Goal: Task Accomplishment & Management: Complete application form

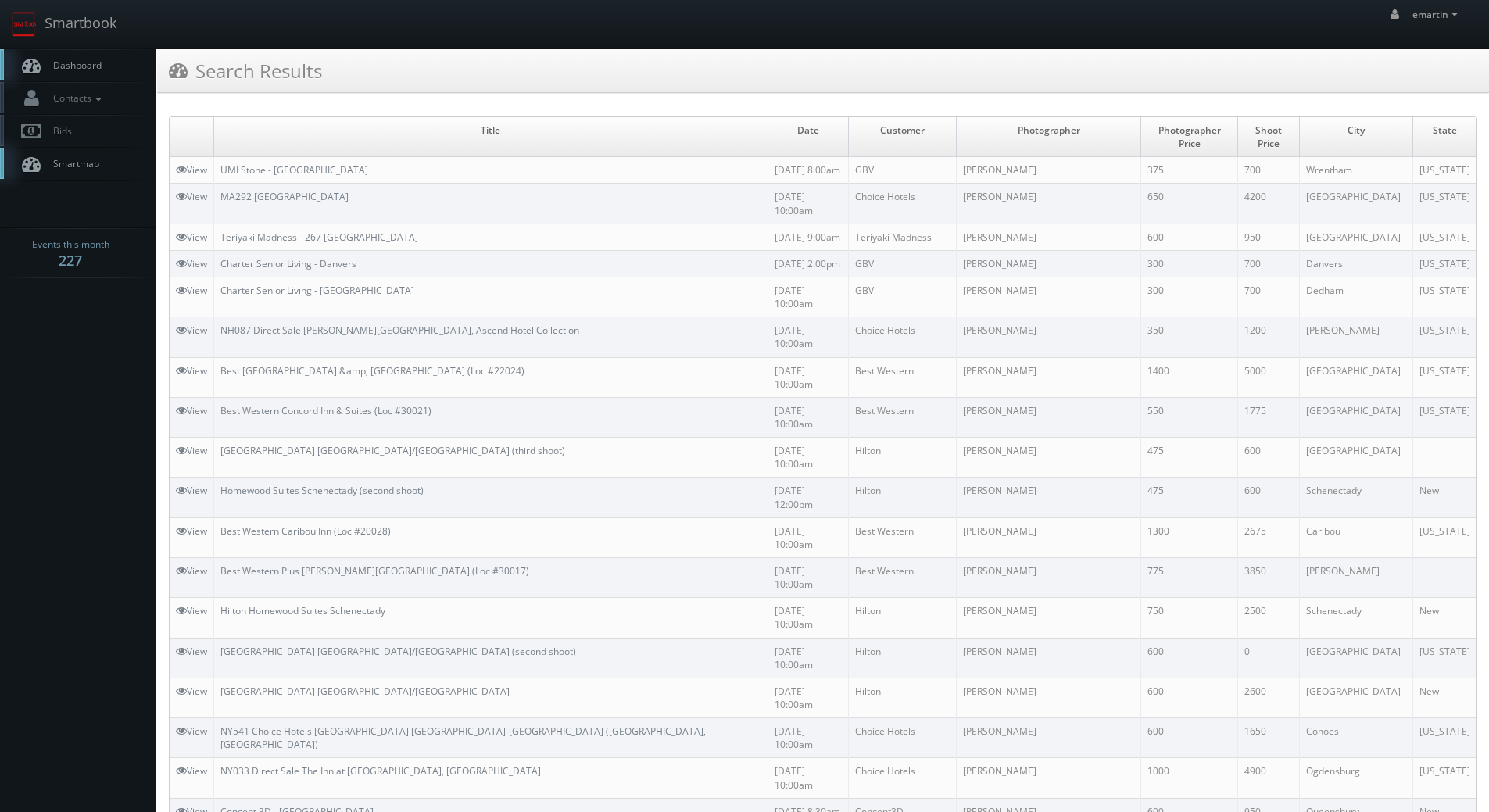
click at [91, 68] on span "Dashboard" at bounding box center [73, 65] width 57 height 13
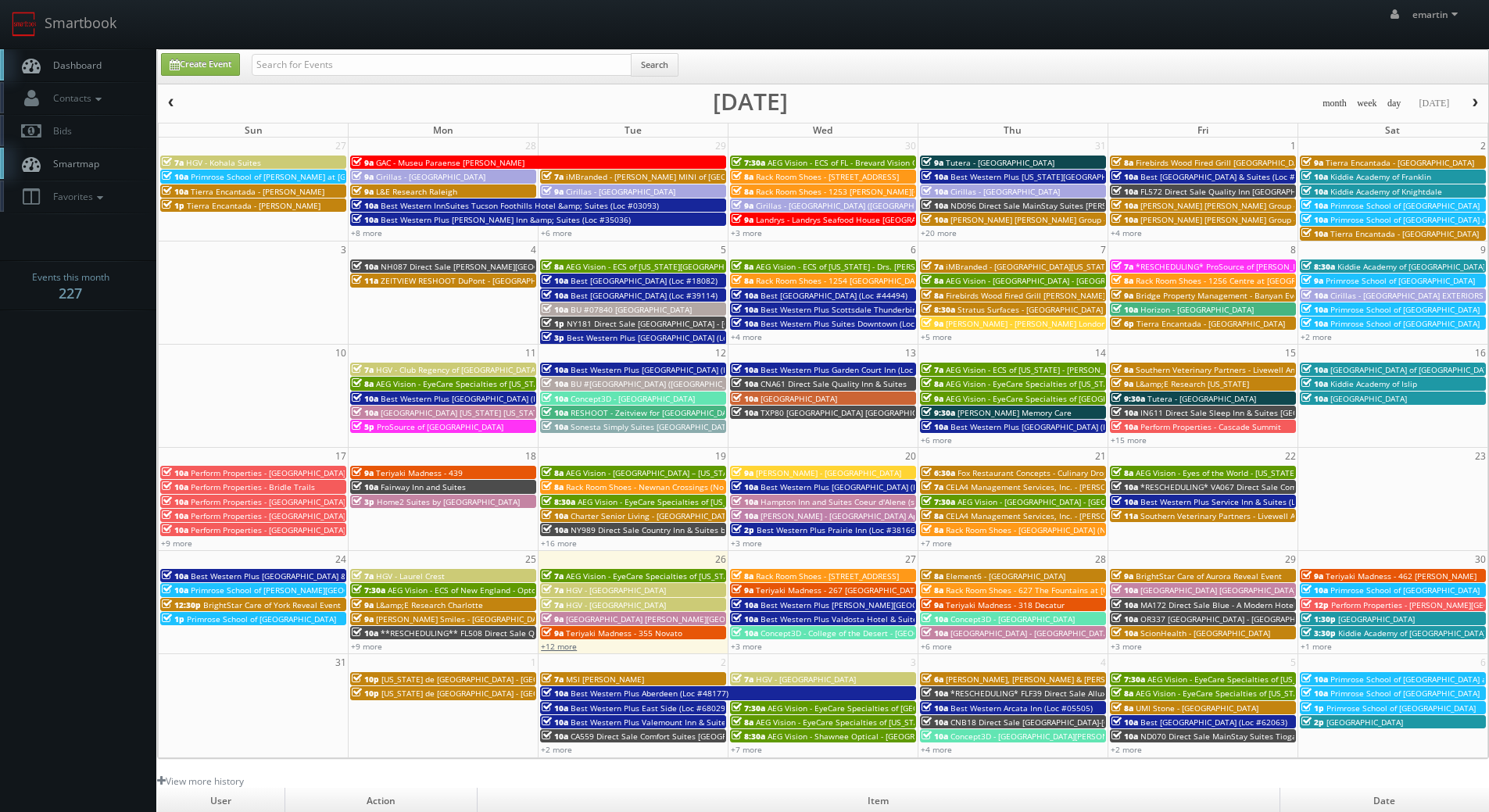
click at [569, 646] on link "+12 more" at bounding box center [559, 645] width 36 height 11
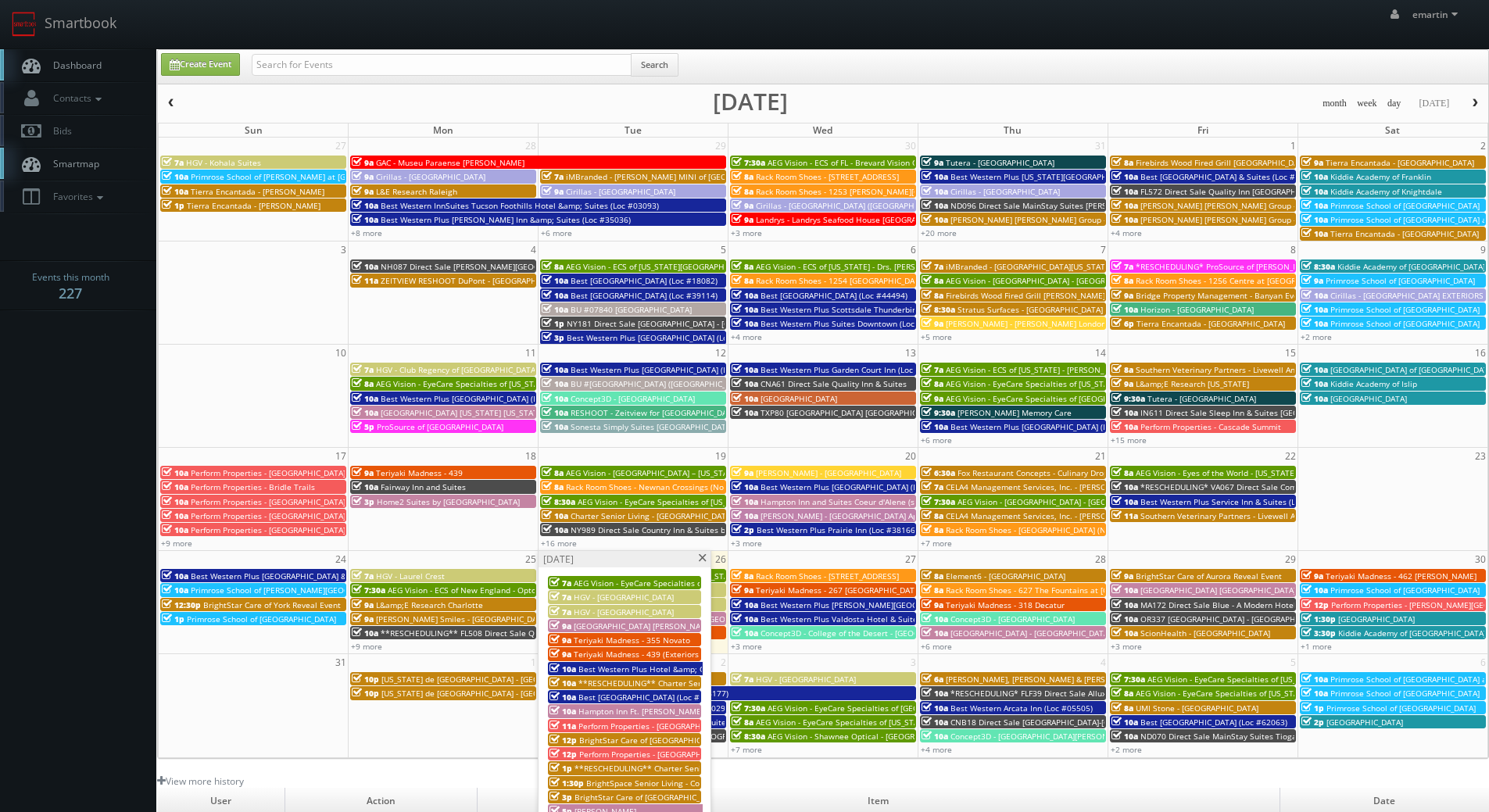
click at [601, 669] on span "Best Western Plus Hotel &amp; Conference Center (Loc #21035)" at bounding box center [699, 668] width 241 height 11
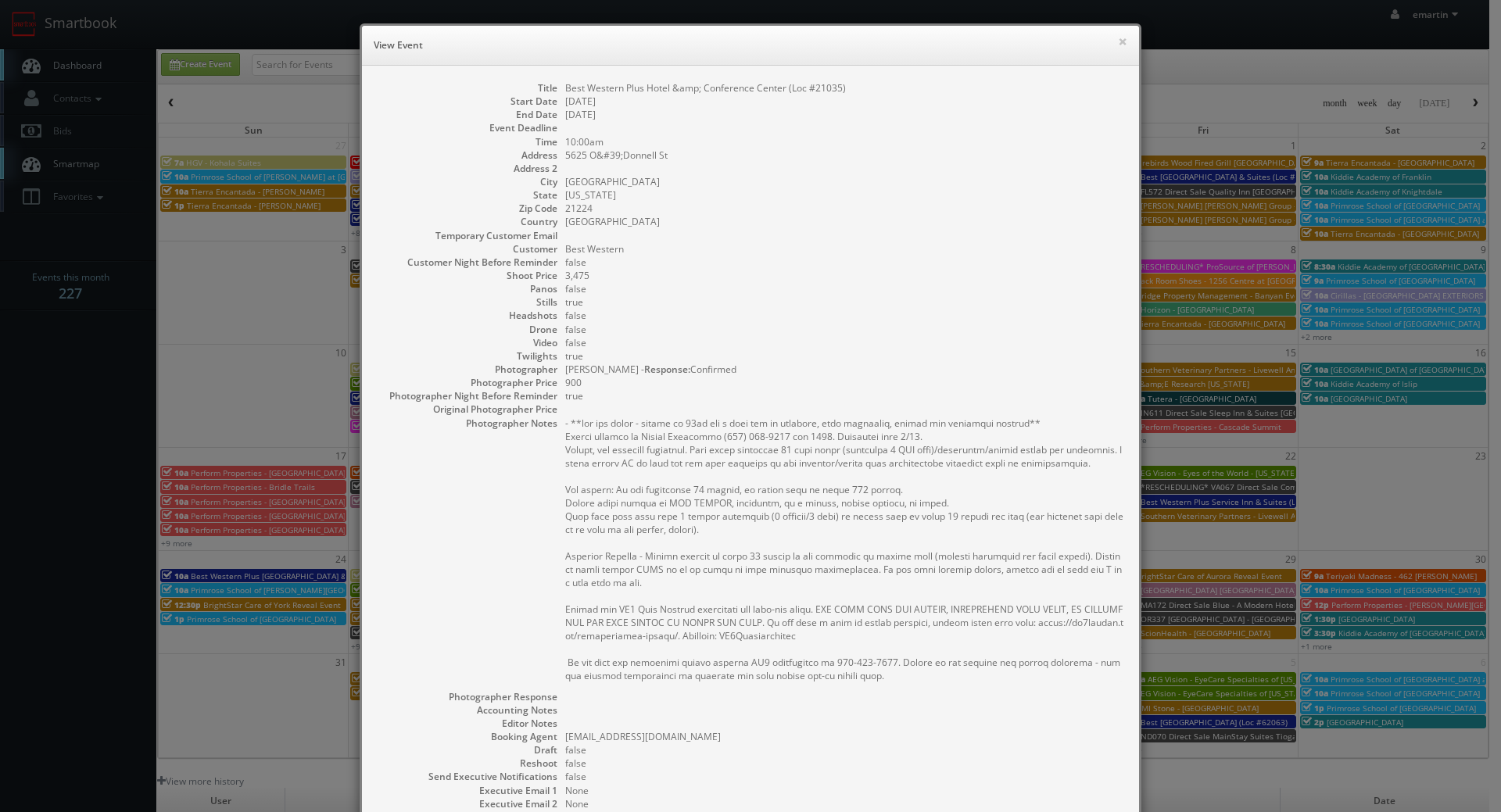
click at [1108, 39] on h6 "View Event" at bounding box center [750, 45] width 754 height 16
click at [1118, 40] on button "×" at bounding box center [1122, 41] width 9 height 11
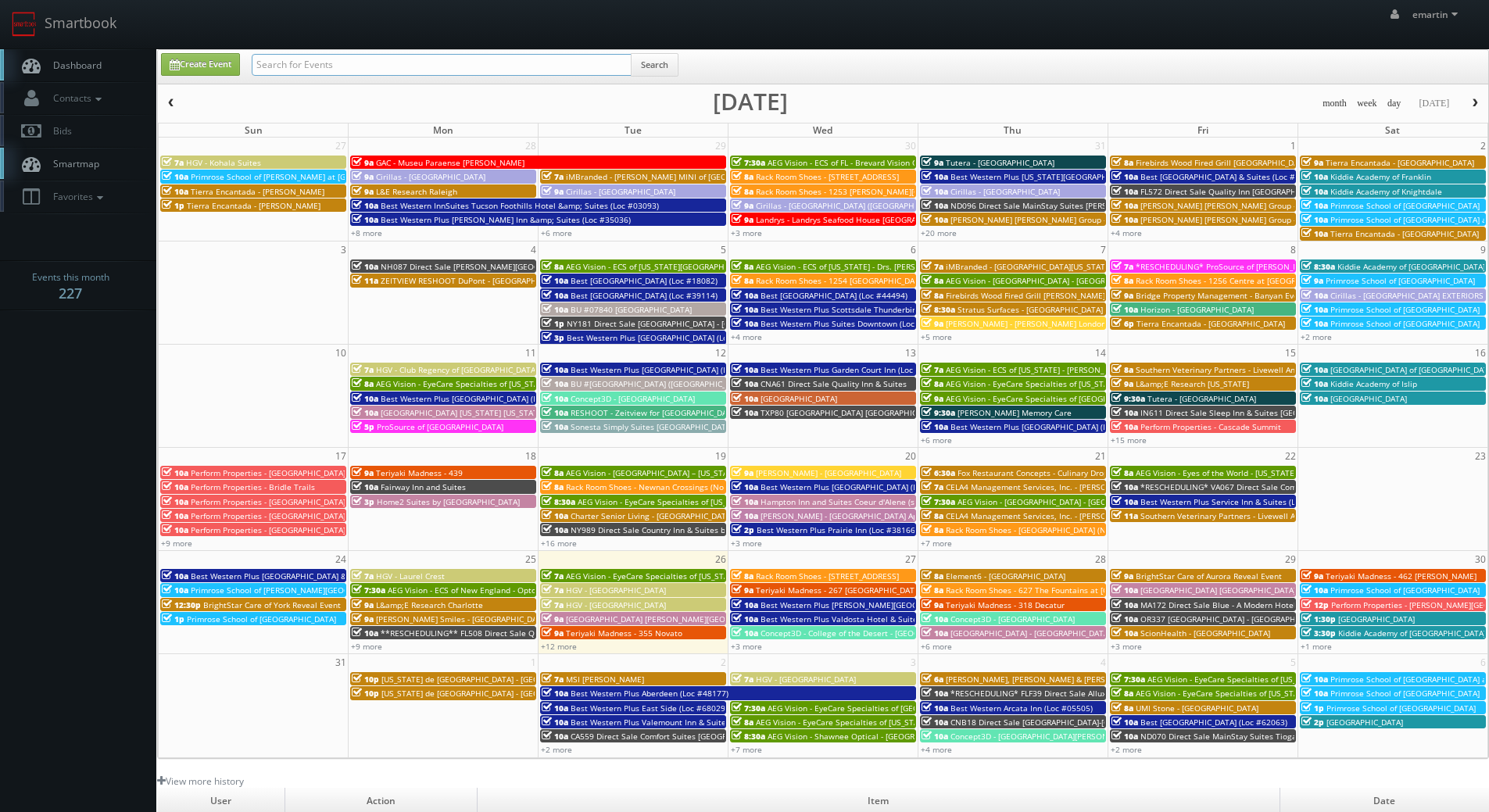
click at [356, 58] on input "text" at bounding box center [441, 65] width 380 height 22
type input "21035"
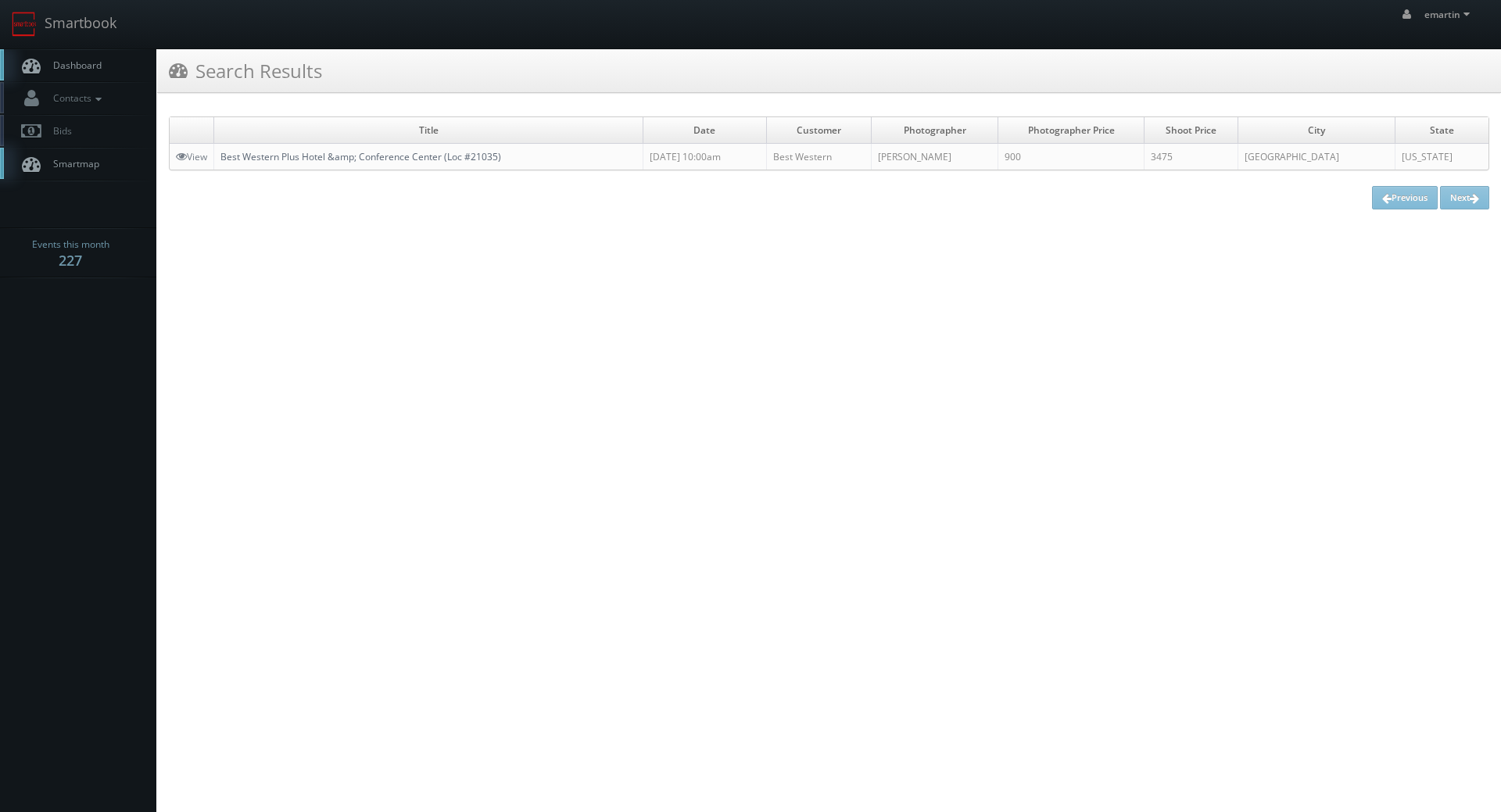
click at [245, 158] on link "Best Western Plus Hotel &amp; Conference Center (Loc #21035)" at bounding box center [361, 157] width 281 height 13
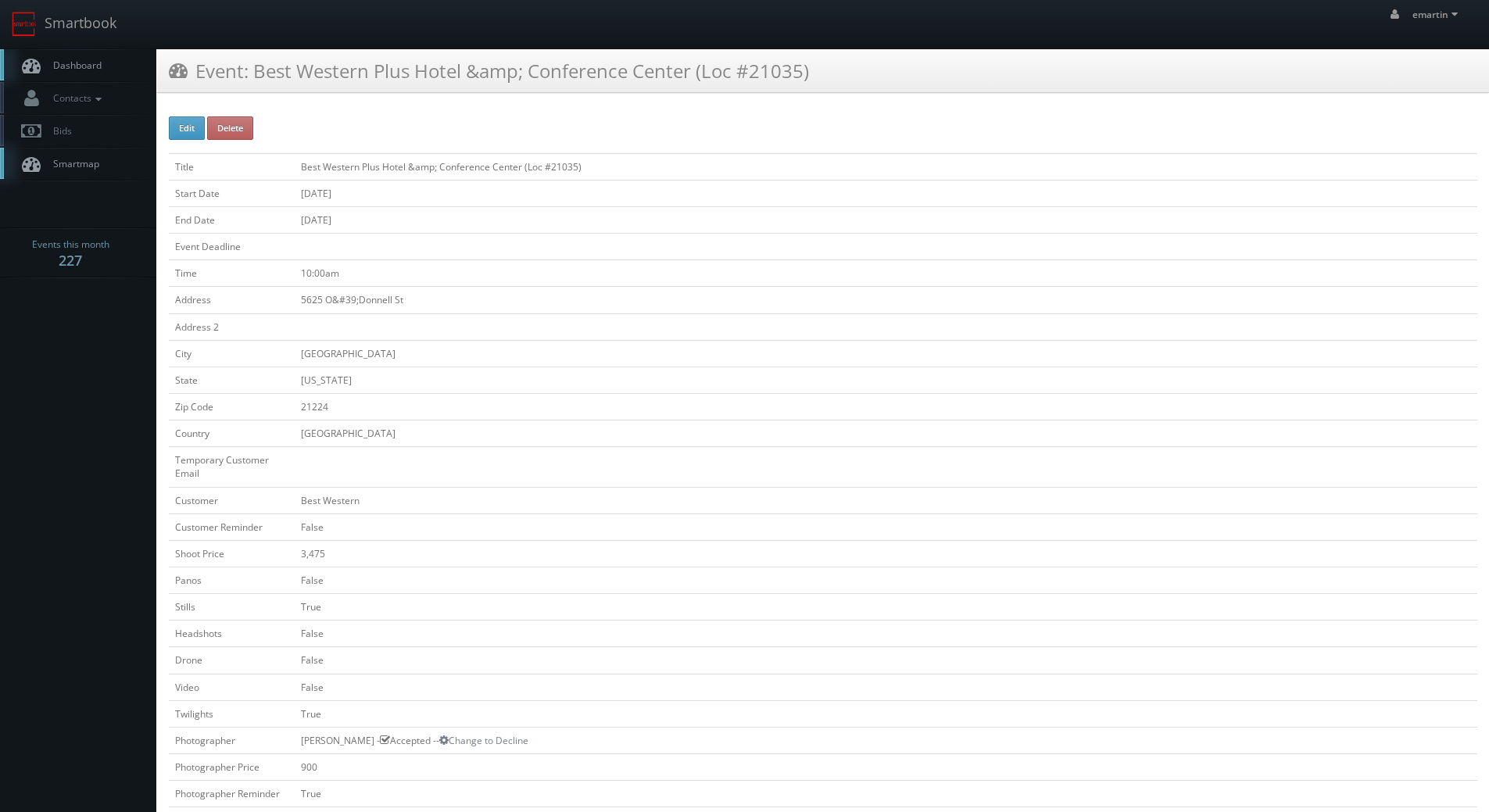
click at [500, 218] on td "08/27/2025" at bounding box center [886, 220] width 1183 height 26
click at [80, 62] on span "Dashboard" at bounding box center [73, 65] width 57 height 13
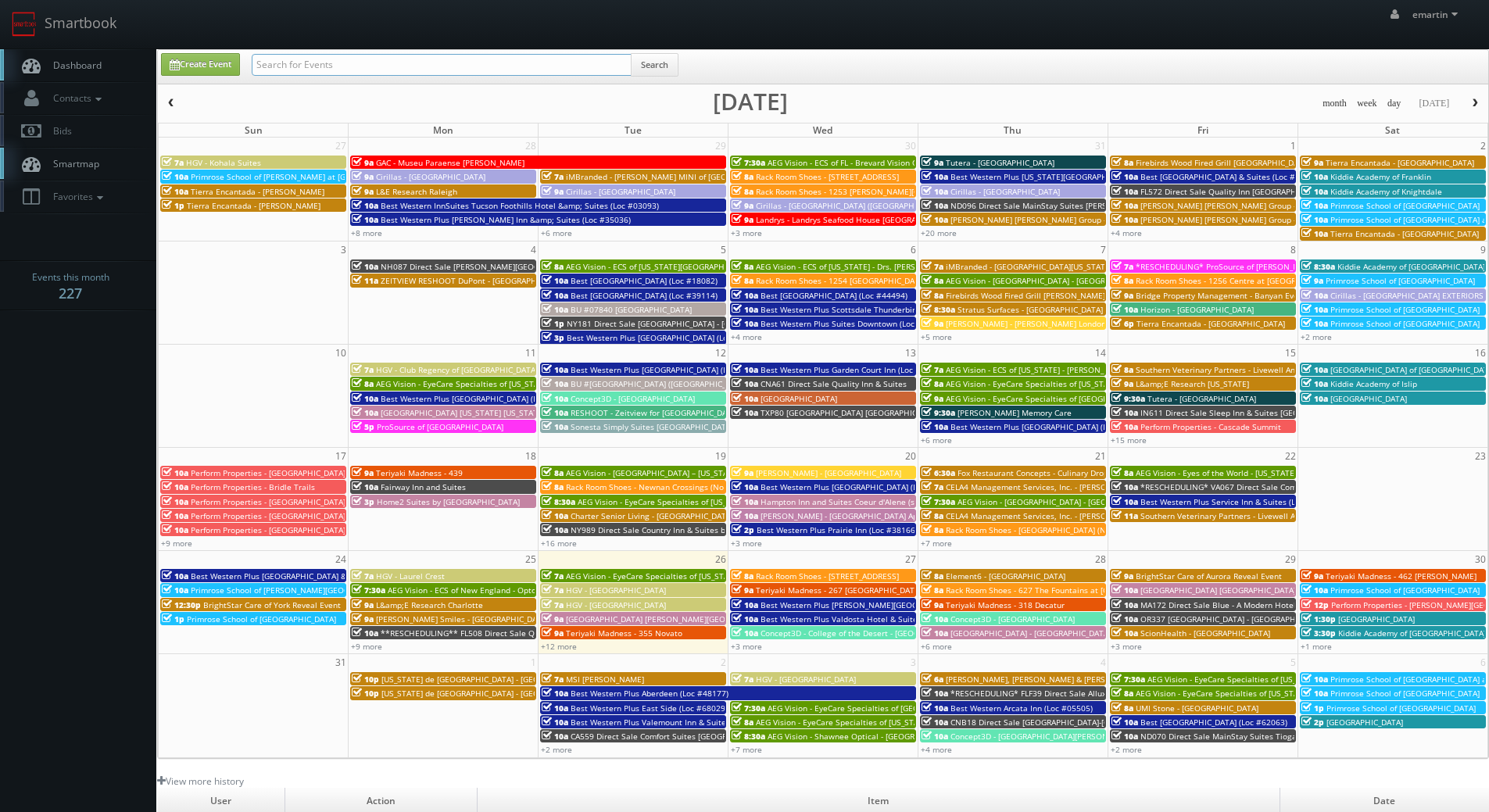
click at [322, 58] on input "text" at bounding box center [441, 65] width 380 height 22
type input "22009"
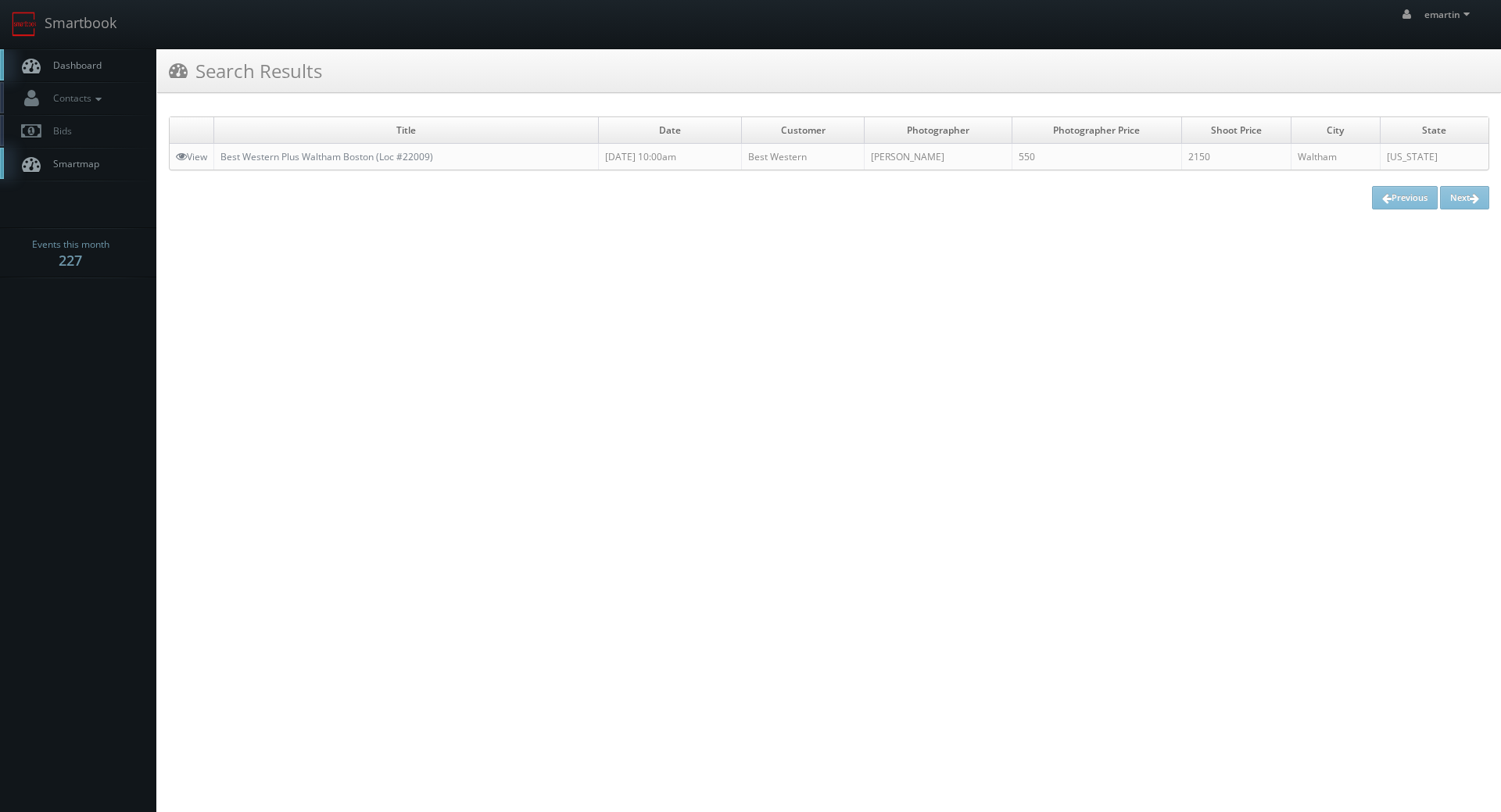
click at [125, 80] on link "Dashboard" at bounding box center [78, 65] width 157 height 32
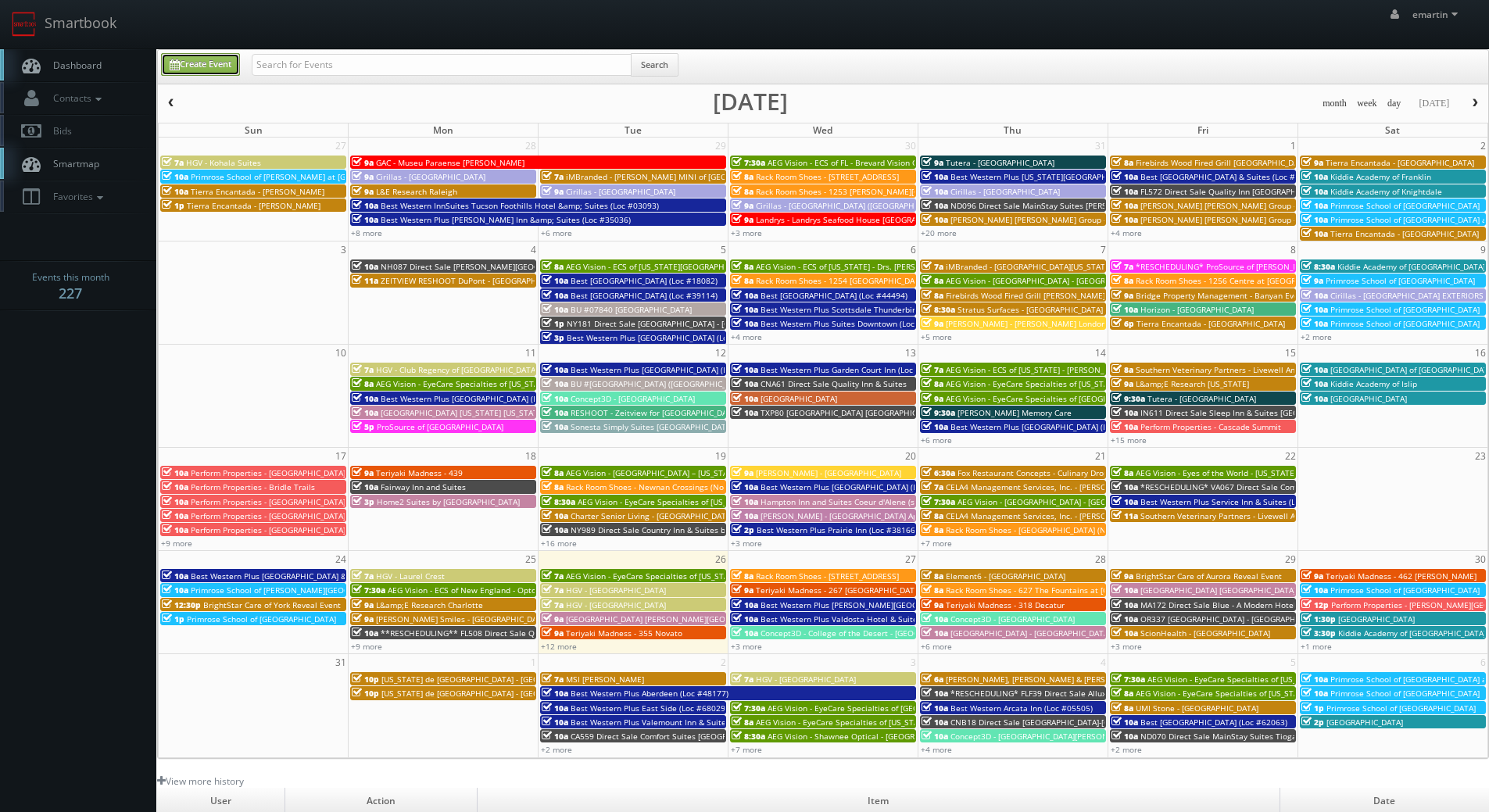
click at [217, 67] on link "Create Event" at bounding box center [200, 65] width 79 height 23
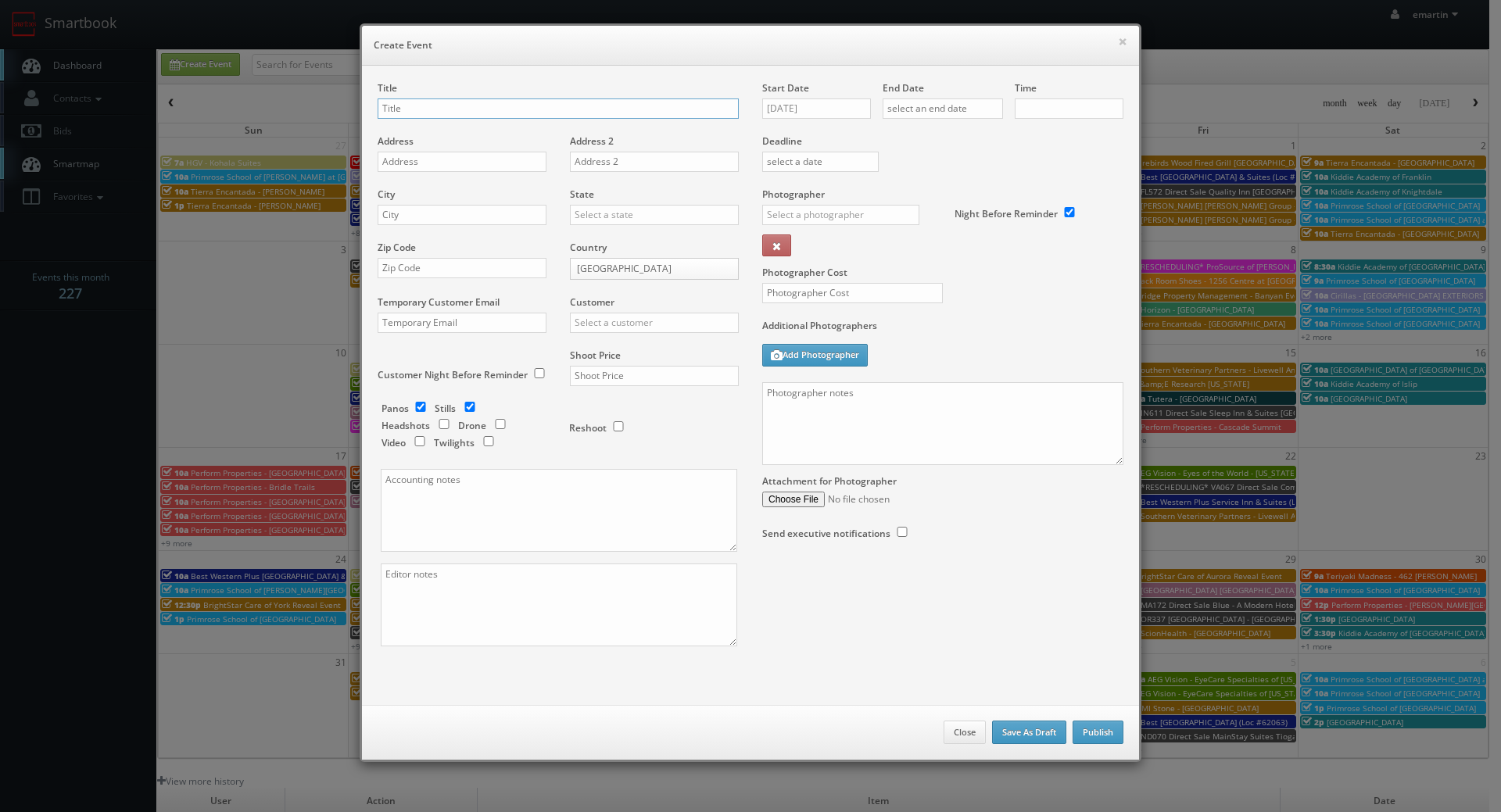
checkbox input "true"
type input "10:00am"
checkbox input "true"
click at [790, 112] on input "[DATE]" at bounding box center [816, 108] width 108 height 21
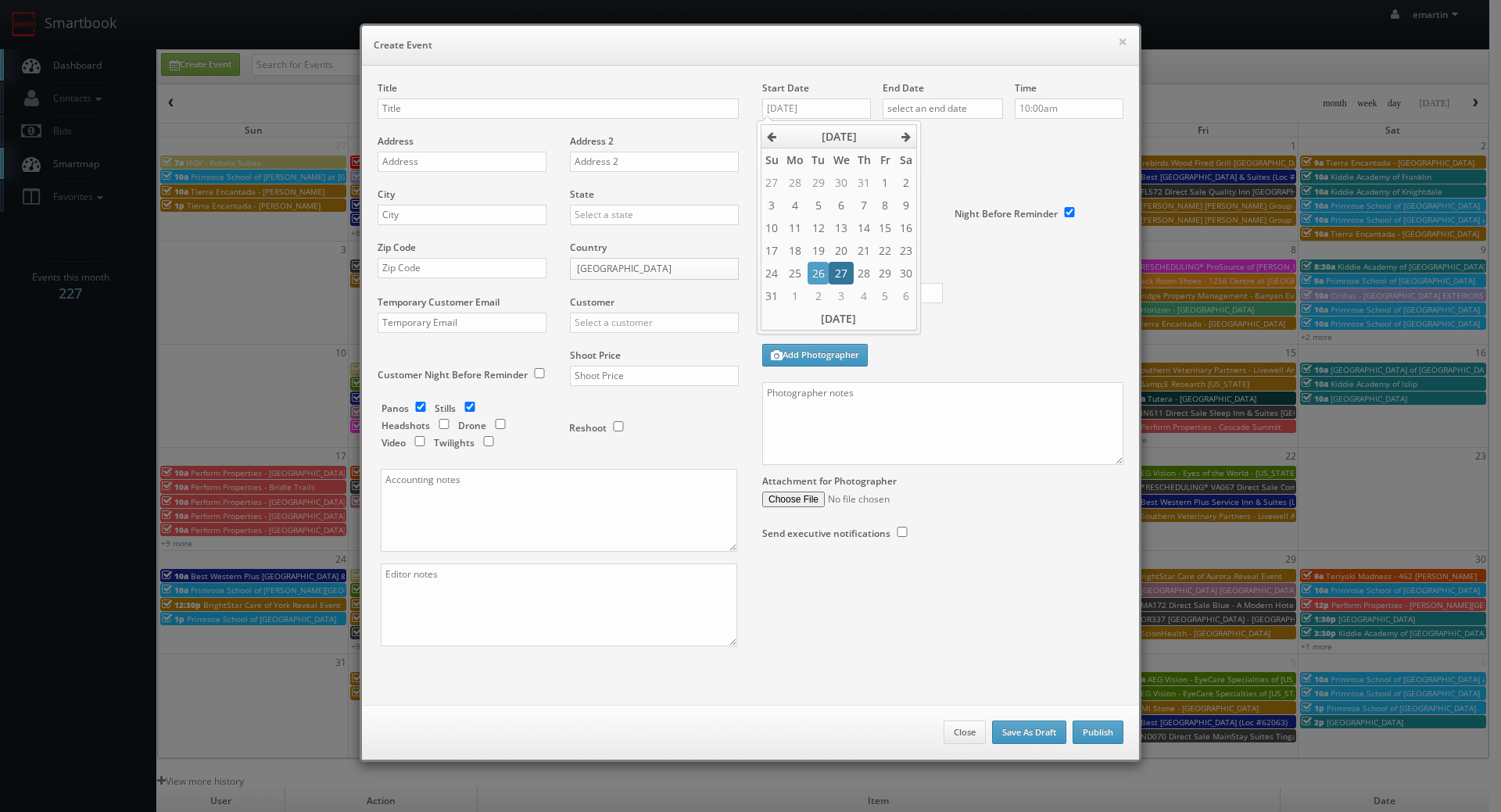
click at [833, 278] on td "27" at bounding box center [841, 273] width 25 height 23
type input "08/27/2025"
click at [979, 99] on input "text" at bounding box center [942, 108] width 121 height 21
click at [956, 268] on td "27" at bounding box center [961, 273] width 25 height 23
type input "08/27/2025"
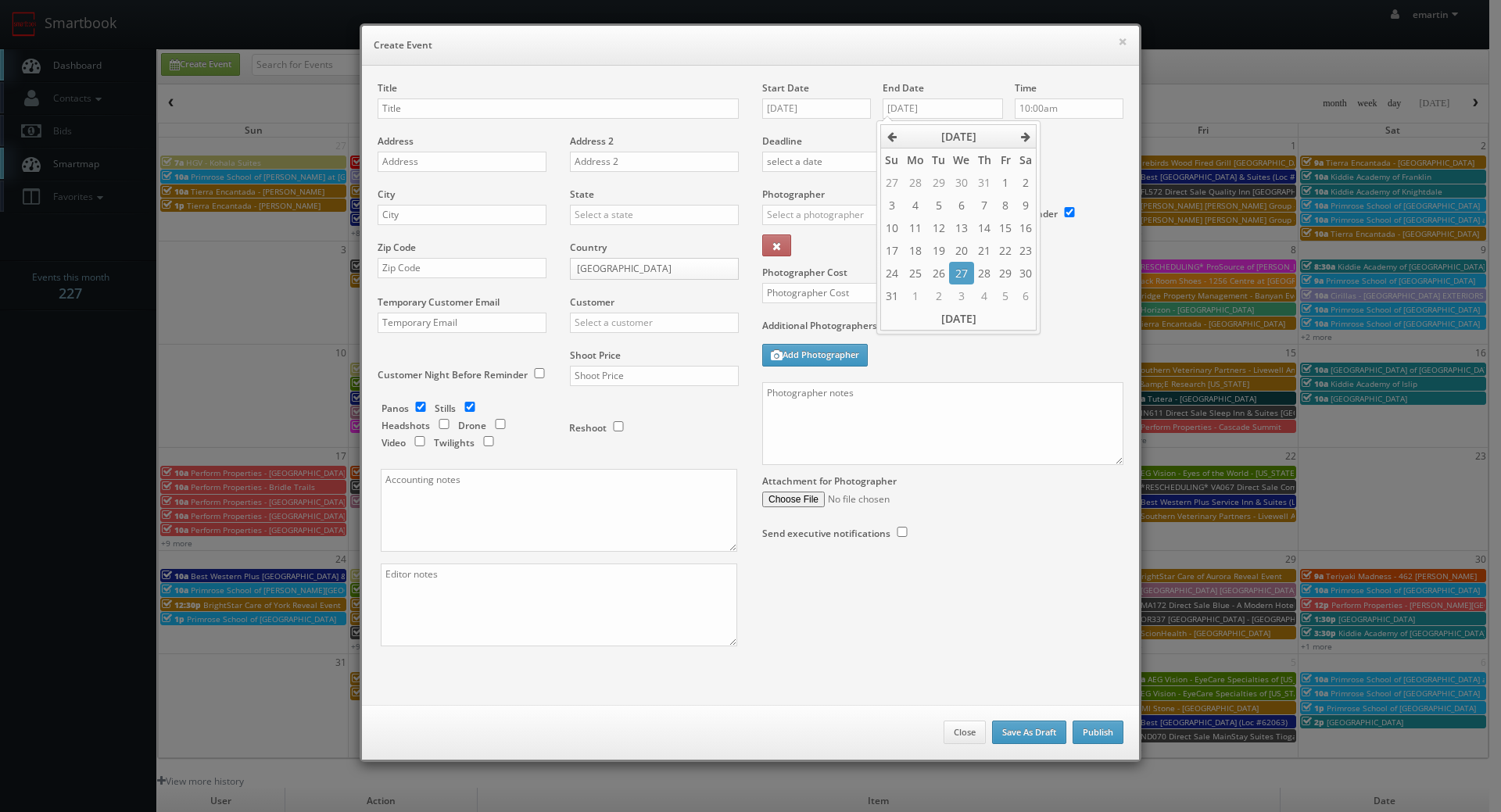
drag, startPoint x: 1133, startPoint y: 103, endPoint x: 1093, endPoint y: 133, distance: 50.0
click at [1129, 108] on div "Title Address Address 2 City State Alabama Alaska Arizona Arkansas California C…" at bounding box center [750, 385] width 777 height 639
click at [1080, 136] on label "Deadline" at bounding box center [942, 141] width 385 height 13
click at [1070, 108] on input "10:00am" at bounding box center [1069, 108] width 108 height 21
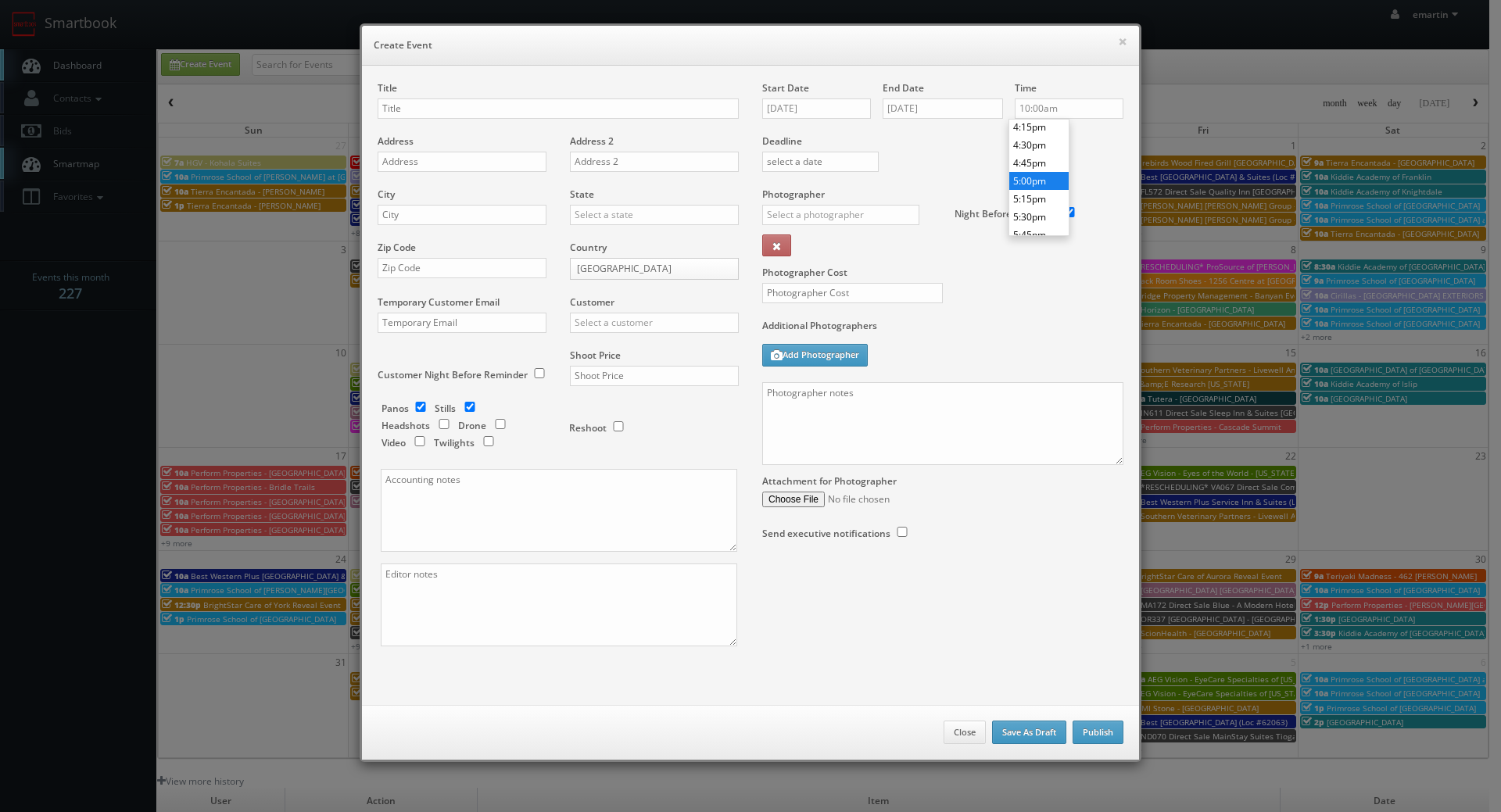
type input "5:00pm"
click at [1032, 185] on li "5:00pm" at bounding box center [1038, 181] width 59 height 18
click at [924, 156] on div "Deadline" at bounding box center [942, 135] width 385 height 107
click at [467, 114] on input "text" at bounding box center [558, 108] width 361 height 21
paste input "Best Western Plus Clocktower Inn"
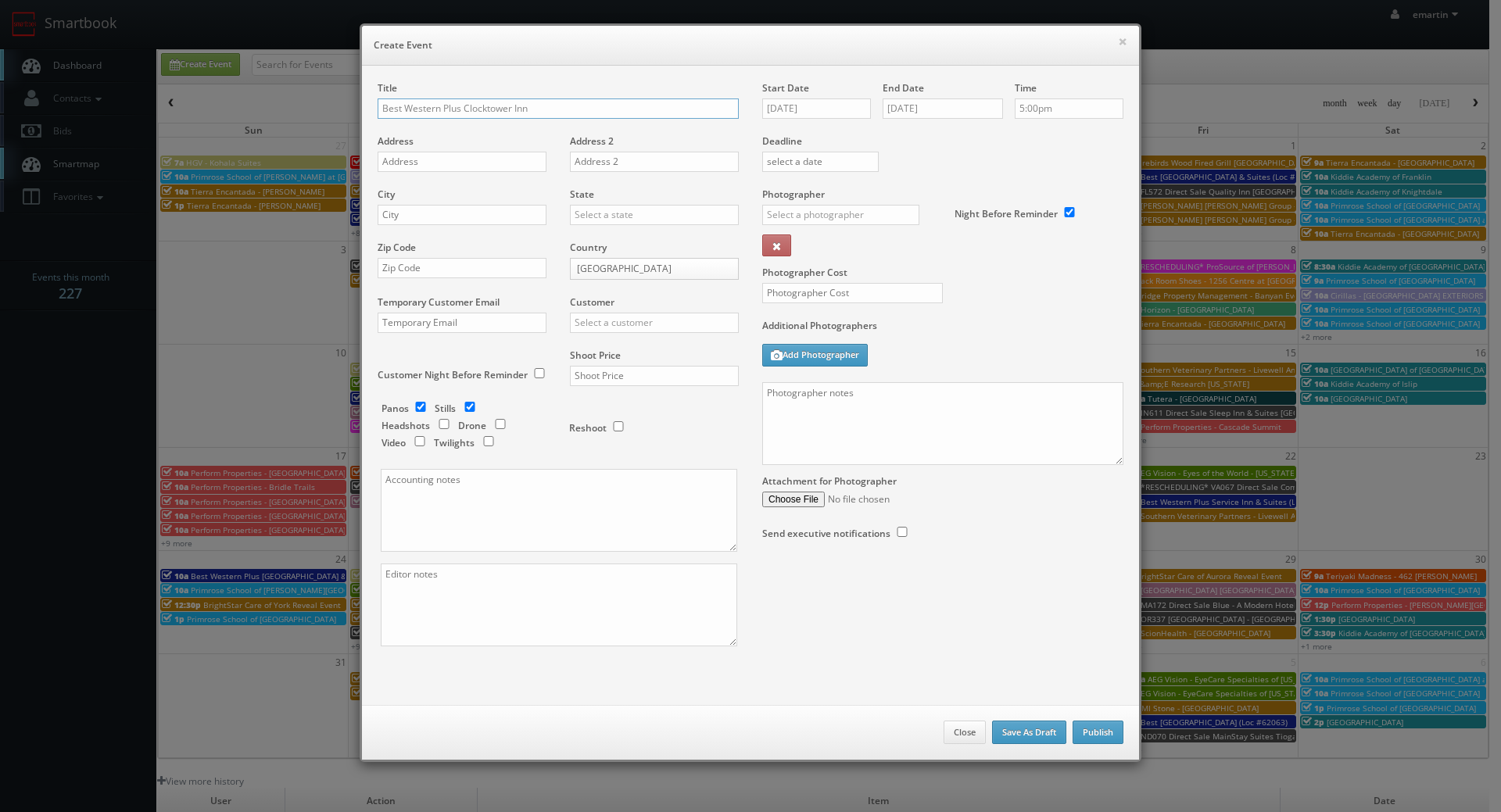
type input "Best Western Plus Clocktower Inn (Loc #27002)"
drag, startPoint x: 399, startPoint y: 192, endPoint x: 415, endPoint y: 172, distance: 25.6
click at [400, 191] on div "City" at bounding box center [468, 214] width 180 height 53
click at [417, 168] on input "text" at bounding box center [462, 162] width 169 height 21
paste input "2511 1st Ave N"
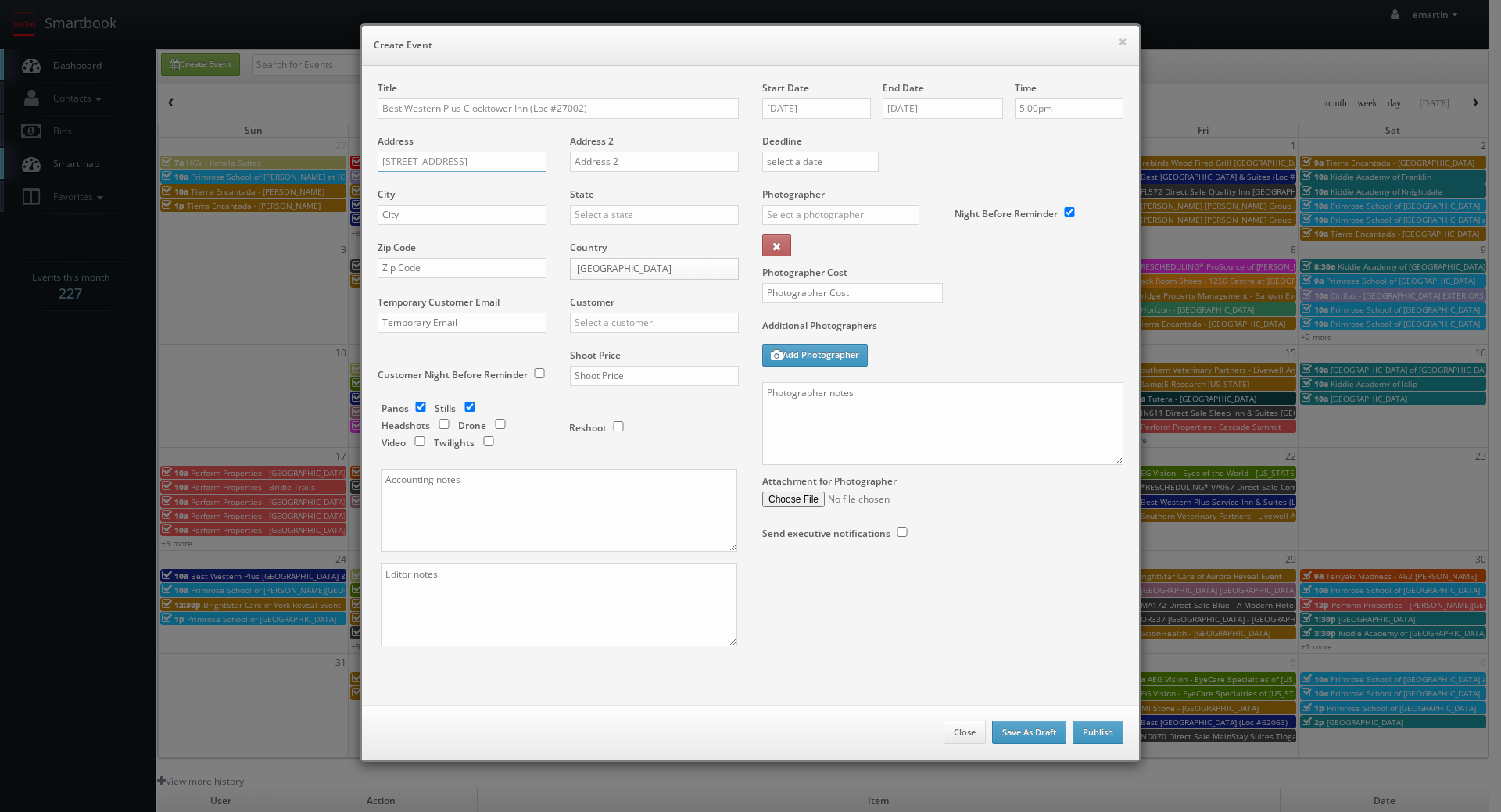
type input "2511 1st Ave N"
click at [423, 217] on input "text" at bounding box center [462, 215] width 169 height 21
paste input "Billings"
type input "Billings"
click at [647, 223] on input "text" at bounding box center [655, 215] width 169 height 21
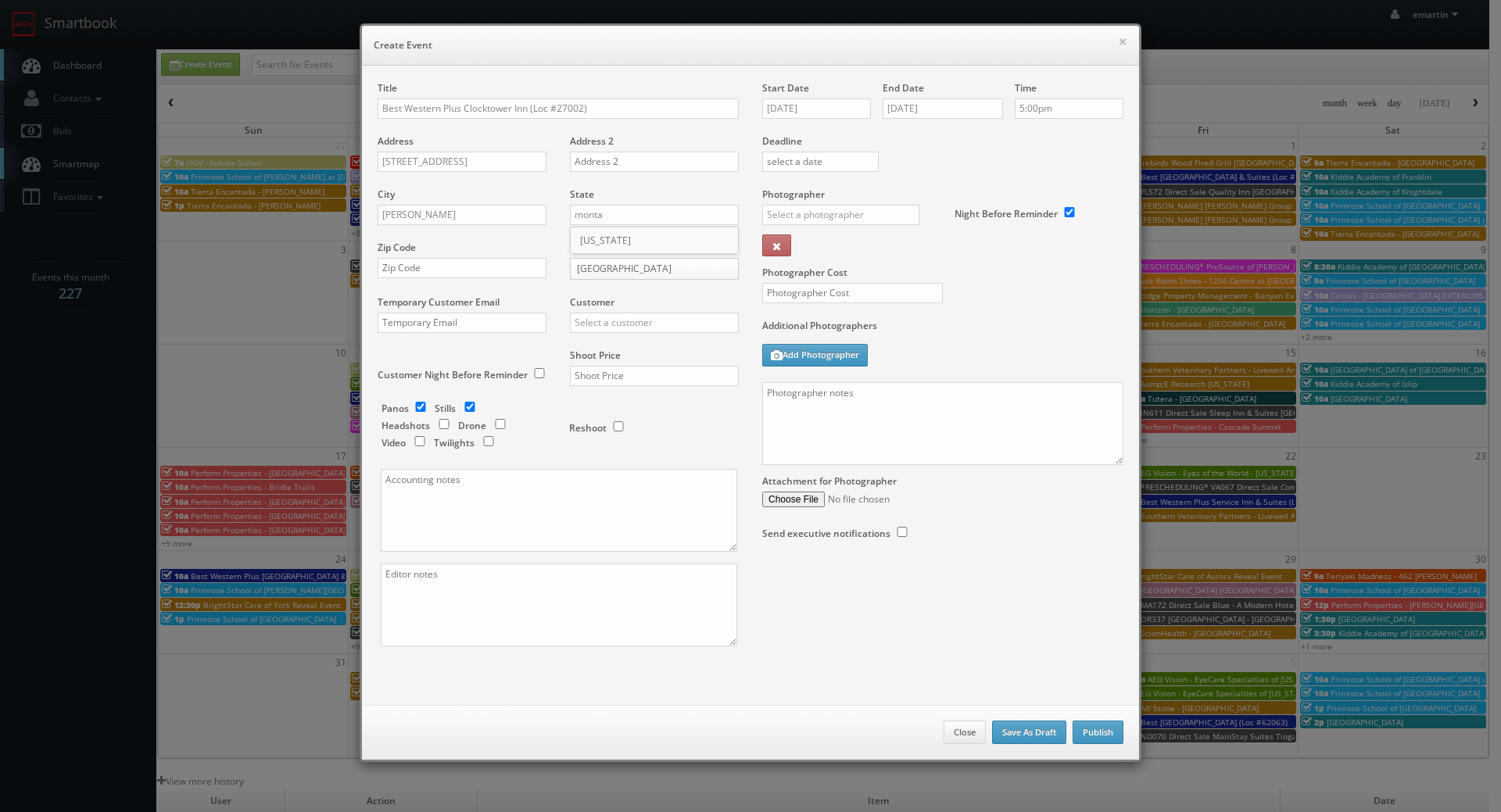
click at [633, 238] on div "[US_STATE]" at bounding box center [655, 239] width 167 height 25
type input "[US_STATE]"
click at [445, 276] on input "text" at bounding box center [462, 267] width 169 height 21
paste input "59101"
type input "59101"
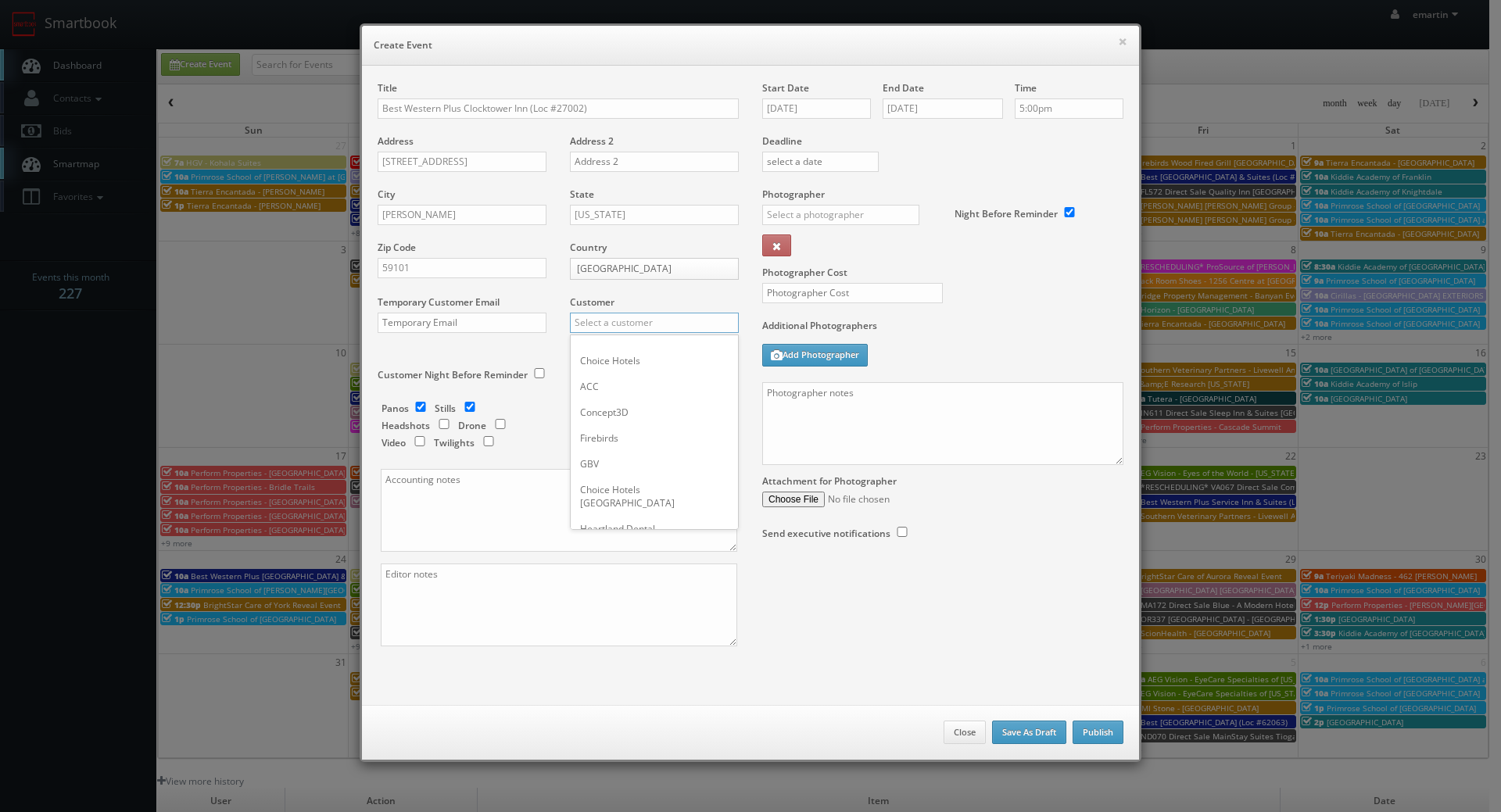
click at [606, 323] on input "text" at bounding box center [655, 322] width 169 height 21
click at [592, 347] on div "Best Western" at bounding box center [655, 348] width 167 height 25
type input "Best Western"
click at [609, 378] on input "text" at bounding box center [655, 376] width 169 height 21
click at [511, 420] on div "Panos Stills Headshots Drone Video Twilights" at bounding box center [468, 427] width 172 height 52
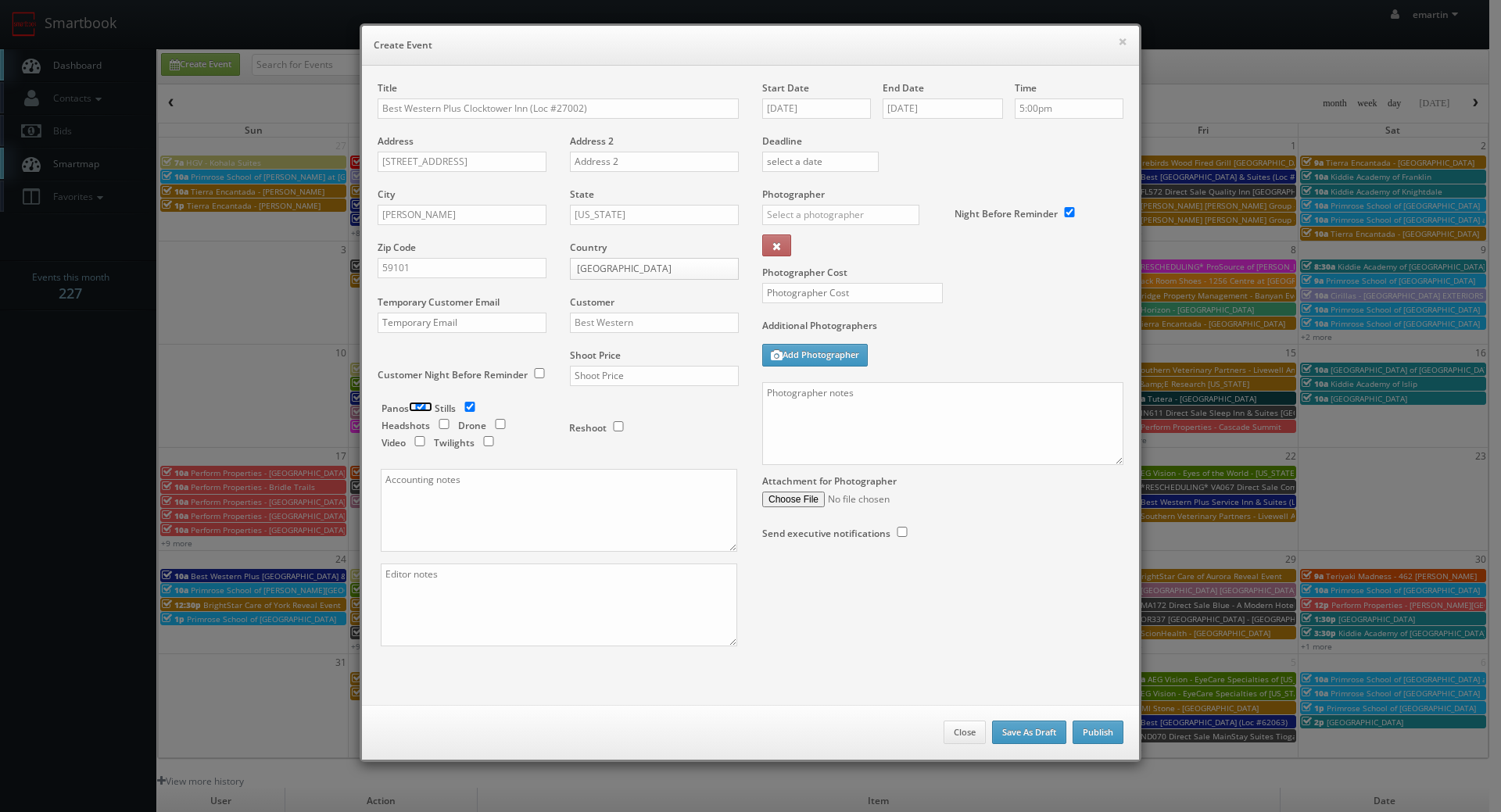
click at [417, 406] on input "checkbox" at bounding box center [420, 407] width 24 height 10
checkbox input "false"
click at [482, 434] on div "Panos Stills Headshots Drone Video Twilights" at bounding box center [468, 427] width 172 height 52
click at [486, 445] on input "checkbox" at bounding box center [488, 441] width 24 height 10
checkbox input "true"
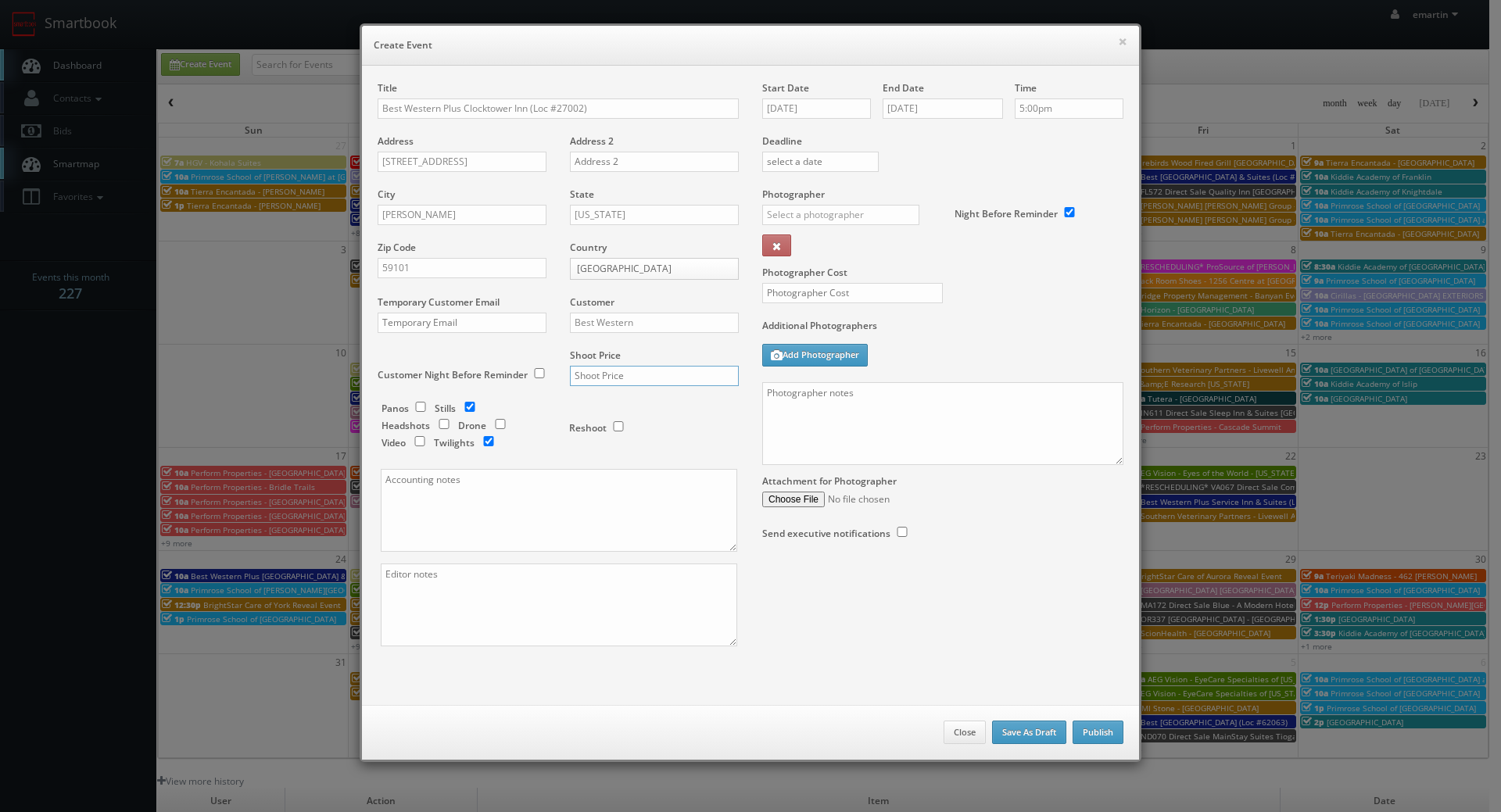
click at [605, 378] on input "text" at bounding box center [655, 376] width 169 height 21
type input "0"
click at [997, 340] on label "Additional Photographers" at bounding box center [942, 330] width 361 height 21
drag, startPoint x: 808, startPoint y: 190, endPoint x: 814, endPoint y: 208, distance: 19.0
click at [809, 192] on label "Photographer" at bounding box center [793, 194] width 62 height 13
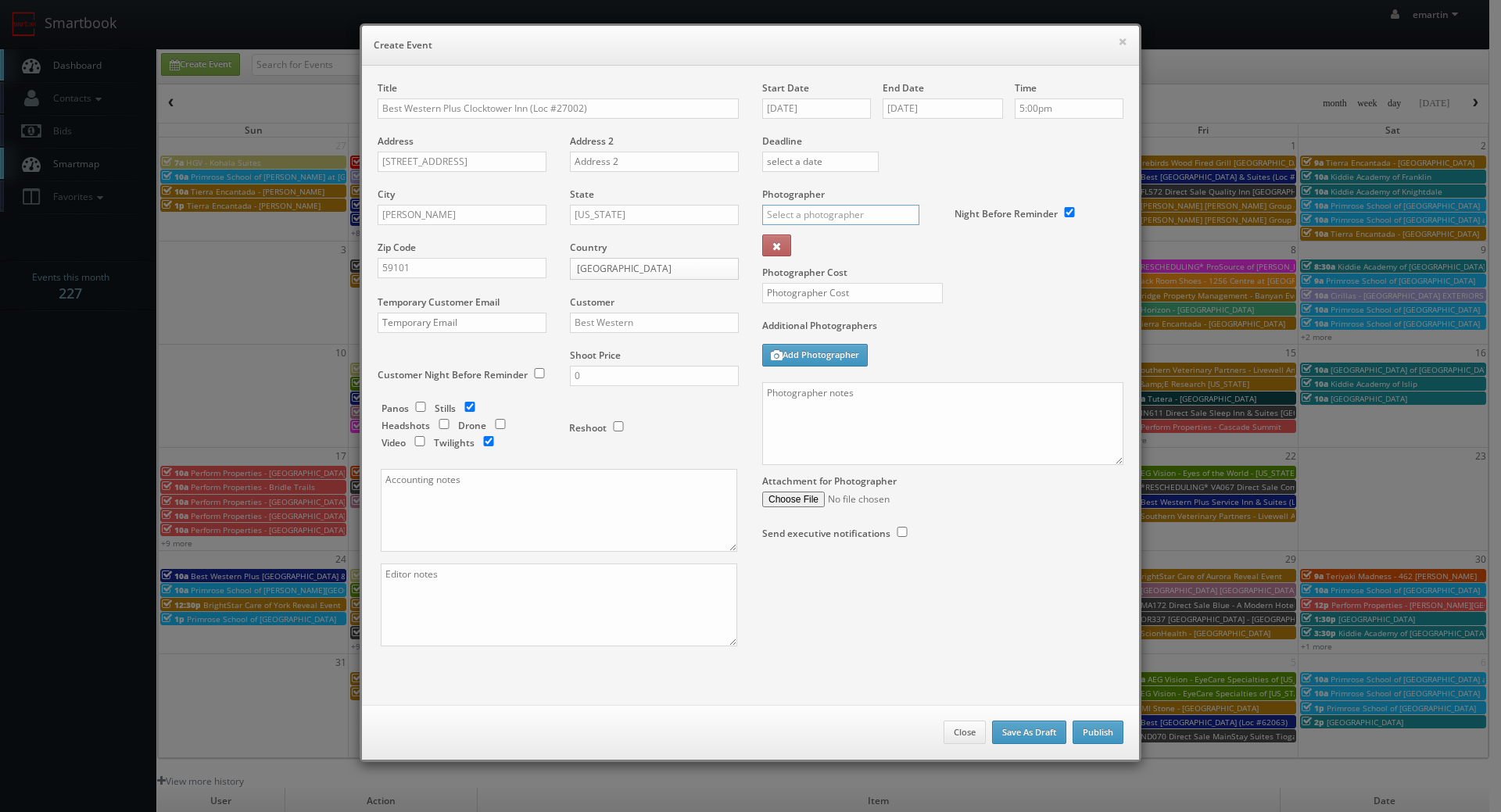
click at [814, 210] on input "text" at bounding box center [841, 215] width 157 height 21
click at [782, 279] on div "[PERSON_NAME]" at bounding box center [846, 275] width 167 height 25
type input "[PERSON_NAME]"
click at [798, 290] on input "text" at bounding box center [852, 293] width 180 height 21
type input "300"
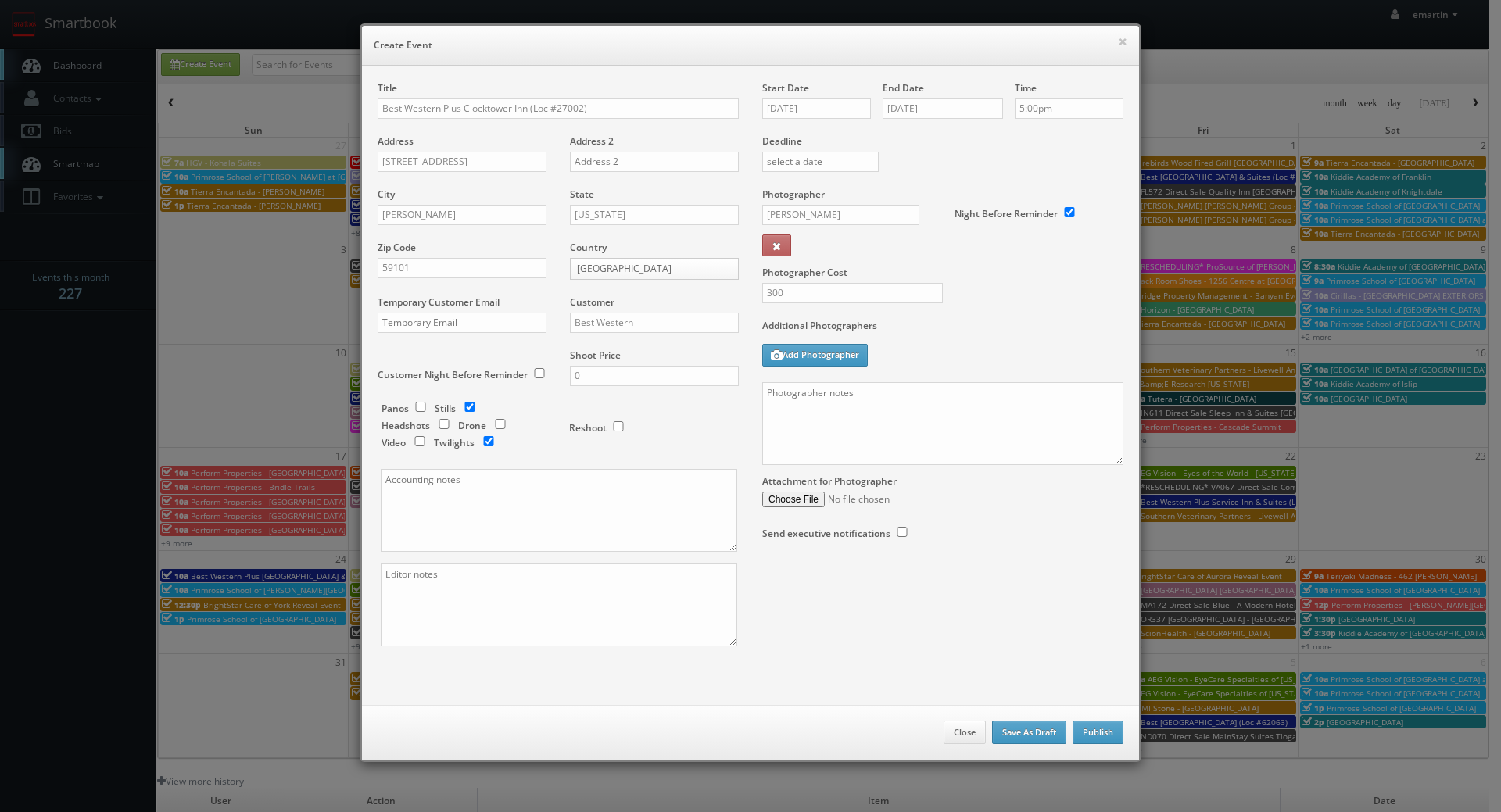
click at [1040, 349] on div "Additional Photographers Add Photographer" at bounding box center [942, 350] width 361 height 63
click at [932, 448] on textarea at bounding box center [942, 423] width 361 height 83
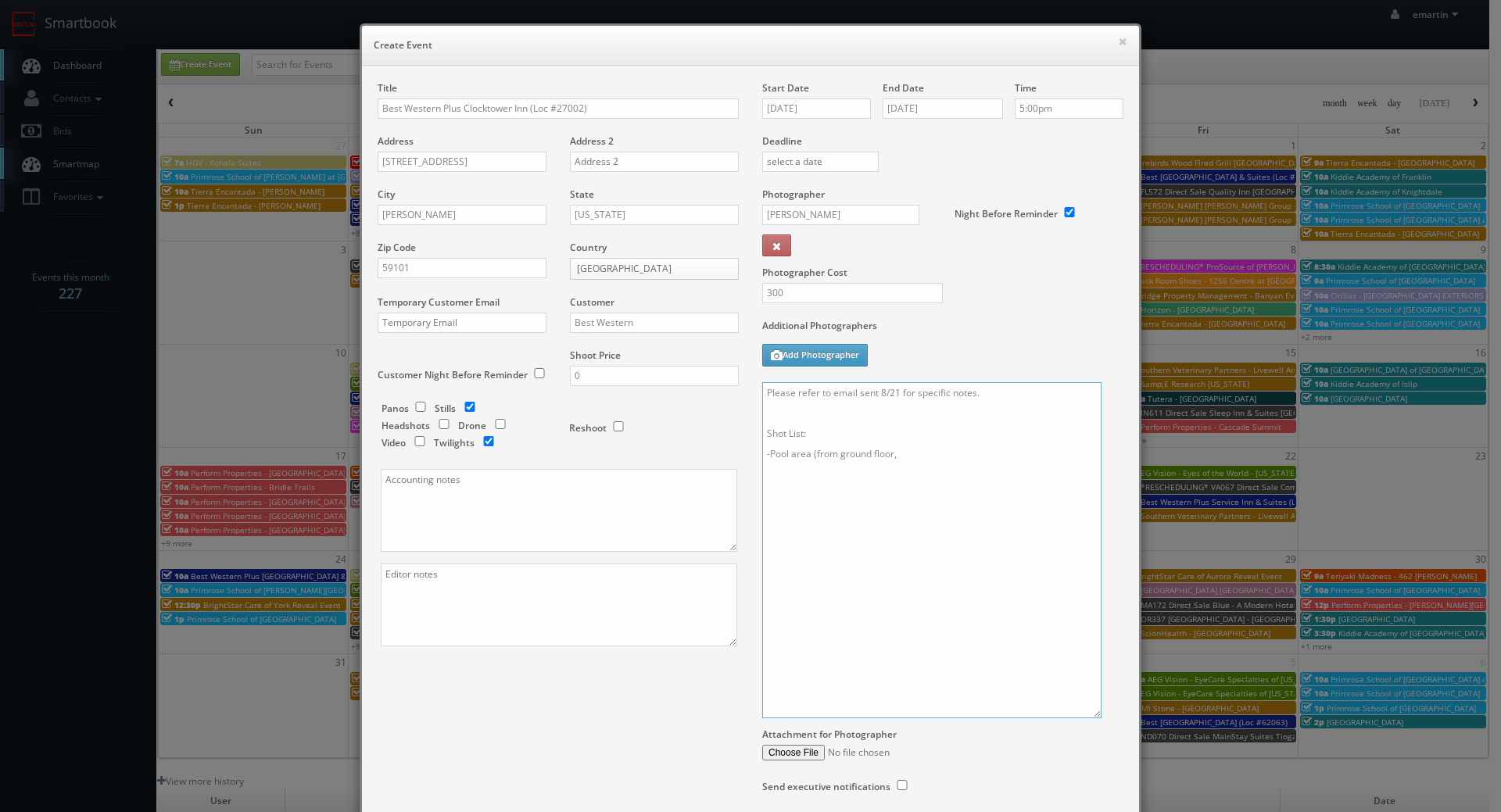
drag, startPoint x: 1112, startPoint y: 462, endPoint x: 1090, endPoint y: 715, distance: 254.0
click at [1090, 715] on textarea "Please refer to email sent 8/21 for specific notes. Shot List: -Pool area (from…" at bounding box center [932, 550] width 340 height 336
click at [938, 457] on textarea "Please refer to email sent 8/21 for specific notes. Shot List: -Pool area (from…" at bounding box center [932, 550] width 340 height 336
click at [864, 577] on textarea "Please refer to email sent 8/21 for specific notes. Shot List: -Pool area (from…" at bounding box center [932, 550] width 340 height 336
paste textarea "Please use CS3 Best Western guidelines and sign-off sheet. YOU MUST NOTE ANY IS…"
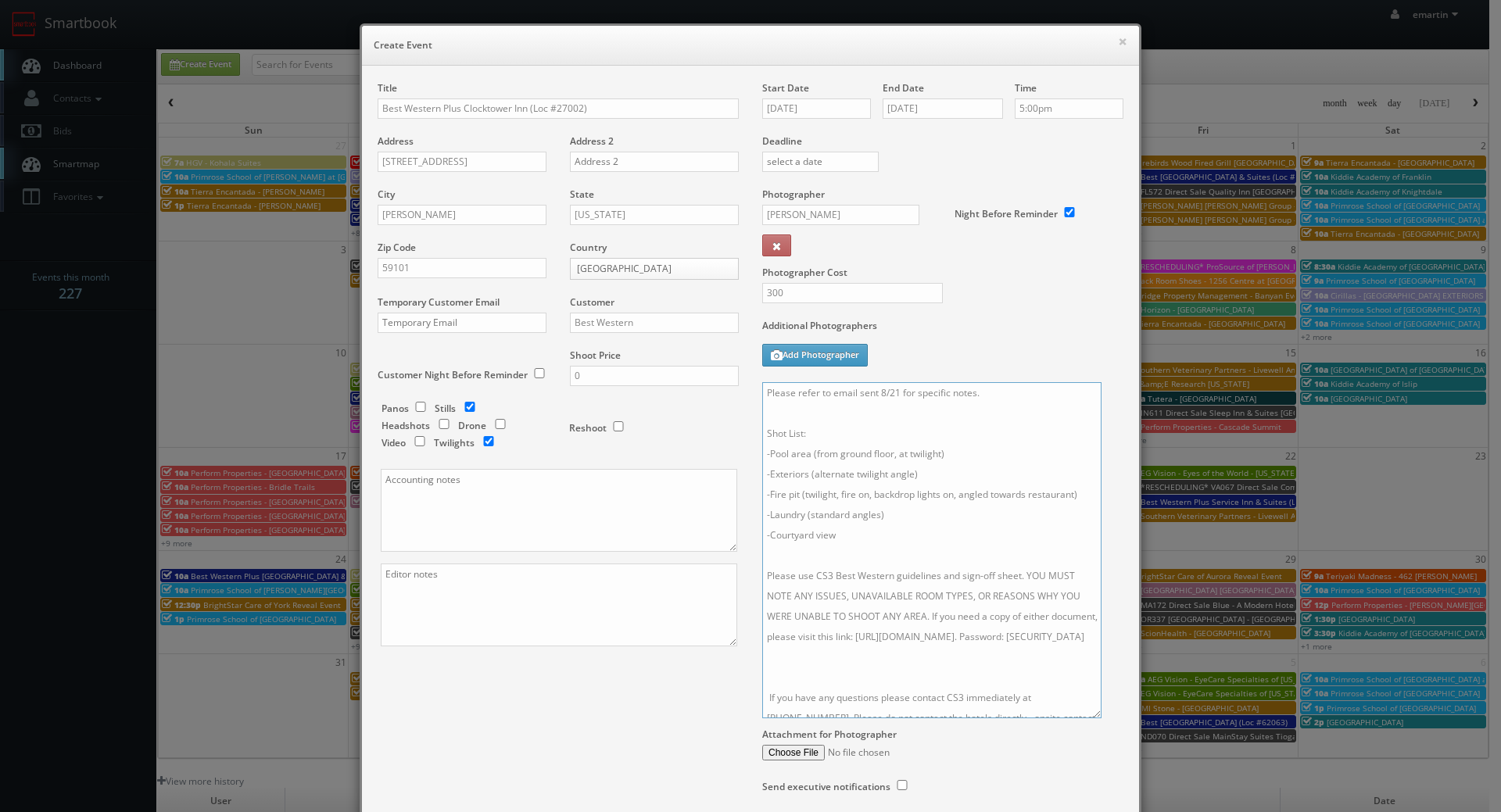
click at [851, 573] on textarea "Please refer to email sent 8/21 for specific notes. Shot List: -Pool area (from…" at bounding box center [932, 550] width 340 height 336
click at [855, 557] on textarea "Please refer to email sent 8/21 for specific notes. Shot List: -Pool area (from…" at bounding box center [932, 550] width 340 height 336
paste textarea "Please shoot images in RAW FORMAT, bracketed, on a tripod, remote shutter, no f…"
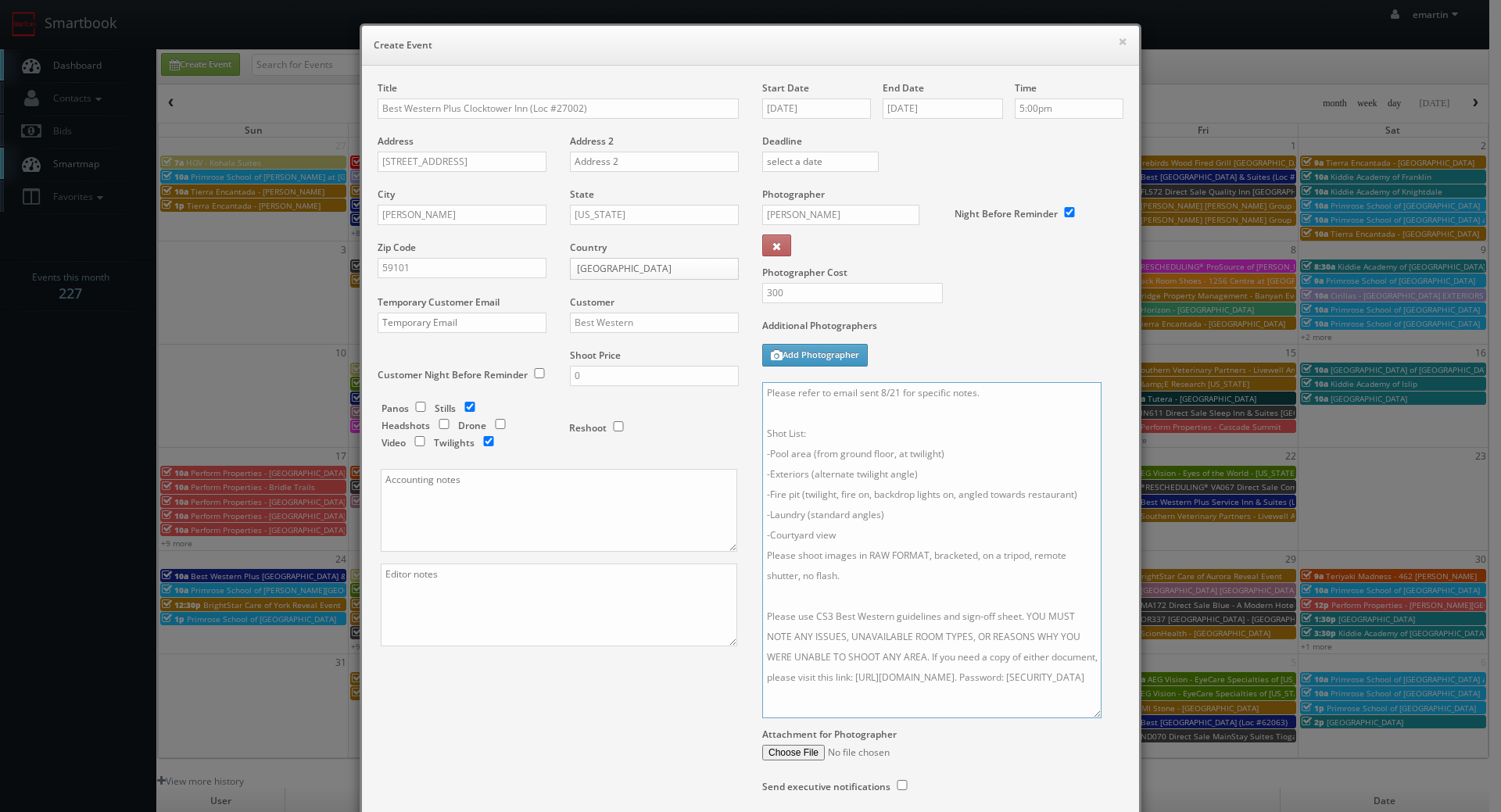
click at [855, 538] on textarea "Please refer to email sent 8/21 for specific notes. Shot List: -Pool area (from…" at bounding box center [932, 550] width 340 height 336
click at [874, 616] on textarea "Please refer to email sent 8/21 for specific notes. Shot List: -Pool area (from…" at bounding box center [932, 550] width 340 height 336
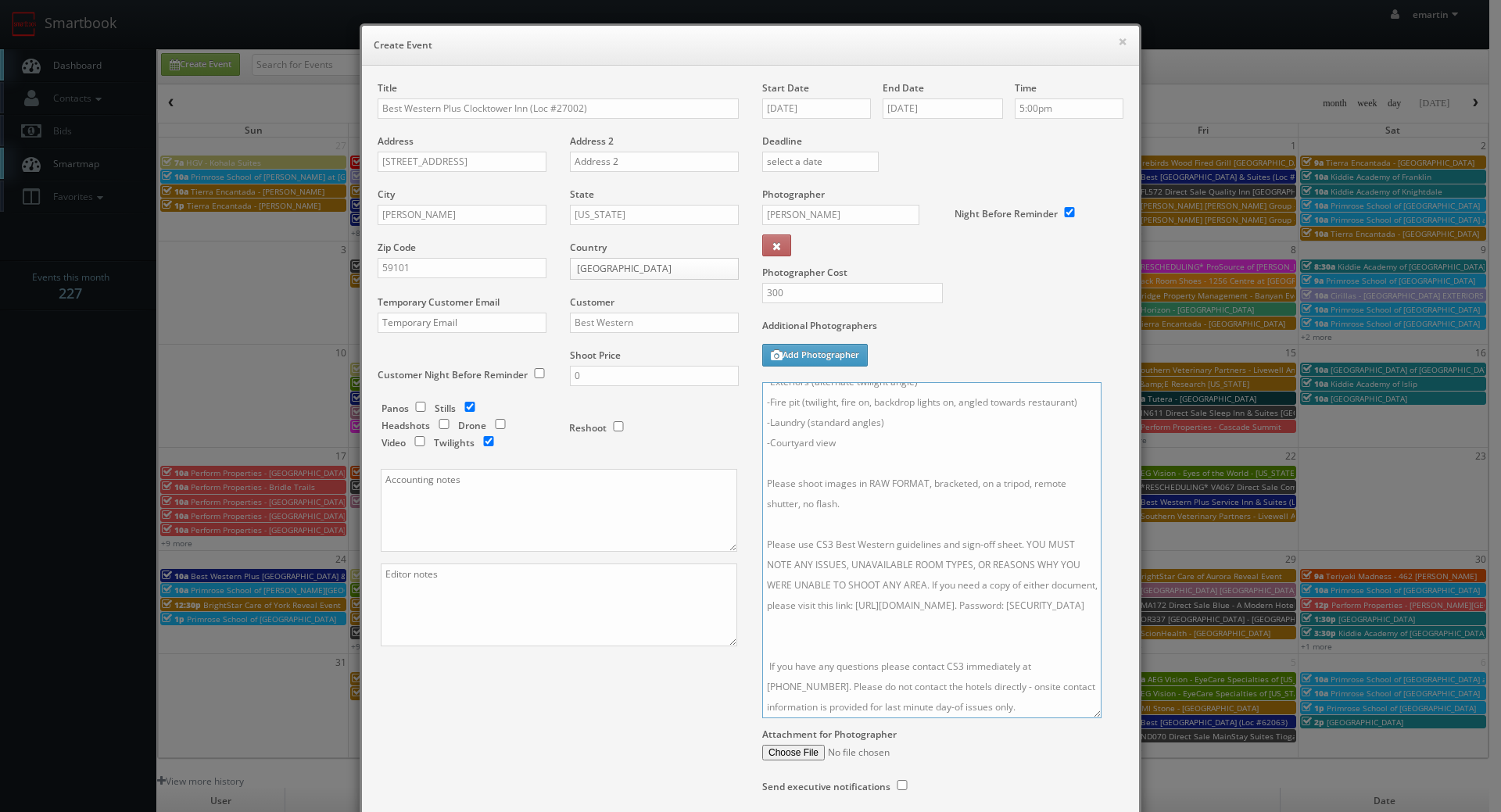
click at [883, 620] on textarea "Please refer to email sent 8/21 for specific notes. Shot List: -Pool area (from…" at bounding box center [932, 550] width 340 height 336
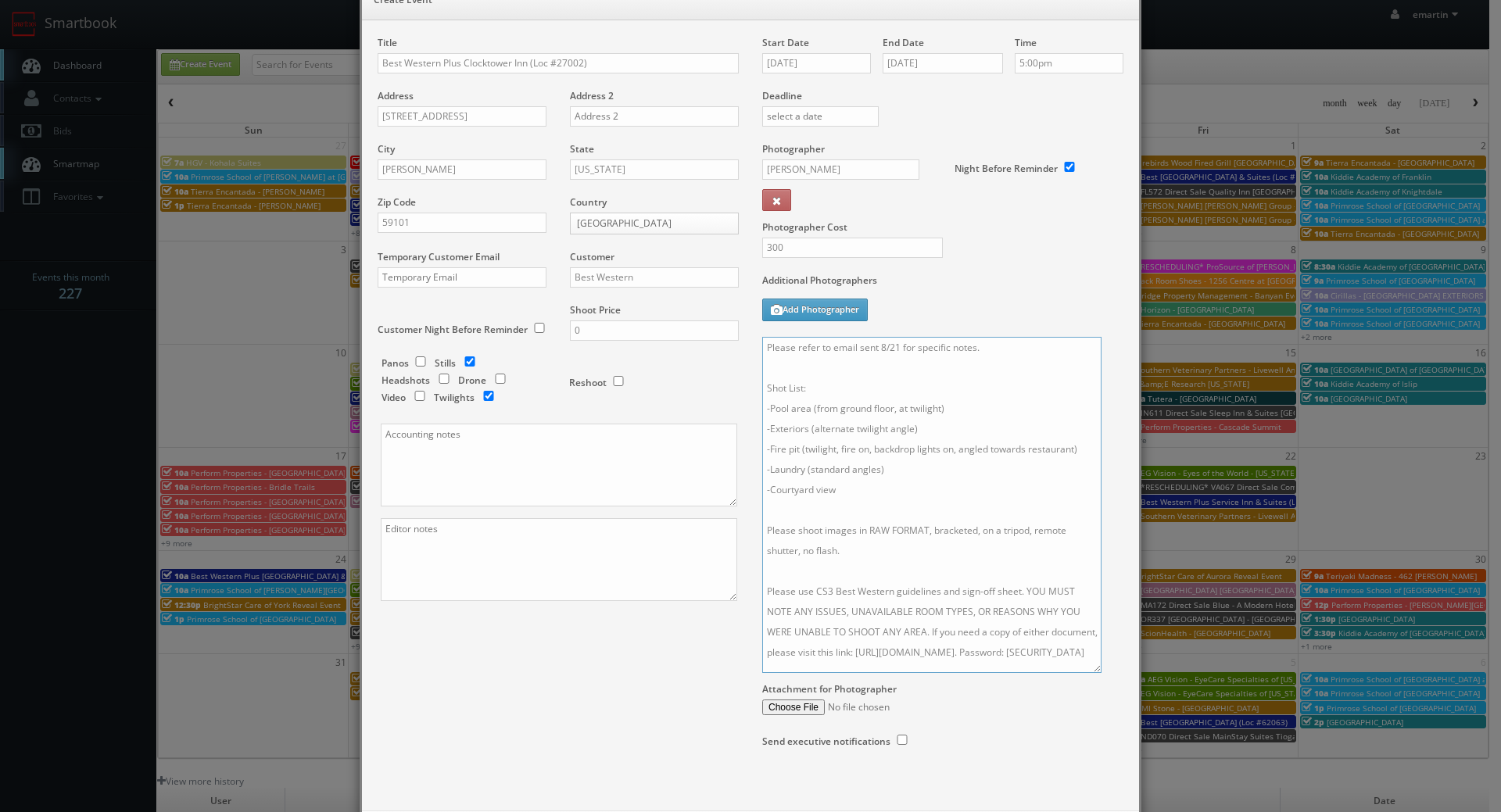
scroll to position [0, 0]
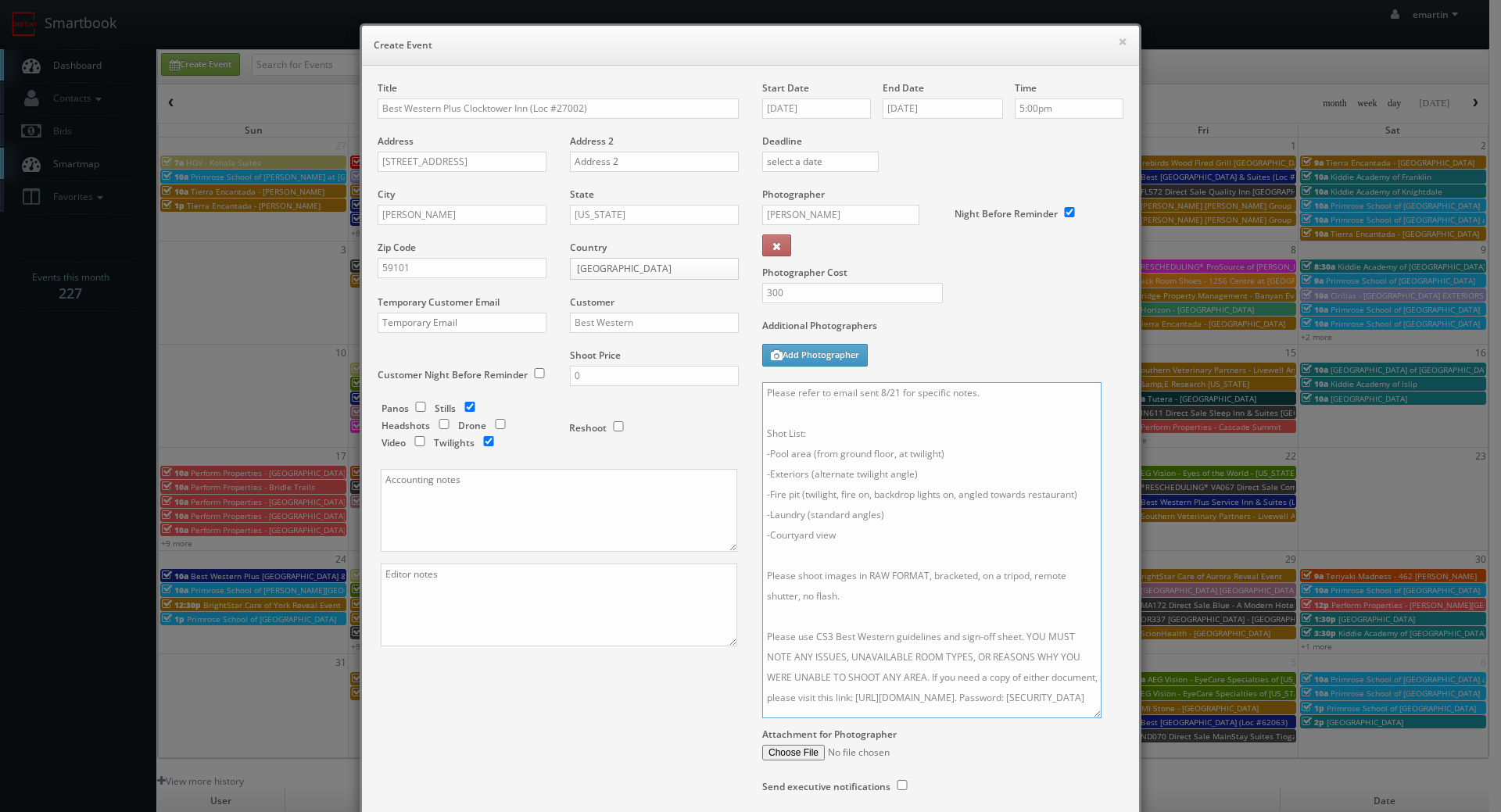
drag, startPoint x: 857, startPoint y: 427, endPoint x: 833, endPoint y: 411, distance: 28.8
click at [857, 427] on textarea "Please refer to email sent 8/21 for specific notes. Shot List: -Pool area (from…" at bounding box center [932, 550] width 340 height 336
click at [762, 390] on textarea "Please refer to email sent 8/21 for specific notes. Shot List: -Pool area (from…" at bounding box center [932, 550] width 340 height 336
paste textarea "Logan Martin, lmartin@bwclocktowerinn.com, 406-702-4717"
drag, startPoint x: 1042, startPoint y: 393, endPoint x: 901, endPoint y: 398, distance: 141.1
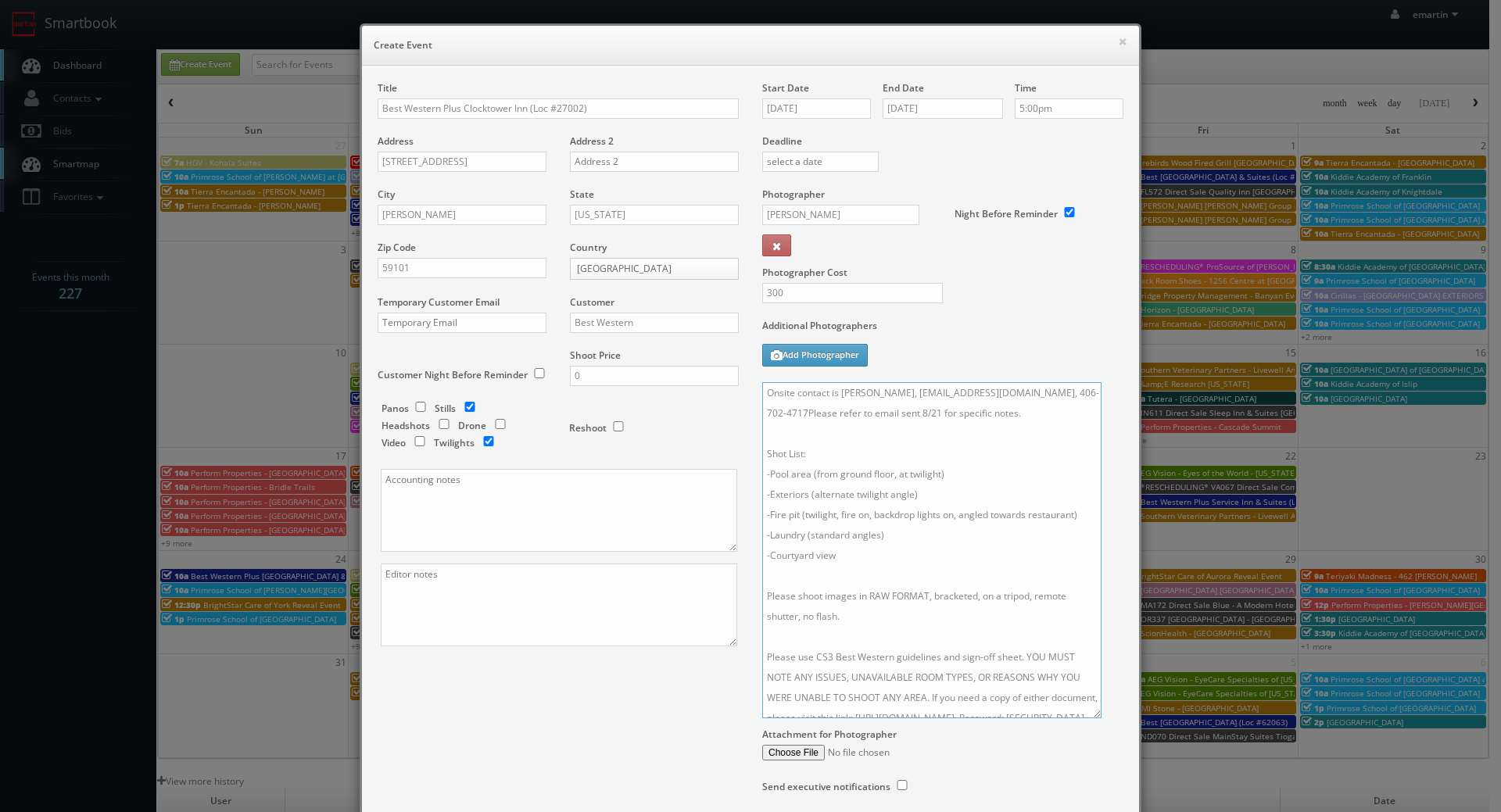
click at [901, 398] on textarea "Onsite contact is Logan Martin, lmartin@bwclocktowerinn.com, 406-702-4717Please…" at bounding box center [932, 550] width 340 height 336
click at [948, 415] on textarea "Onsite contact is Logan Martin, 406-702-4717Please refer to email sent 8/21 for…" at bounding box center [932, 550] width 340 height 336
type textarea "Onsite contact is Logan Martin, 406-702-4717Please refer to email sent 8/21 for…"
drag, startPoint x: 1093, startPoint y: 715, endPoint x: 1112, endPoint y: 791, distance: 78.3
click at [1112, 783] on textarea "Onsite contact is Logan Martin, 406-702-4717Please refer to email sent 8/21 for…" at bounding box center [940, 582] width 356 height 401
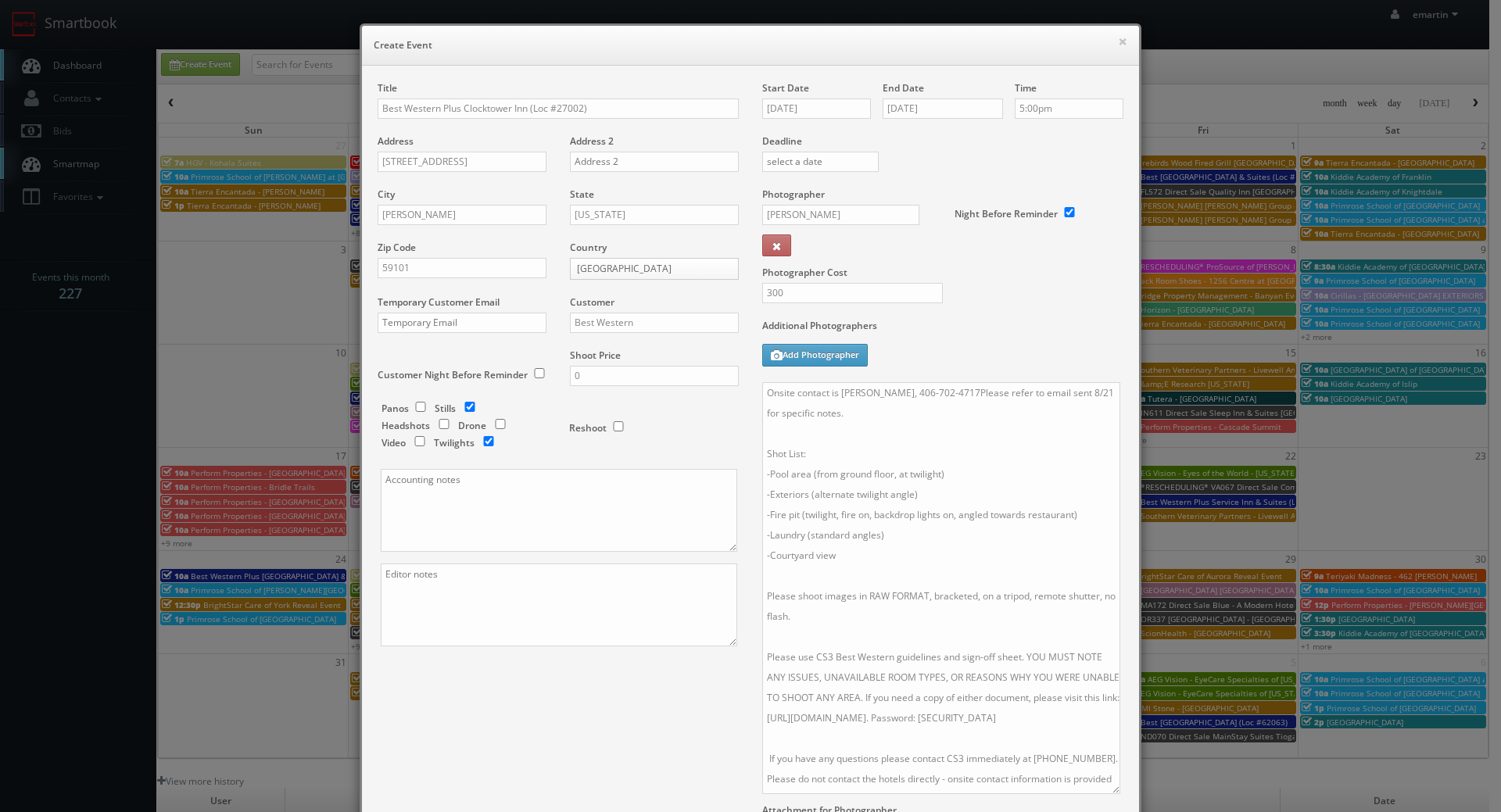
click at [589, 683] on div "Title Best Western Plus Clocktower Inn (Loc #27002) Address 2511 1st Ave N Addr…" at bounding box center [750, 490] width 769 height 819
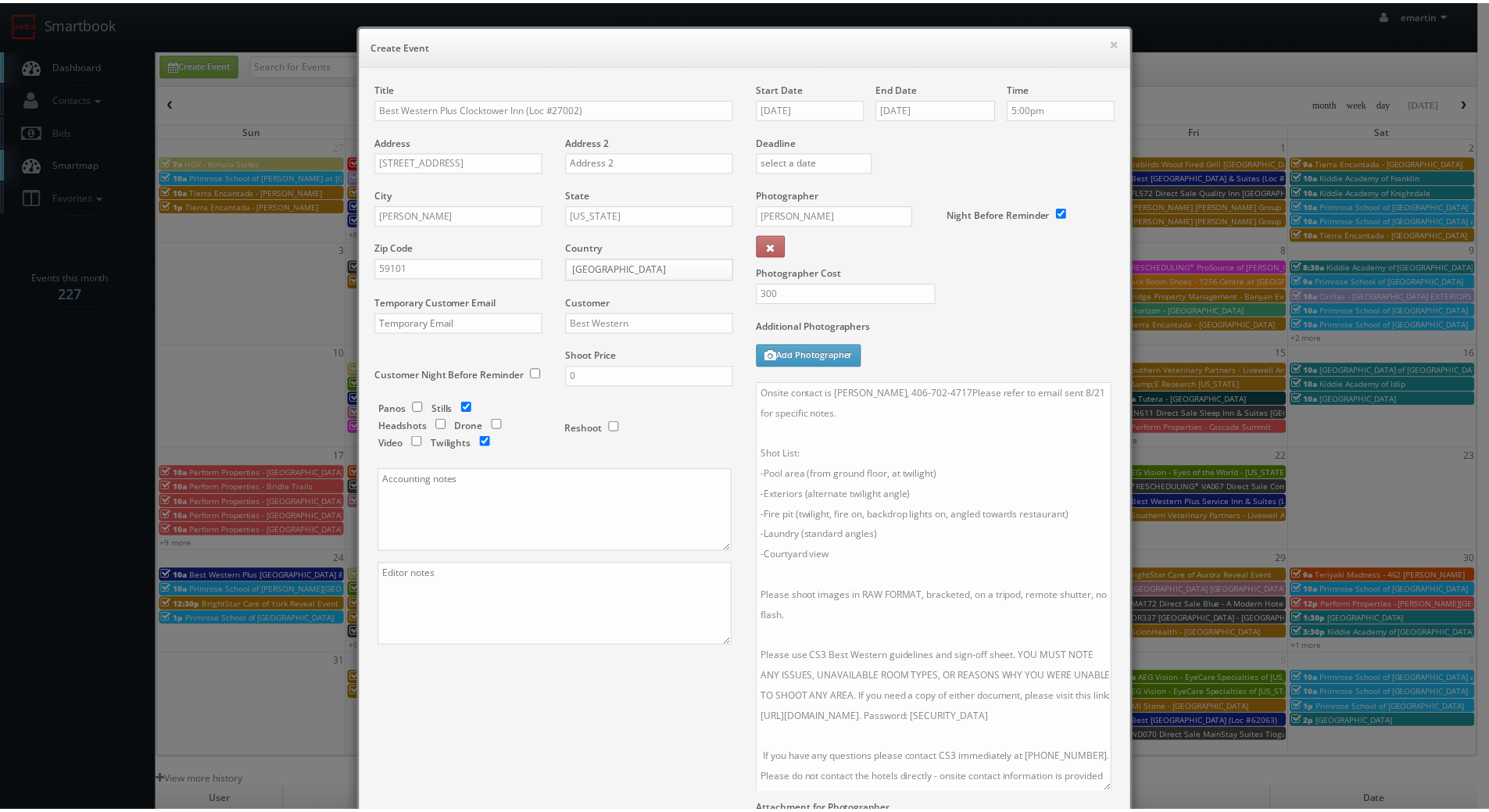
scroll to position [199, 0]
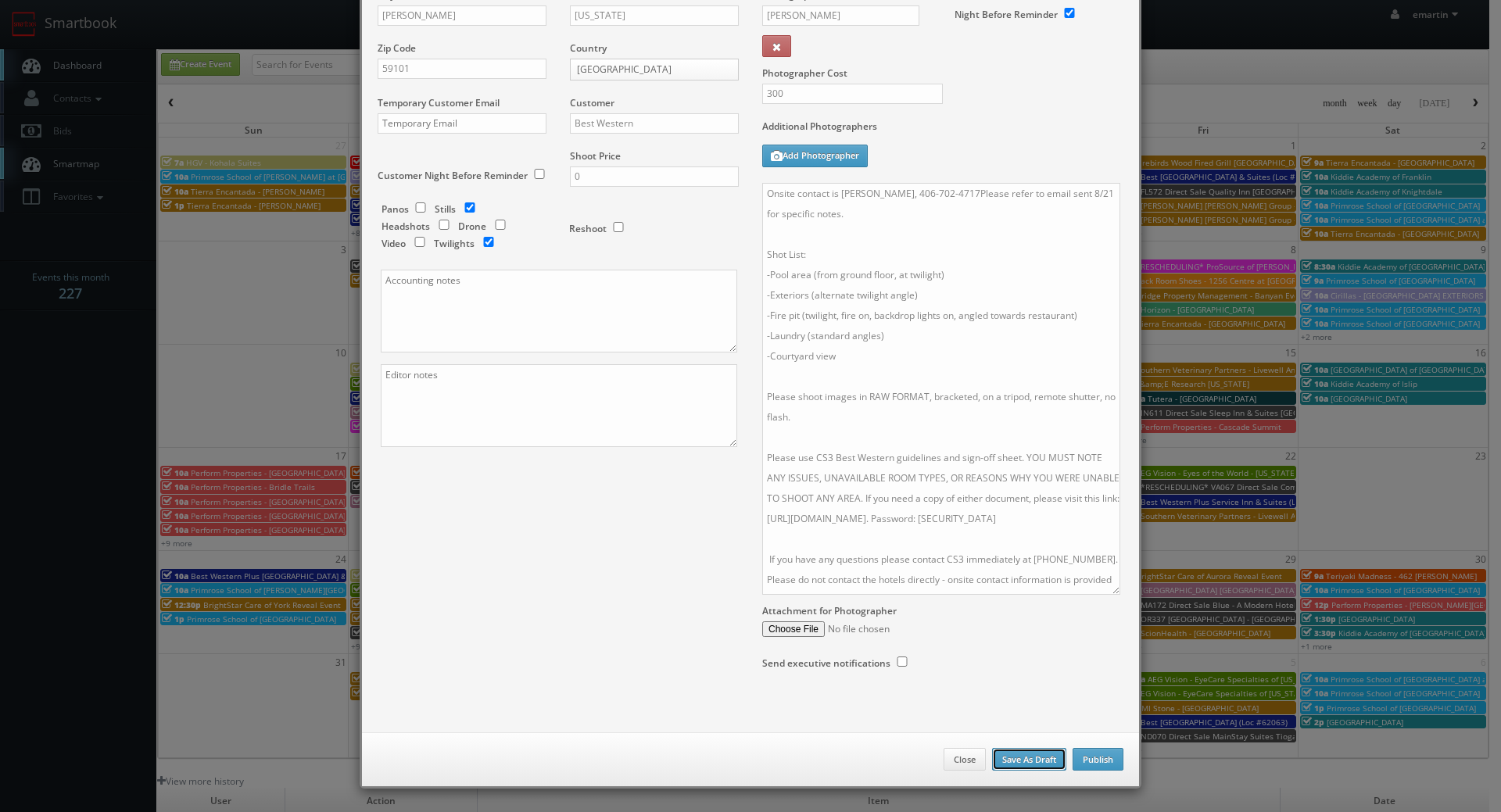
click at [1057, 750] on button "Save As Draft" at bounding box center [1029, 760] width 75 height 24
click at [1093, 759] on button "Publish" at bounding box center [1097, 760] width 51 height 24
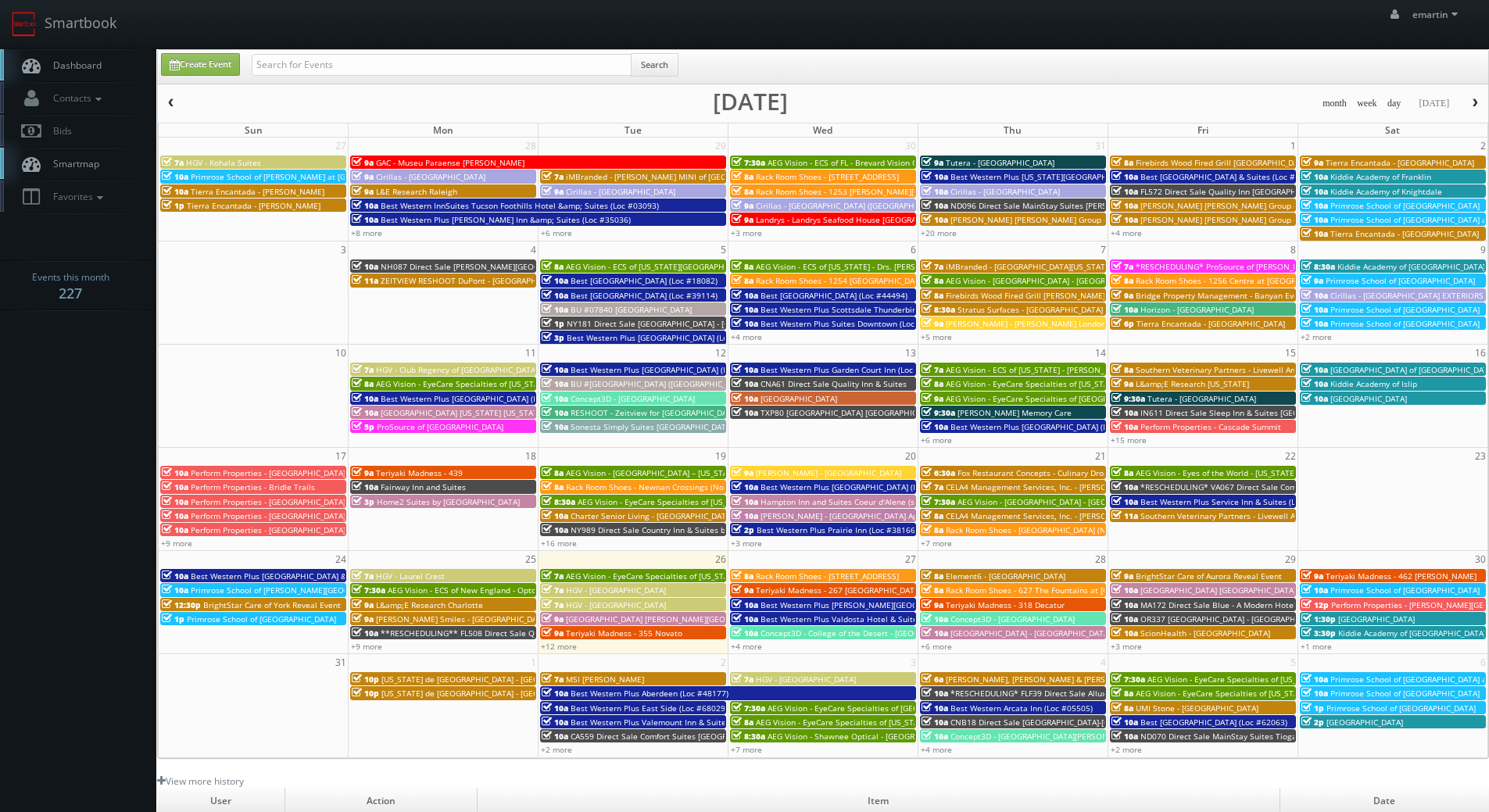
click at [89, 67] on span "Dashboard" at bounding box center [73, 65] width 57 height 13
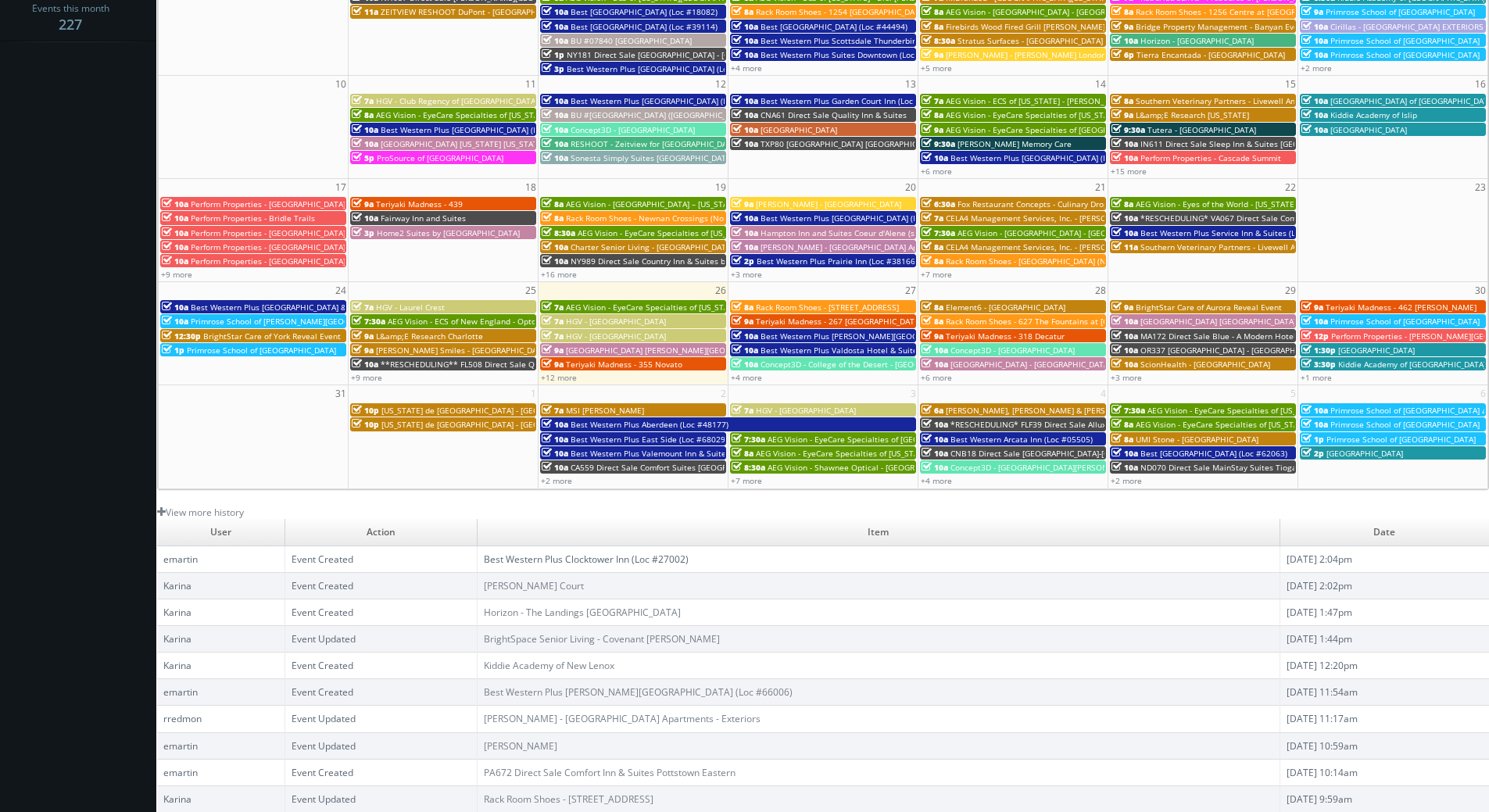
click at [544, 559] on link "Best Western Plus Clocktower Inn (Loc #27002)" at bounding box center [587, 559] width 205 height 13
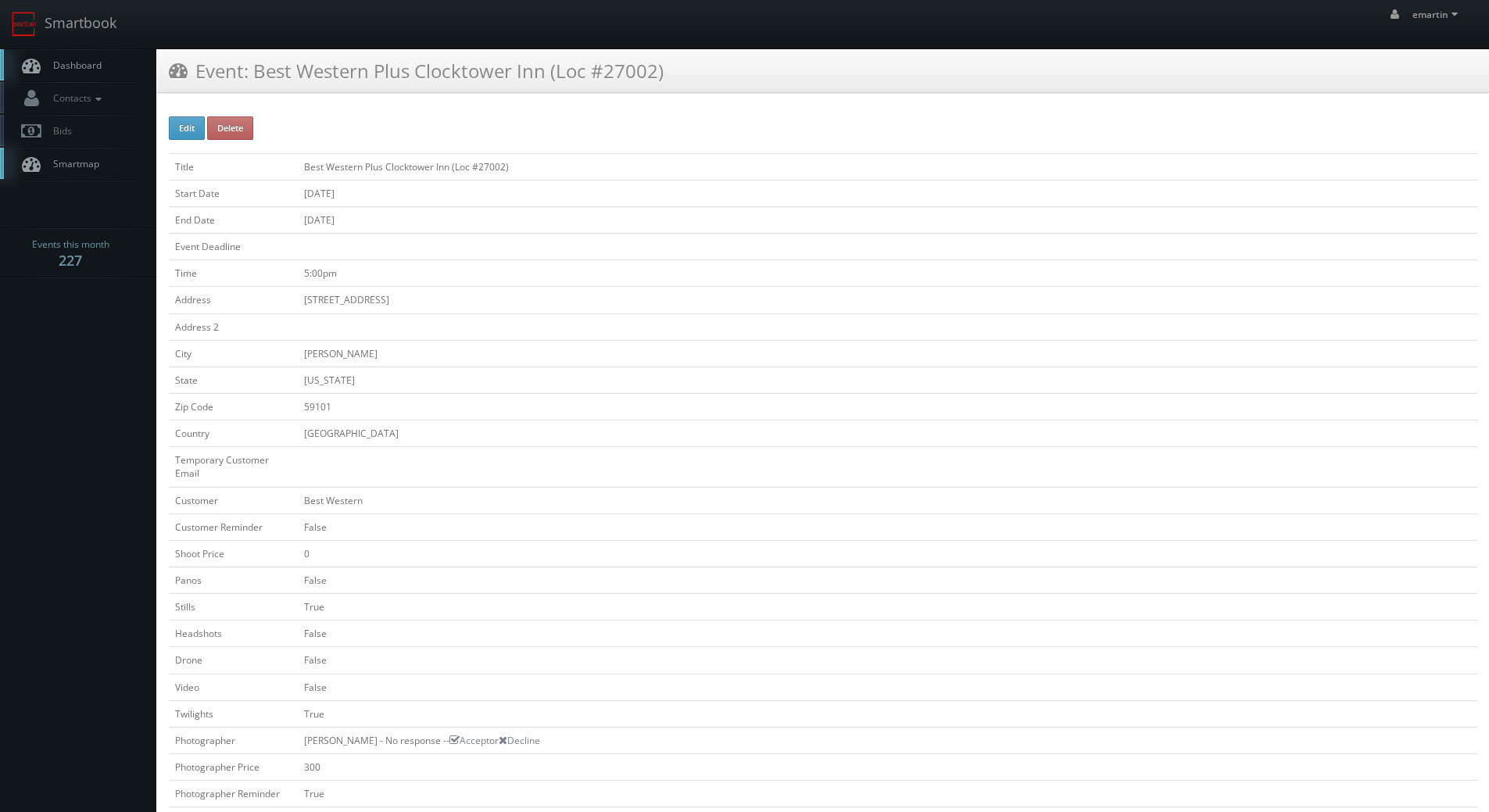
click at [71, 63] on span "Dashboard" at bounding box center [73, 65] width 57 height 13
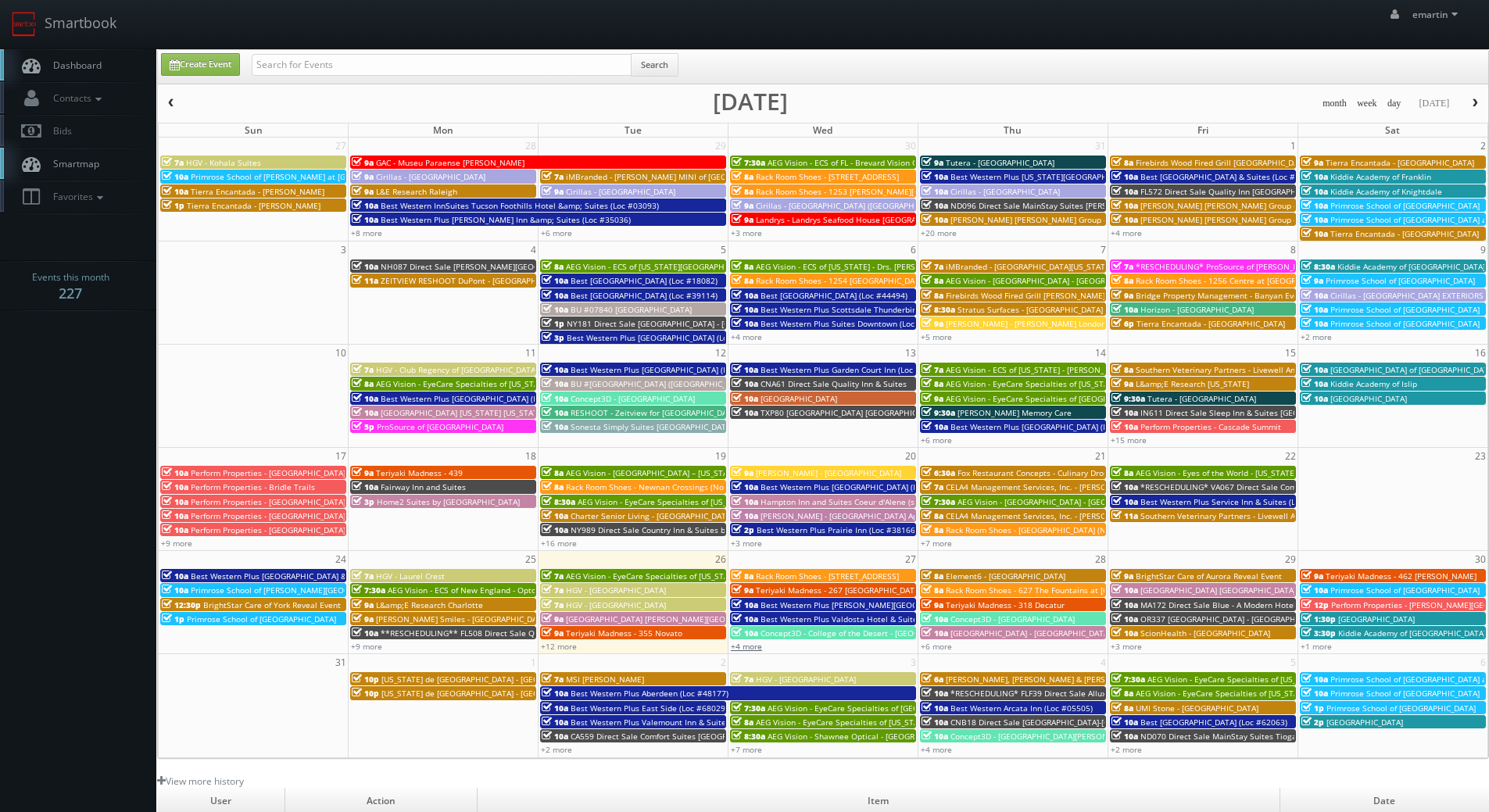
click at [748, 651] on div "+4 more" at bounding box center [823, 645] width 190 height 13
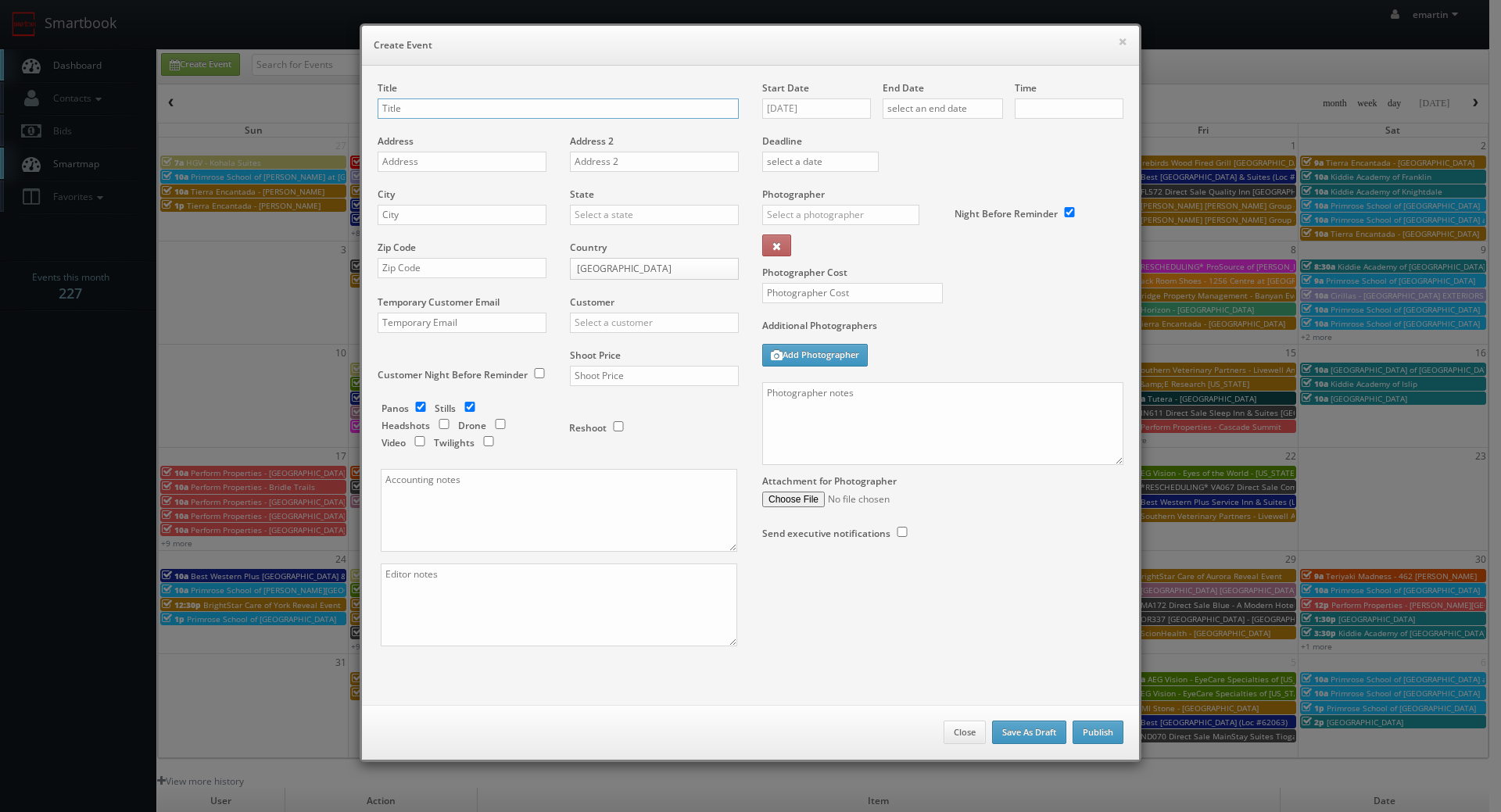
checkbox input "true"
type input "10:00am"
checkbox input "true"
click at [960, 741] on button "Close" at bounding box center [964, 732] width 42 height 24
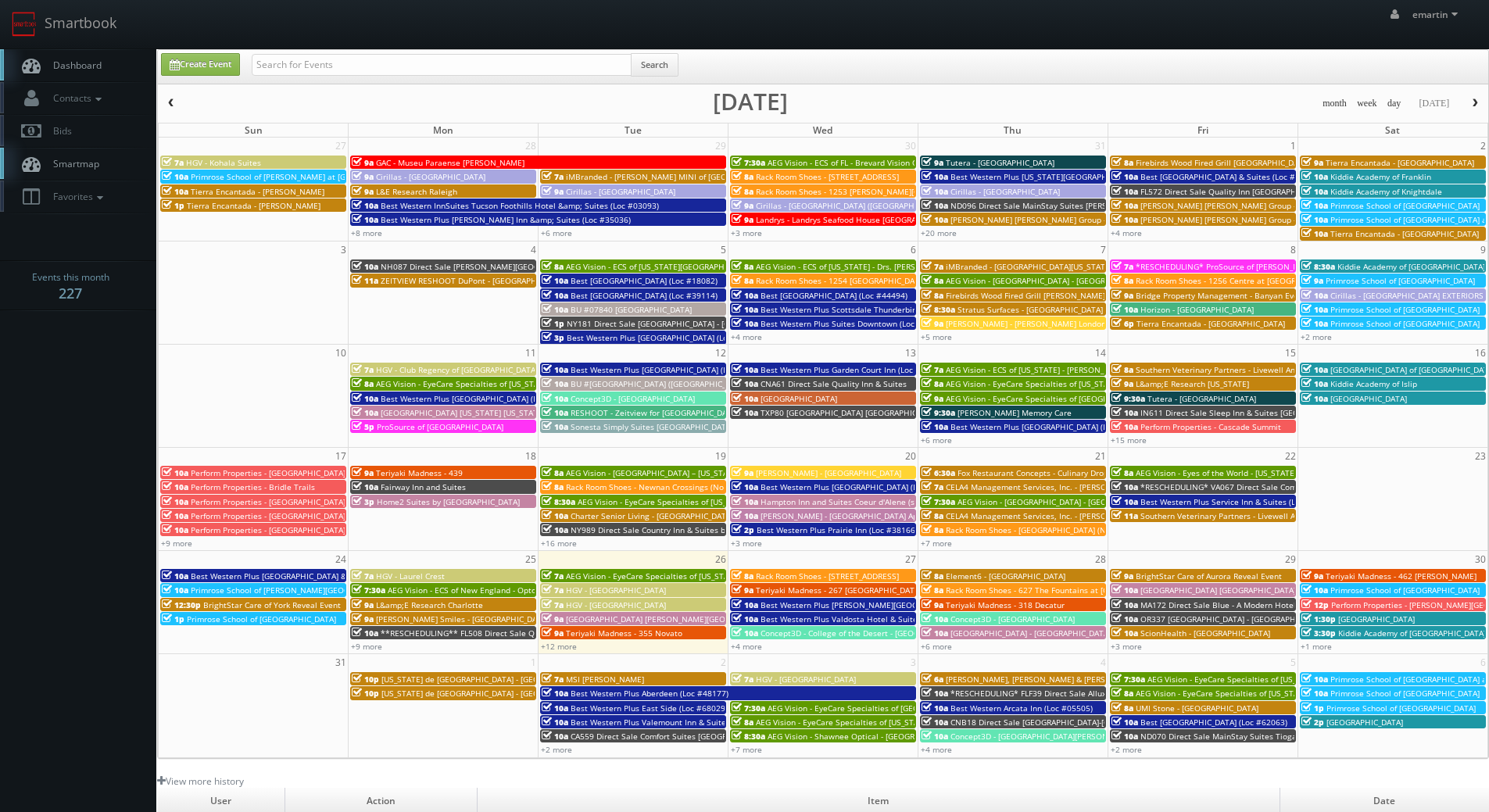
click at [733, 639] on div "10a Concept3D - College of the Desert - [GEOGRAPHIC_DATA]" at bounding box center [823, 632] width 183 height 11
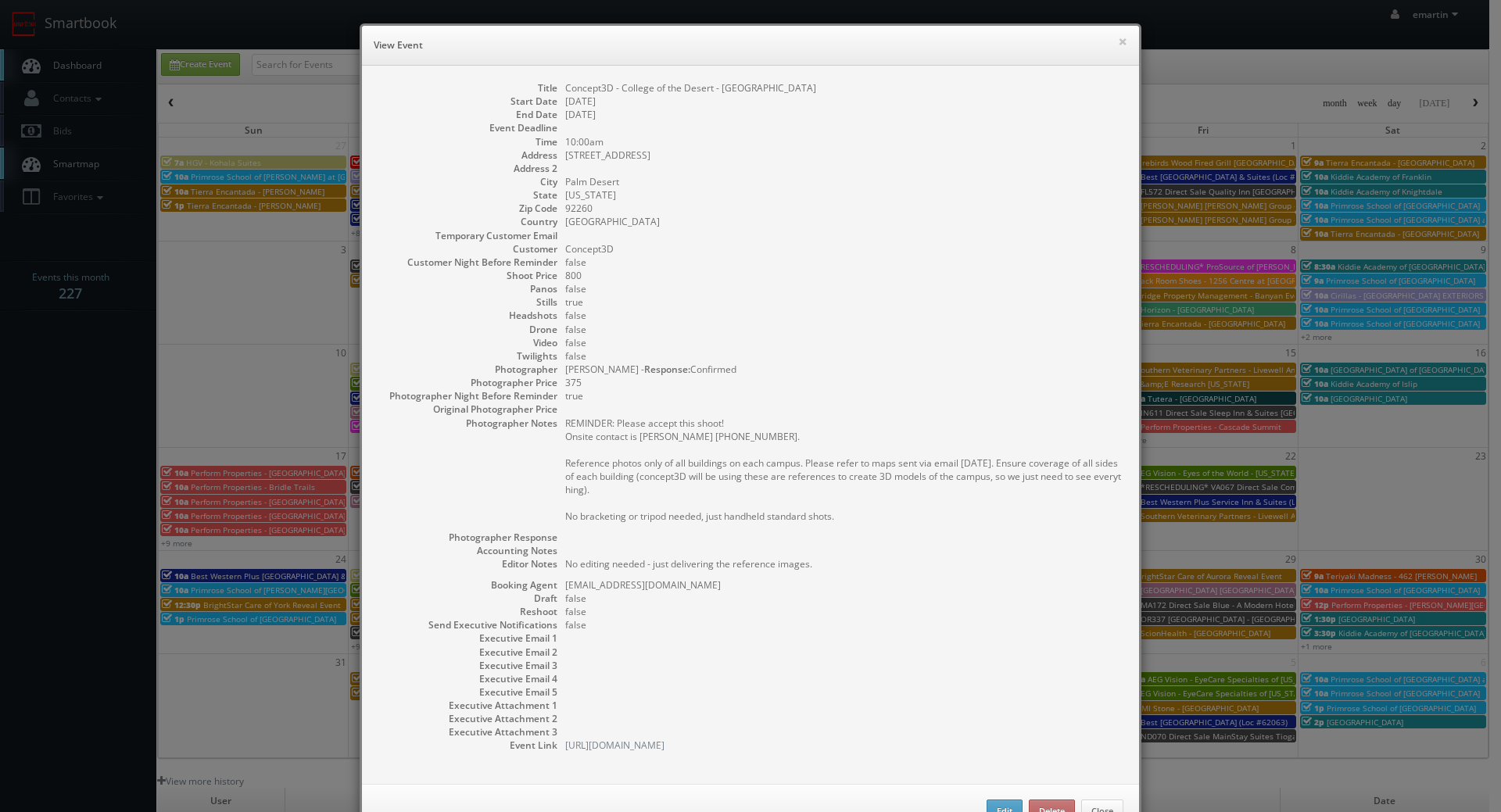
scroll to position [91, 0]
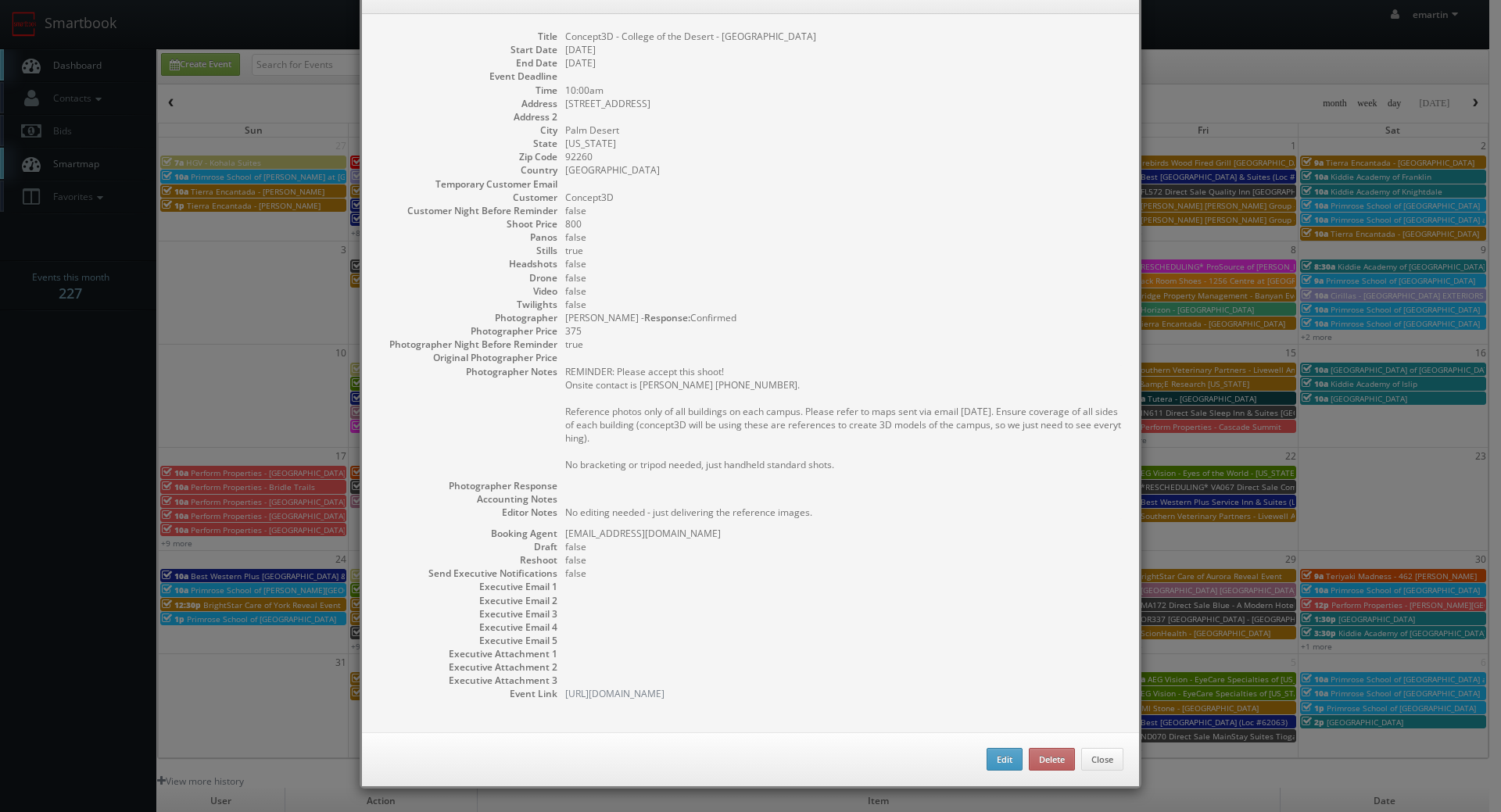
click at [1118, 757] on div "Edit Delete Close" at bounding box center [750, 760] width 777 height 55
click at [1103, 758] on button "Close" at bounding box center [1102, 760] width 42 height 24
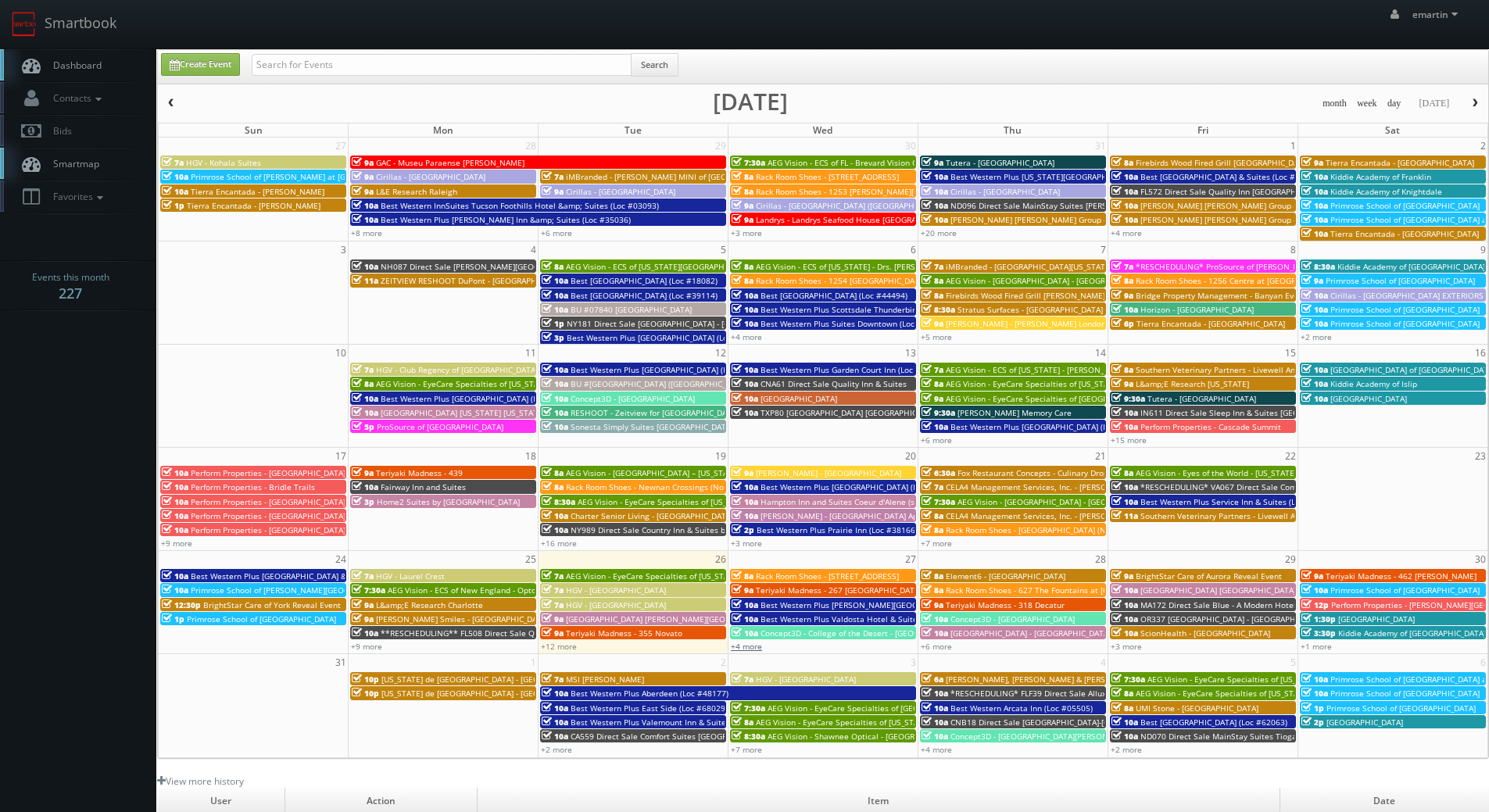
click at [744, 646] on link "+4 more" at bounding box center [747, 645] width 31 height 11
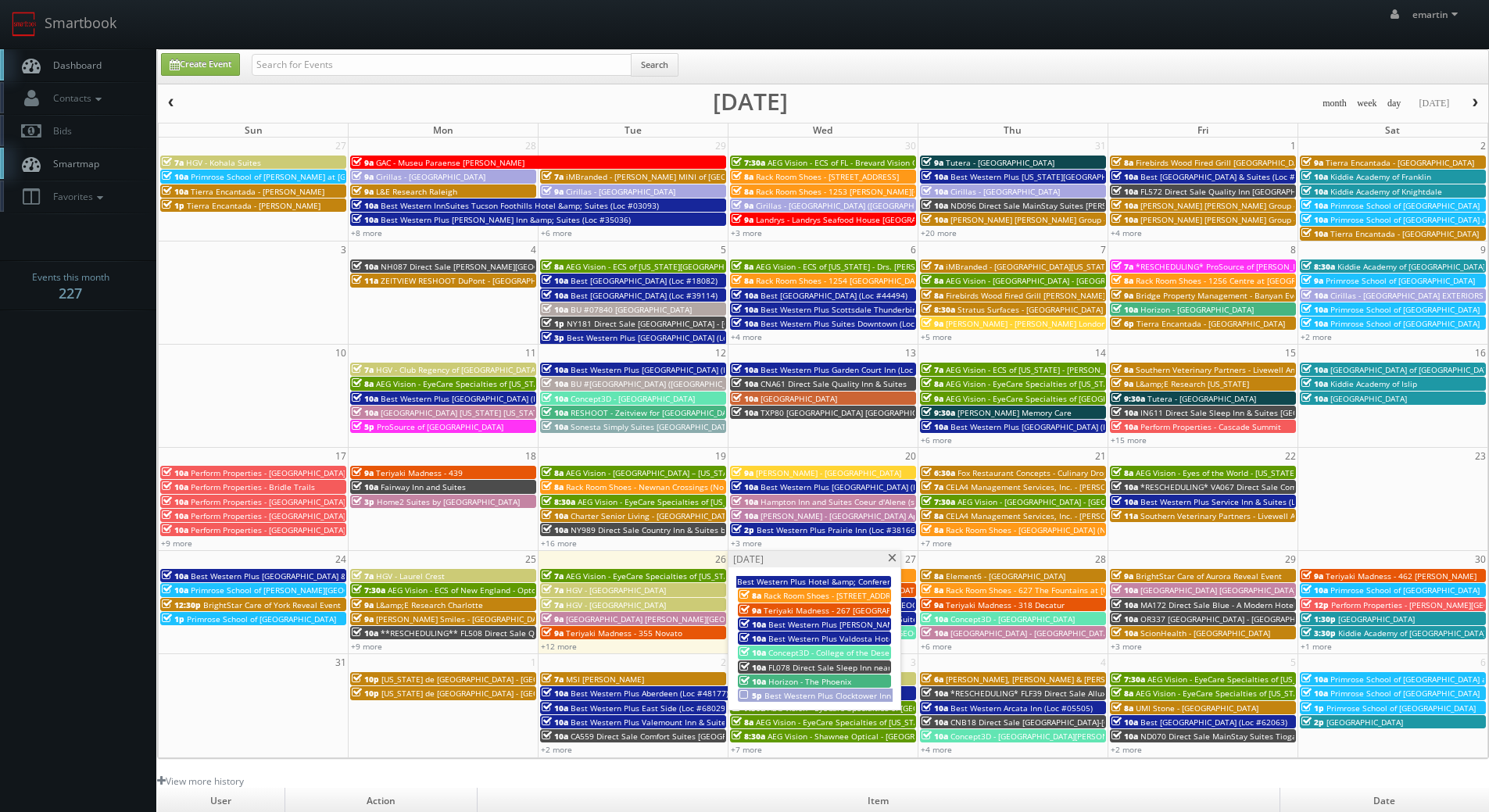
click at [777, 691] on span "Best Western Plus Clocktower Inn (Loc #27002)" at bounding box center [853, 695] width 177 height 11
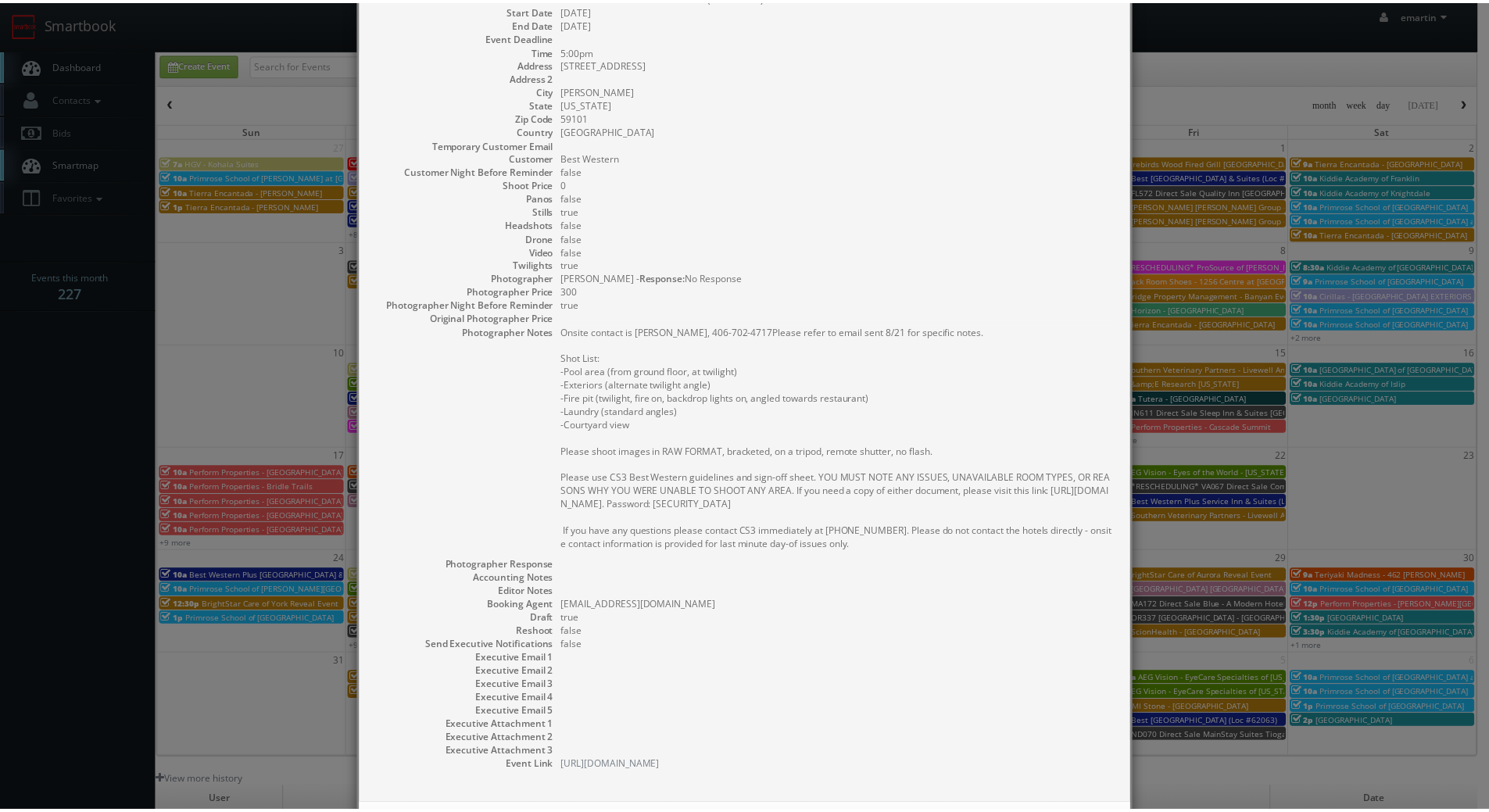
scroll to position [163, 0]
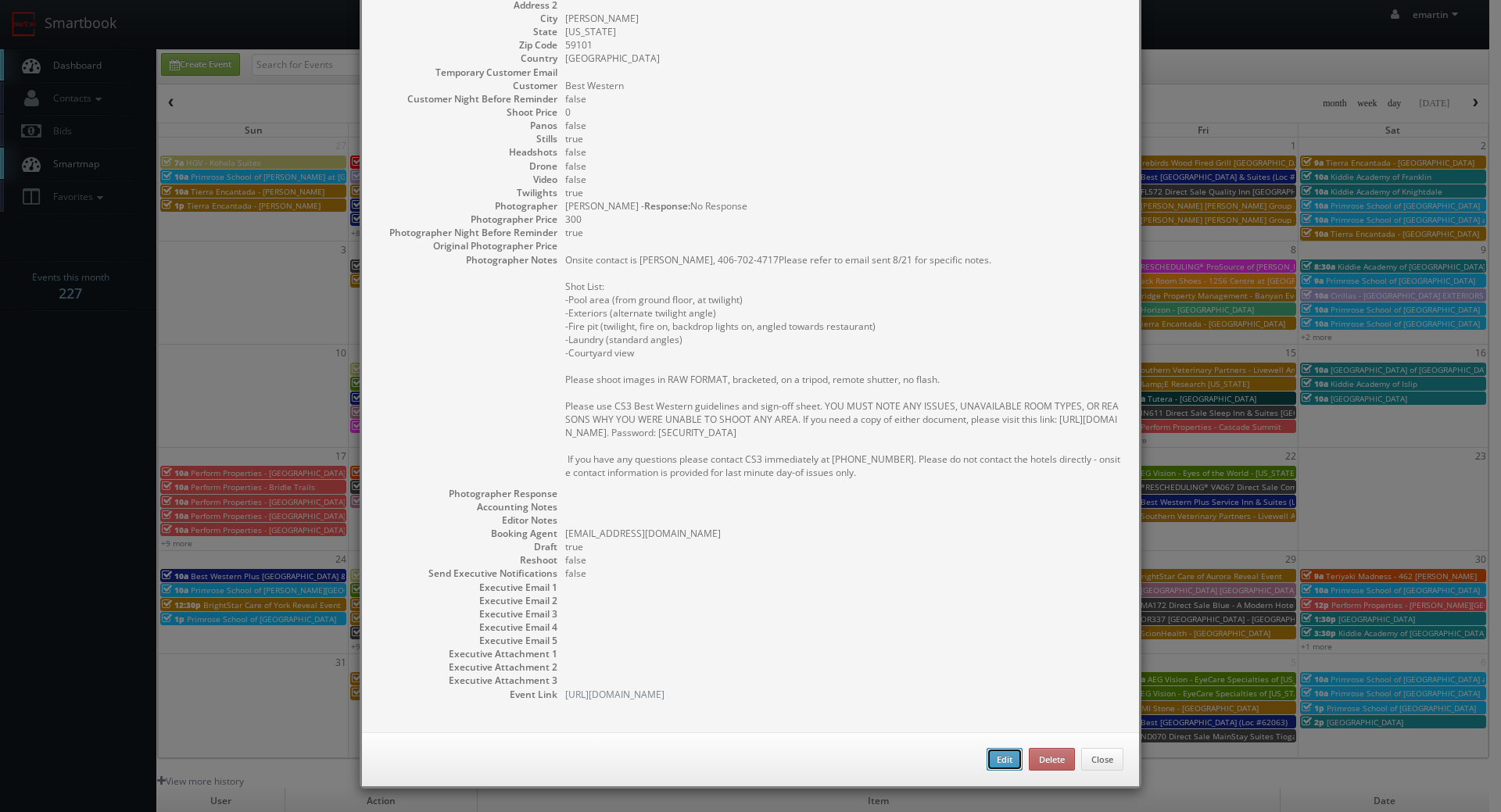
click at [1011, 757] on button "Edit" at bounding box center [1005, 760] width 36 height 24
type input "Best Western Plus Clocktower Inn (Loc #27002)"
type input "2511 1st Ave N"
type input "Billings"
type input "59101"
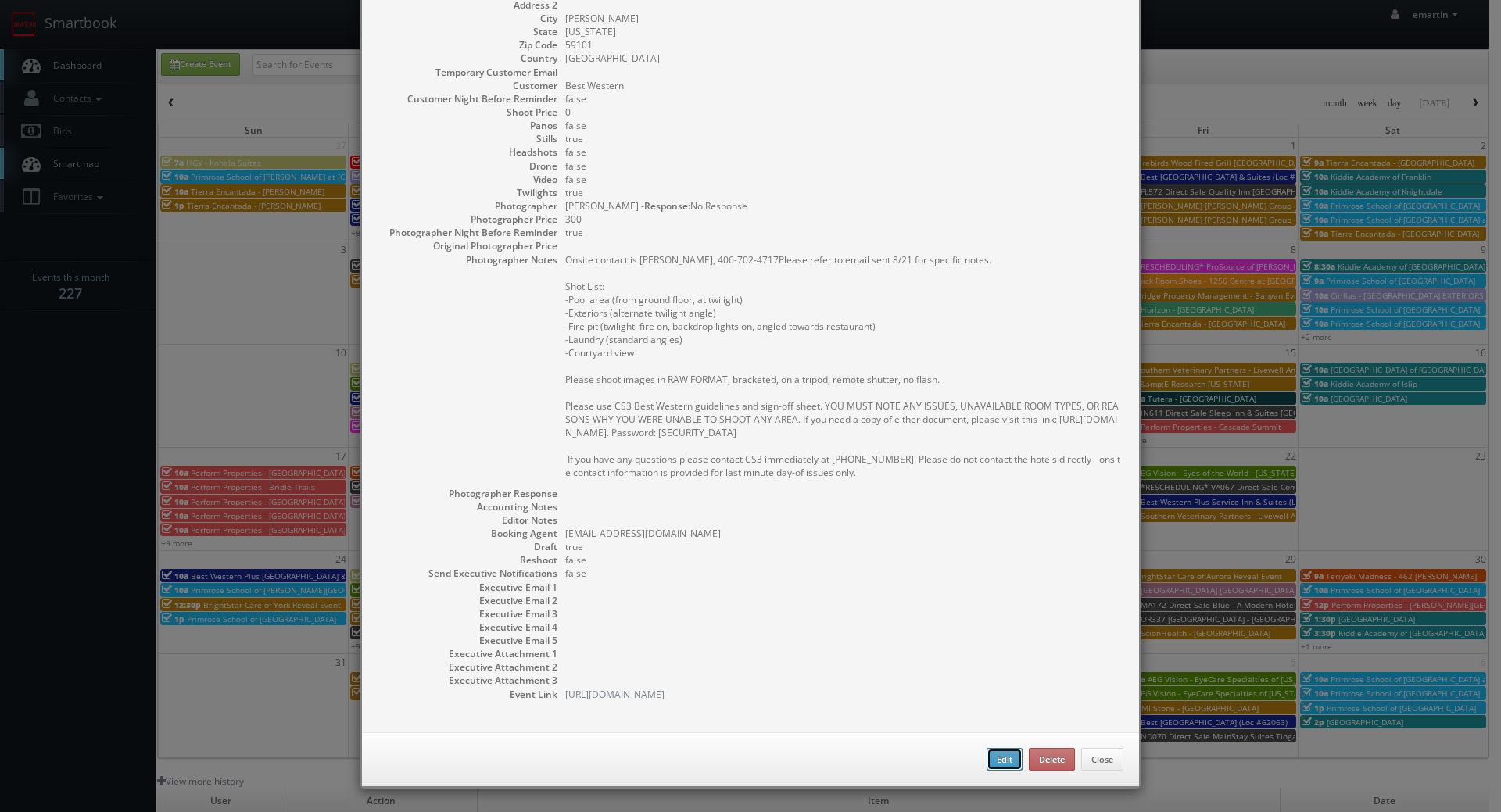
type input "0"
checkbox input "true"
type input "08/27/2025"
type input "08/28/2025"
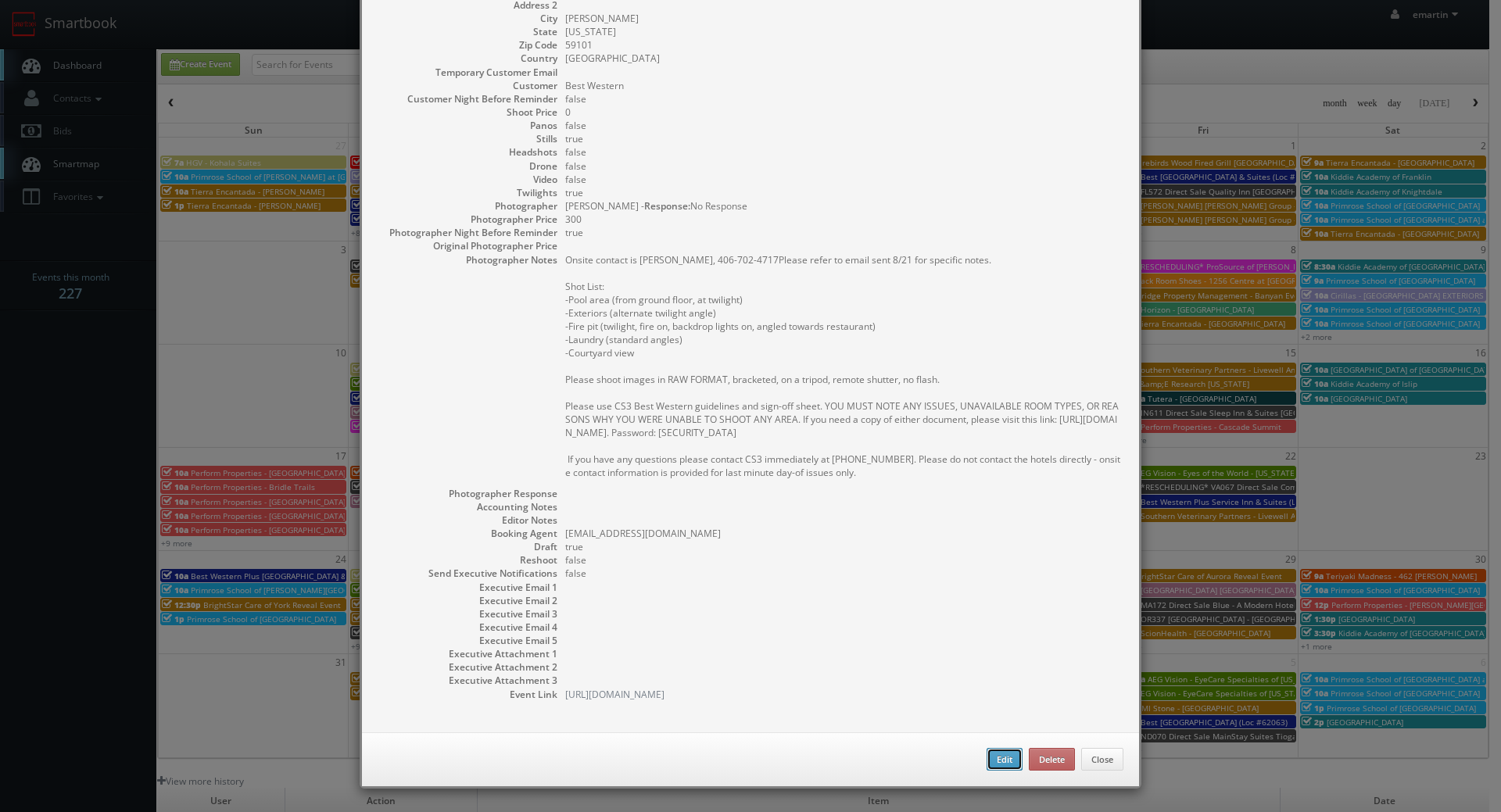
type input "5:00pm"
checkbox input "true"
type textarea "Onsite contact is Logan Martin, 406-702-4717Please refer to email sent 8/21 for…"
type input "0"
type input "300"
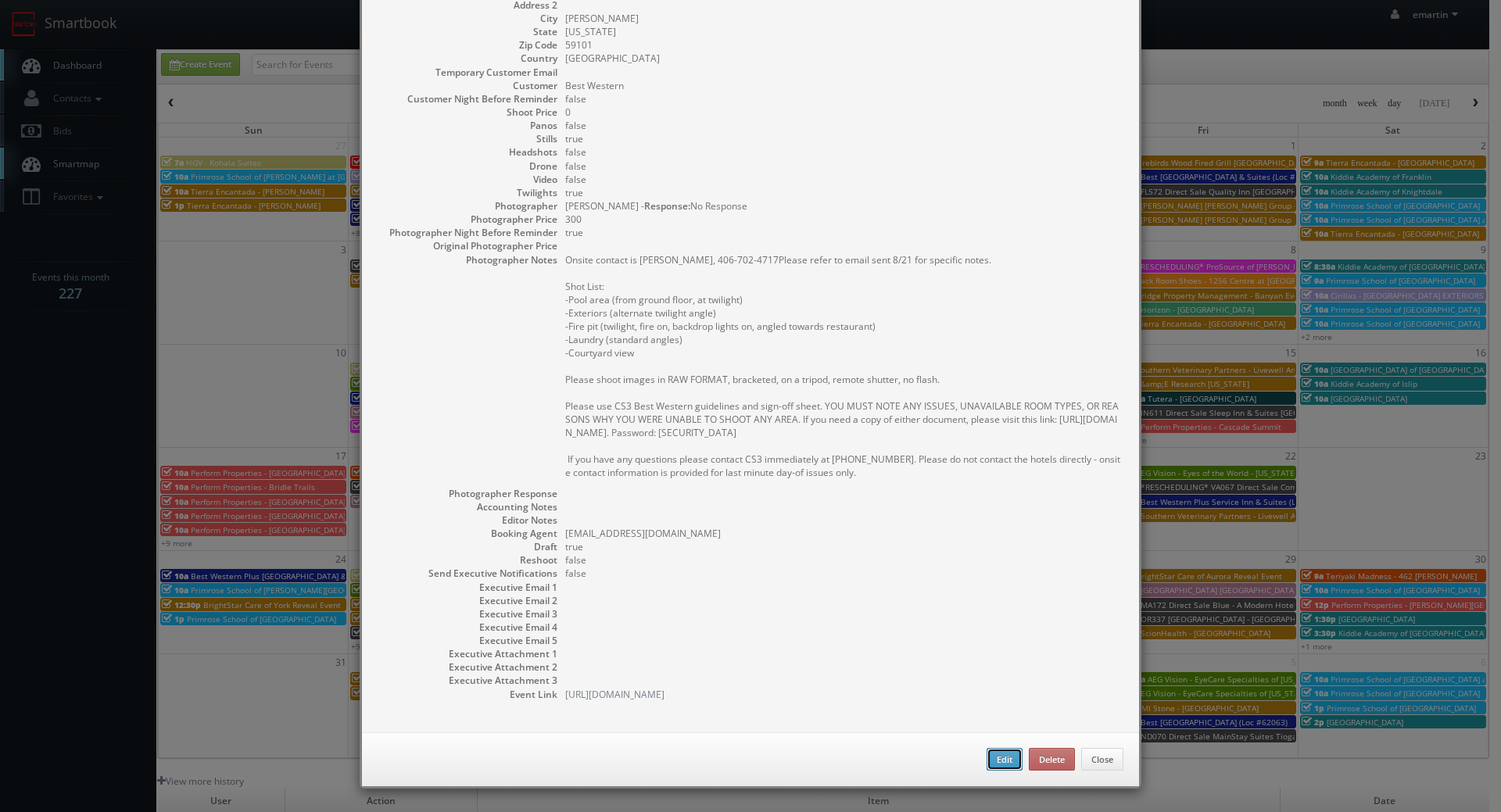
select select "[US_STATE]"
select select "fake55@mg.cs3calendar.com"
select select "codyjayharman@gmail.com"
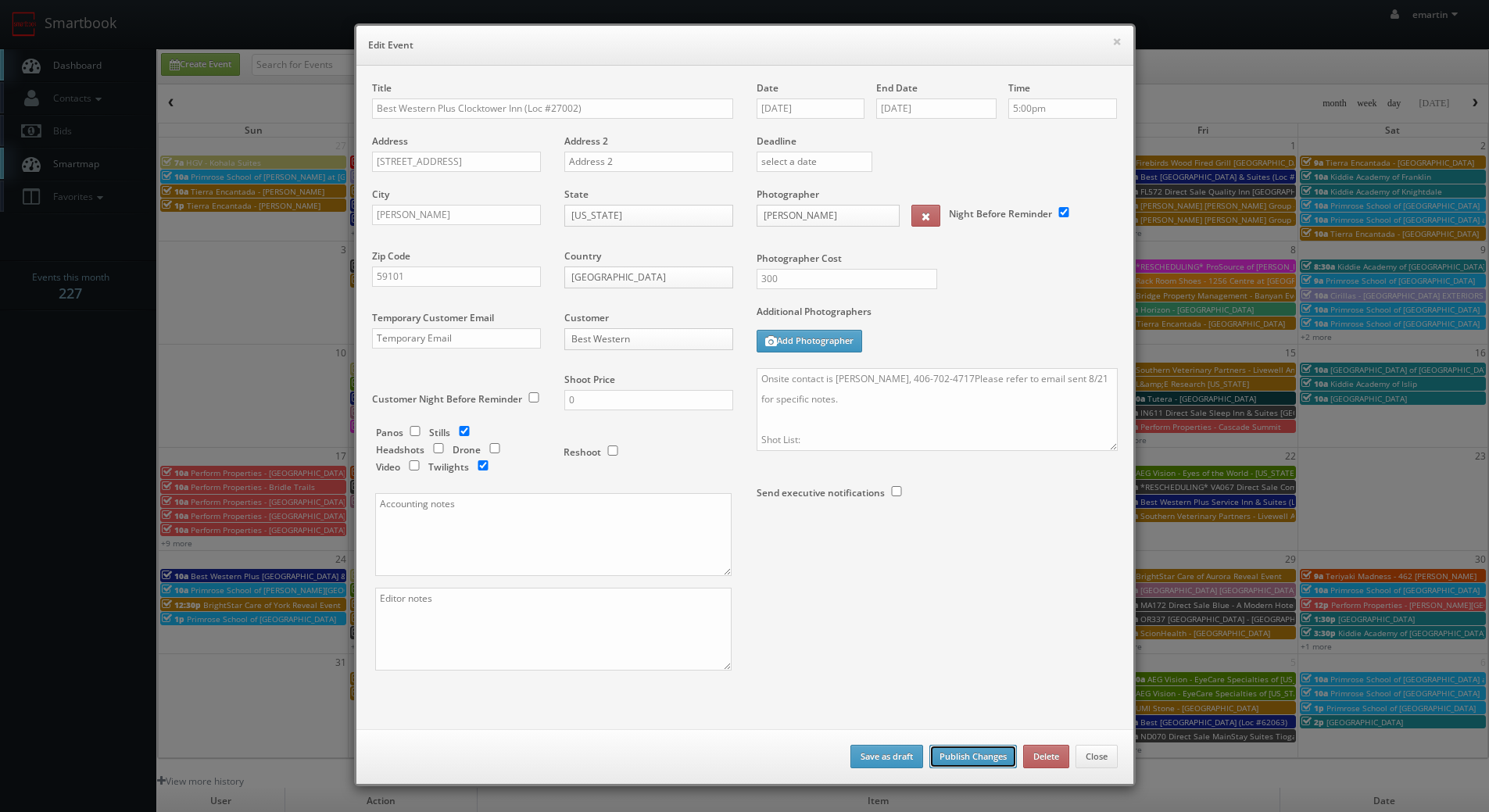
click at [976, 755] on button "Publish Changes" at bounding box center [973, 756] width 88 height 24
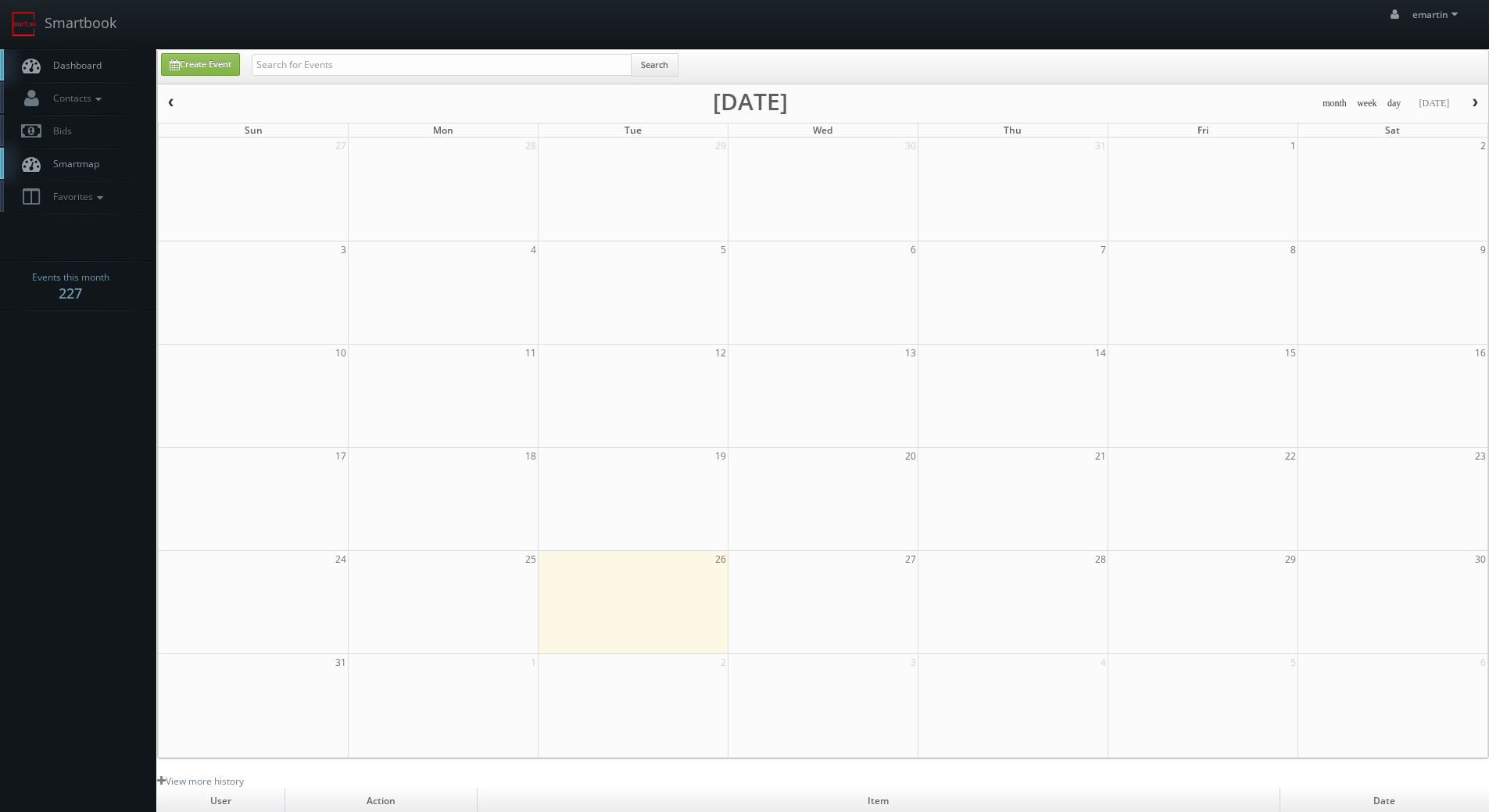
click at [133, 74] on link "Dashboard" at bounding box center [78, 65] width 157 height 32
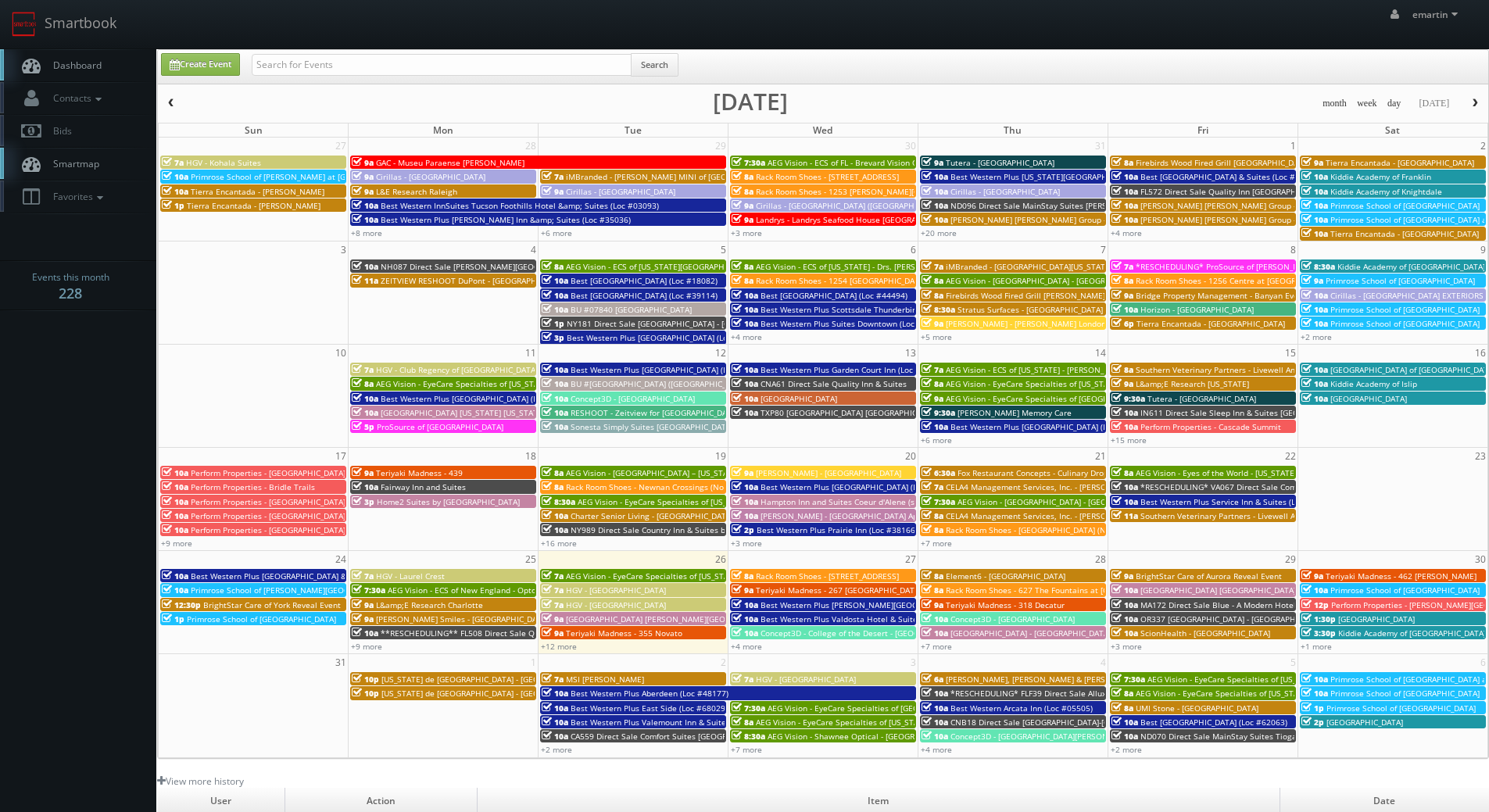
scroll to position [269, 0]
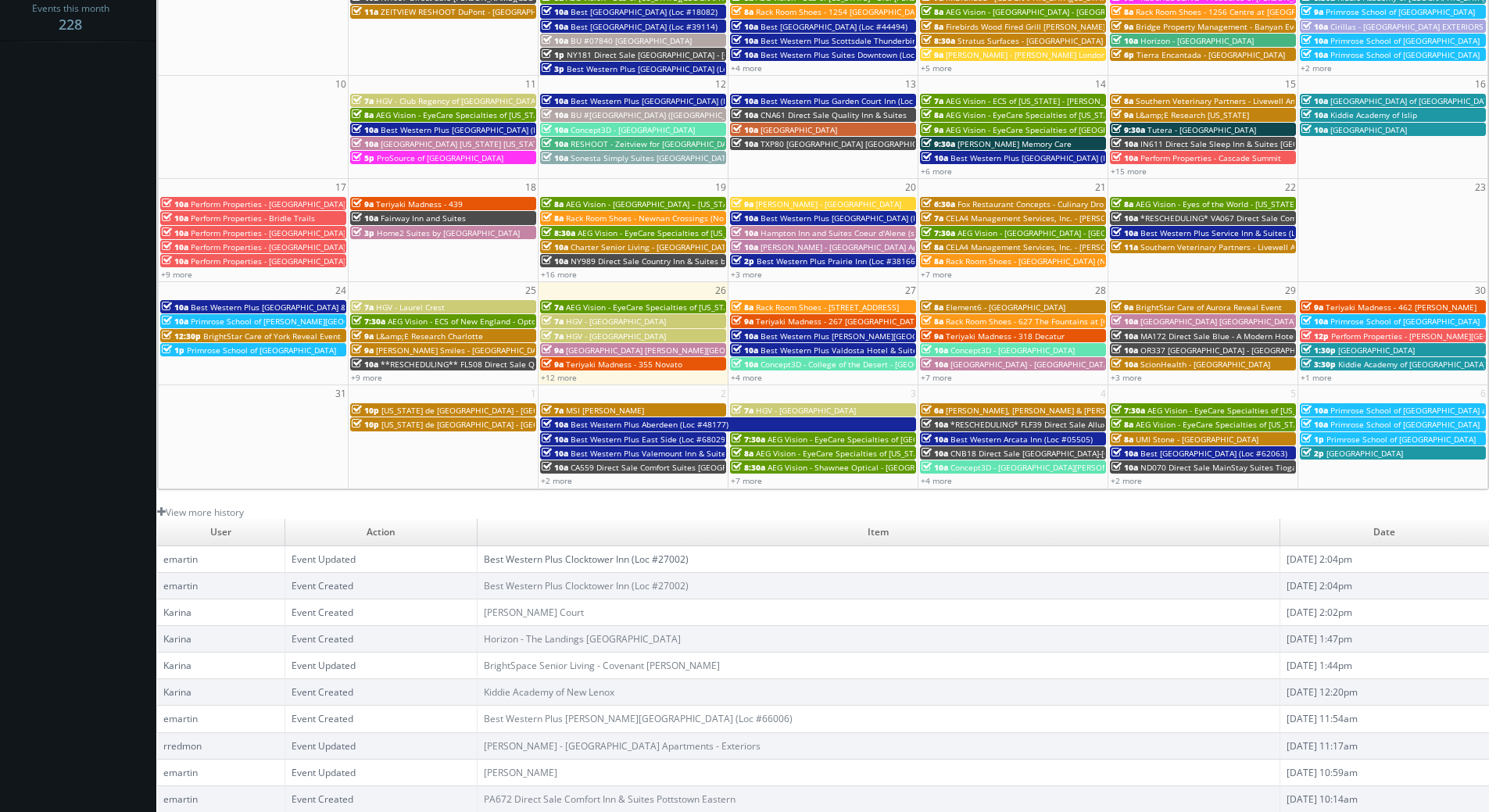
click at [650, 557] on link "Best Western Plus Clocktower Inn (Loc #27002)" at bounding box center [587, 559] width 205 height 13
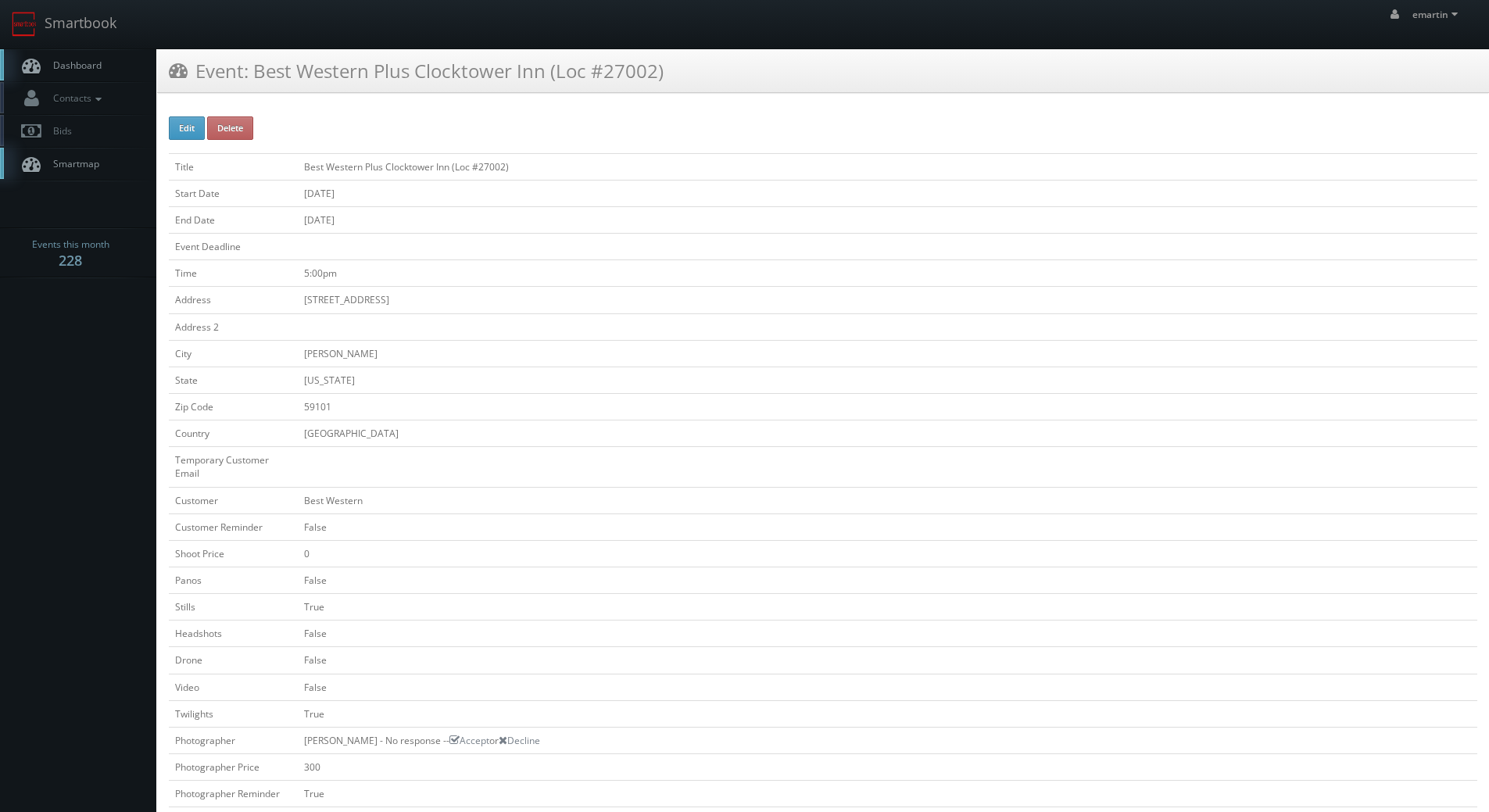
click at [64, 56] on link "Dashboard" at bounding box center [78, 65] width 157 height 32
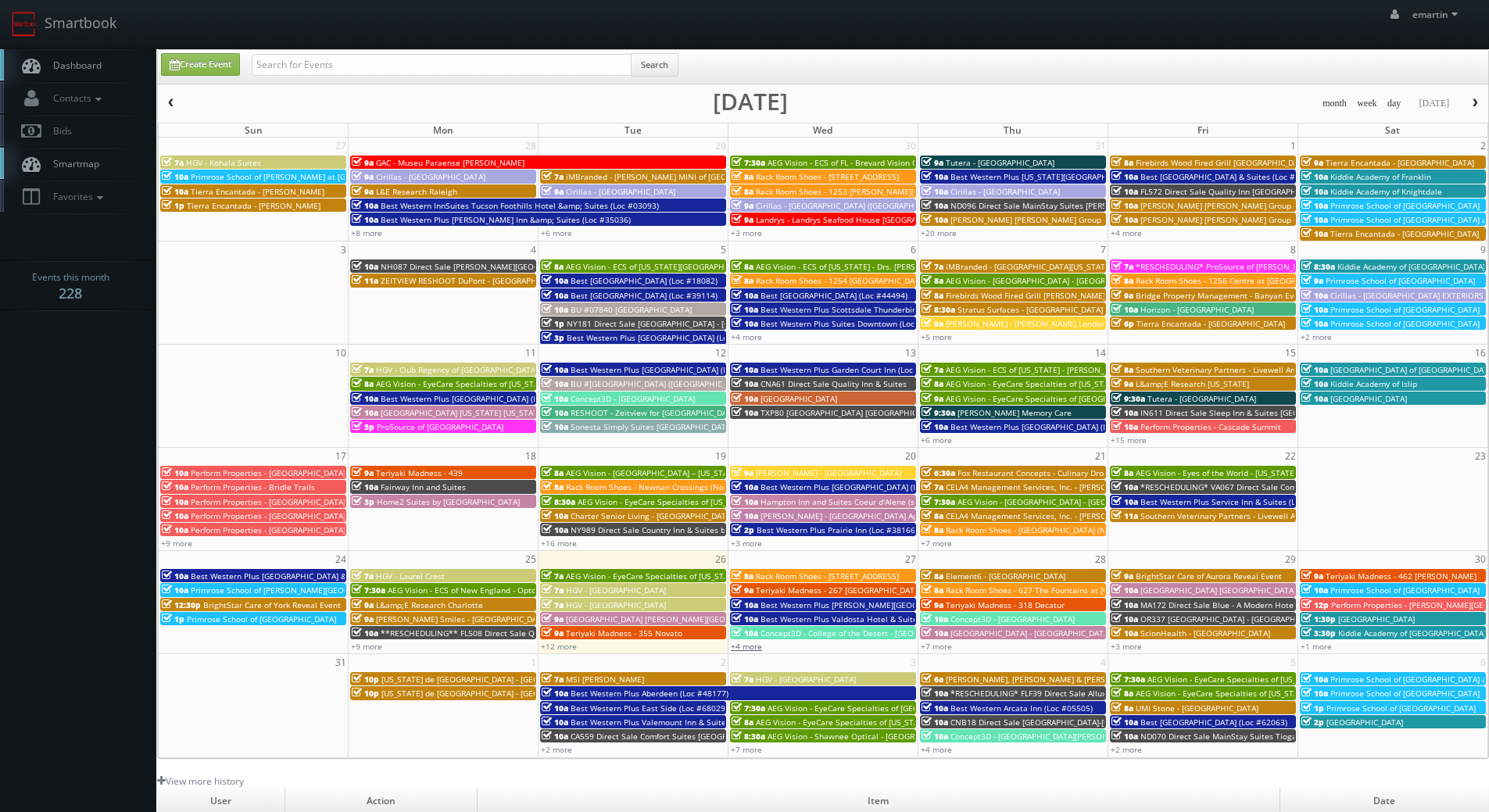
click at [751, 644] on link "+4 more" at bounding box center [747, 645] width 31 height 11
click at [42, 65] on icon at bounding box center [31, 66] width 24 height 20
click at [184, 57] on link "Create Event" at bounding box center [200, 65] width 79 height 23
type input "[DATE]"
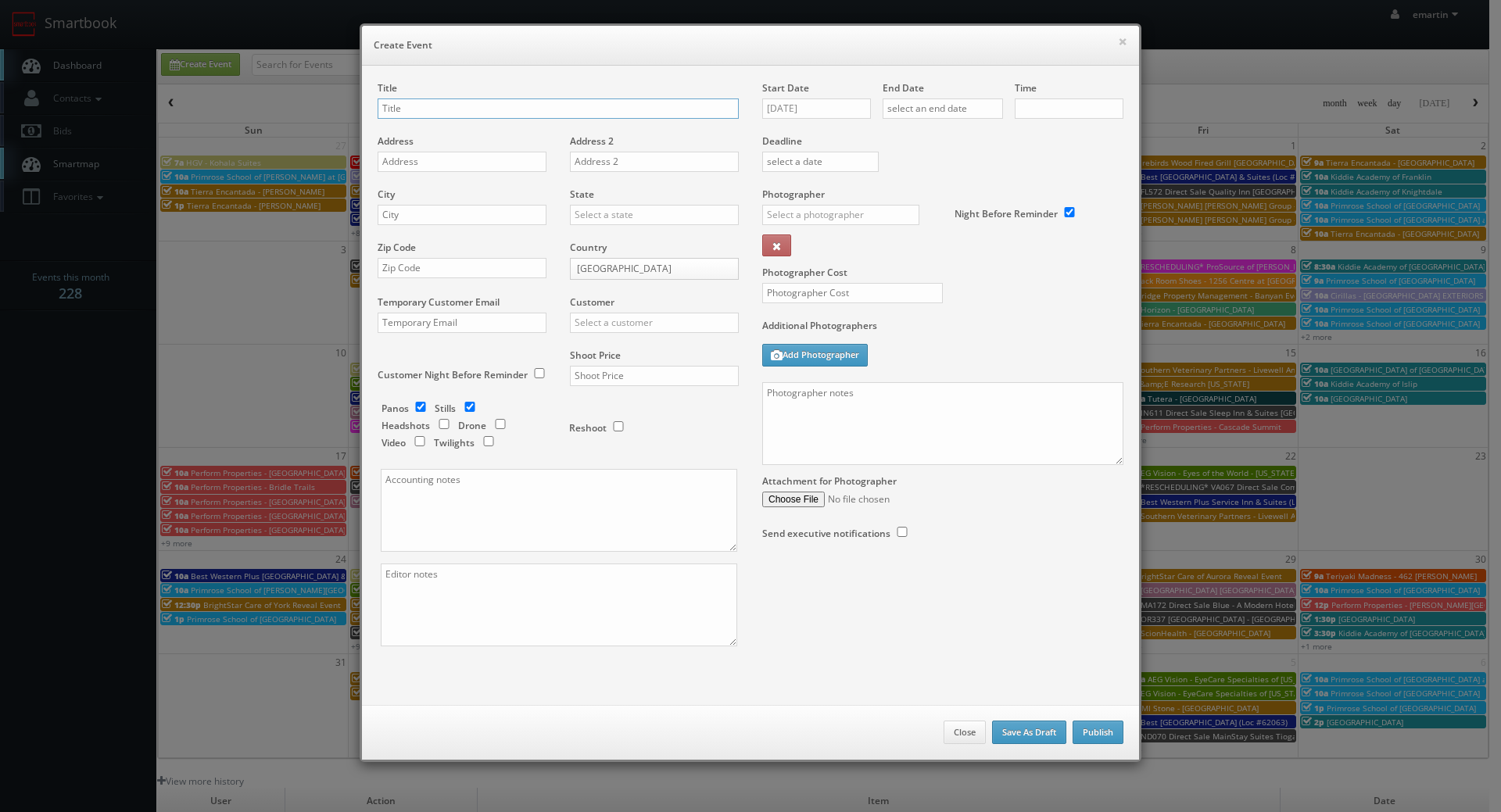
checkbox input "true"
type input "10:00am"
checkbox input "true"
click at [839, 222] on input "text" at bounding box center [841, 215] width 157 height 21
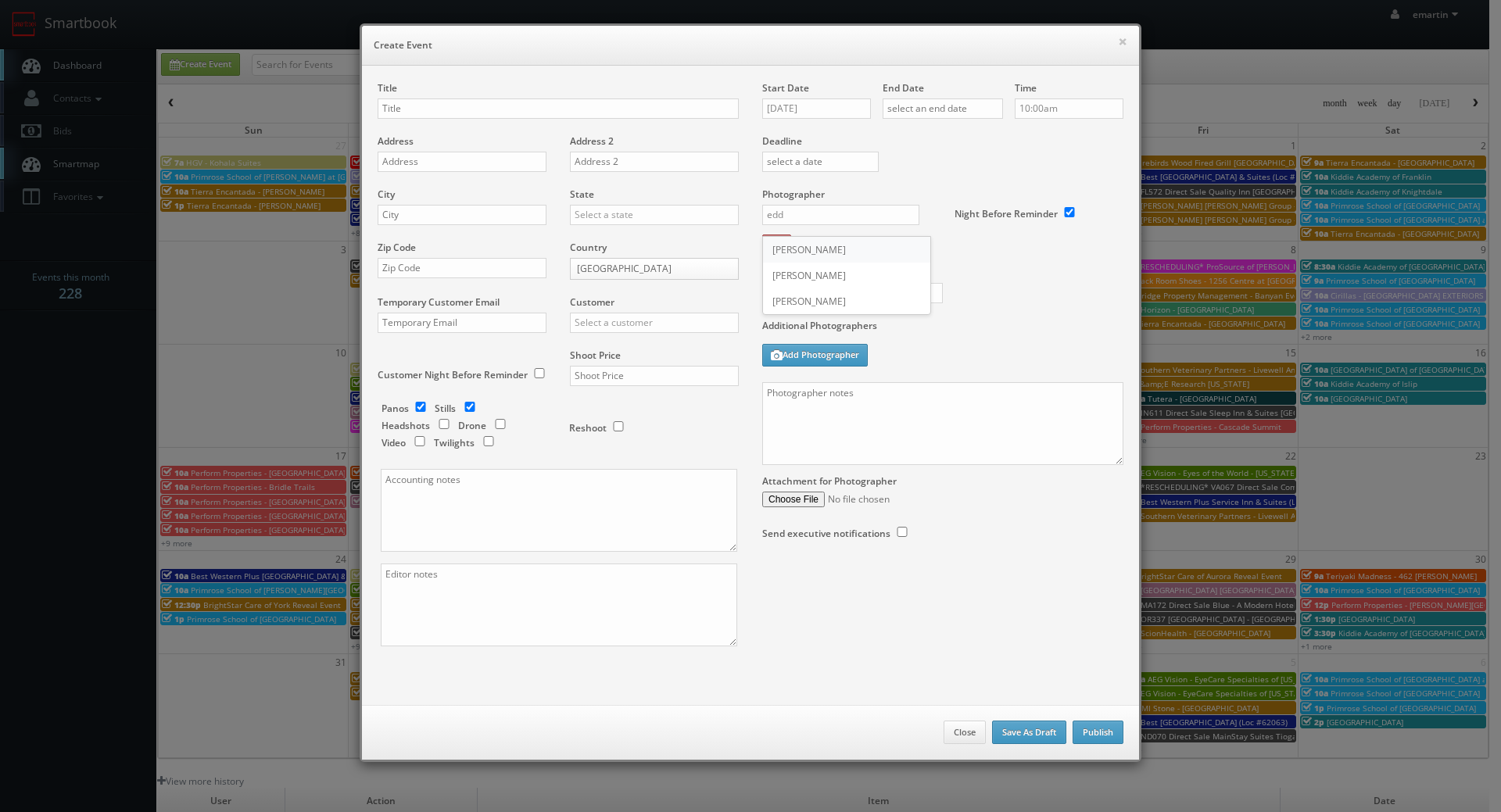
click at [822, 249] on div "Eddie Harper" at bounding box center [846, 249] width 167 height 25
type input "Eddie Harper"
click at [809, 290] on input "text" at bounding box center [852, 293] width 180 height 21
type input "1,050"
click at [956, 307] on div "Photographer Cost 1,050" at bounding box center [942, 253] width 385 height 131
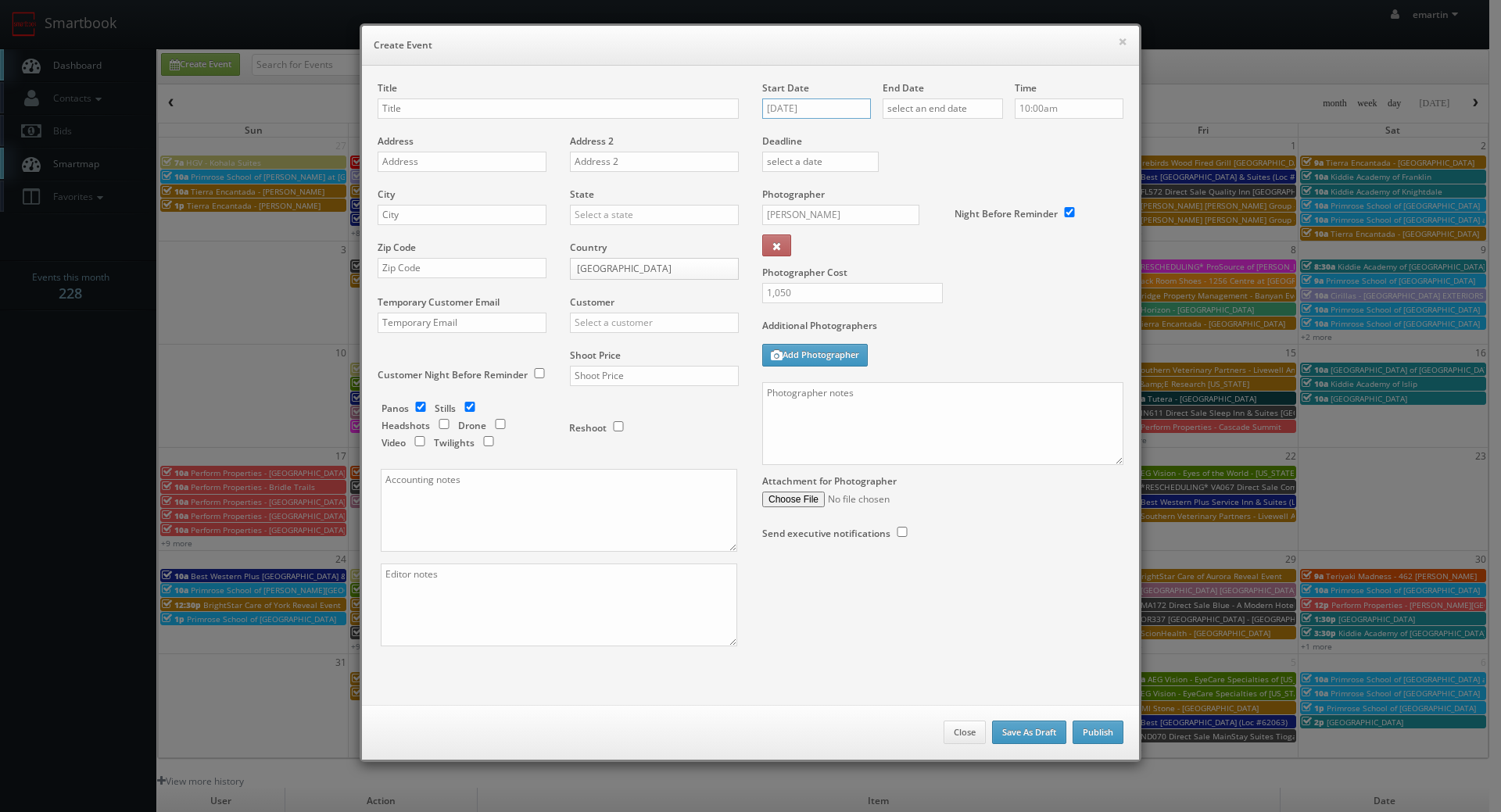
click at [833, 103] on input "08/26/2025" at bounding box center [816, 108] width 108 height 21
click at [907, 136] on icon at bounding box center [906, 136] width 9 height 11
click at [880, 257] on td "26" at bounding box center [884, 251] width 21 height 23
type input "09/26/2025"
click at [968, 92] on div "End Date" at bounding box center [942, 107] width 121 height 53
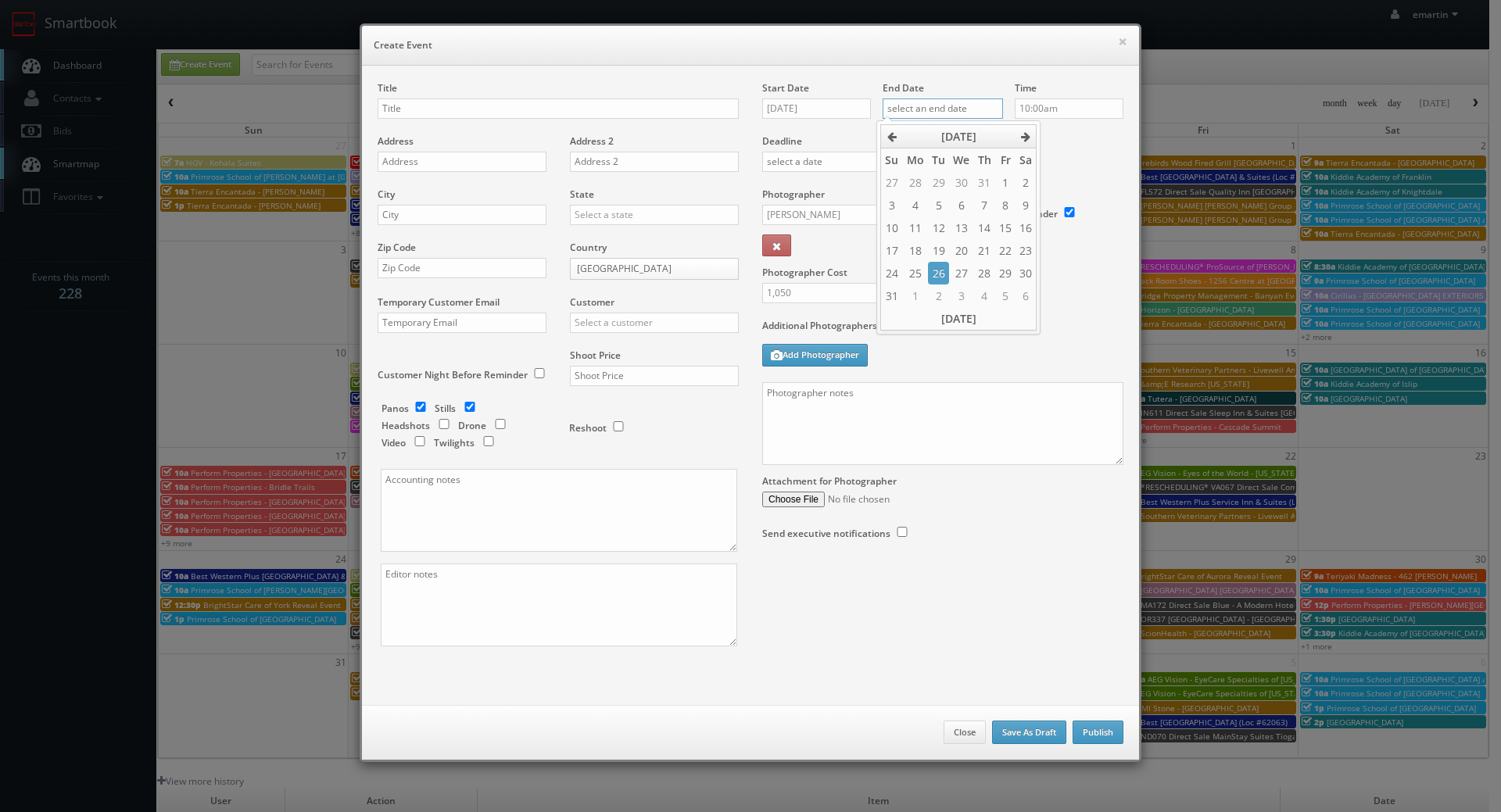
click at [988, 108] on input "text" at bounding box center [942, 108] width 121 height 21
click at [1032, 140] on th at bounding box center [1026, 136] width 21 height 24
click at [1006, 245] on td "26" at bounding box center [1005, 251] width 21 height 23
type input "09/26/2025"
click at [1081, 136] on label "Deadline" at bounding box center [942, 141] width 385 height 13
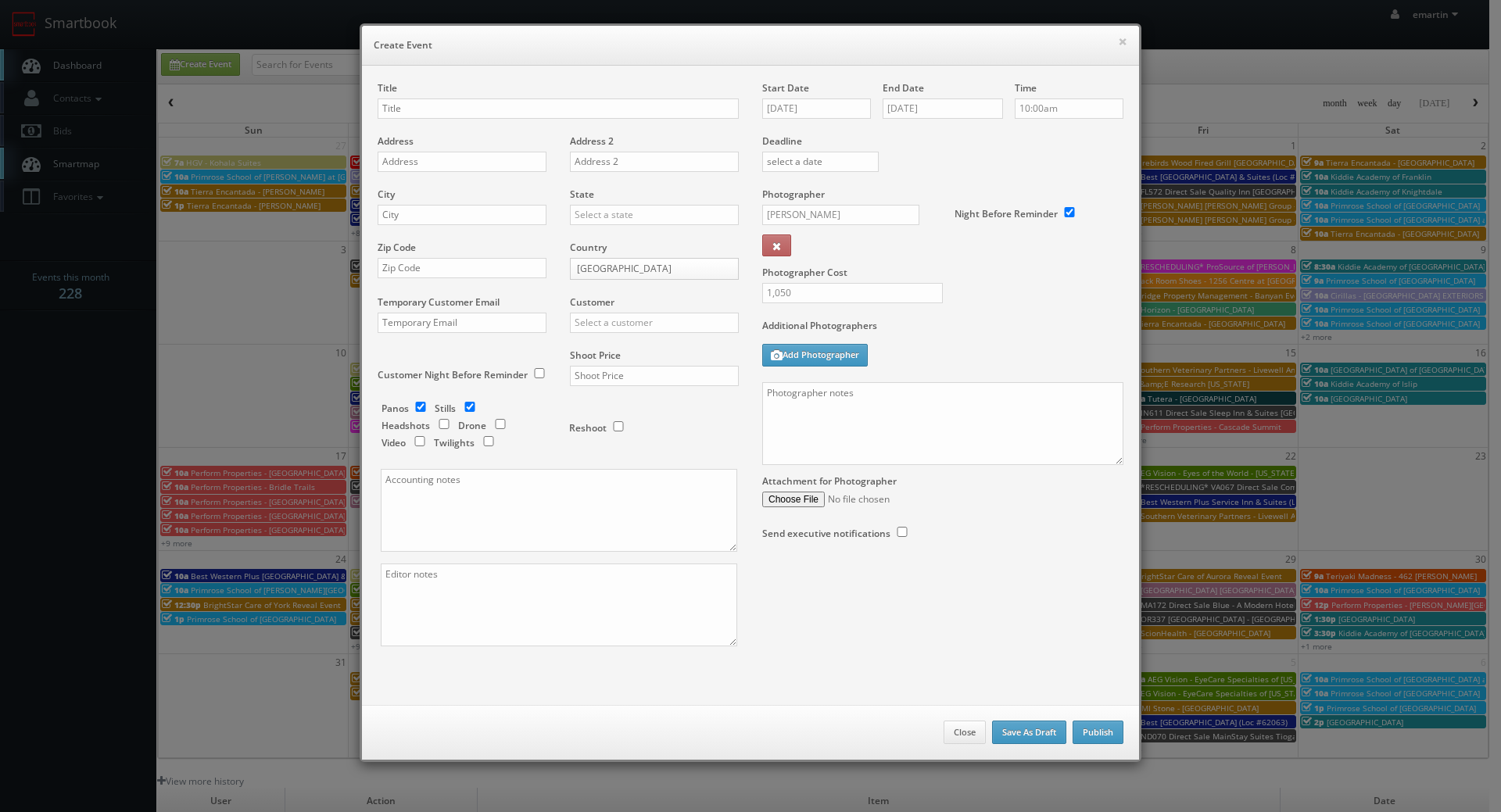
click at [417, 98] on div "Title" at bounding box center [558, 107] width 361 height 53
click at [418, 98] on input "text" at bounding box center [558, 108] width 361 height 21
paste input "Best Western Plus Laredo Inn & Suites"
type input "Best Western Plus Laredo Inn & Suites (Loc #"
click at [477, 162] on input "text" at bounding box center [462, 162] width 169 height 21
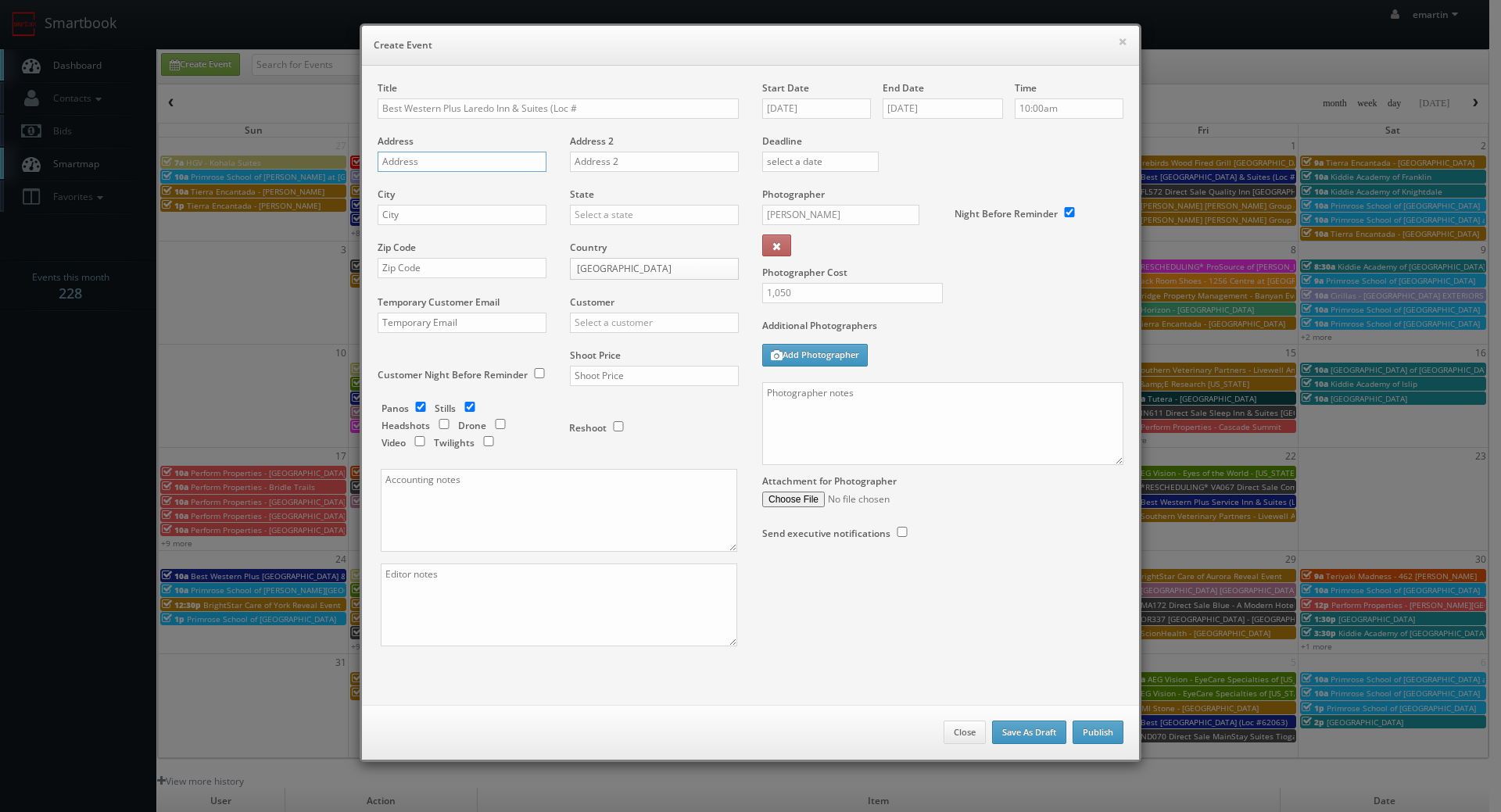
paste input "3110 Santa Ursula Ave"
type input "3110 Santa Ursula Ave"
click at [664, 84] on div "Title Best Western Plus Laredo Inn & Suites (Loc #" at bounding box center [558, 107] width 361 height 53
click at [656, 108] on input "Best Western Plus Laredo Inn & Suites (Loc #" at bounding box center [558, 108] width 361 height 21
paste input "44702"
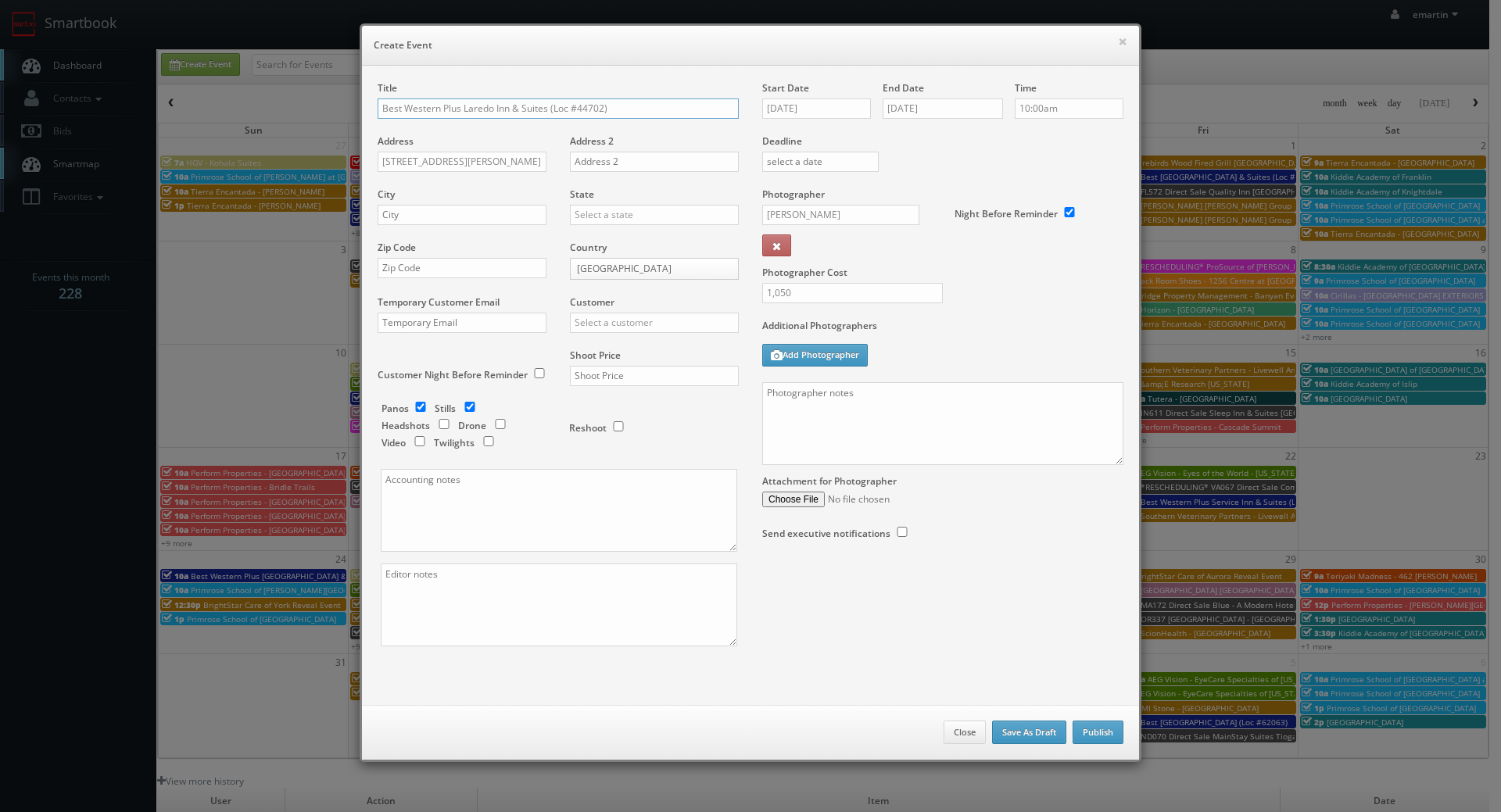
type input "Best Western Plus Laredo Inn & Suites (Loc #44702)"
drag, startPoint x: 462, startPoint y: 216, endPoint x: 476, endPoint y: 221, distance: 14.9
click at [463, 217] on input "text" at bounding box center [462, 215] width 169 height 21
paste input "Laredo"
type input "Laredo"
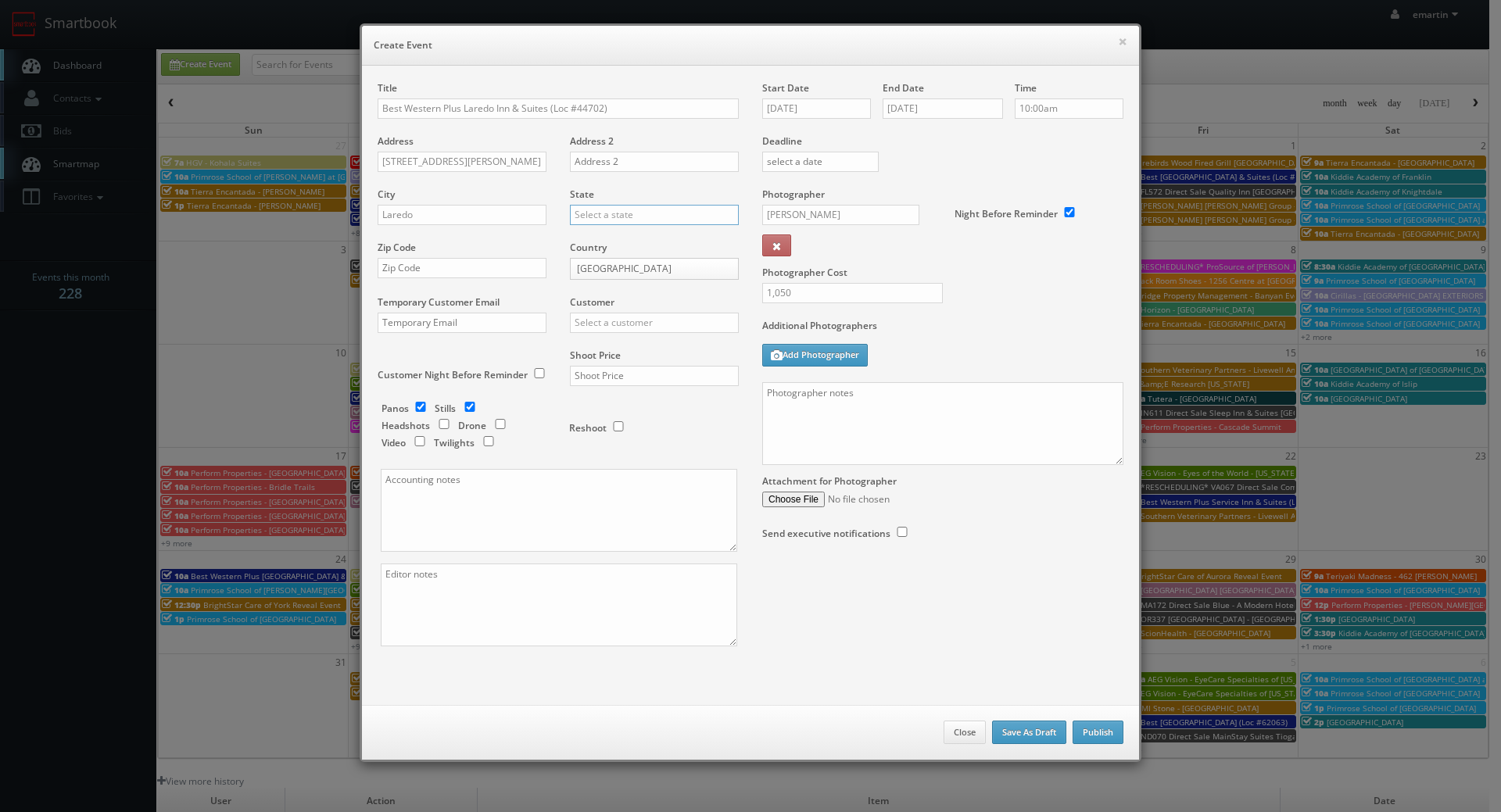
click at [584, 220] on input "text" at bounding box center [655, 215] width 169 height 21
click at [592, 243] on div "[US_STATE]" at bounding box center [655, 239] width 167 height 25
type input "[US_STATE]"
click at [487, 267] on input "text" at bounding box center [462, 267] width 169 height 21
paste input "78040"
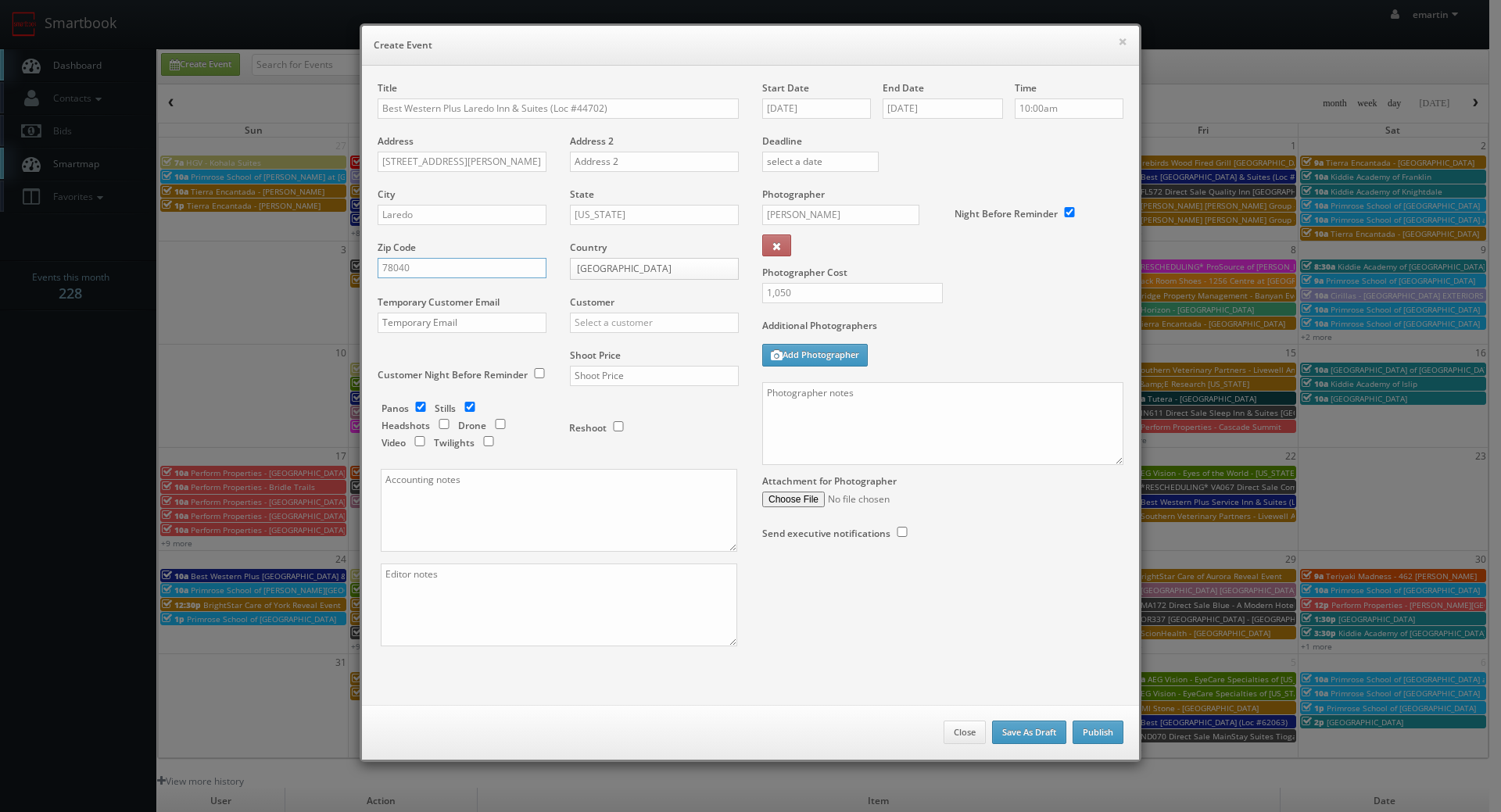
type input "78040"
click at [652, 320] on input "text" at bounding box center [655, 322] width 169 height 21
click at [638, 340] on div "Best Western" at bounding box center [655, 348] width 167 height 25
type input "Best Western"
click at [632, 356] on div "Shoot Price" at bounding box center [648, 375] width 180 height 53
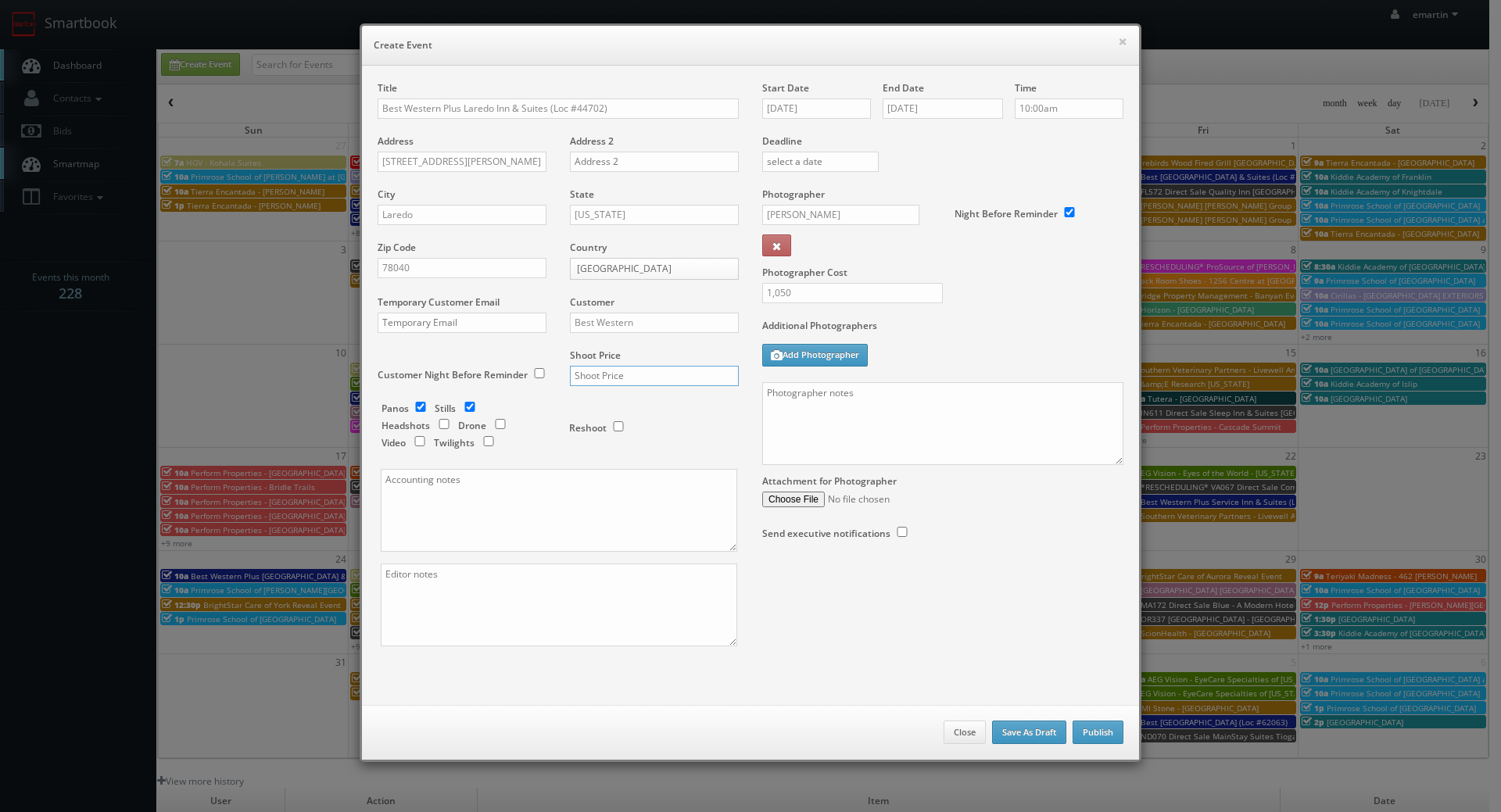
click at [631, 367] on input "text" at bounding box center [655, 376] width 169 height 21
click at [627, 372] on input "text" at bounding box center [655, 376] width 169 height 21
type input "2,400"
click at [657, 408] on div "Reshoot" at bounding box center [647, 420] width 157 height 37
click at [423, 412] on div "Panos Stills Headshots Drone Video Twilights" at bounding box center [468, 427] width 172 height 52
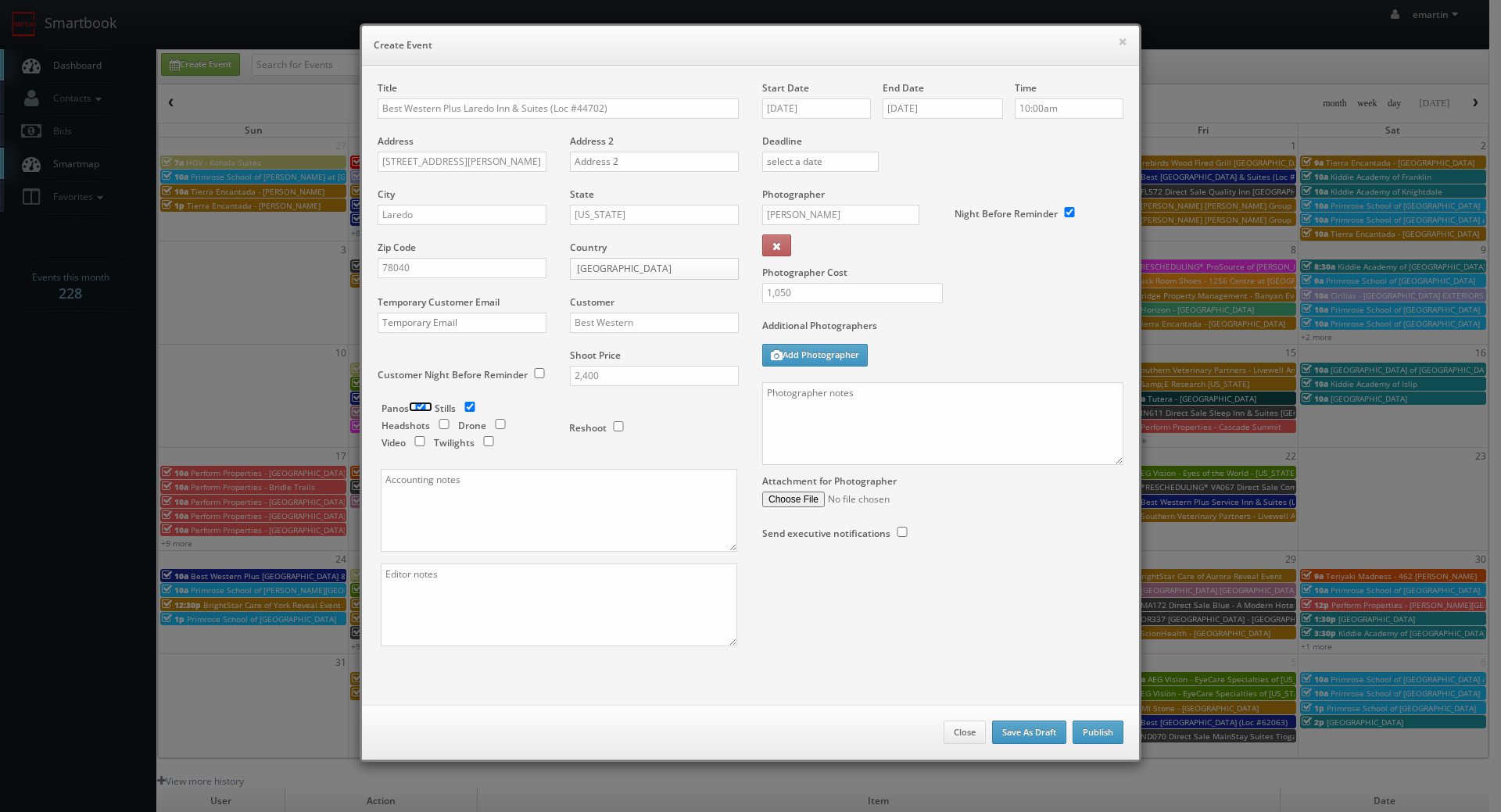
click at [409, 404] on input "checkbox" at bounding box center [420, 407] width 24 height 10
checkbox input "false"
click at [487, 440] on input "checkbox" at bounding box center [488, 441] width 24 height 10
checkbox input "true"
click at [988, 414] on textarea at bounding box center [942, 423] width 361 height 83
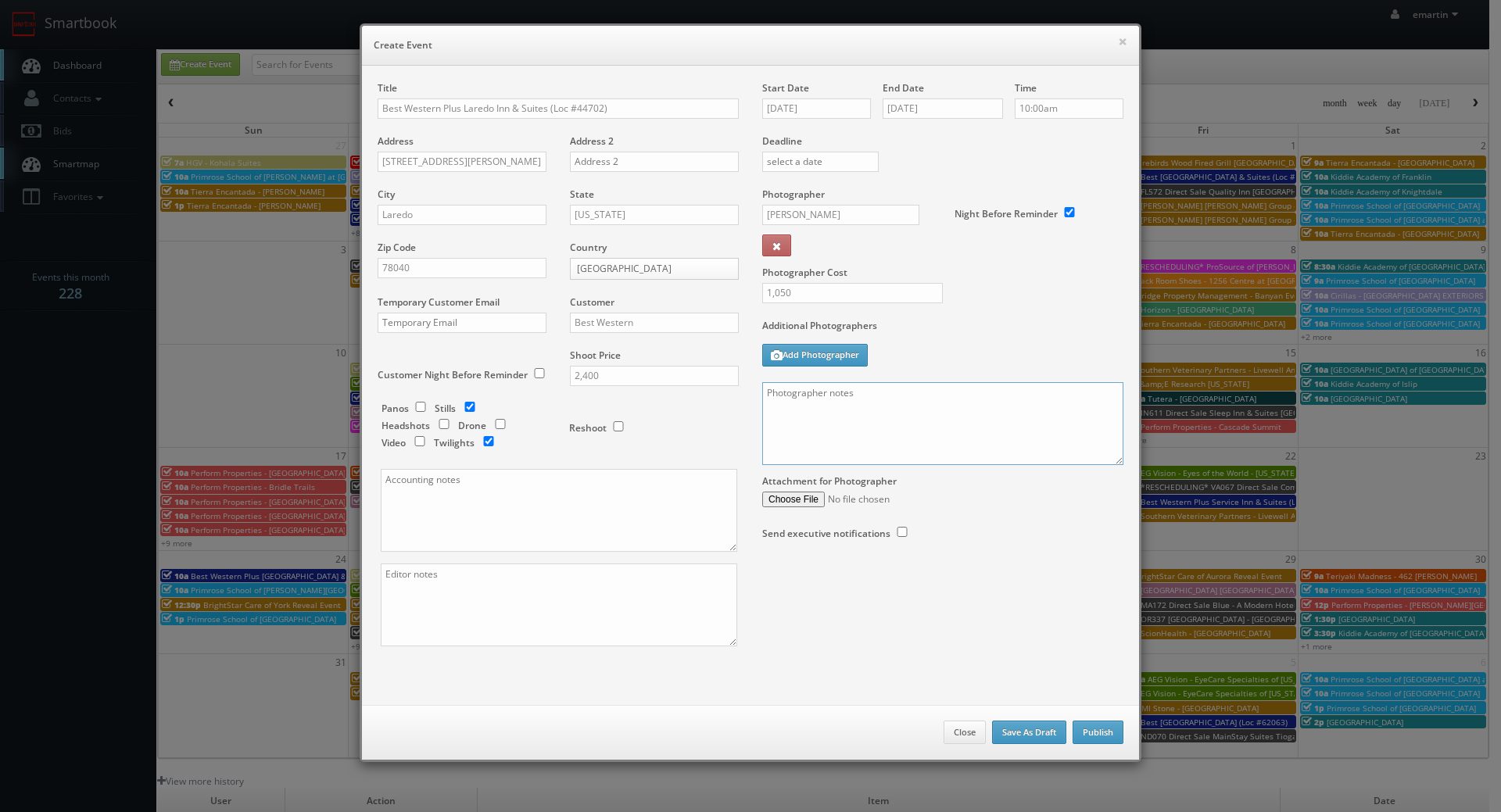
paste textarea "Onsite contact is ______. Overnight stay ___. Stills, and exterior twilights. F…"
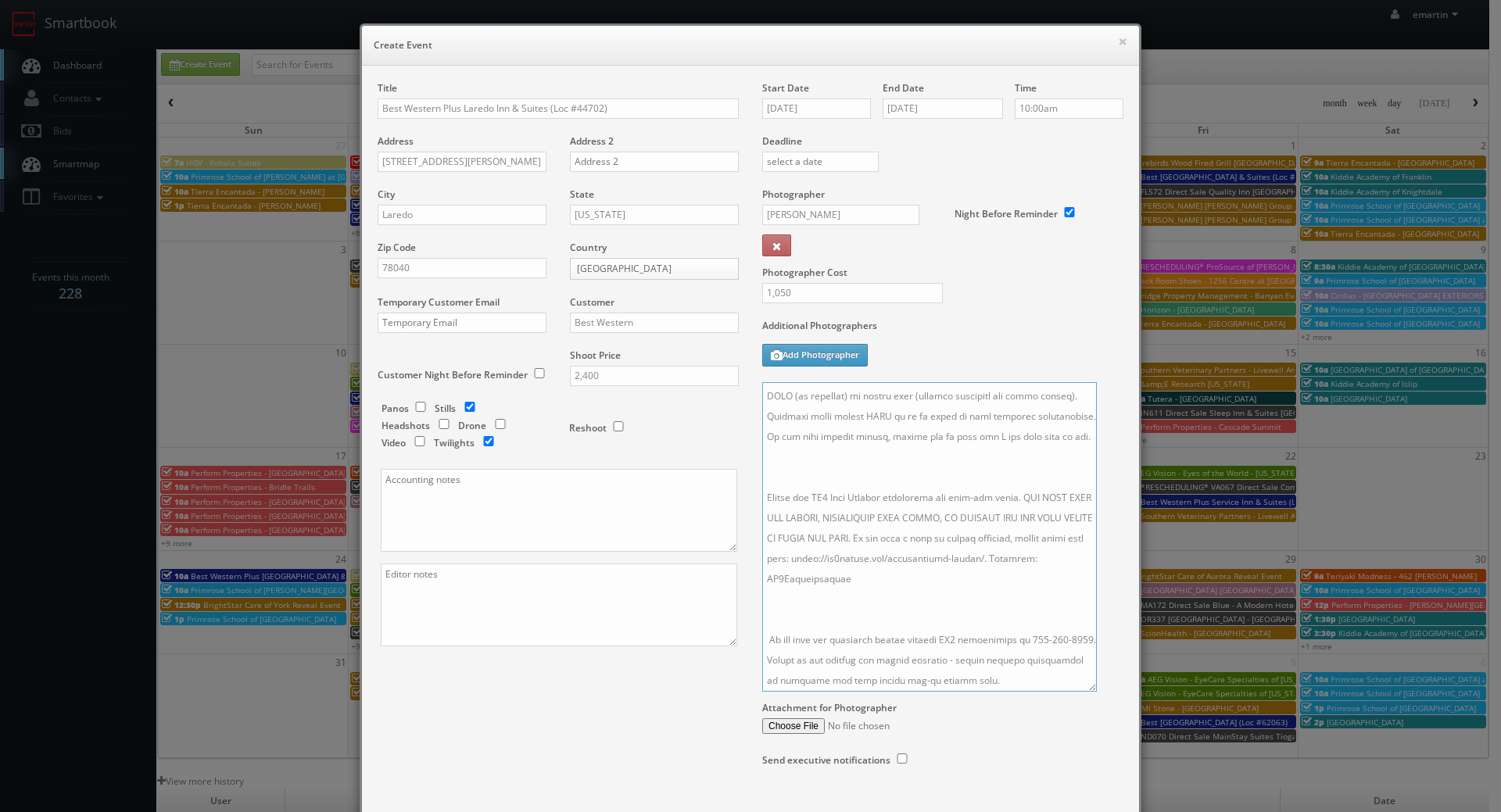
scroll to position [354, 0]
drag, startPoint x: 1110, startPoint y: 462, endPoint x: 1058, endPoint y: 693, distance: 236.8
click at [1081, 691] on textarea at bounding box center [929, 536] width 335 height 309
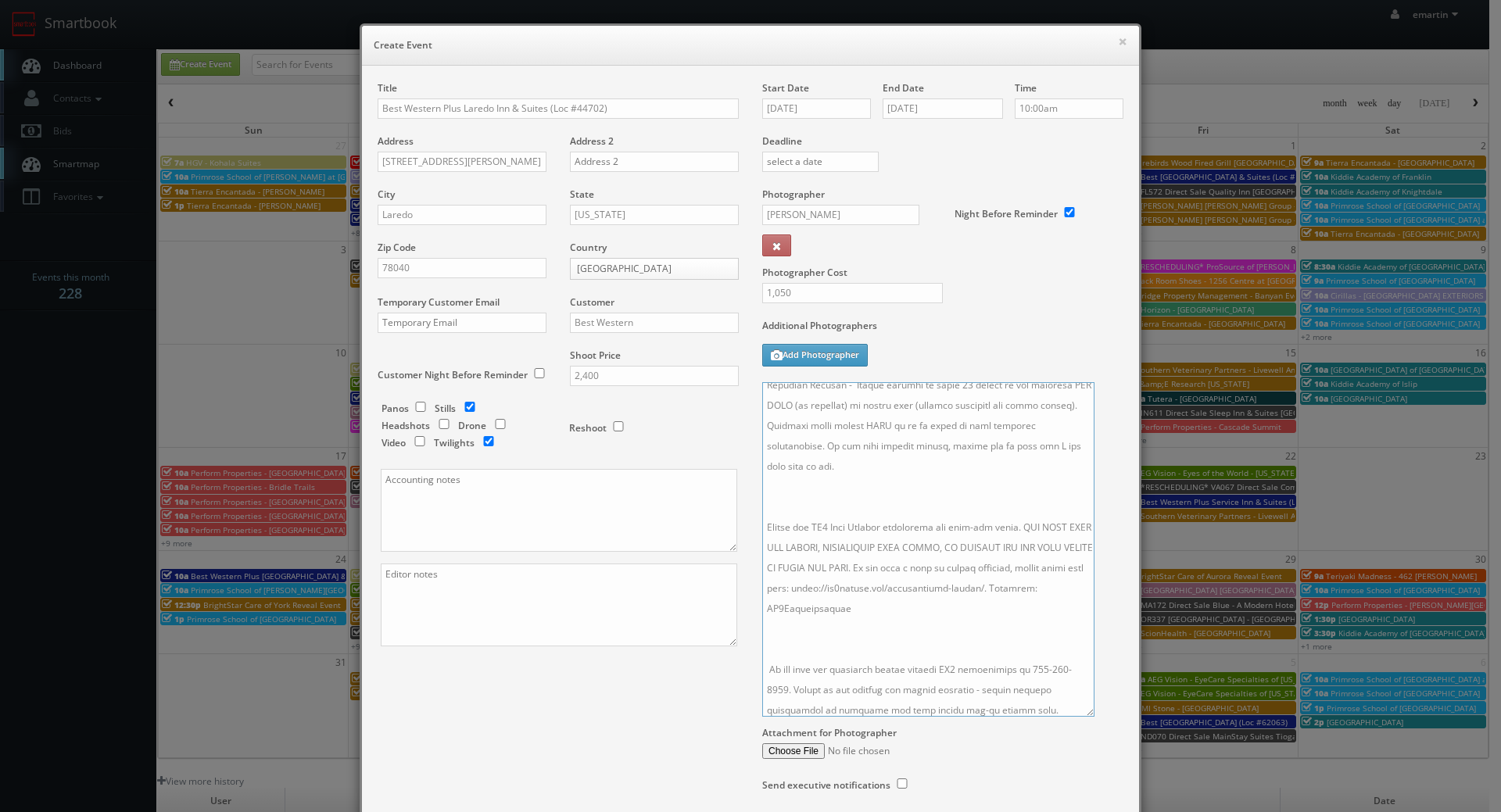
click at [974, 635] on textarea at bounding box center [928, 550] width 332 height 335
click at [860, 477] on textarea at bounding box center [928, 550] width 332 height 335
click at [837, 597] on textarea at bounding box center [928, 550] width 332 height 335
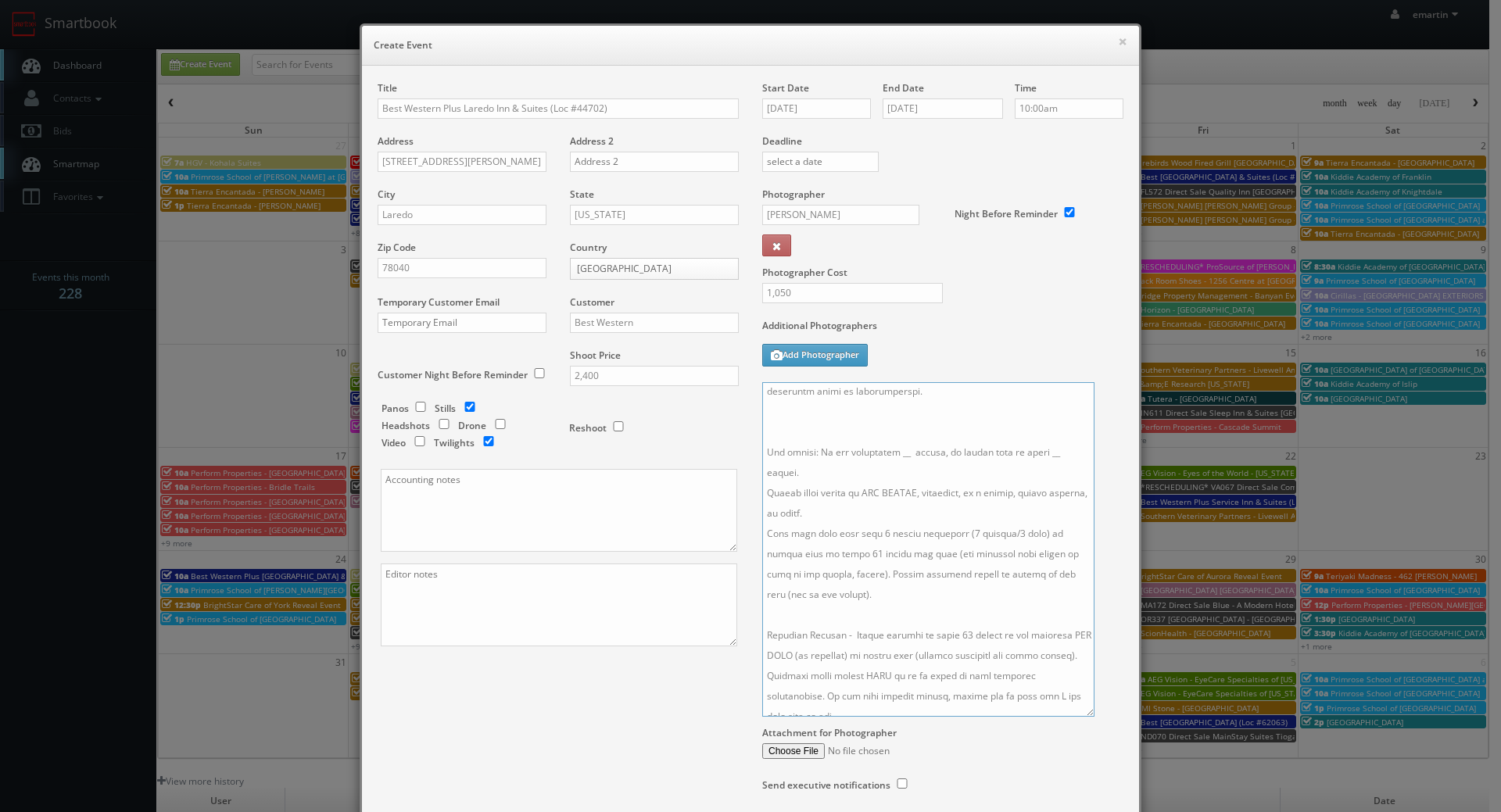
click at [818, 440] on textarea at bounding box center [928, 550] width 332 height 335
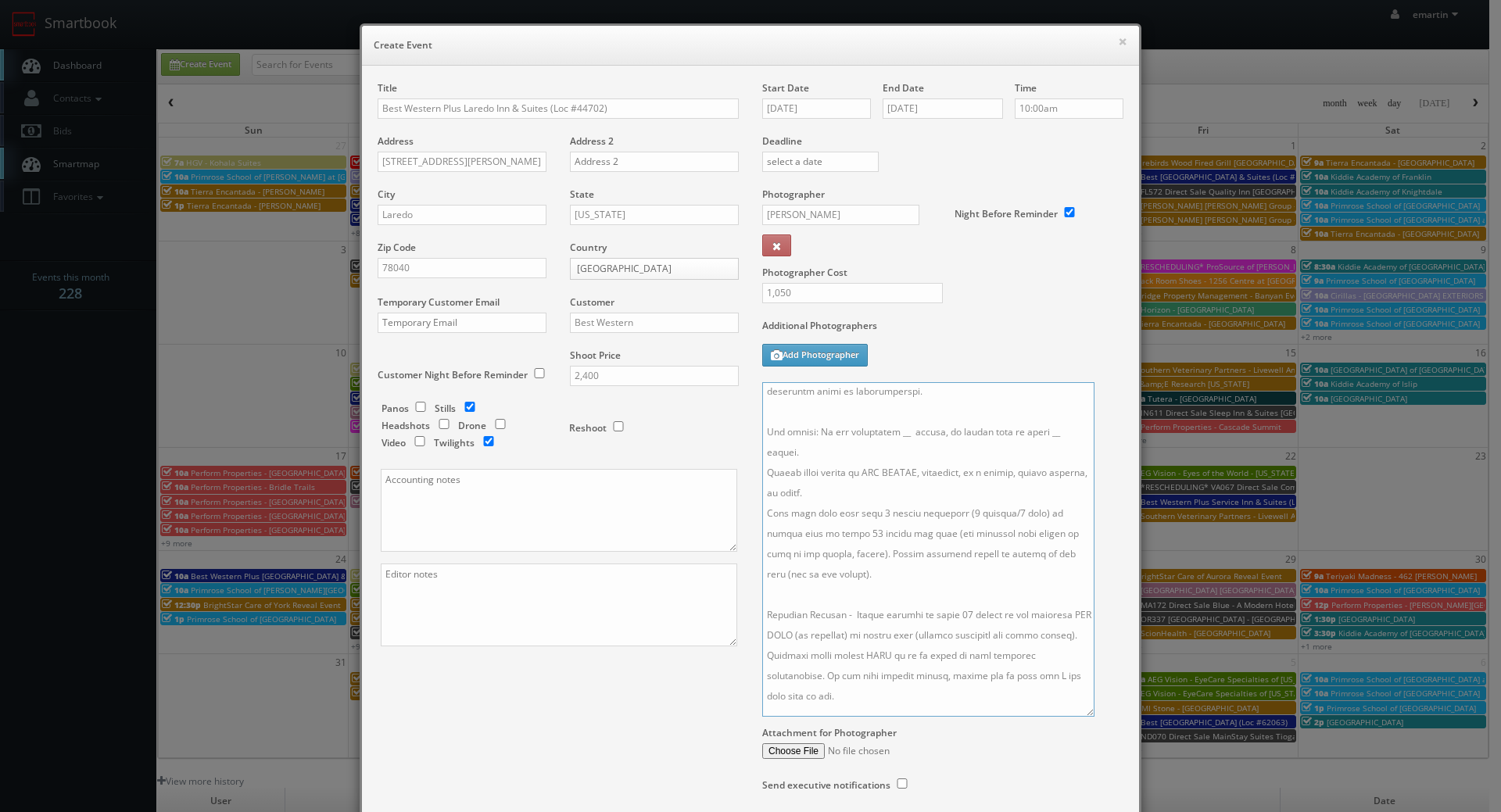
scroll to position [0, 0]
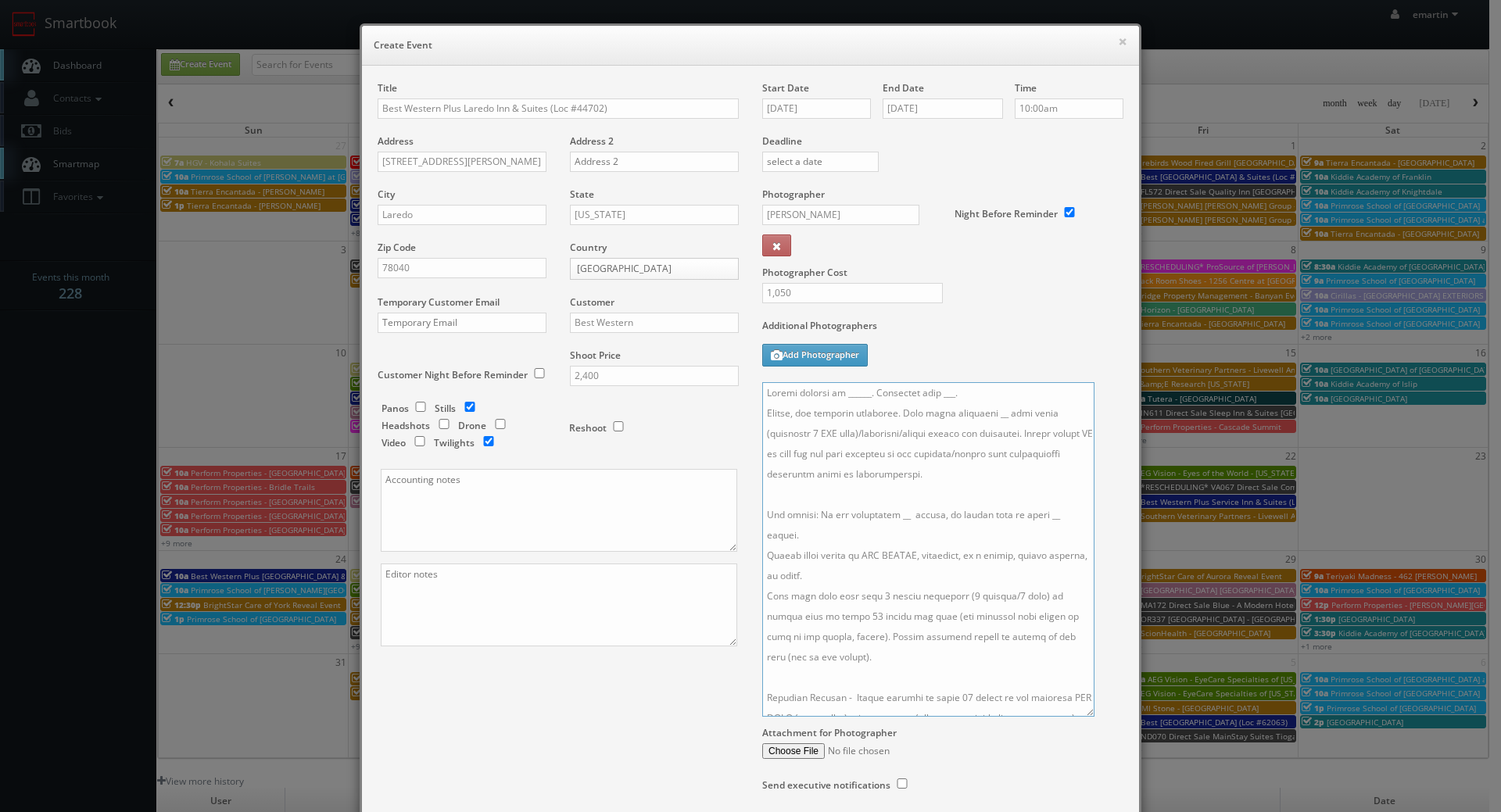
drag, startPoint x: 981, startPoint y: 413, endPoint x: 981, endPoint y: 426, distance: 13.0
click at [981, 413] on textarea at bounding box center [928, 550] width 332 height 335
drag, startPoint x: 919, startPoint y: 548, endPoint x: 907, endPoint y: 523, distance: 27.7
click at [911, 535] on textarea at bounding box center [928, 550] width 332 height 335
click at [887, 511] on textarea at bounding box center [928, 550] width 332 height 335
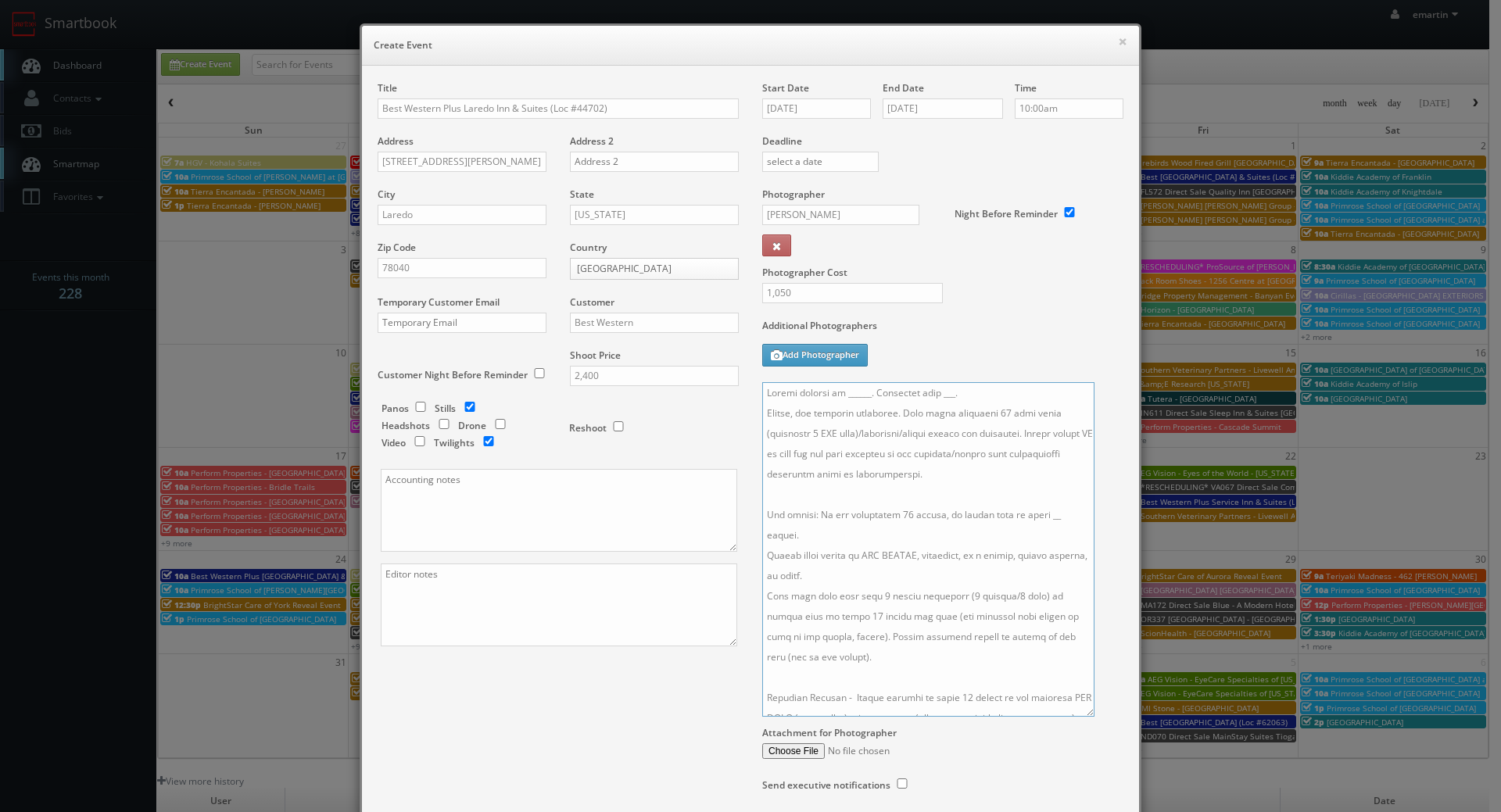
click at [1035, 515] on textarea at bounding box center [928, 550] width 332 height 335
drag, startPoint x: 960, startPoint y: 401, endPoint x: 1005, endPoint y: 413, distance: 46.6
click at [933, 394] on textarea at bounding box center [928, 550] width 332 height 335
click at [862, 399] on textarea at bounding box center [928, 550] width 332 height 335
paste textarea "Heran Patel, bwlaredo@gmail.com, 972-832-4879"
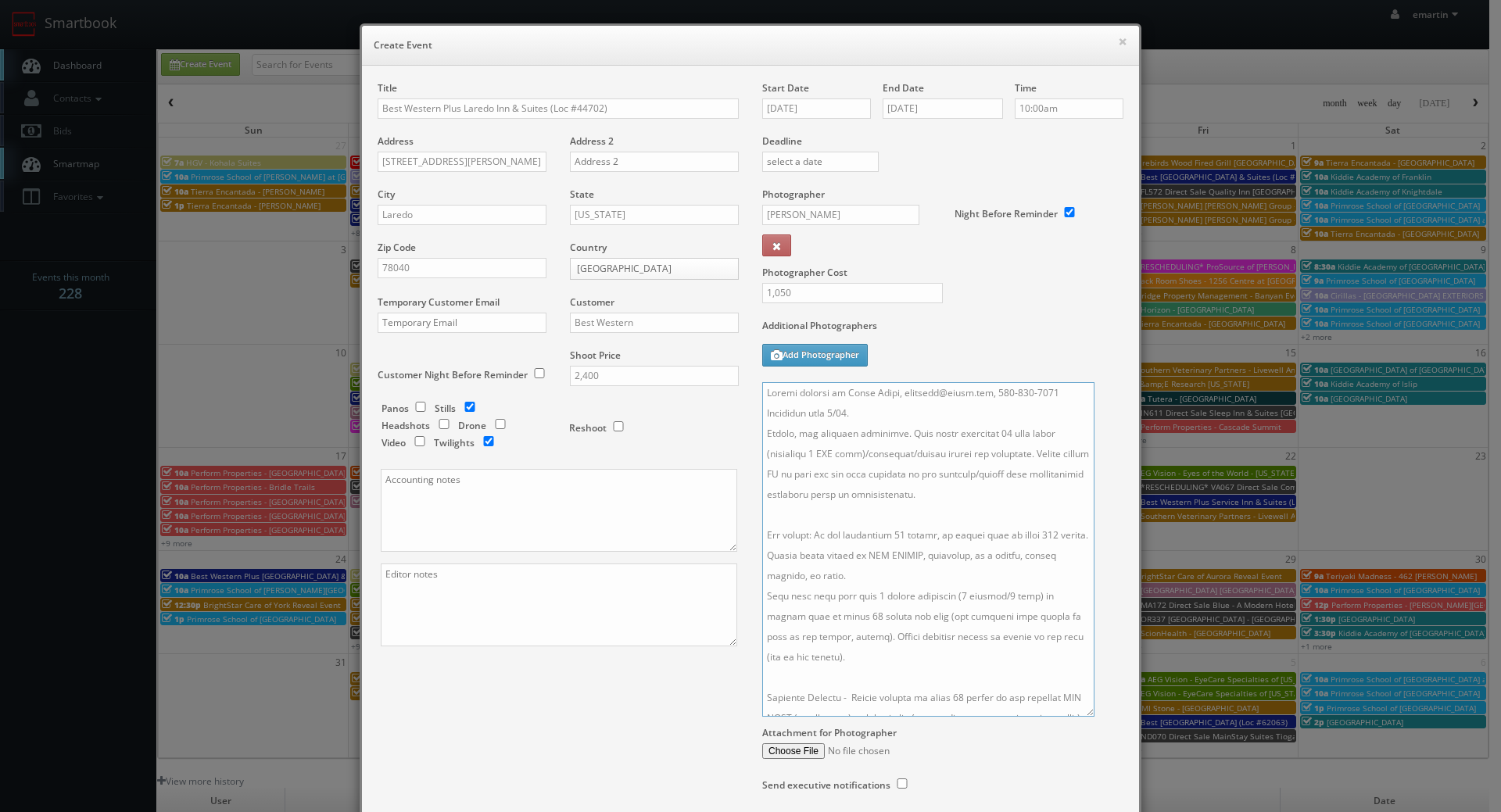
drag, startPoint x: 992, startPoint y: 395, endPoint x: 943, endPoint y: 392, distance: 49.1
click at [943, 392] on textarea at bounding box center [928, 550] width 332 height 335
click at [991, 395] on textarea at bounding box center [928, 550] width 332 height 335
drag, startPoint x: 988, startPoint y: 393, endPoint x: 896, endPoint y: 396, distance: 92.0
click at [896, 396] on textarea at bounding box center [928, 550] width 332 height 335
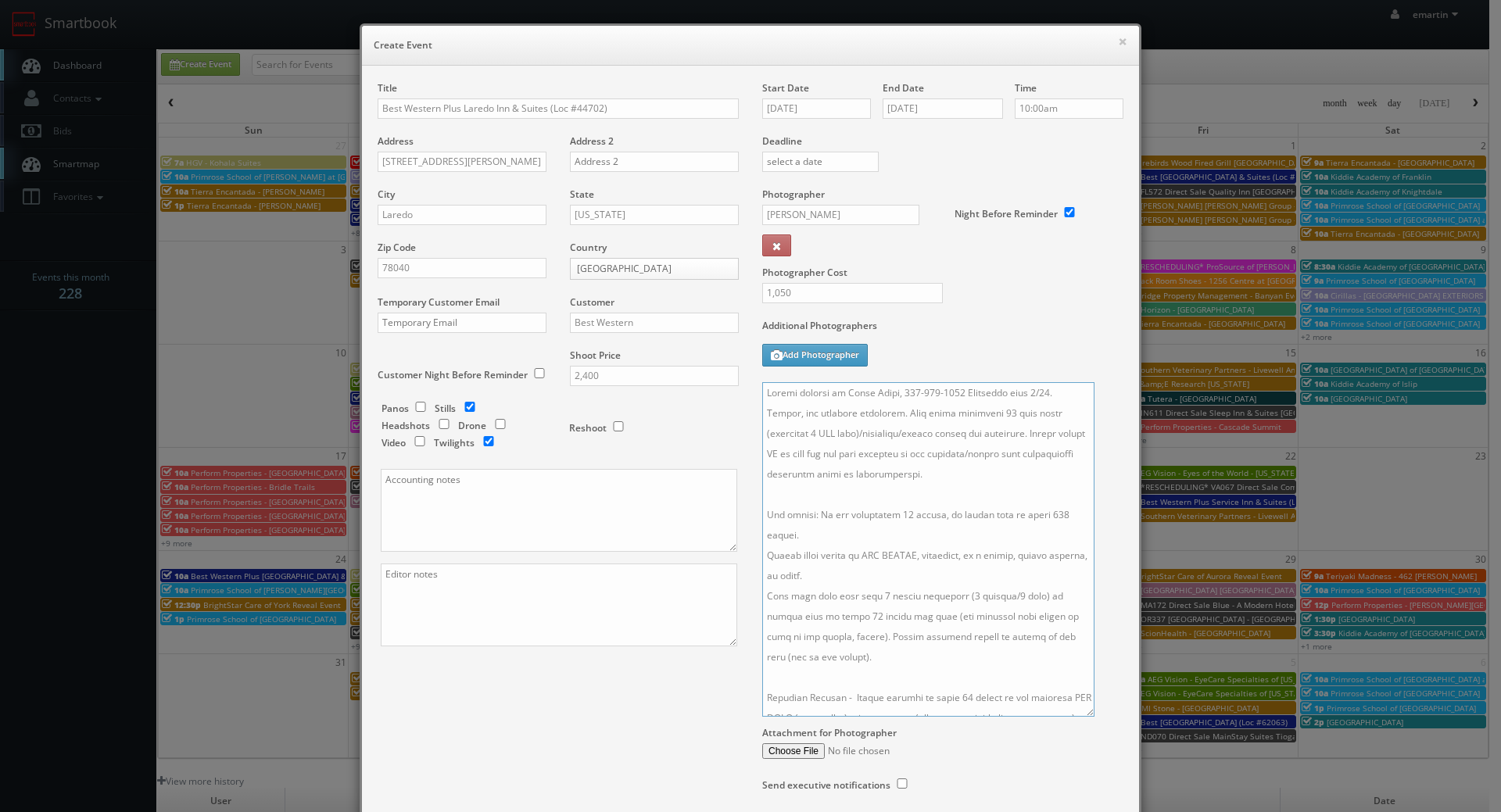
click at [1052, 398] on textarea at bounding box center [928, 550] width 332 height 335
click at [950, 385] on textarea at bounding box center [928, 550] width 332 height 335
type textarea "Onsite contact is Heran Patel, 972-832-4879. Overnight stay 9/26. Stills, and e…"
click at [805, 113] on input "09/26/2025" at bounding box center [816, 108] width 108 height 21
click at [992, 300] on div "Photographer Cost 1,050" at bounding box center [942, 253] width 385 height 131
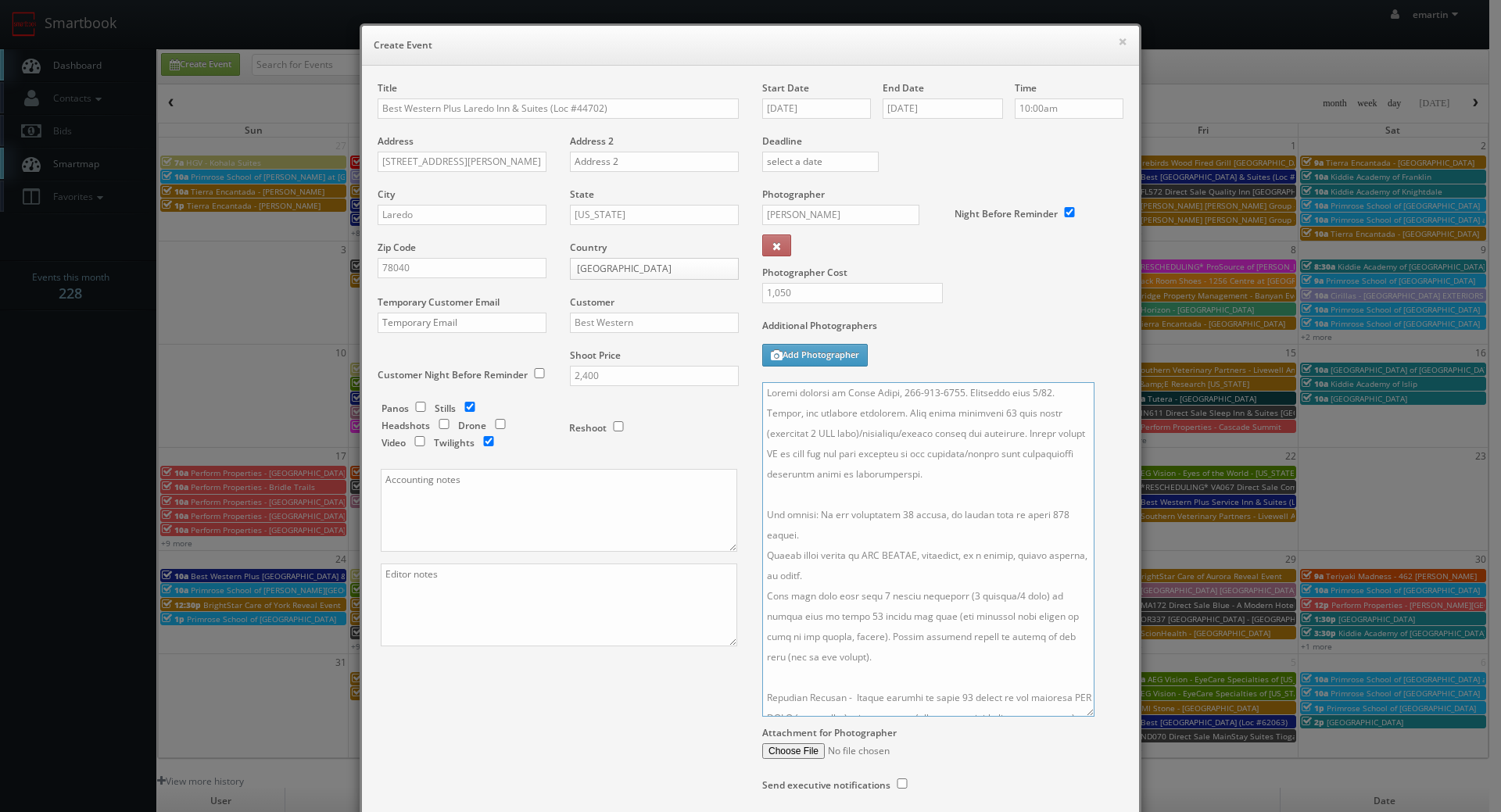
click at [1005, 536] on textarea at bounding box center [928, 550] width 332 height 335
click at [942, 325] on label "Additional Photographers" at bounding box center [942, 330] width 361 height 21
click at [571, 682] on div "Title Best Western Plus Laredo Inn & Suites (Loc #44702) Address 3110 Santa Urs…" at bounding box center [750, 452] width 769 height 741
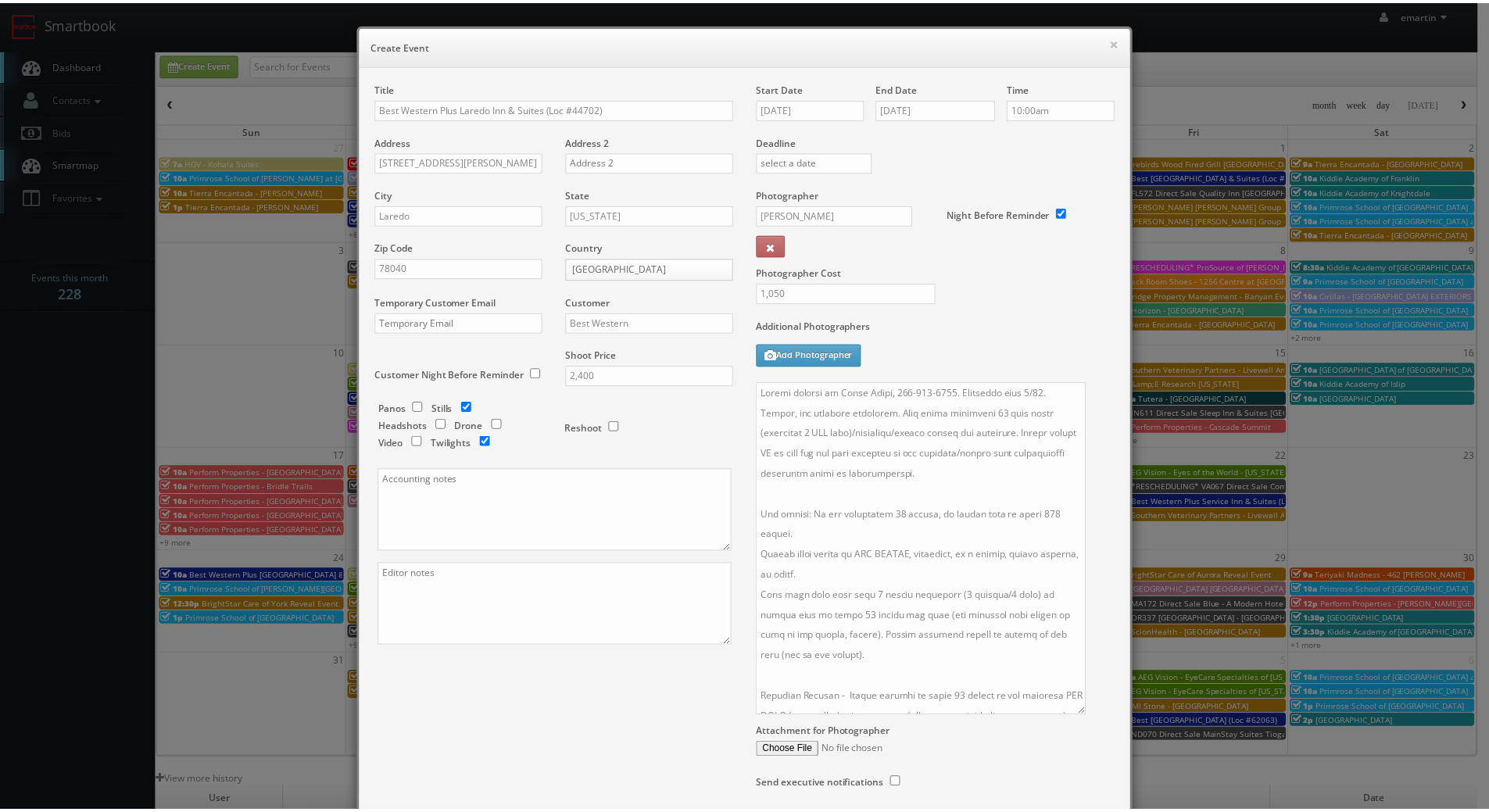
scroll to position [122, 0]
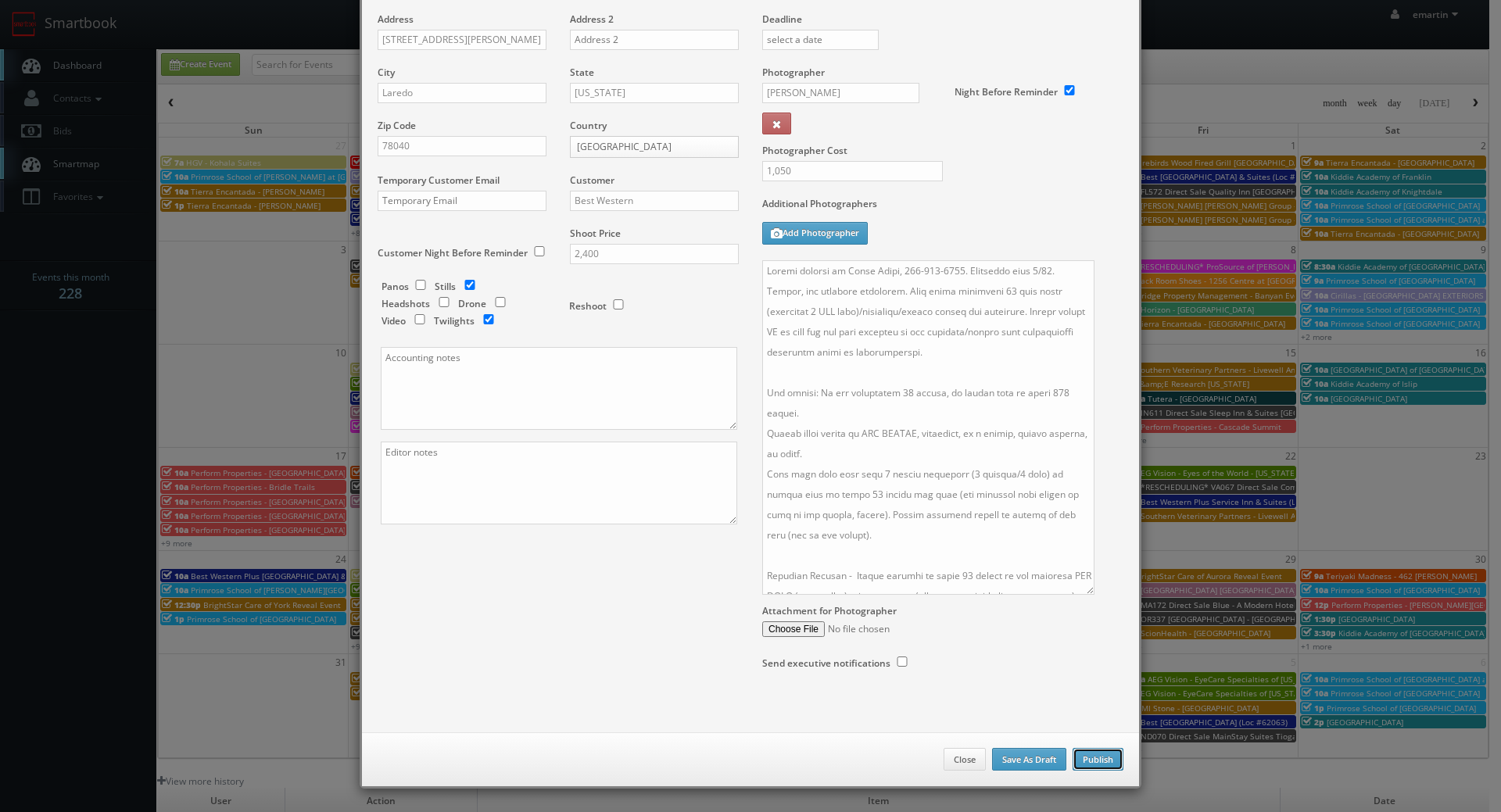
click at [1110, 758] on button "Publish" at bounding box center [1097, 760] width 51 height 24
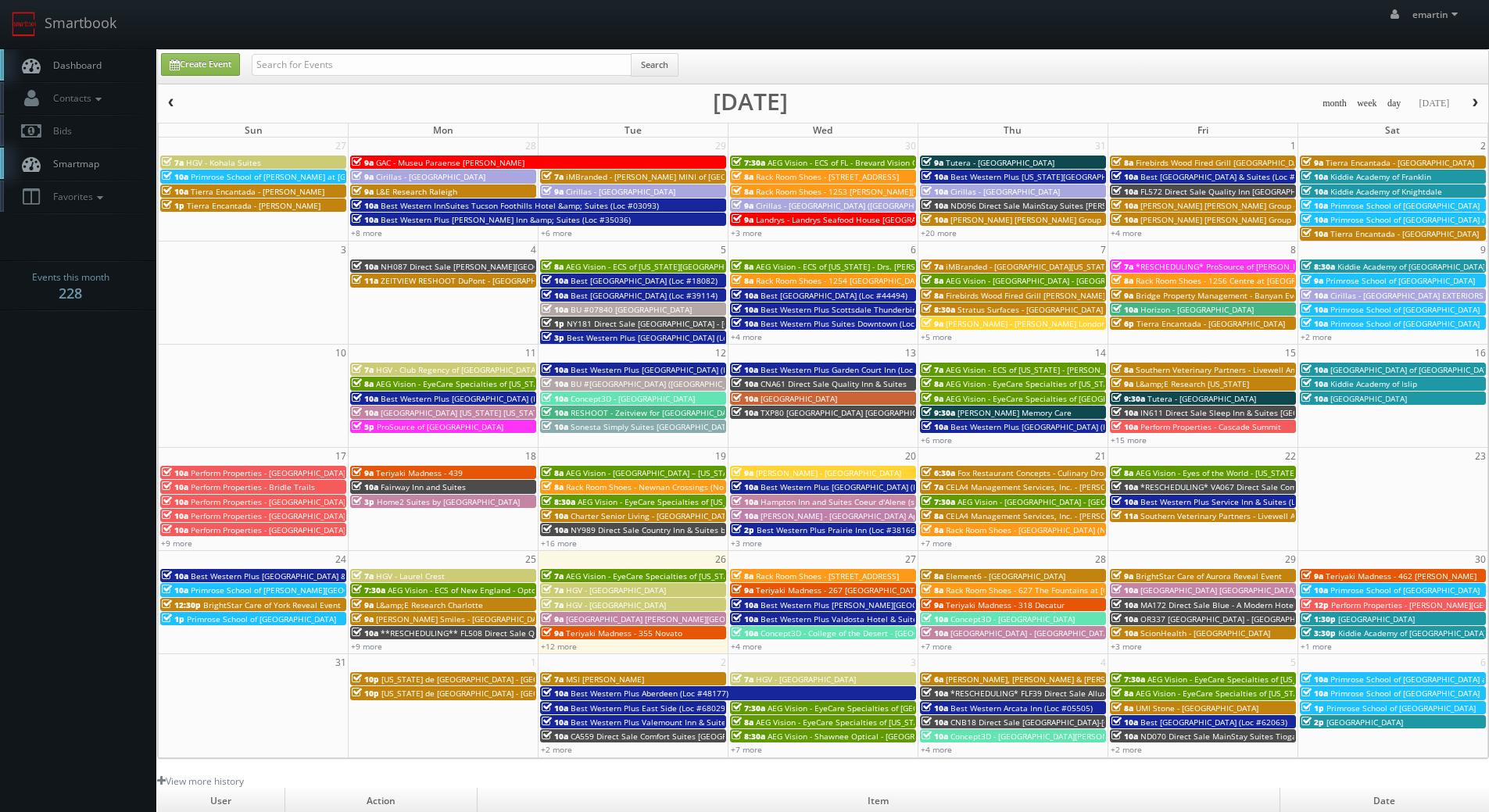
click at [73, 70] on span "Dashboard" at bounding box center [73, 65] width 57 height 13
click at [135, 73] on link "Dashboard" at bounding box center [78, 65] width 157 height 32
click at [82, 66] on span "Dashboard" at bounding box center [73, 65] width 57 height 13
drag, startPoint x: 75, startPoint y: 57, endPoint x: 53, endPoint y: 68, distance: 24.6
click at [75, 57] on link "Dashboard" at bounding box center [78, 65] width 157 height 32
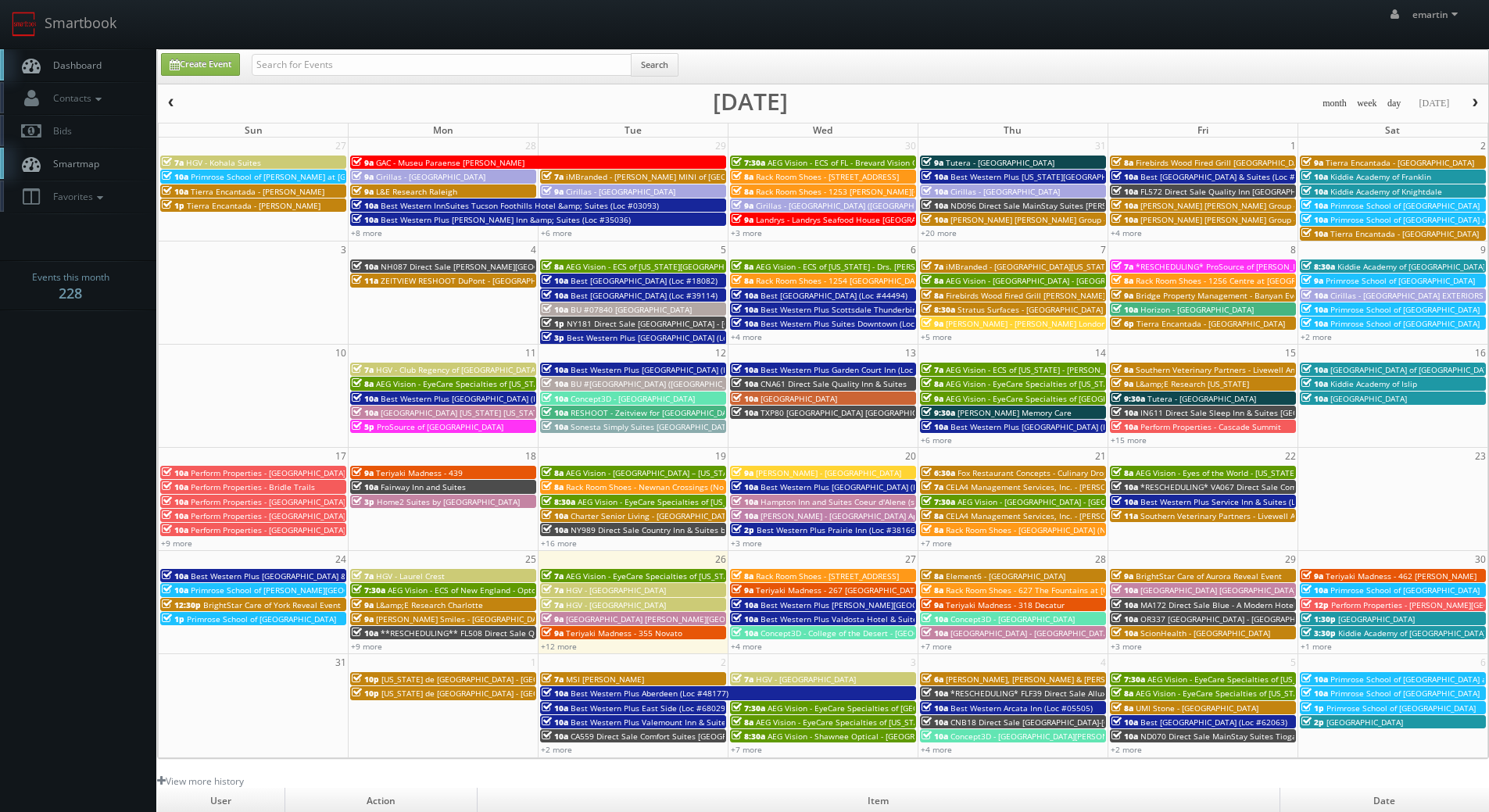
click at [68, 59] on span "Dashboard" at bounding box center [73, 65] width 57 height 13
click at [327, 51] on div "Create Event Search" at bounding box center [823, 66] width 1331 height 34
click at [326, 64] on input "text" at bounding box center [441, 65] width 380 height 22
type input "[PERSON_NAME]"
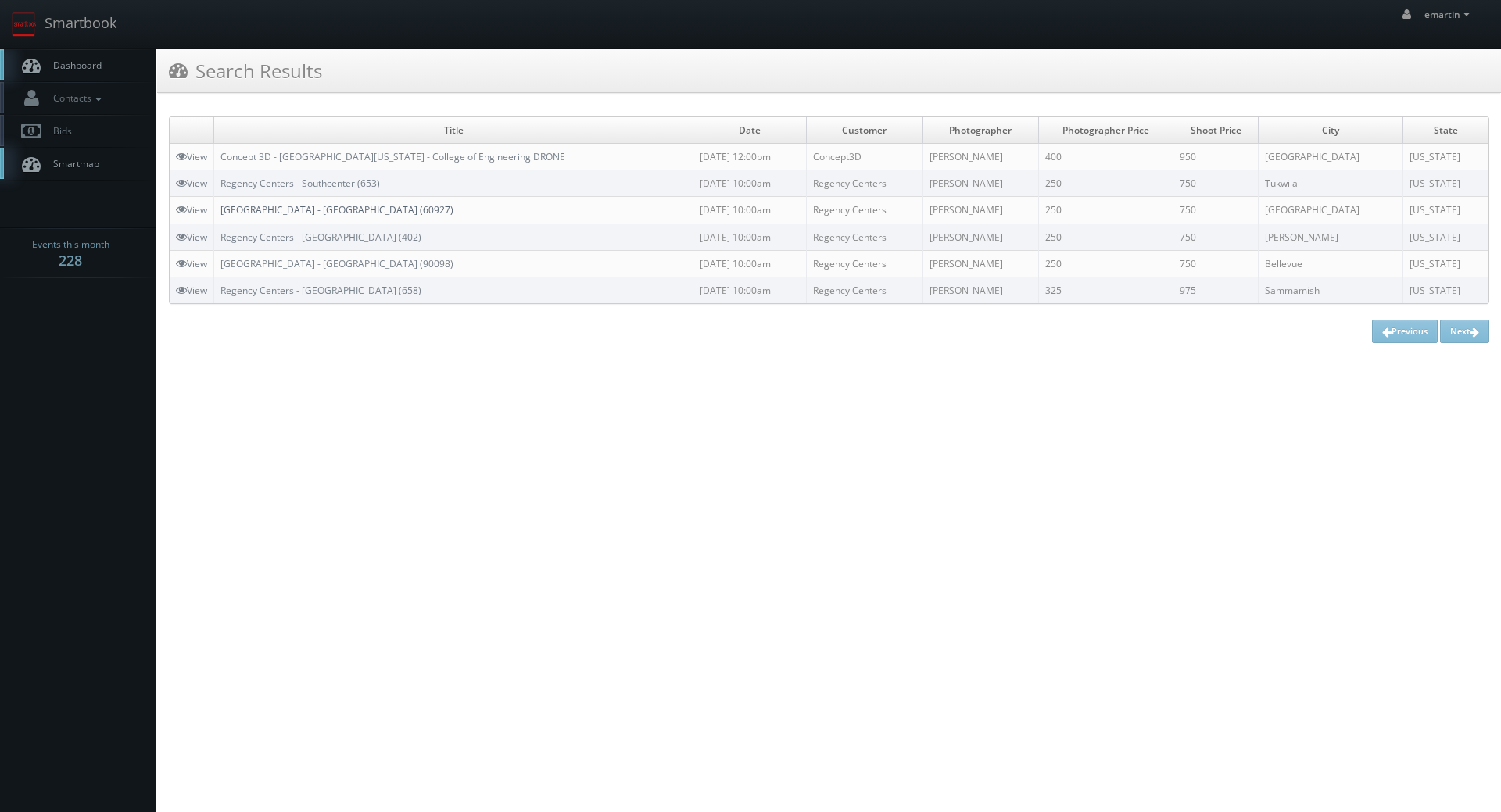
click at [279, 207] on link "[GEOGRAPHIC_DATA] - [GEOGRAPHIC_DATA] (60927)" at bounding box center [337, 210] width 233 height 13
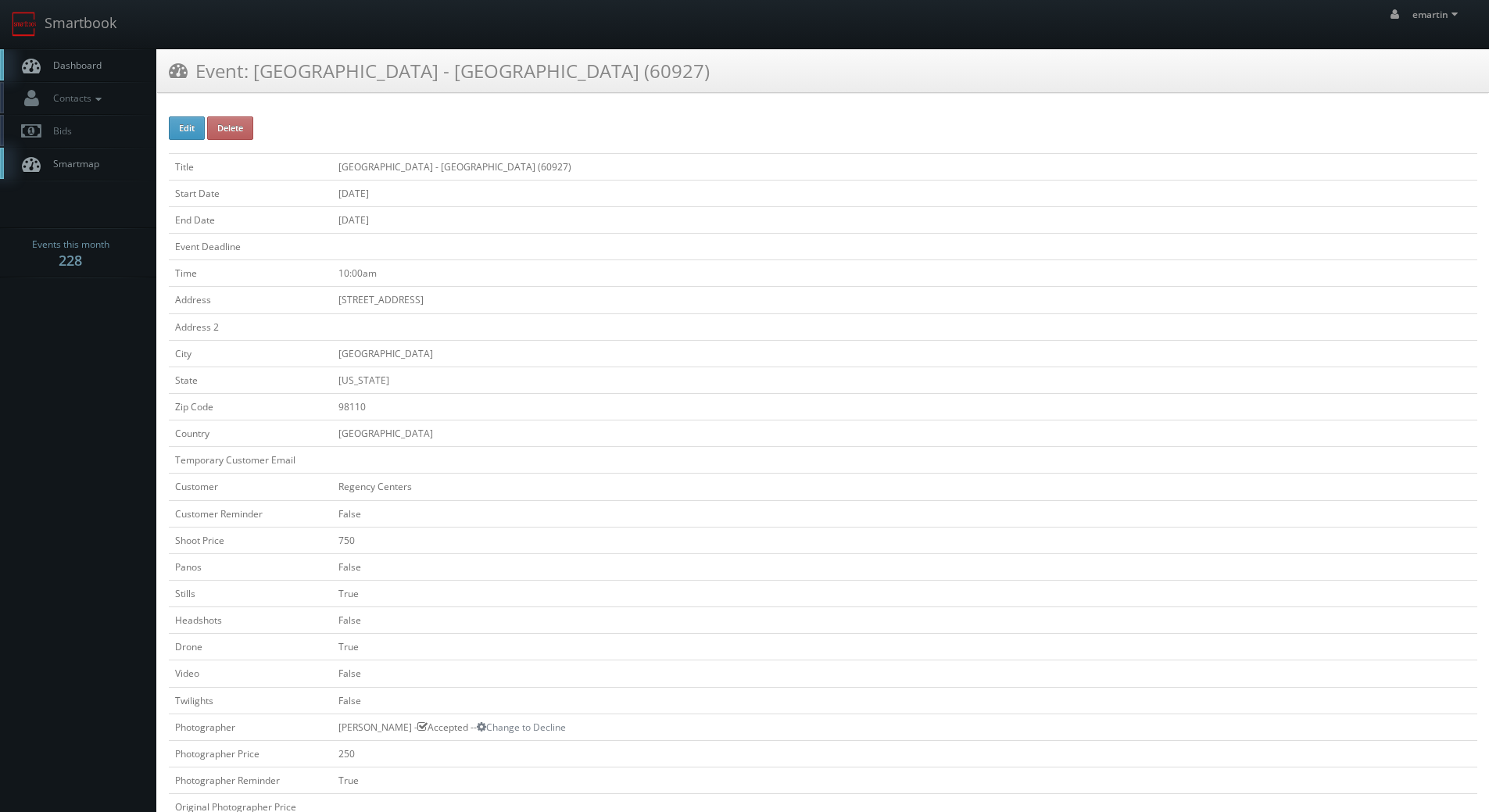
click at [56, 65] on span "Dashboard" at bounding box center [73, 65] width 57 height 13
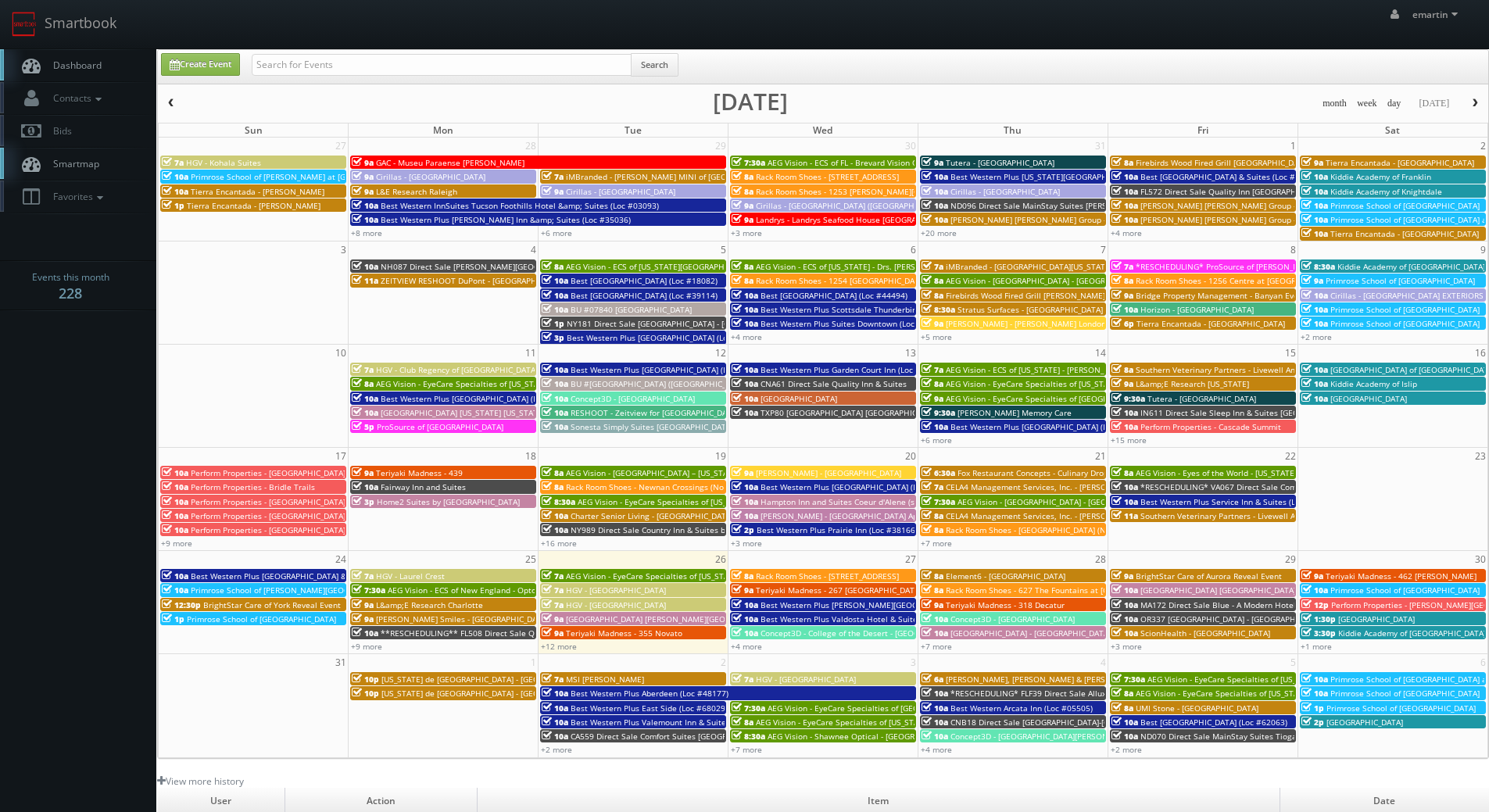
drag, startPoint x: 345, startPoint y: 92, endPoint x: 339, endPoint y: 76, distance: 17.1
click at [340, 80] on div "Create Event Search month week day [DATE] [DATE] Sun Mon Tue Wed Thu Fri Sat 27…" at bounding box center [824, 404] width 1332 height 709
click at [332, 59] on input "text" at bounding box center [441, 65] width 380 height 22
type input "[PERSON_NAME]"
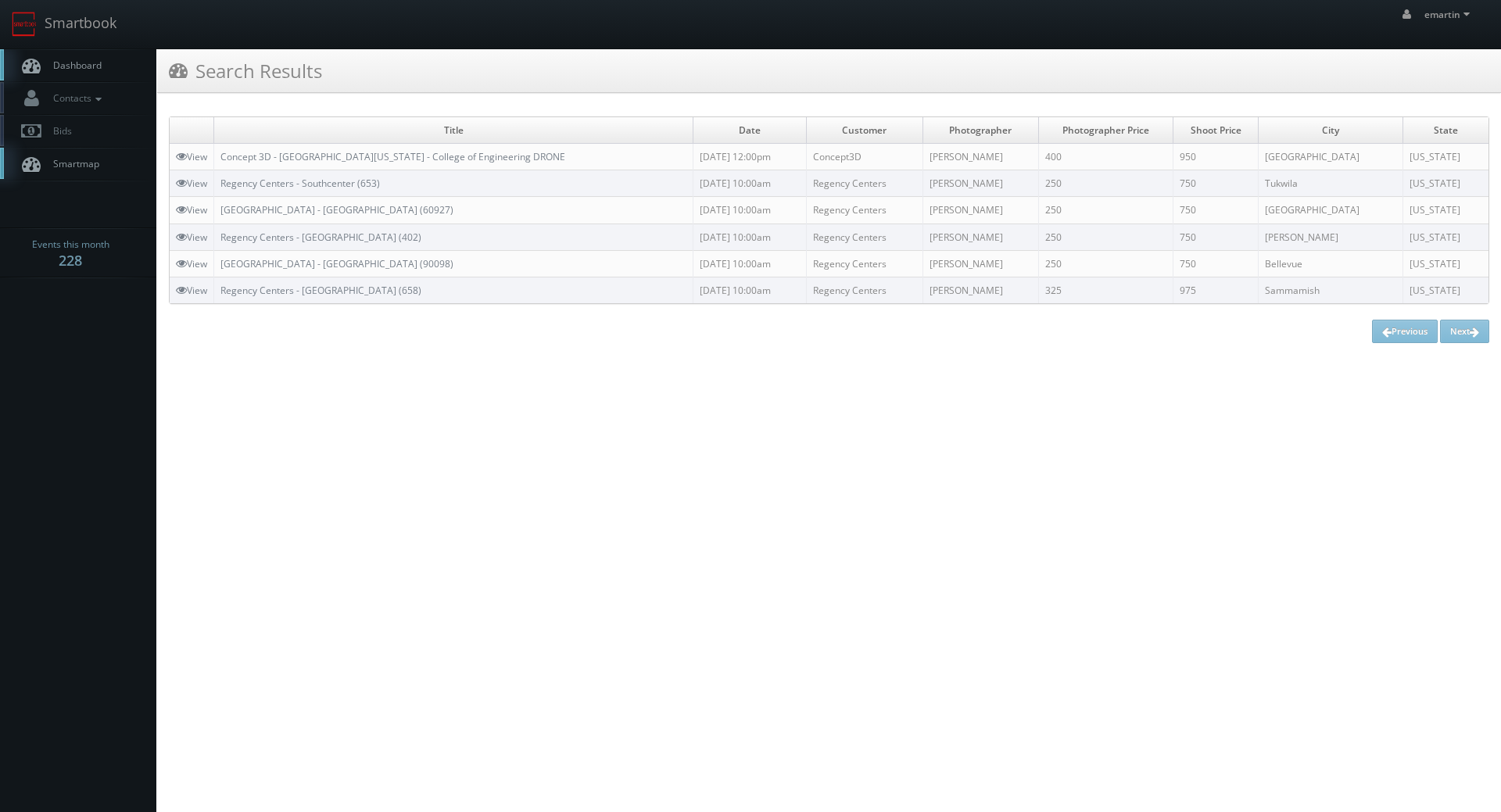
drag, startPoint x: 1401, startPoint y: 470, endPoint x: 1393, endPoint y: 468, distance: 8.2
click at [1401, 471] on html "Smartbook Toggle Side Navigation Toggle Top Navigation emartin emartin Profile …" at bounding box center [750, 406] width 1501 height 812
click at [91, 99] on span "Contacts" at bounding box center [75, 98] width 60 height 13
click at [97, 126] on link "Manage Photographers" at bounding box center [78, 125] width 157 height 22
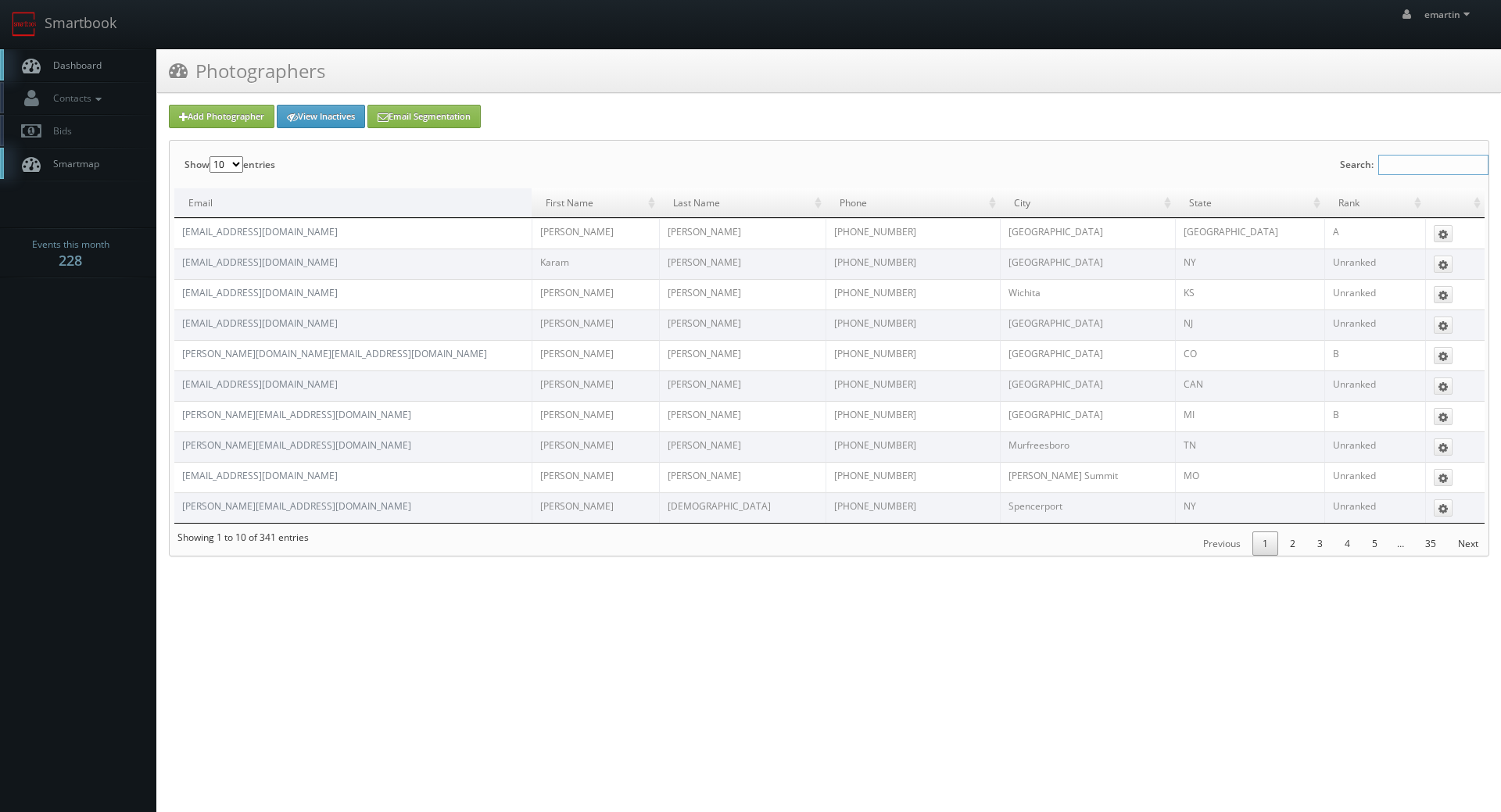
click at [1413, 165] on input "Search:" at bounding box center [1433, 165] width 110 height 21
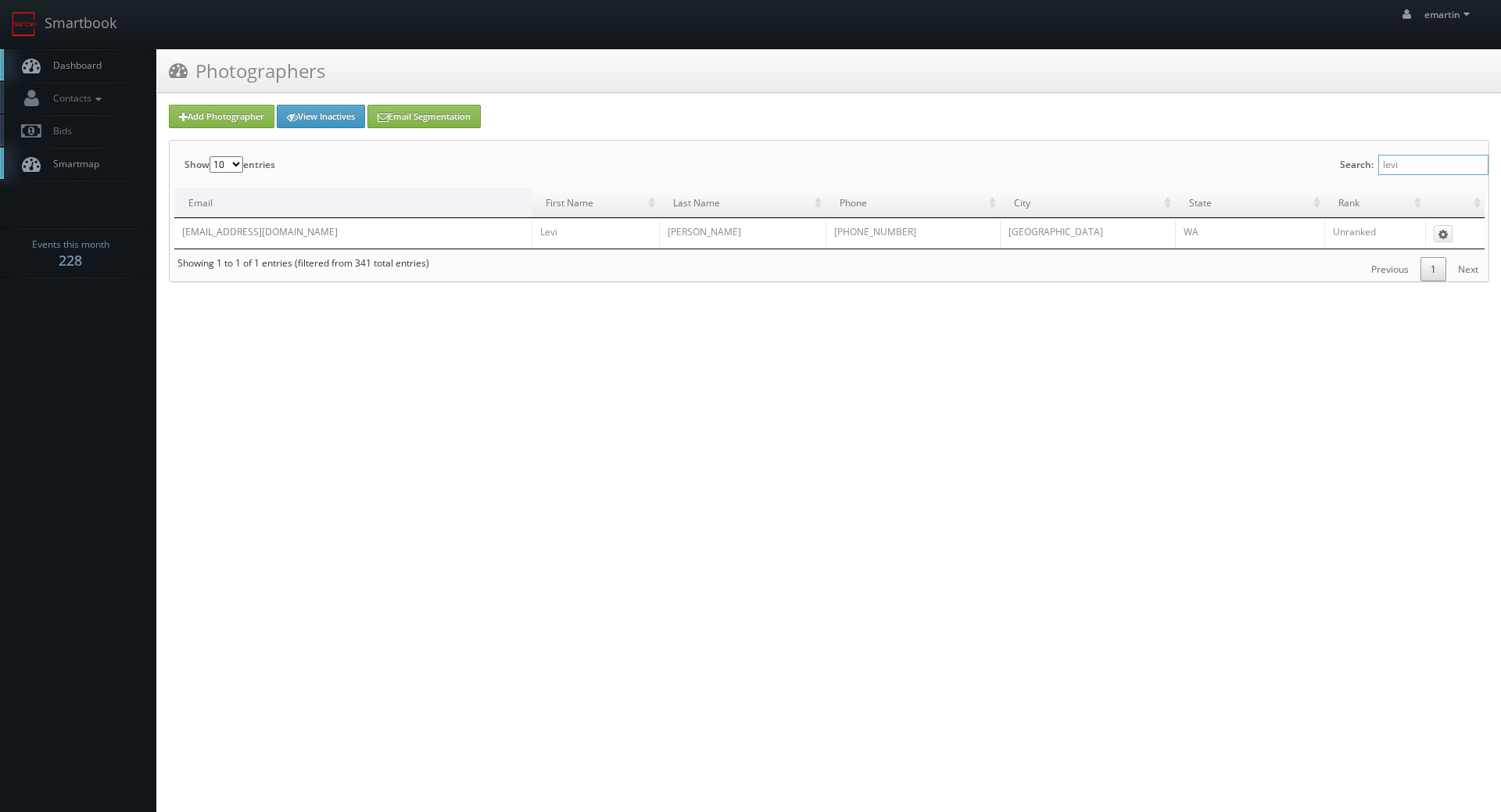
type input "levi"
drag, startPoint x: 398, startPoint y: 226, endPoint x: 179, endPoint y: 241, distance: 219.5
click at [179, 241] on td "levi@soundviewphotography.com" at bounding box center [353, 233] width 357 height 30
copy link "levi@soundviewphotography.com"
click at [605, 582] on html "Smartbook Toggle Side Navigation Toggle Top Navigation emartin emartin Profile …" at bounding box center [750, 406] width 1501 height 812
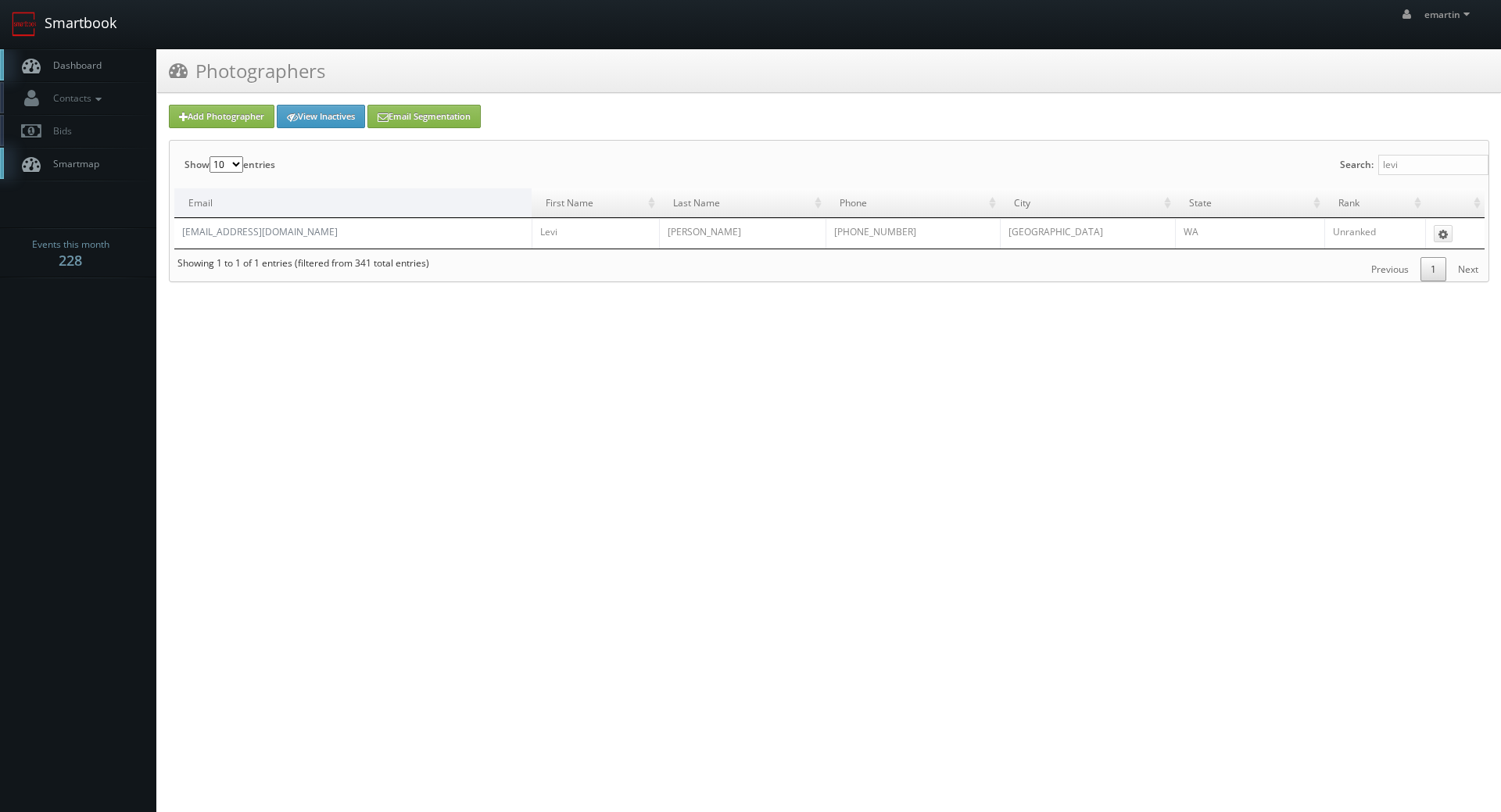
click at [64, 17] on link "Smartbook" at bounding box center [64, 24] width 128 height 48
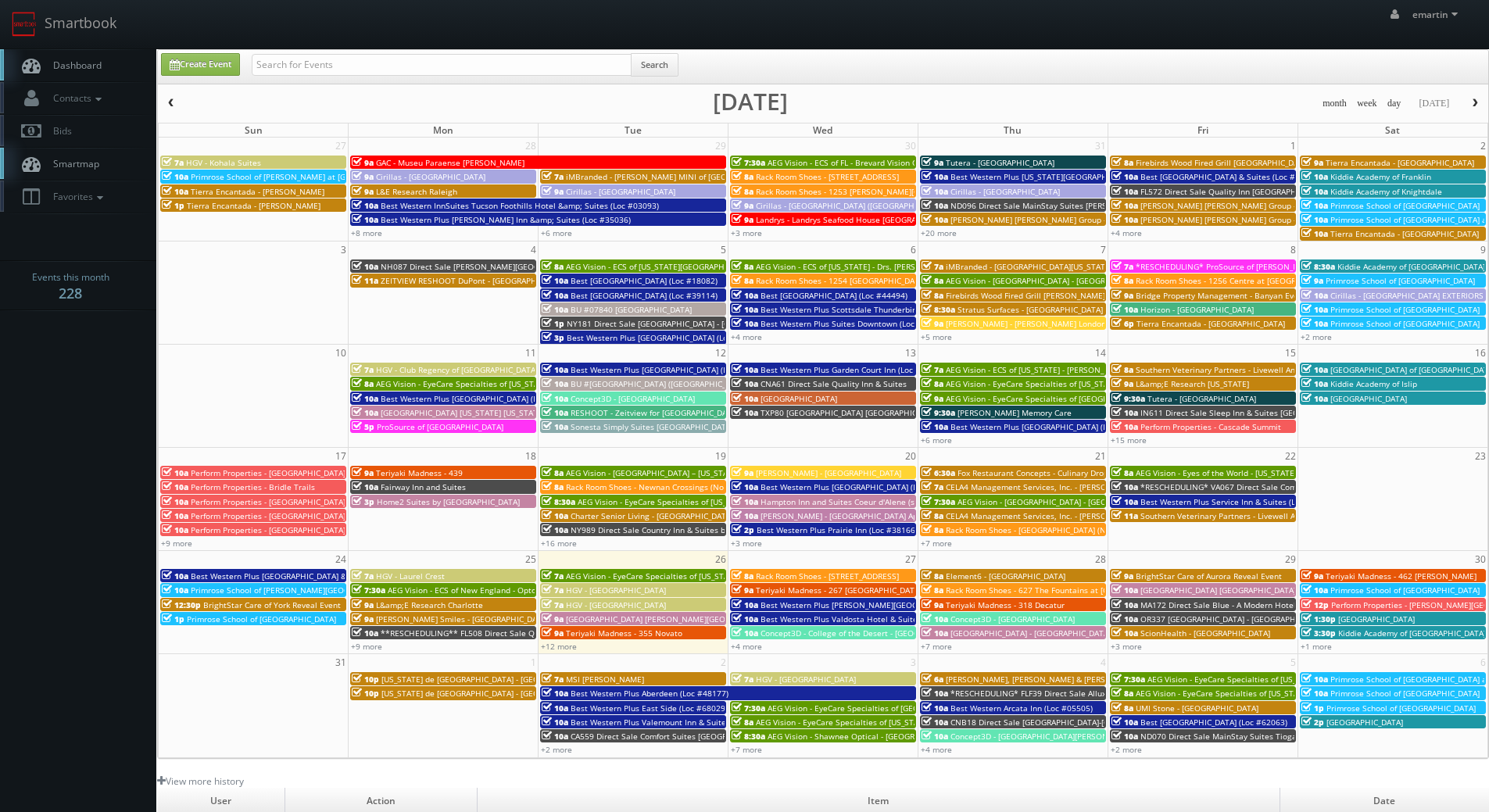
click at [106, 65] on link "Dashboard" at bounding box center [78, 65] width 157 height 32
click at [754, 650] on link "+4 more" at bounding box center [747, 645] width 31 height 11
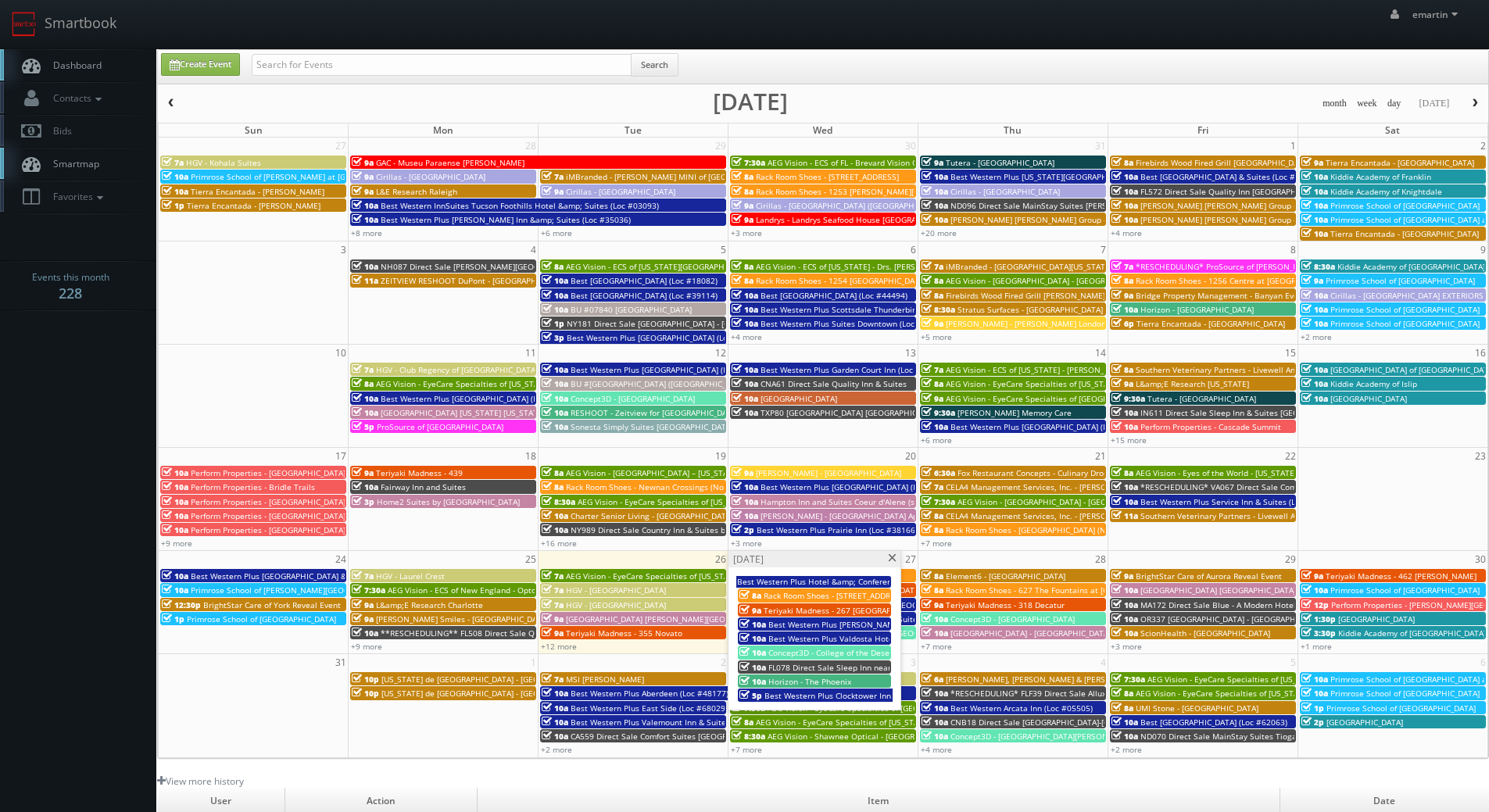
click at [75, 68] on span "Dashboard" at bounding box center [73, 65] width 57 height 13
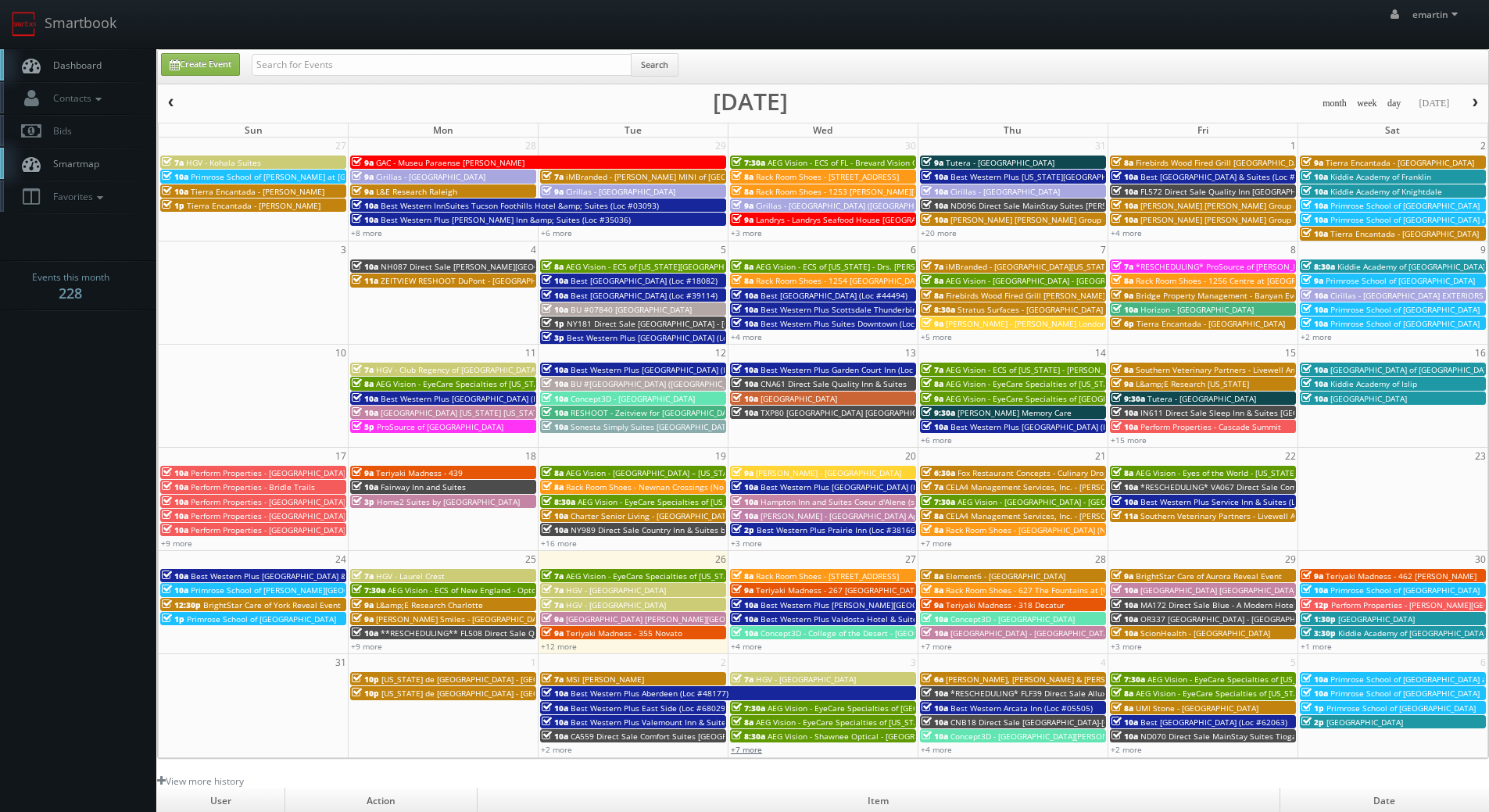
scroll to position [269, 0]
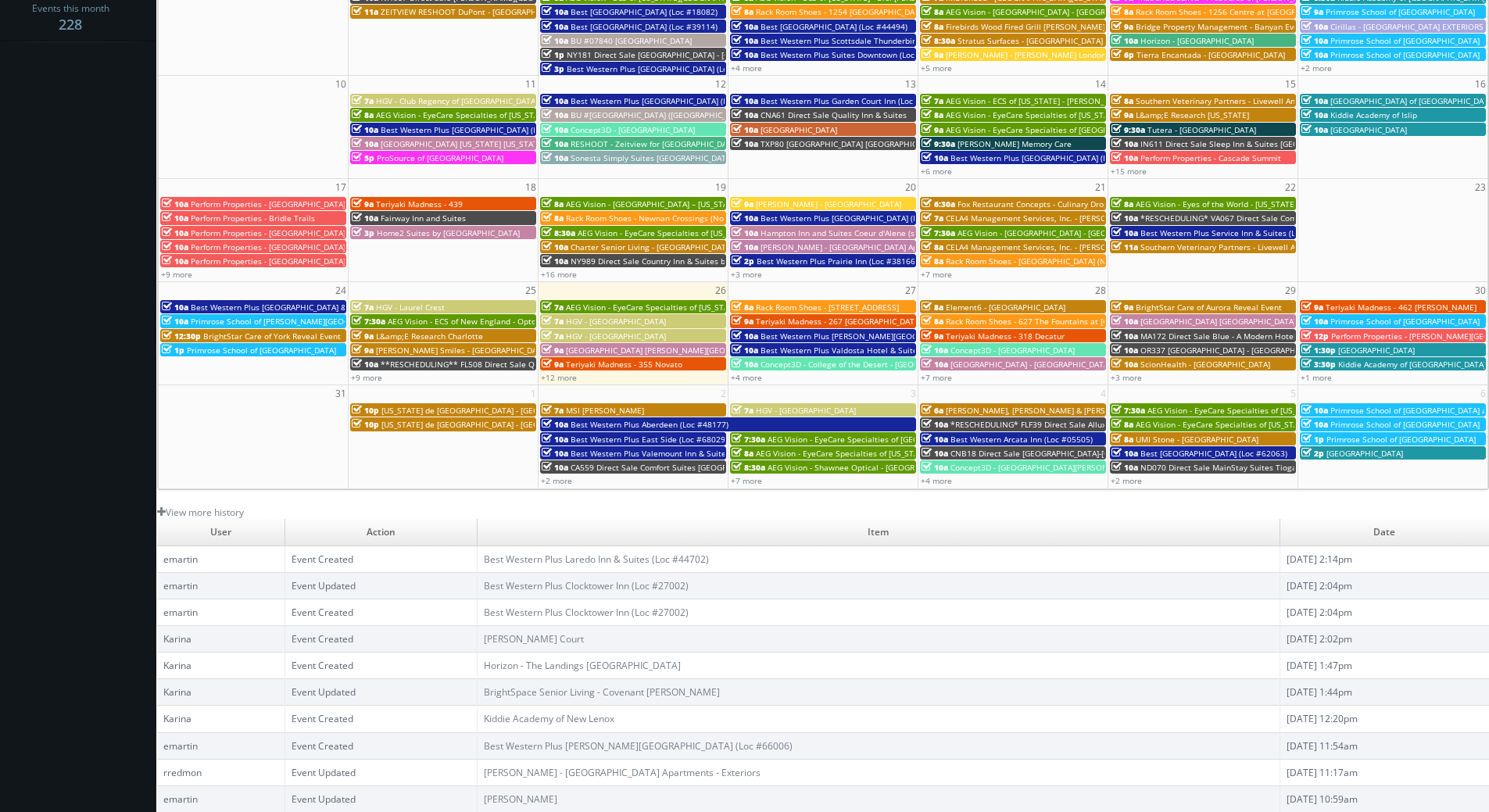
click at [735, 386] on td "3" at bounding box center [824, 394] width 190 height 17
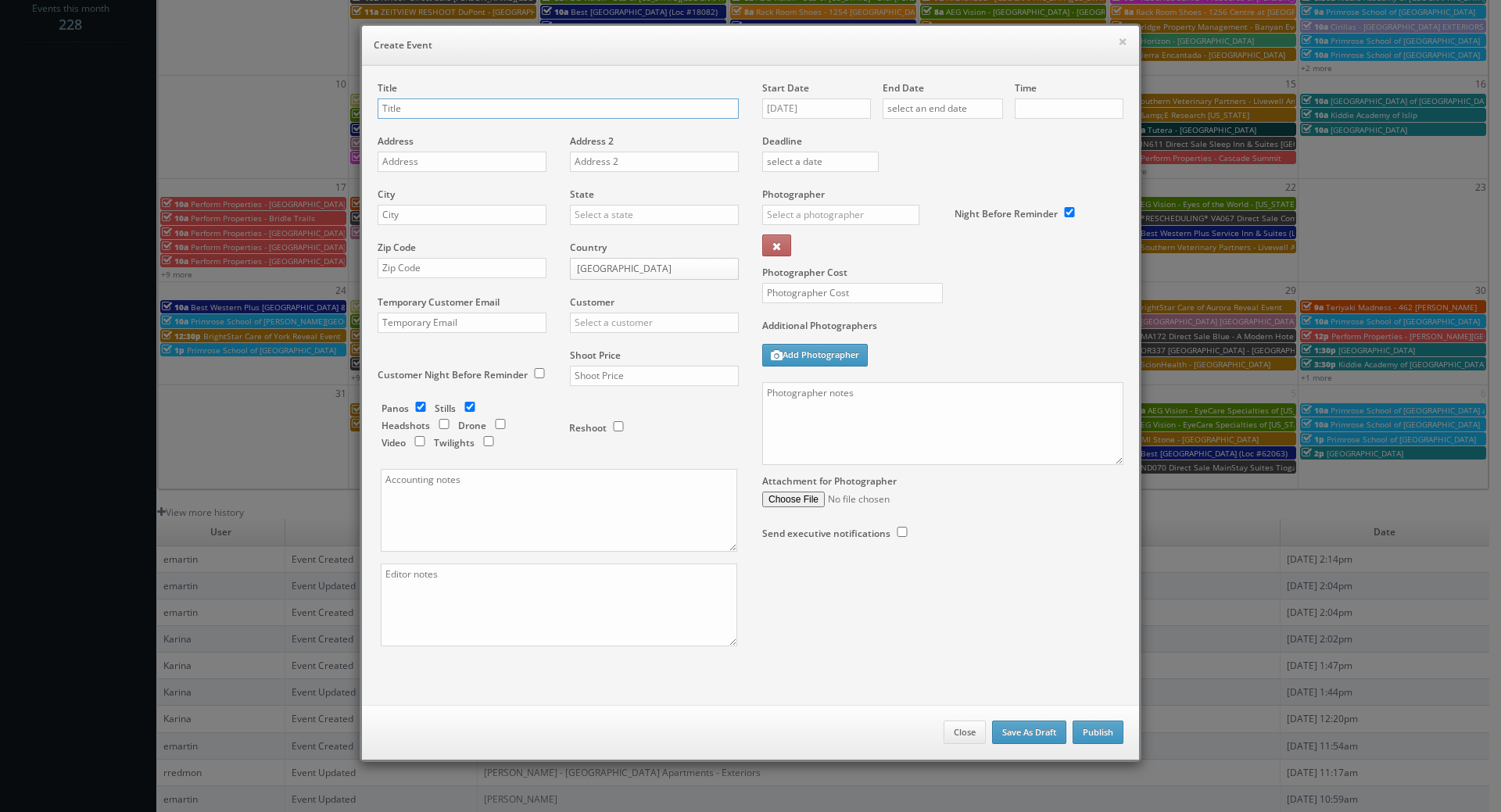
checkbox input "true"
type input "10:00am"
checkbox input "true"
click at [950, 724] on button "Close" at bounding box center [964, 732] width 42 height 24
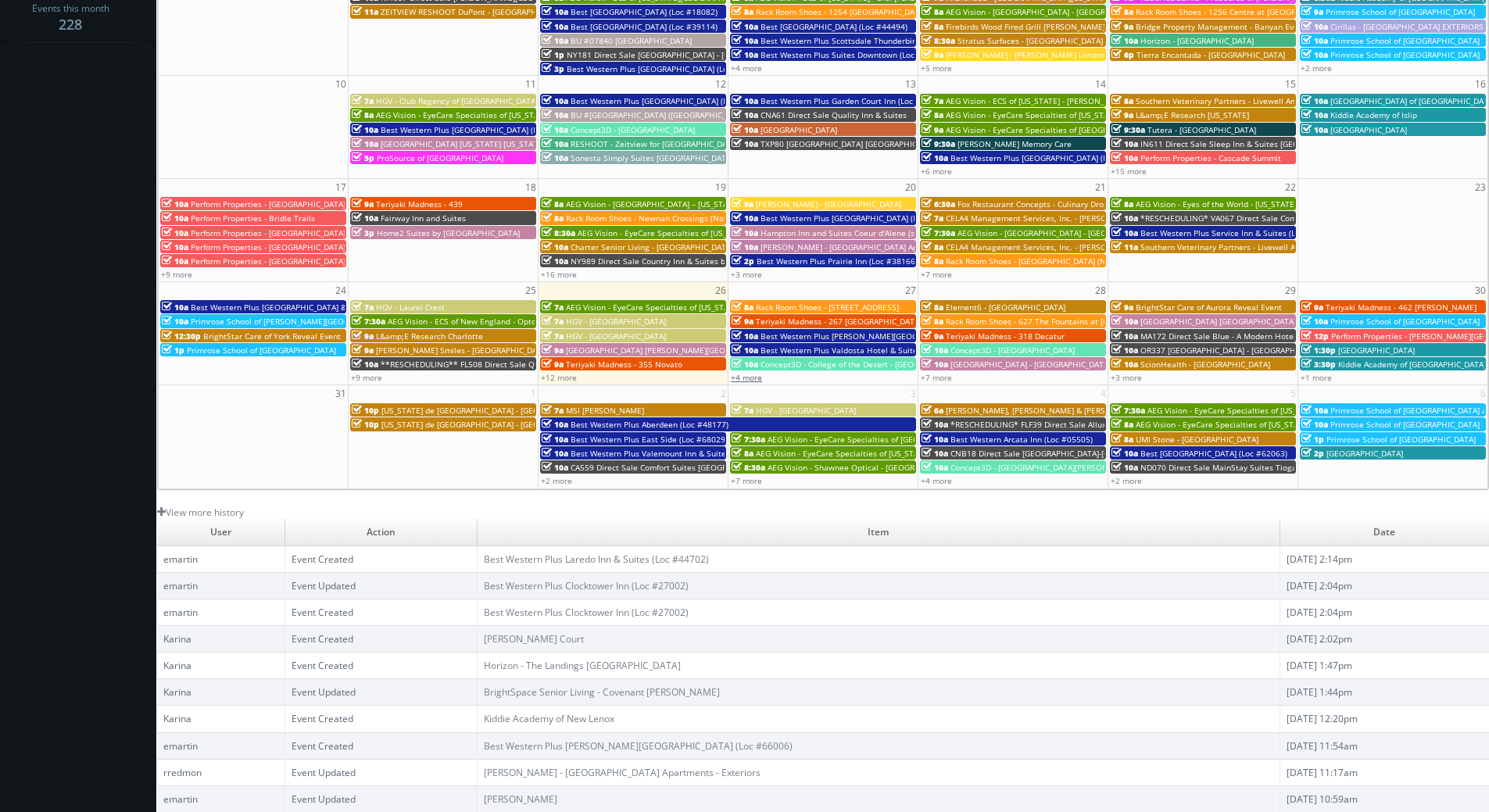
click at [758, 374] on link "+4 more" at bounding box center [747, 377] width 31 height 11
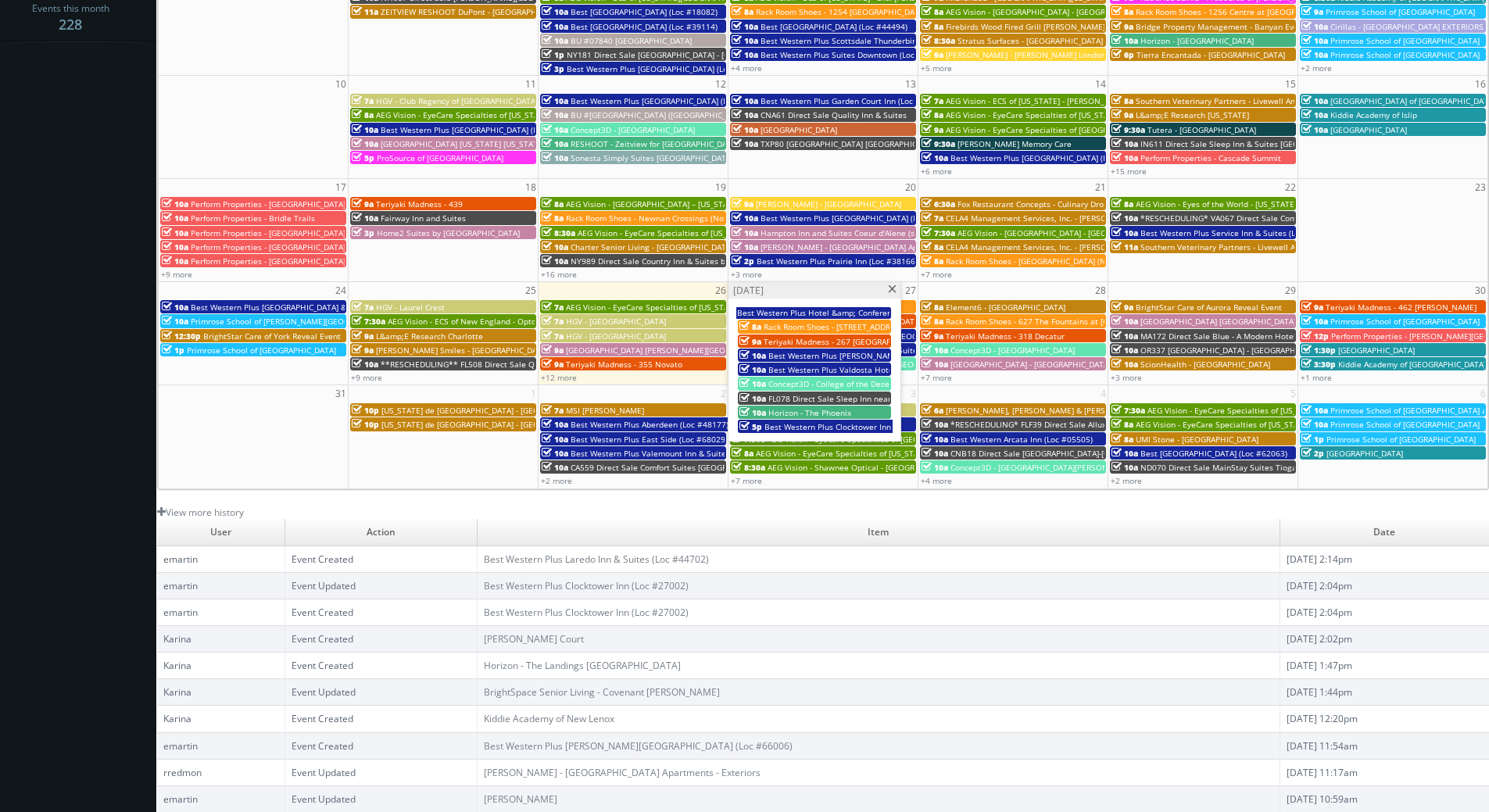
click at [802, 426] on span "Best Western Plus Clocktower Inn (Loc #27002)" at bounding box center [853, 427] width 177 height 11
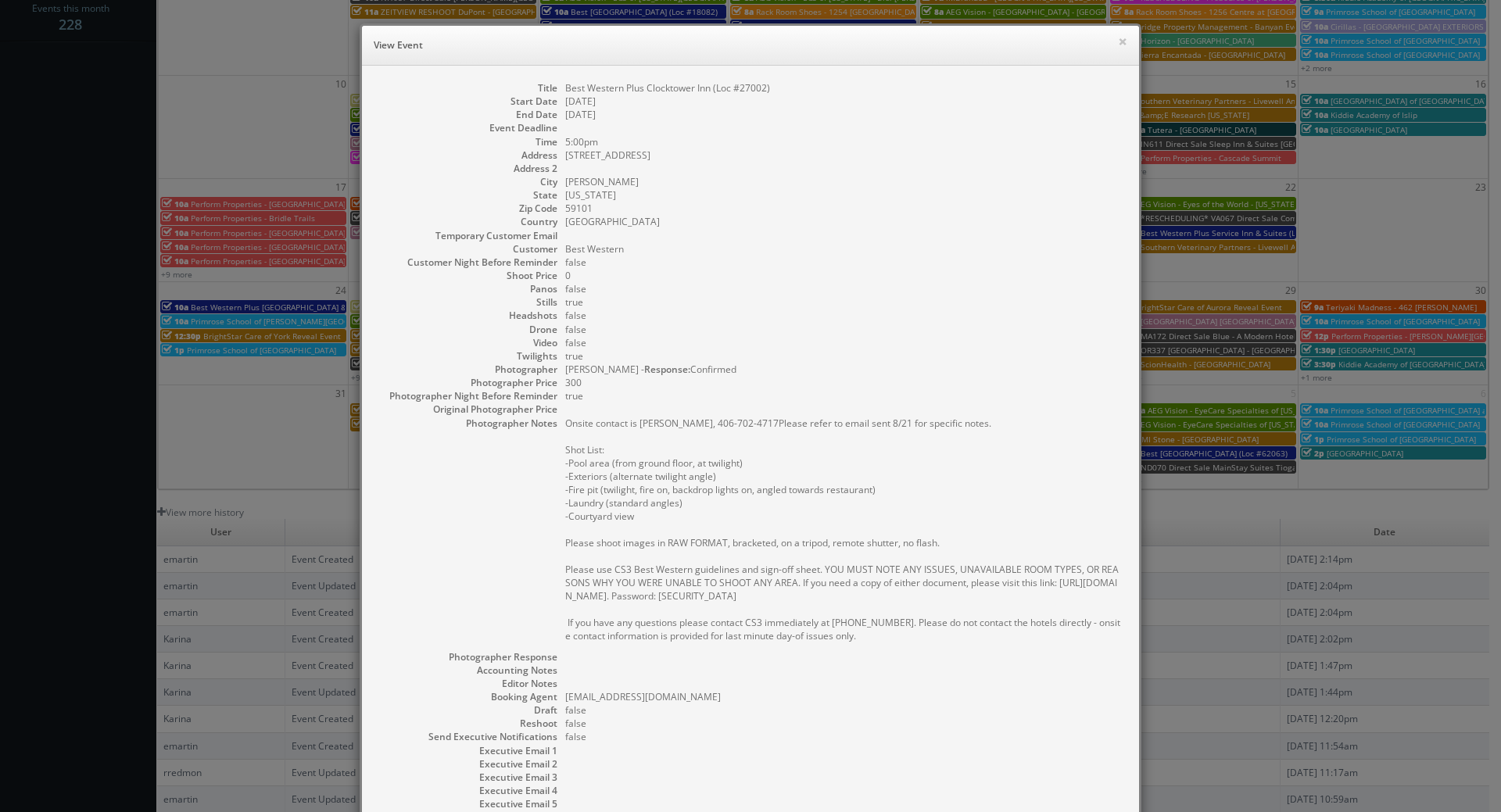
click at [646, 522] on pre "Onsite contact is Logan Martin, 406-702-4717Please refer to email sent 8/21 for…" at bounding box center [844, 529] width 558 height 226
click at [1120, 39] on button "×" at bounding box center [1122, 41] width 9 height 11
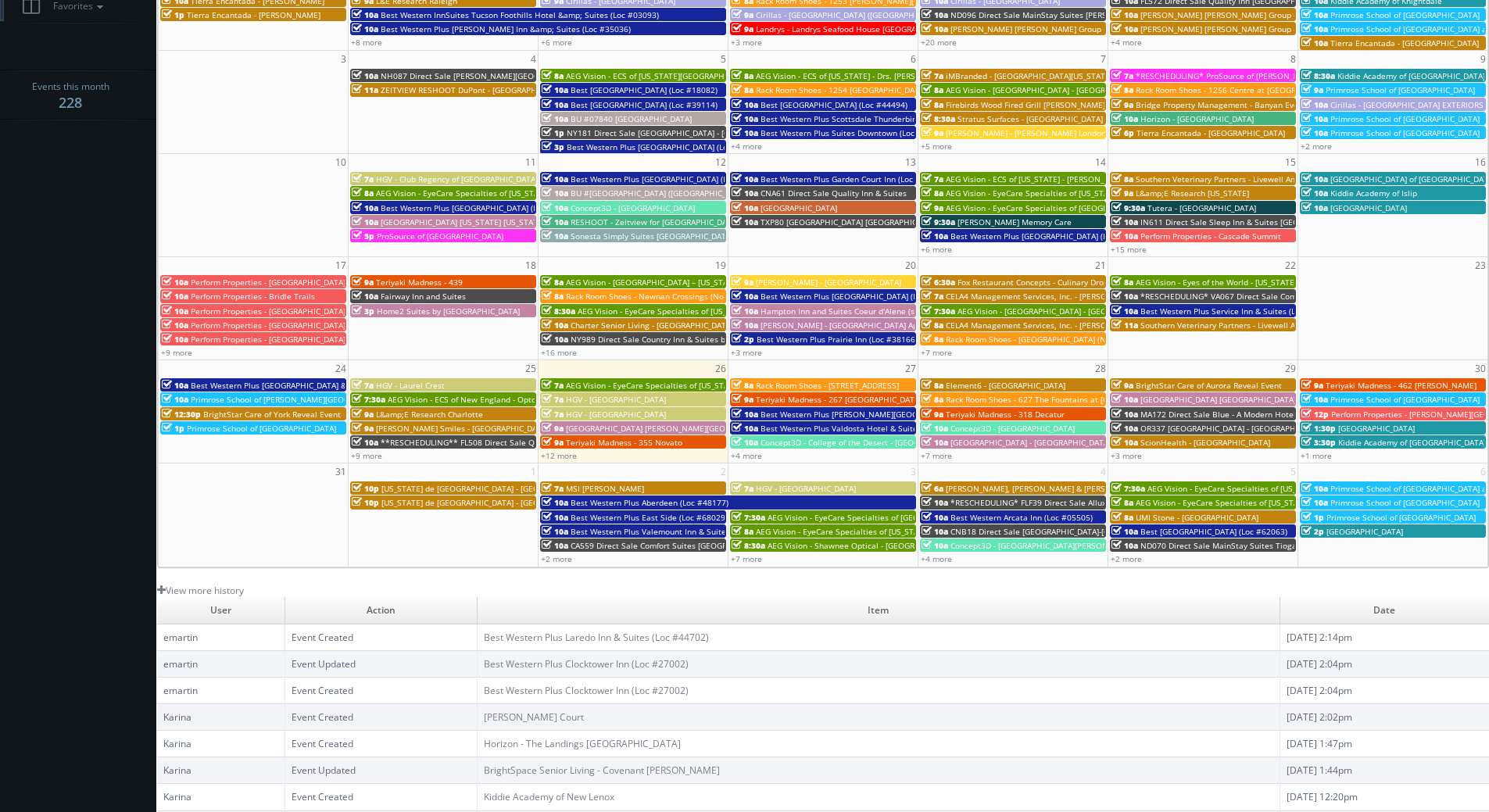
scroll to position [0, 0]
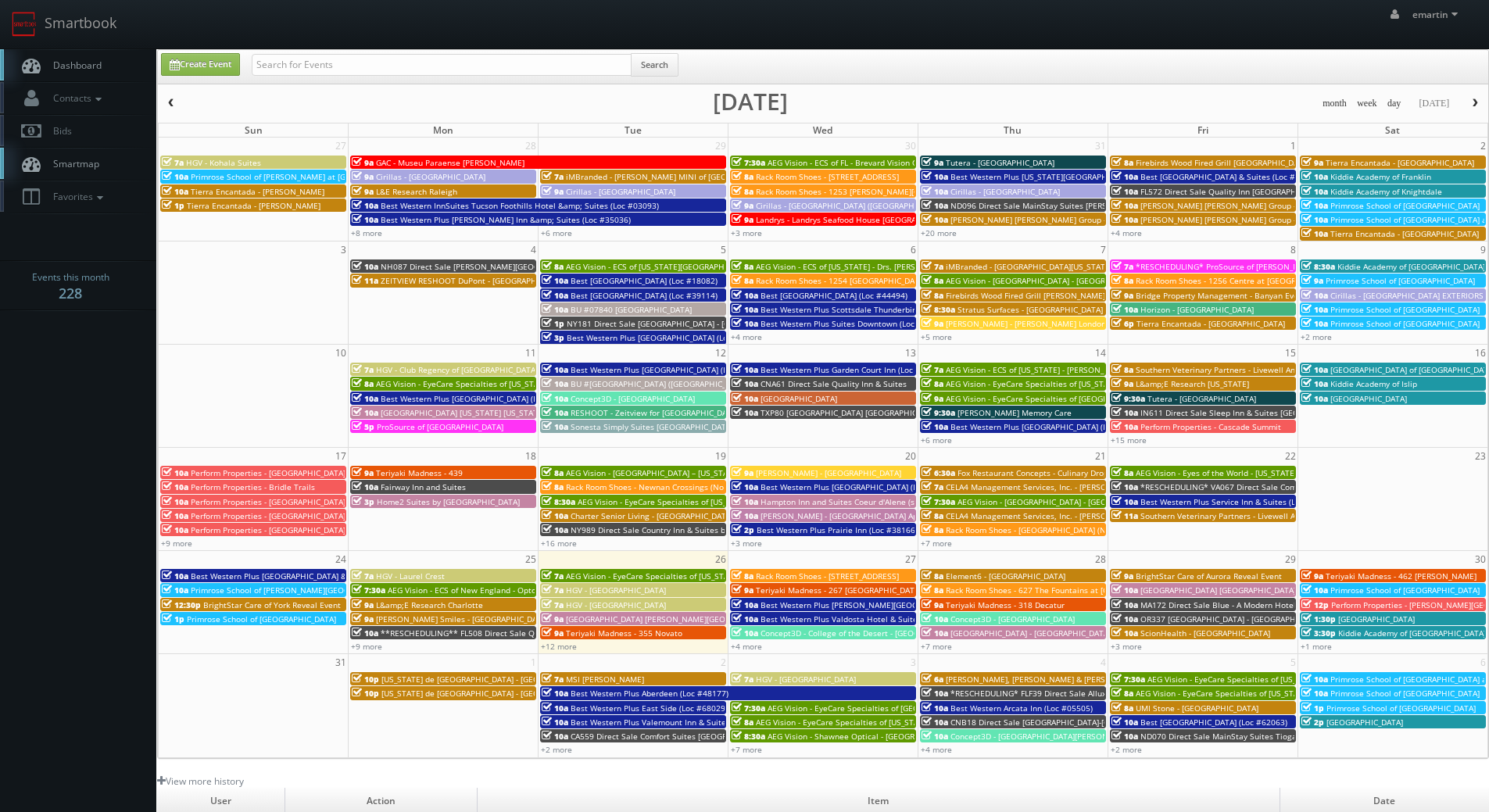
click at [68, 71] on span "Dashboard" at bounding box center [73, 65] width 57 height 13
click at [429, 71] on input "text" at bounding box center [441, 65] width 380 height 22
type input "nm323"
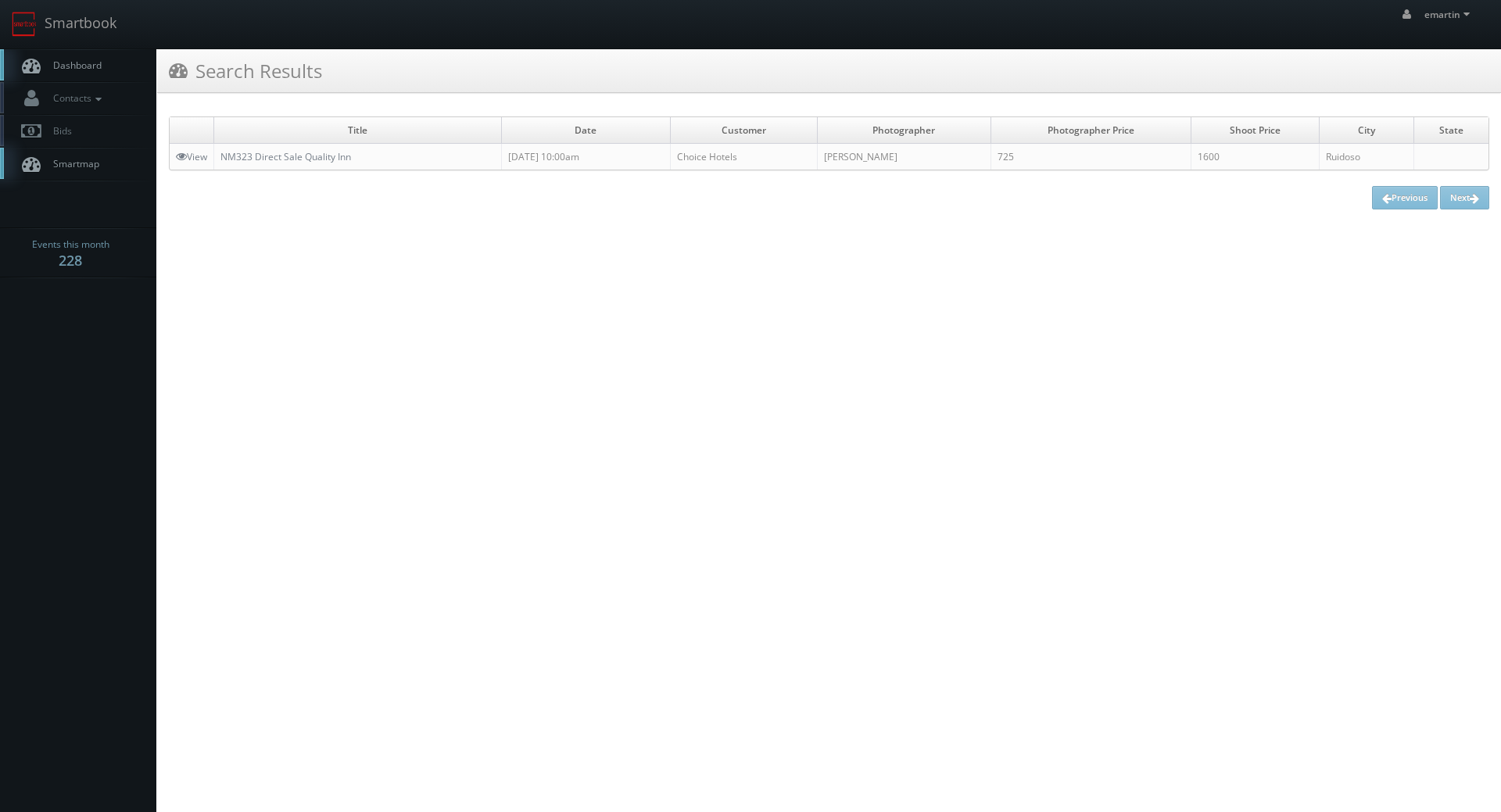
click at [101, 56] on link "Dashboard" at bounding box center [78, 65] width 157 height 32
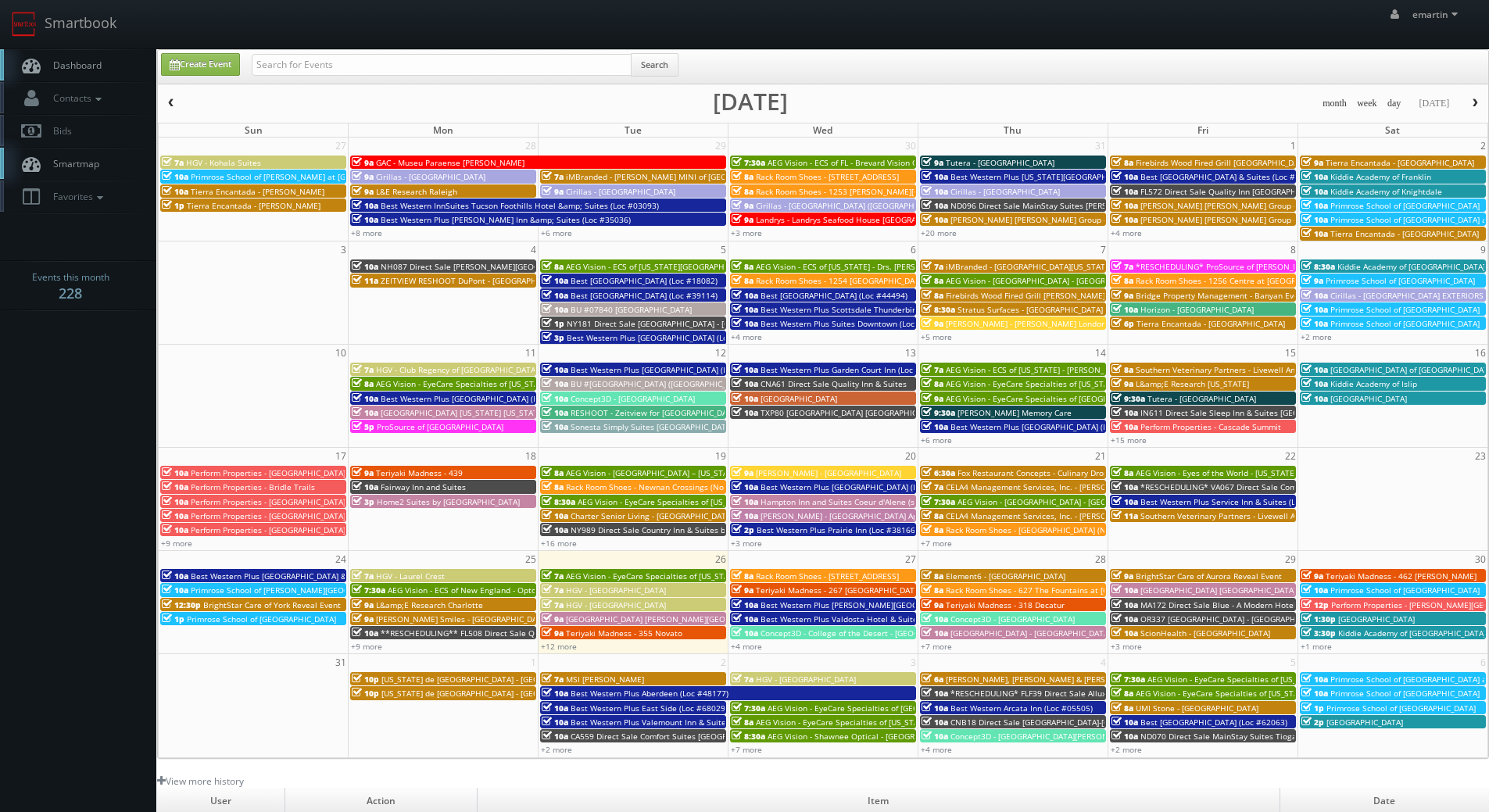
click at [966, 468] on span "Fox Restaurant Concepts - Culinary Dropout" at bounding box center [1039, 472] width 163 height 11
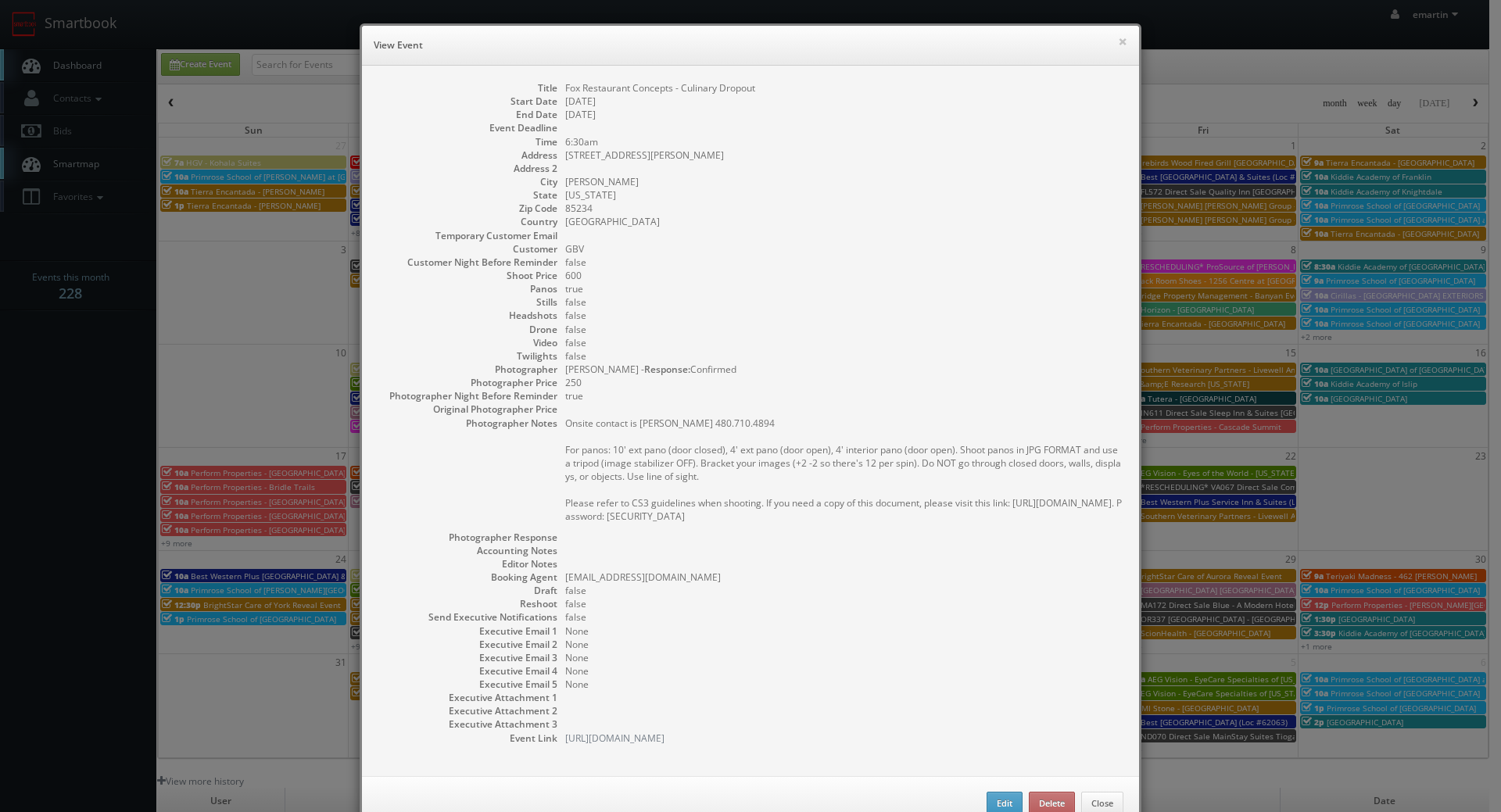
drag, startPoint x: 770, startPoint y: 97, endPoint x: 584, endPoint y: 86, distance: 186.3
click at [584, 87] on dl "Title Fox Restaurant Concepts - Culinary Dropout Start Date 08/21/2025 End Date…" at bounding box center [750, 413] width 746 height 664
click at [609, 95] on dl "Title Fox Restaurant Concepts - Culinary Dropout Start Date 08/21/2025 End Date…" at bounding box center [750, 413] width 746 height 664
click at [666, 78] on div "Title Fox Restaurant Concepts - Culinary Dropout Start Date 08/21/2025 End Date…" at bounding box center [750, 421] width 777 height 710
click at [664, 85] on dd "Fox Restaurant Concepts - Culinary Dropout" at bounding box center [844, 88] width 558 height 13
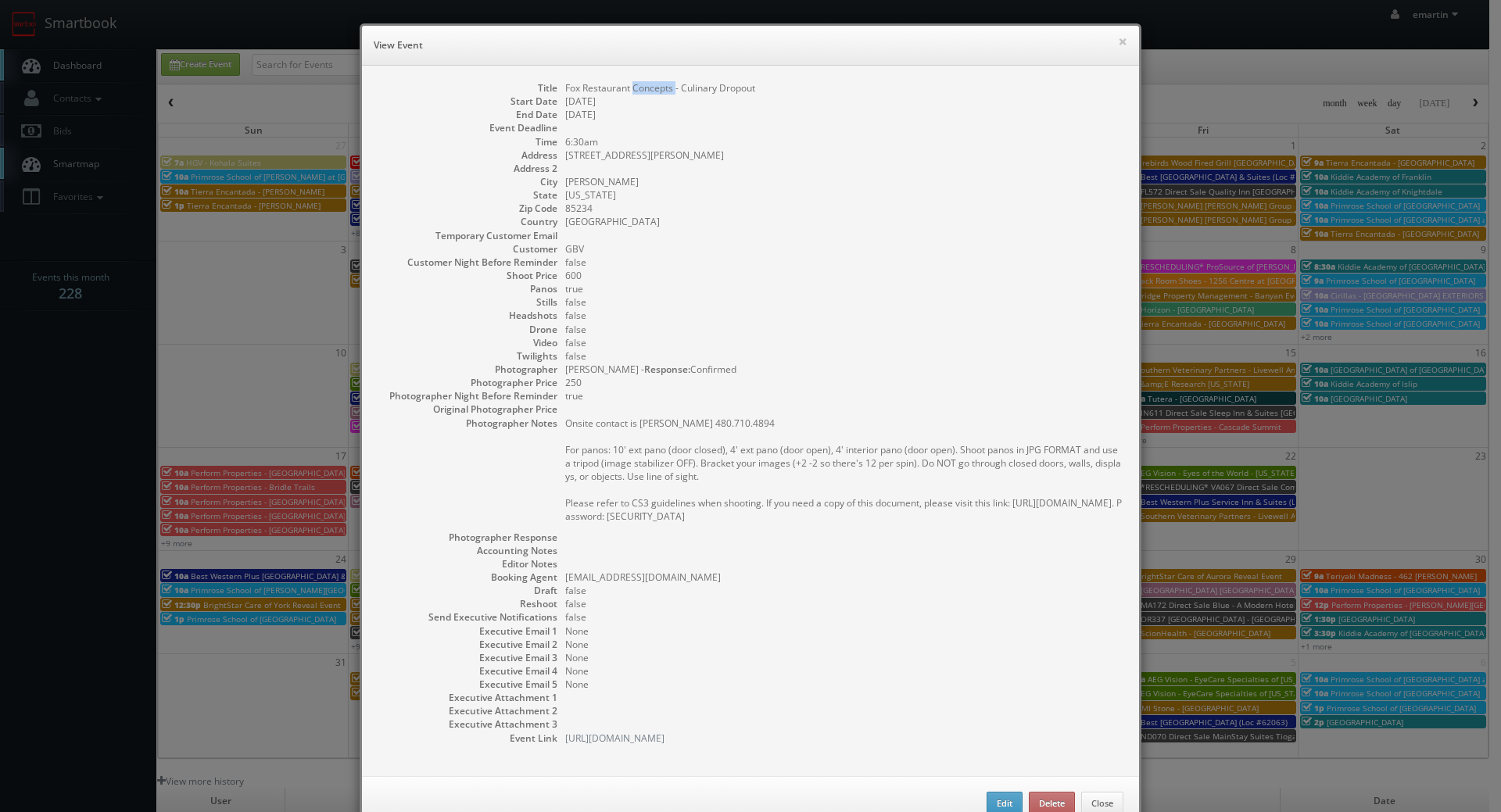
click at [664, 85] on dd "Fox Restaurant Concepts - Culinary Dropout" at bounding box center [844, 88] width 558 height 13
click at [805, 344] on dd "false" at bounding box center [844, 343] width 558 height 13
click at [1097, 104] on dd "08/21/2025" at bounding box center [844, 101] width 558 height 13
click at [1118, 47] on button "×" at bounding box center [1122, 41] width 9 height 11
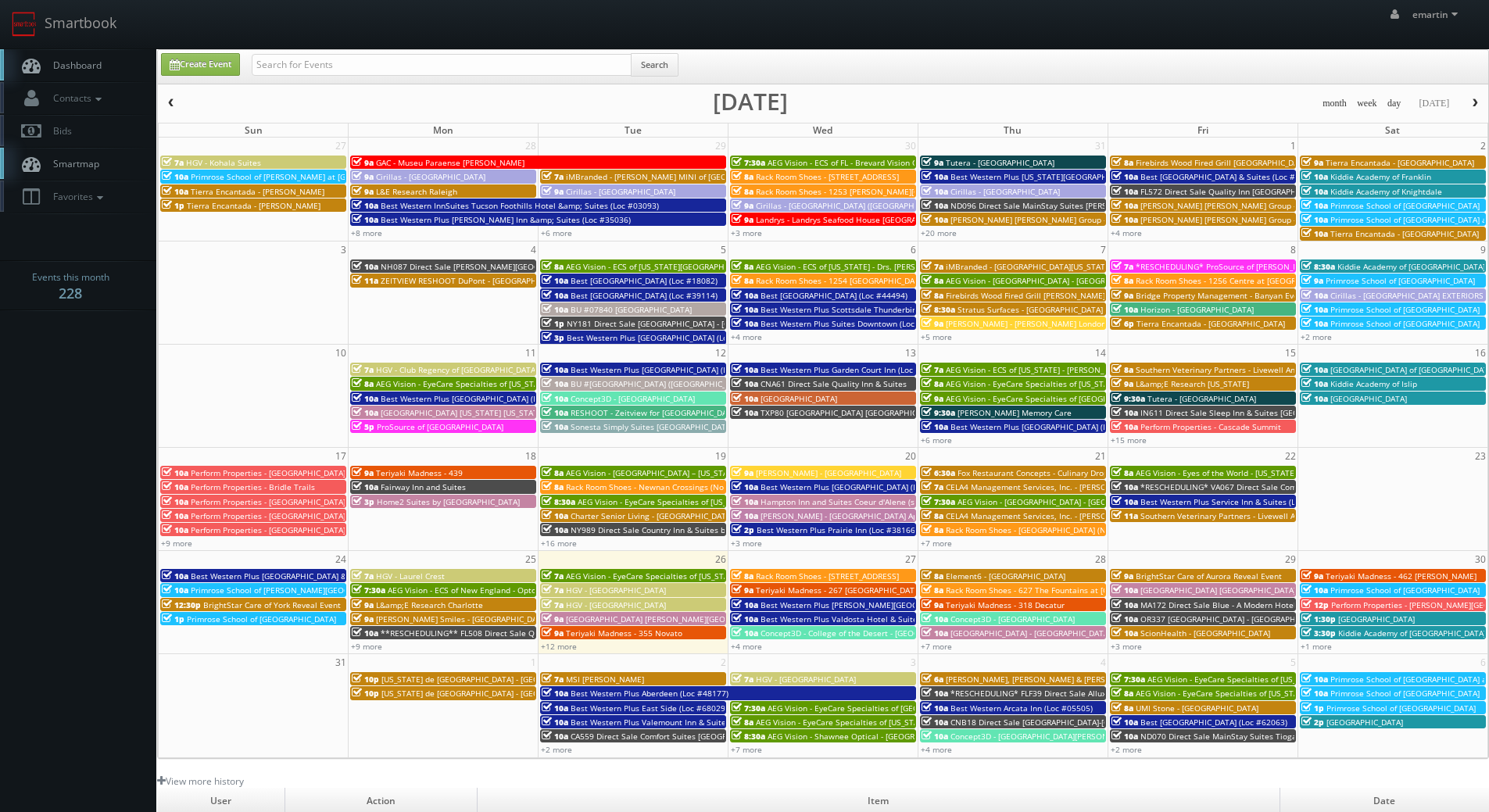
click at [57, 59] on span "Dashboard" at bounding box center [73, 65] width 57 height 13
click at [1032, 48] on div "emartin emartin Profile Logout" at bounding box center [744, 24] width 1489 height 48
click at [122, 58] on link "Dashboard" at bounding box center [78, 65] width 157 height 32
click at [165, 64] on link "Create Event" at bounding box center [200, 65] width 79 height 23
type input "[DATE]"
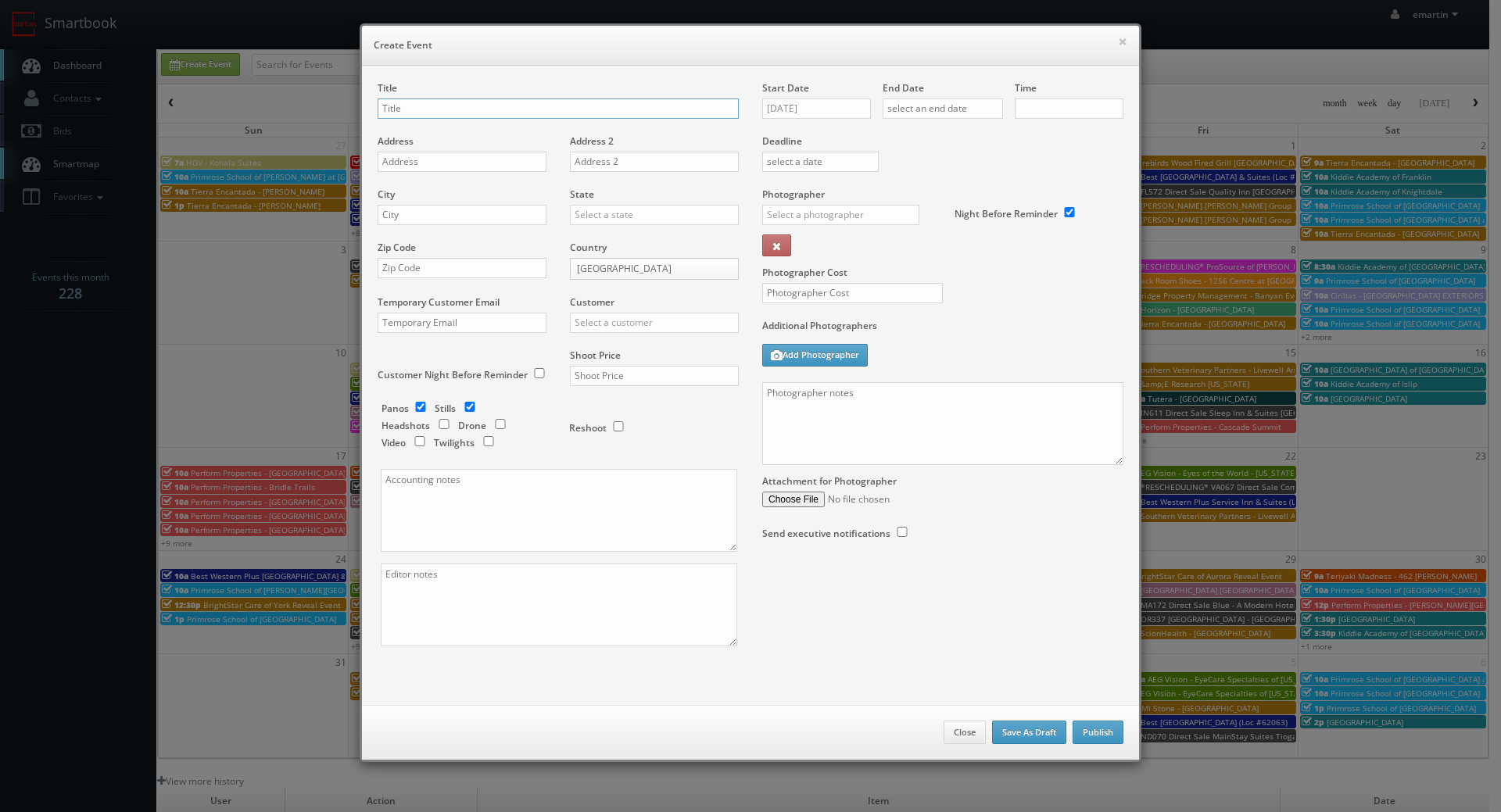
checkbox input "true"
type input "10:00am"
checkbox input "true"
click at [814, 119] on div "Start Date [DATE]" at bounding box center [822, 107] width 121 height 53
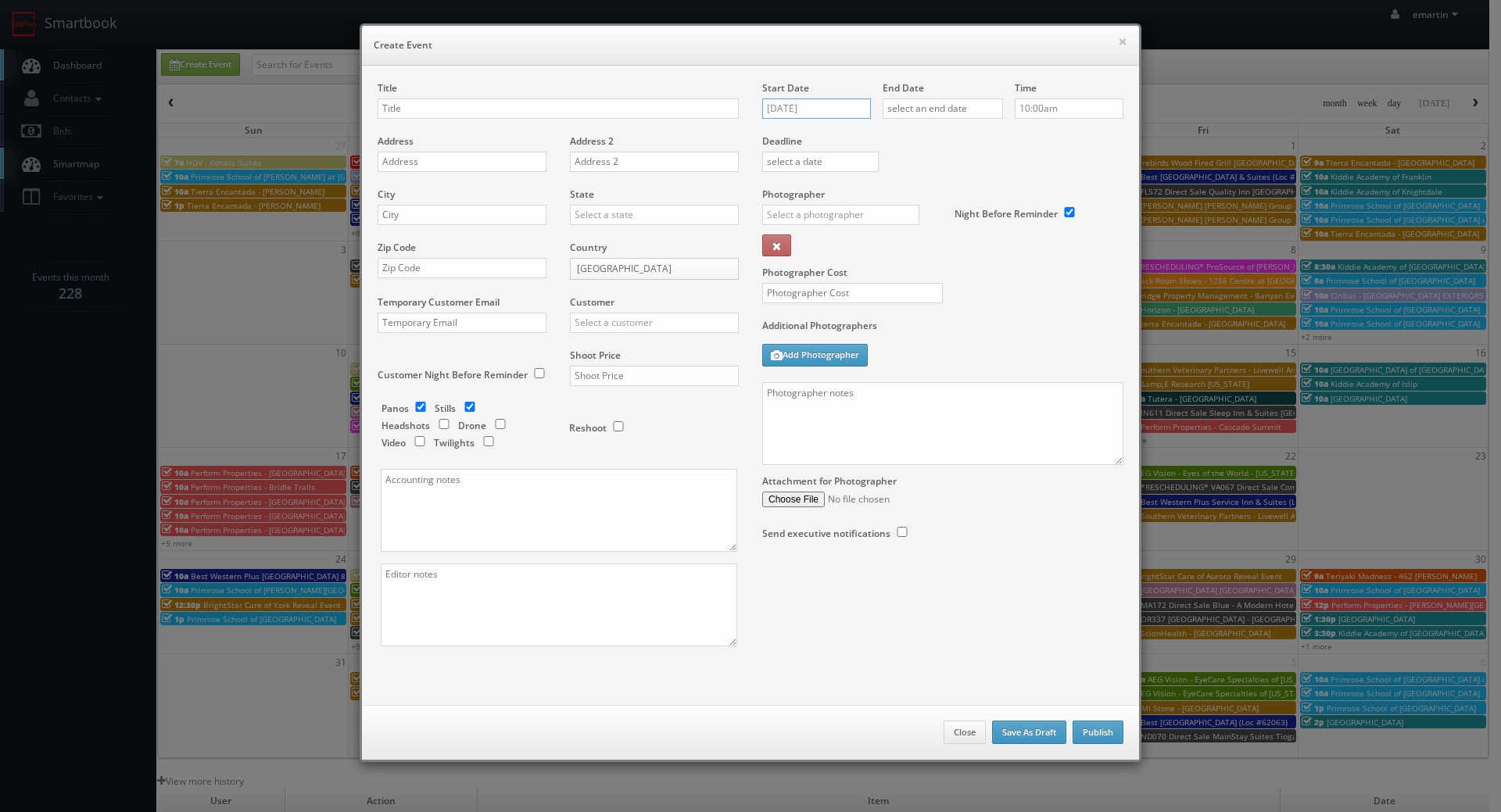
click at [824, 107] on input "[DATE]" at bounding box center [816, 108] width 108 height 21
click at [840, 302] on td "3" at bounding box center [841, 296] width 25 height 23
type input "[DATE]"
click at [946, 107] on input "text" at bounding box center [942, 108] width 121 height 21
click at [987, 294] on td "4" at bounding box center [984, 296] width 21 height 23
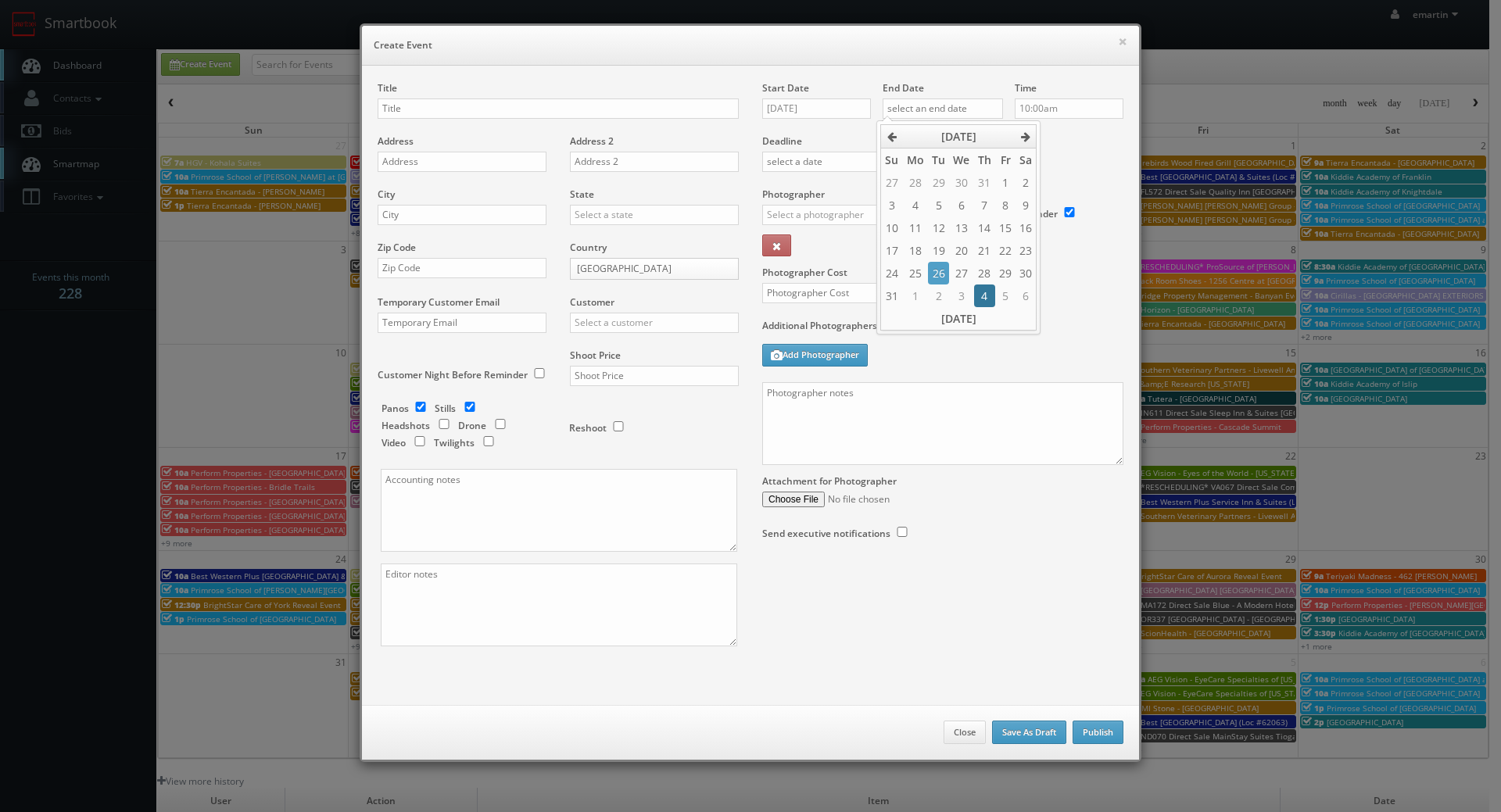
type input "[DATE]"
click at [1070, 171] on div "Deadline" at bounding box center [942, 135] width 385 height 107
click at [413, 114] on input "text" at bounding box center [558, 108] width 361 height 21
drag, startPoint x: 433, startPoint y: 101, endPoint x: 440, endPoint y: 108, distance: 9.9
click at [433, 101] on input "text" at bounding box center [558, 108] width 361 height 21
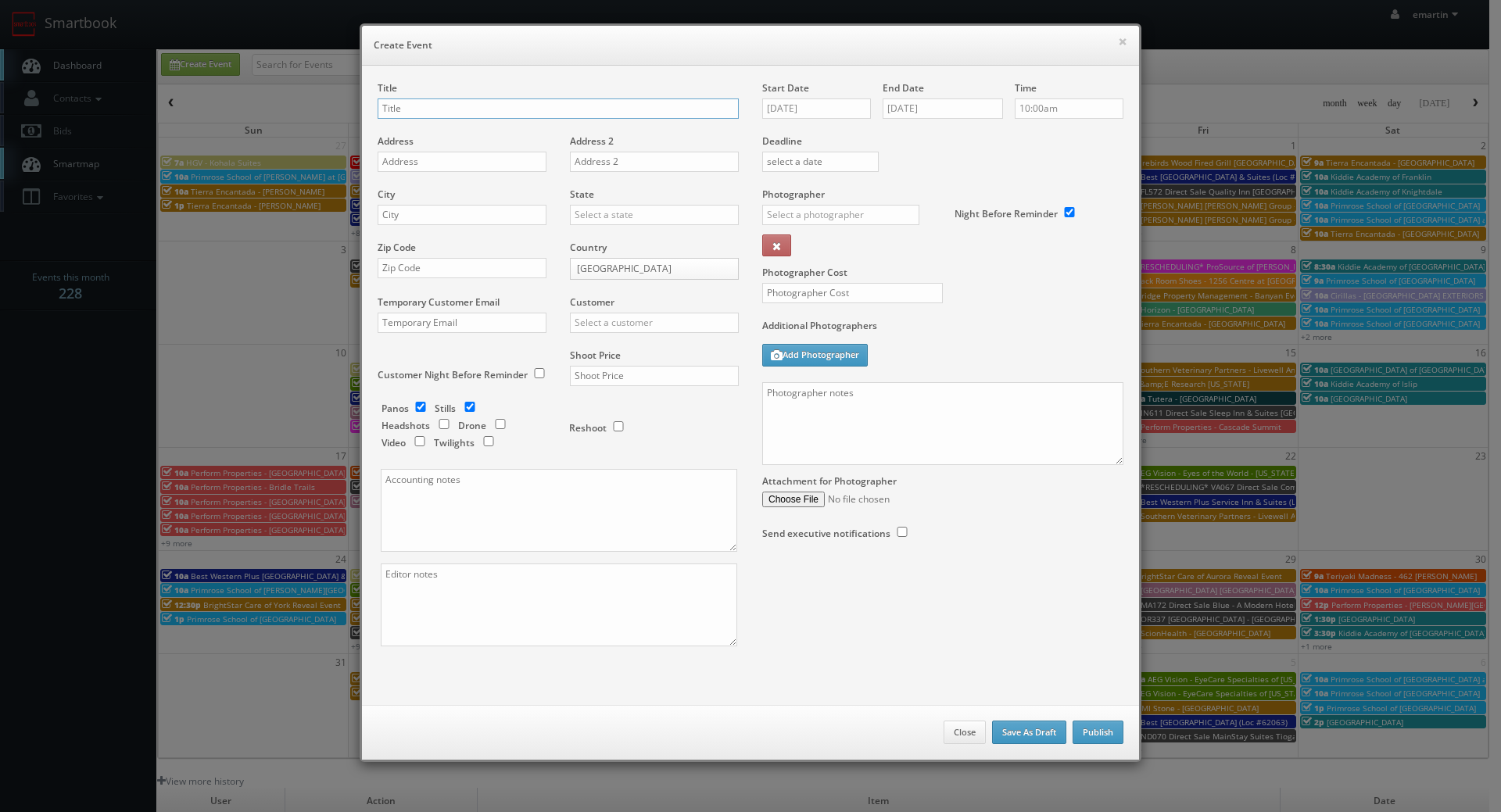
paste input "Best Western Plus Tin Wis Resort"
click at [641, 107] on input "Best Western Plus Tin Wis Resort (Loc #" at bounding box center [558, 108] width 361 height 21
paste input "62079"
type input "Best Western Plus Tin Wis Resort (Loc #62079)"
drag, startPoint x: 464, startPoint y: 170, endPoint x: 438, endPoint y: 165, distance: 26.5
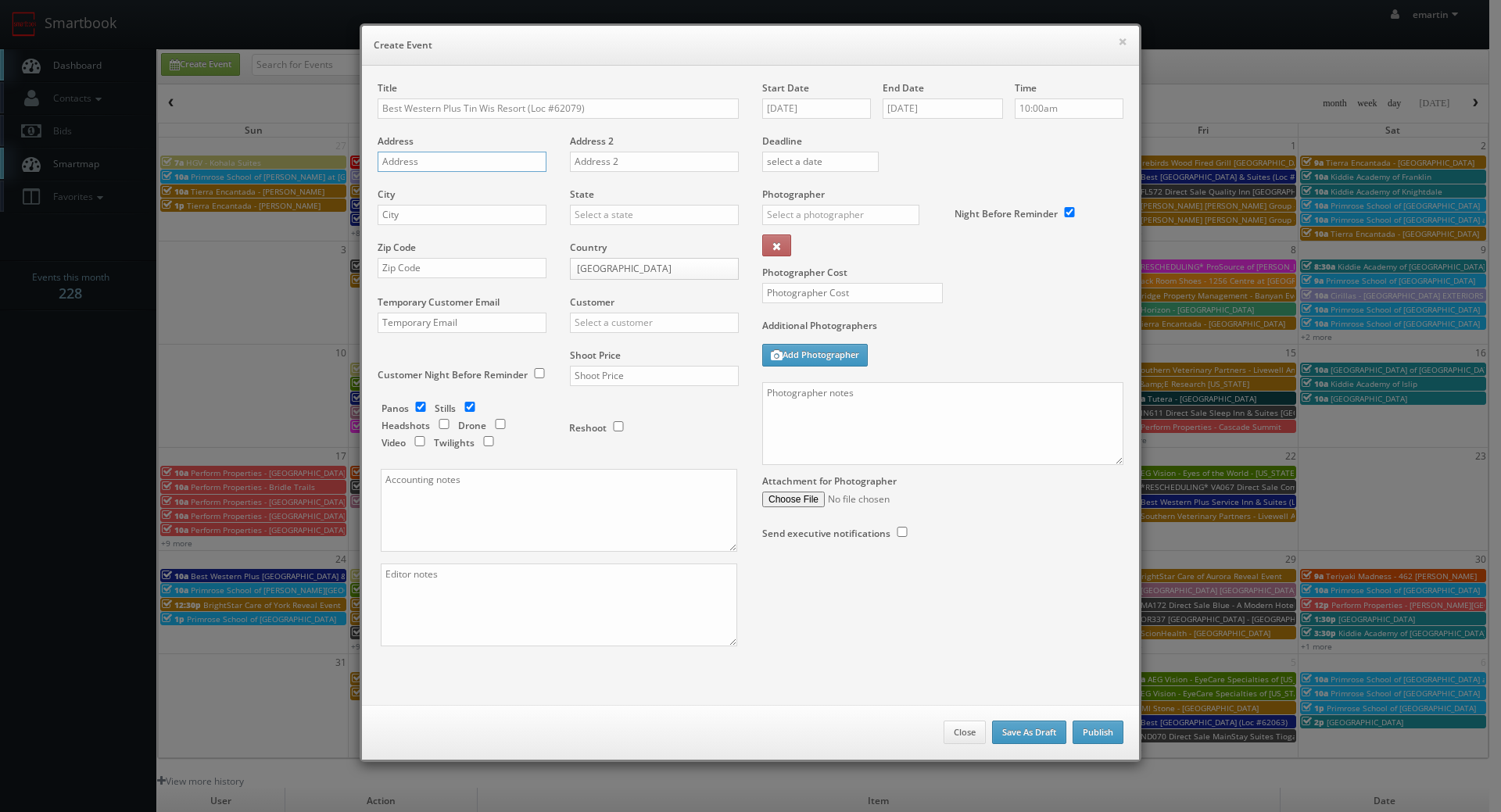
click at [464, 170] on input "text" at bounding box center [462, 162] width 169 height 21
paste input "Box 389 1119 Pacific Rim Hwy"
type input "Box 389 1119 Pacific Rim Hwy"
click at [512, 217] on input "text" at bounding box center [462, 215] width 169 height 21
paste input "Tofino"
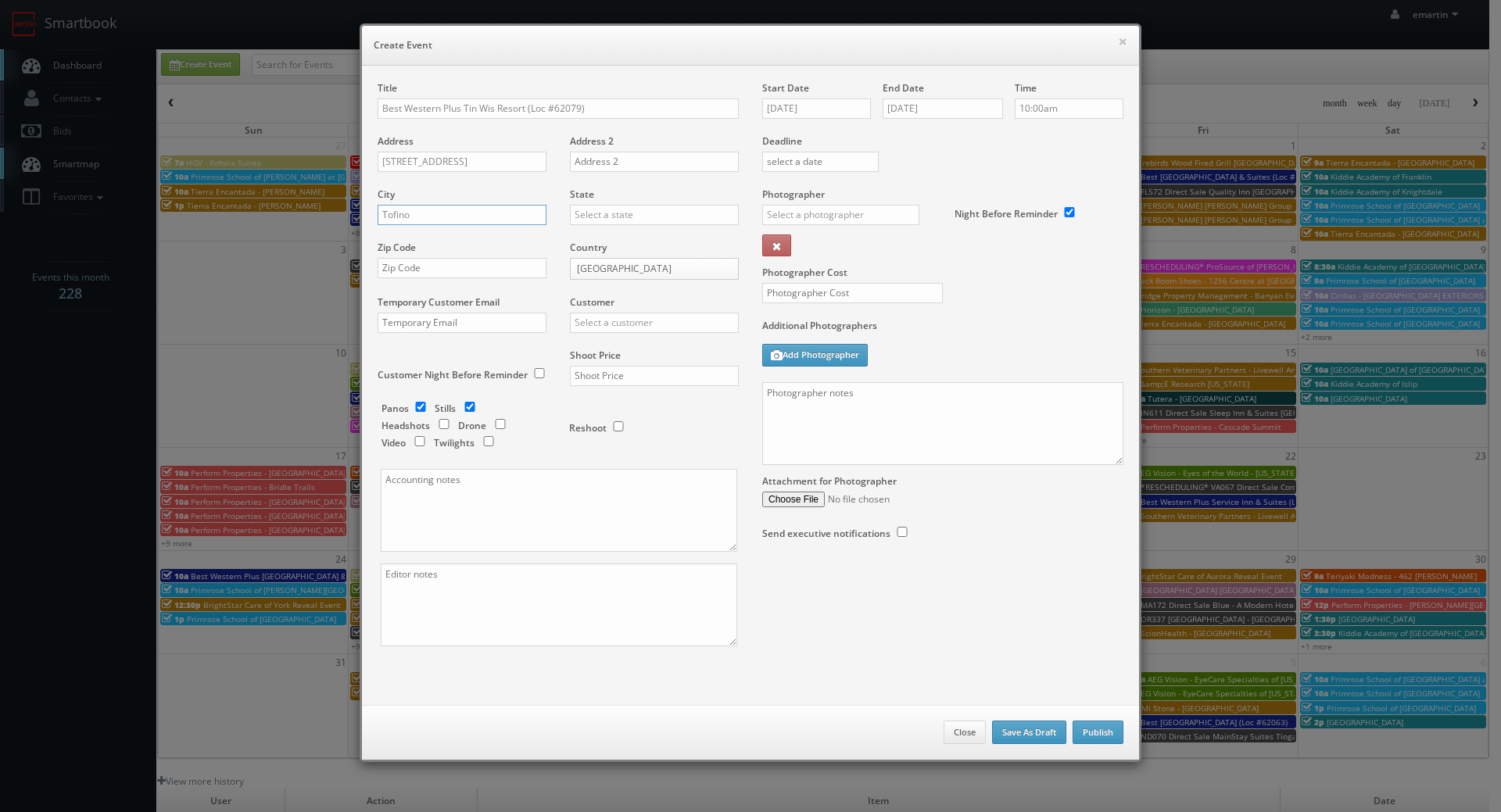
type input "Tofino"
click at [604, 272] on body "Smartbook Toggle Side Navigation Toggle Top Navigation emartin emartin Profile …" at bounding box center [744, 541] width 1489 height 1081
select select "[GEOGRAPHIC_DATA]"
click at [608, 217] on input "text" at bounding box center [655, 215] width 169 height 21
click at [610, 263] on div "[GEOGRAPHIC_DATA]" at bounding box center [655, 266] width 167 height 25
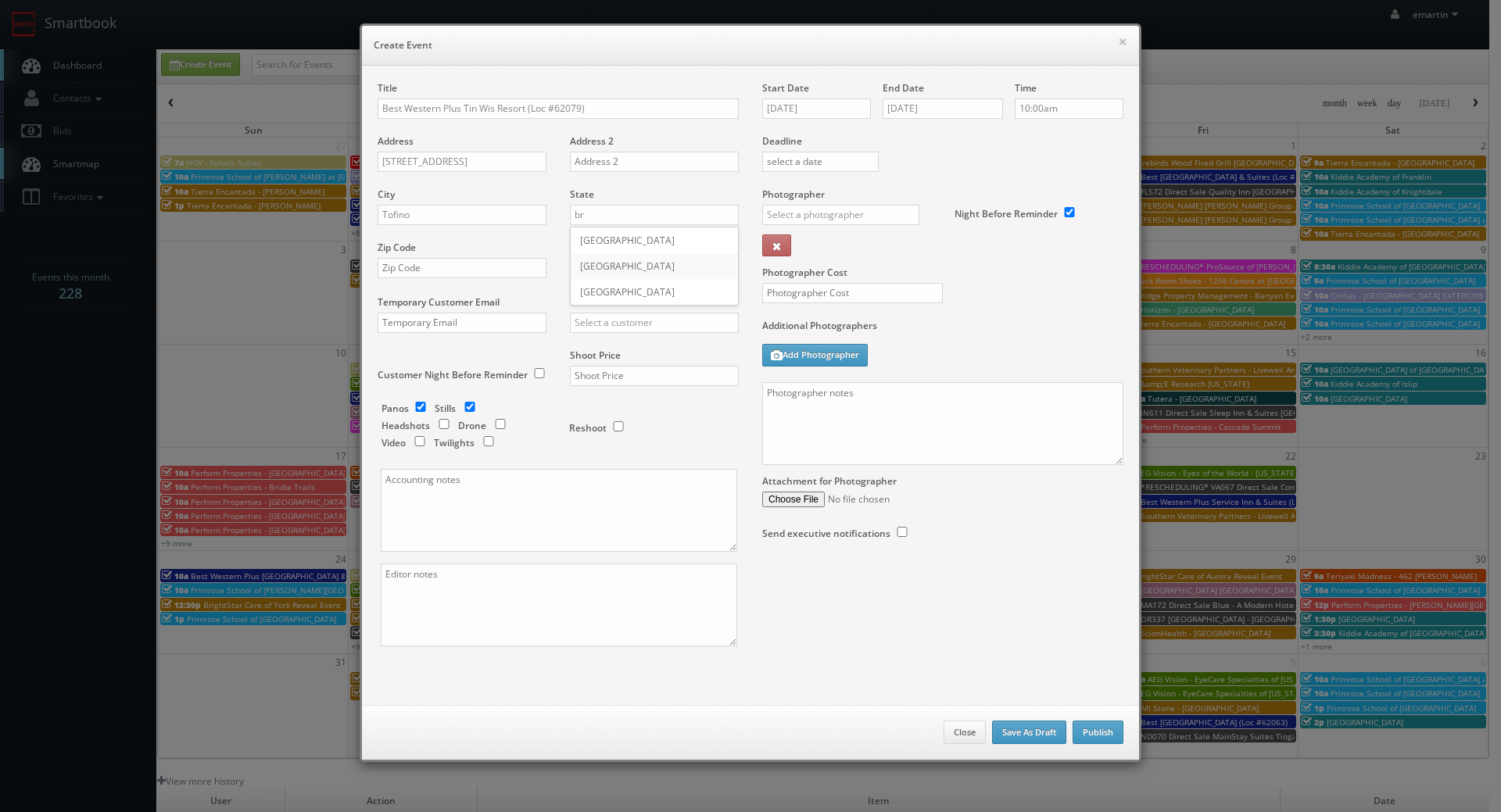
type input "[GEOGRAPHIC_DATA]"
click at [463, 266] on input "text" at bounding box center [462, 267] width 169 height 21
paste input "V0R 2Z0"
type input "V0R 2Z0"
click at [650, 324] on input "text" at bounding box center [655, 322] width 169 height 21
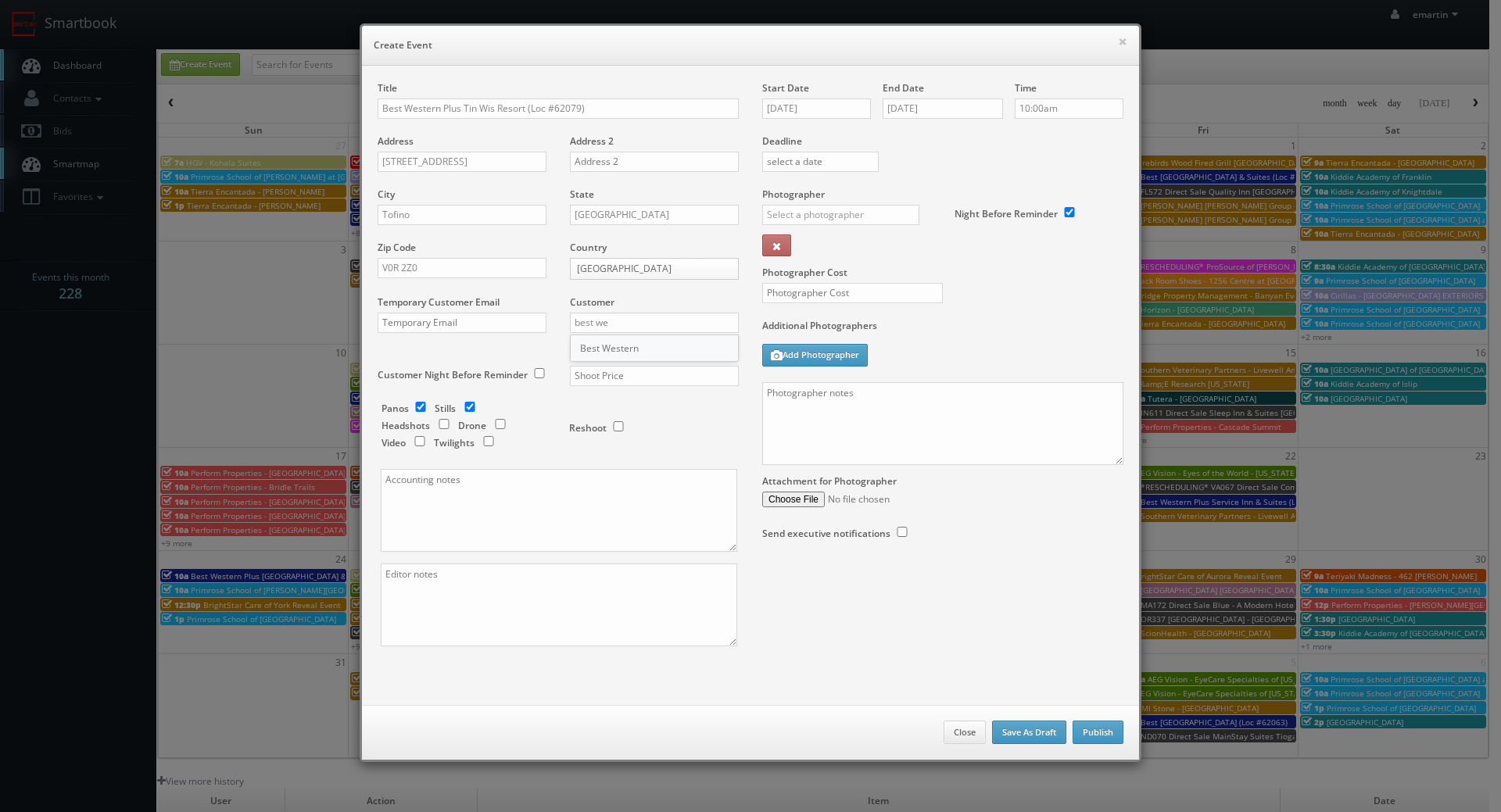
click at [634, 335] on div "Best Western" at bounding box center [655, 348] width 167 height 25
type input "Best Western"
click at [630, 374] on input "text" at bounding box center [655, 376] width 169 height 21
type input "3,600"
click at [700, 423] on div "Reshoot" at bounding box center [647, 420] width 157 height 37
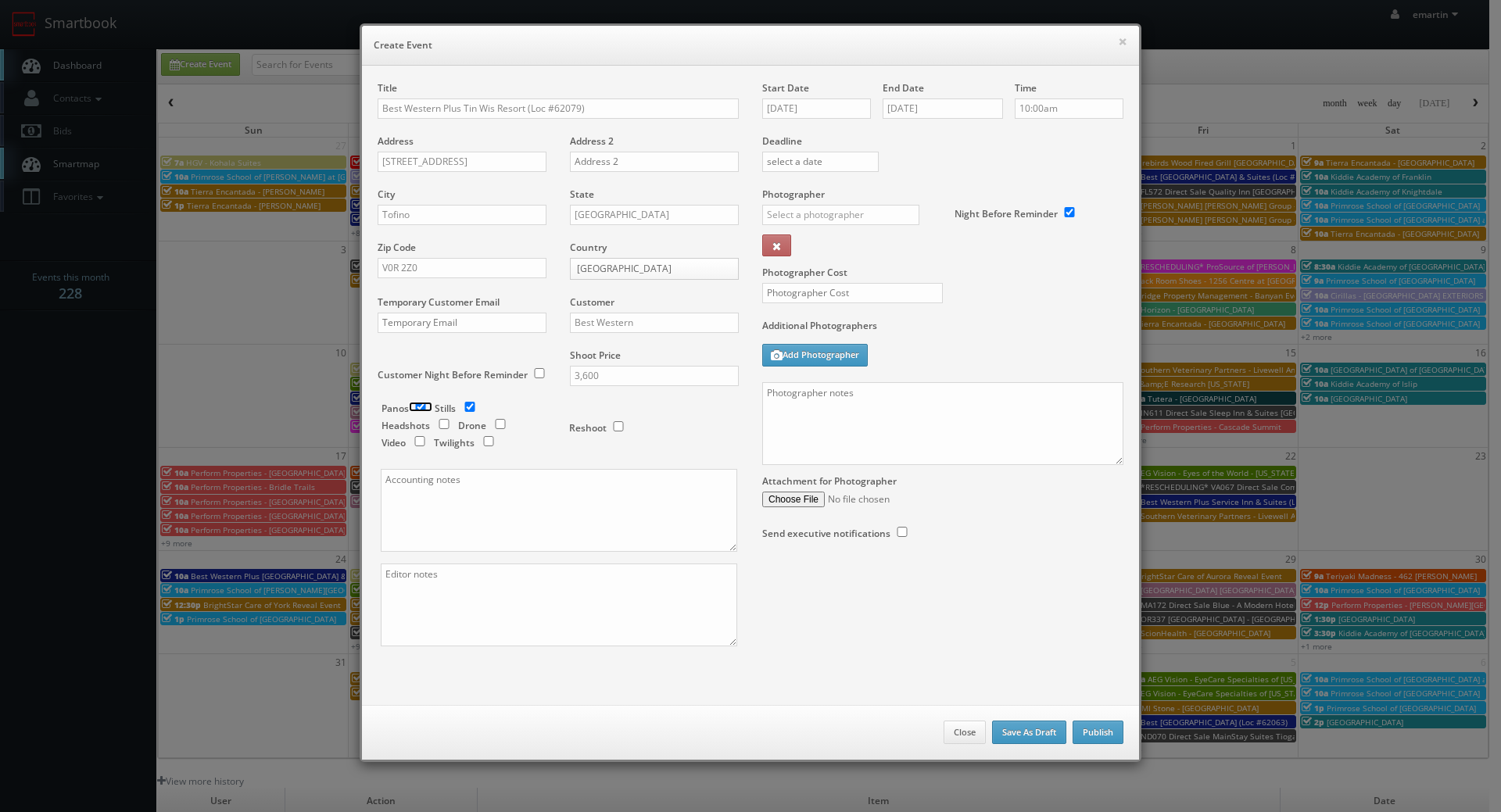
click at [413, 404] on input "checkbox" at bounding box center [420, 407] width 24 height 10
checkbox input "false"
click at [480, 441] on input "checkbox" at bounding box center [488, 441] width 24 height 10
checkbox input "true"
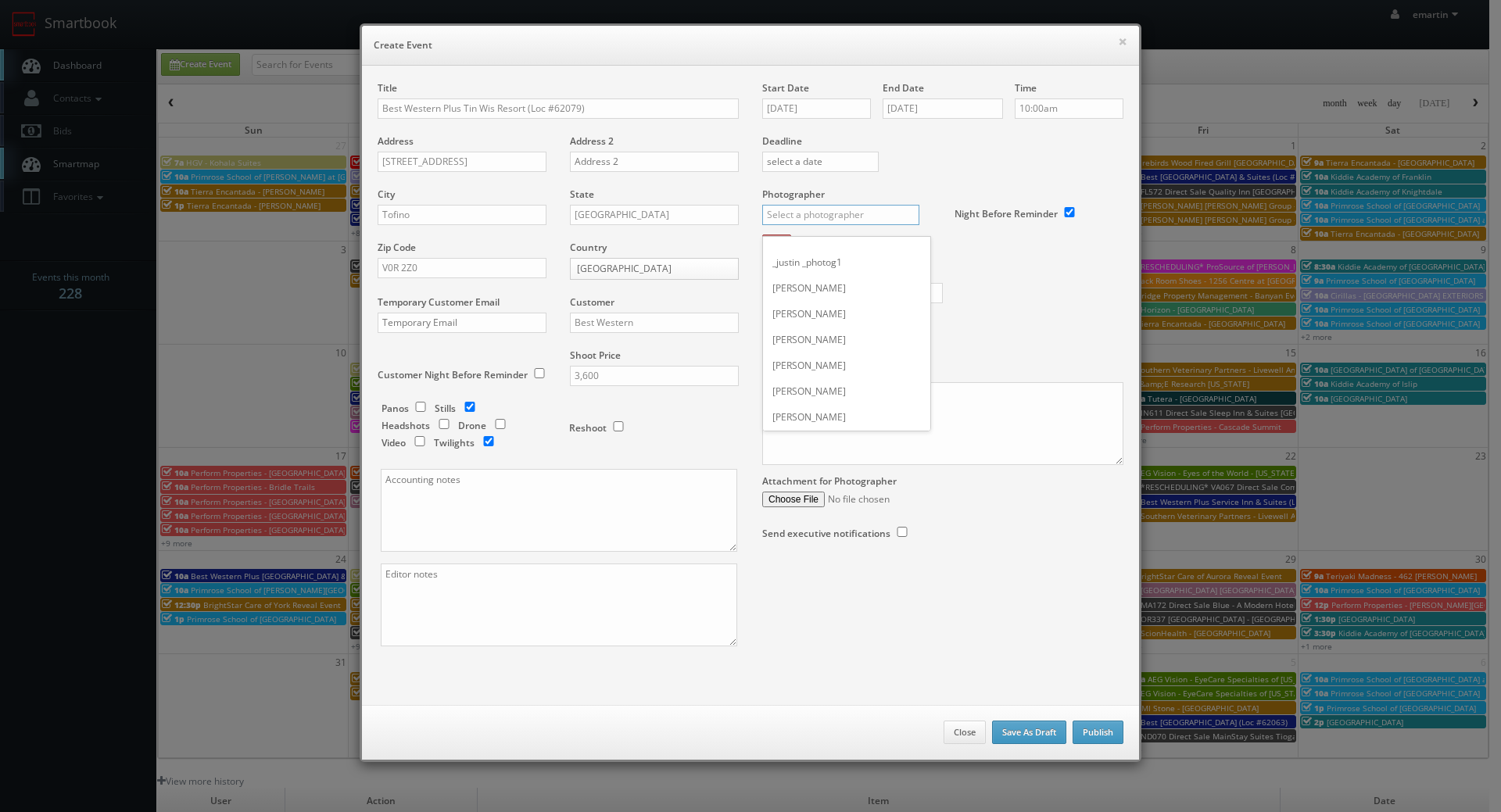
click at [855, 221] on input "text" at bounding box center [841, 215] width 157 height 21
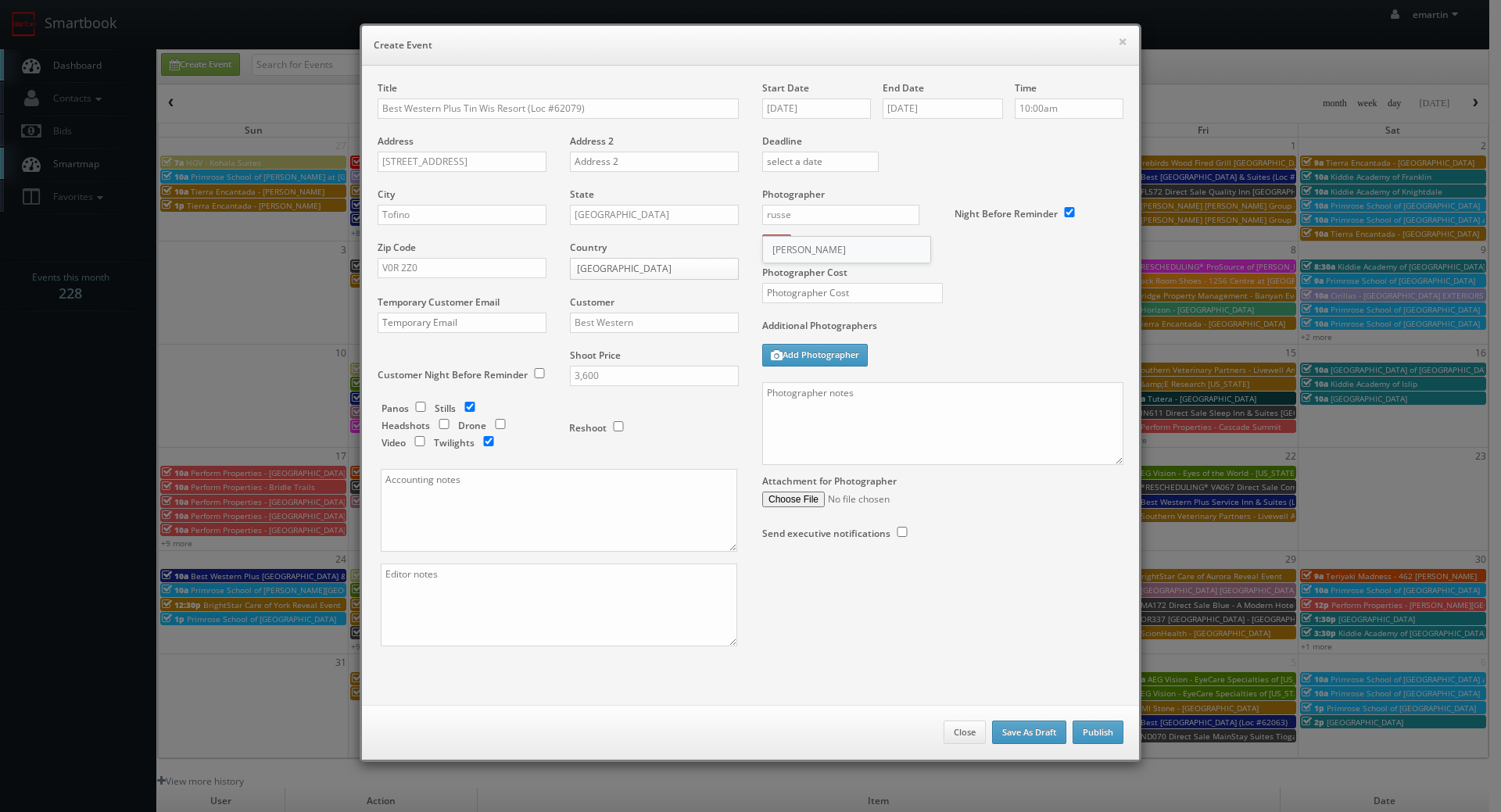
click at [896, 245] on div "Russell Thom" at bounding box center [846, 249] width 167 height 25
type input "Russell Thom"
click at [804, 282] on div "Photographer Cost" at bounding box center [942, 253] width 385 height 131
click at [805, 285] on div "Photographer Cost" at bounding box center [942, 253] width 385 height 131
click at [805, 290] on input "text" at bounding box center [852, 293] width 180 height 21
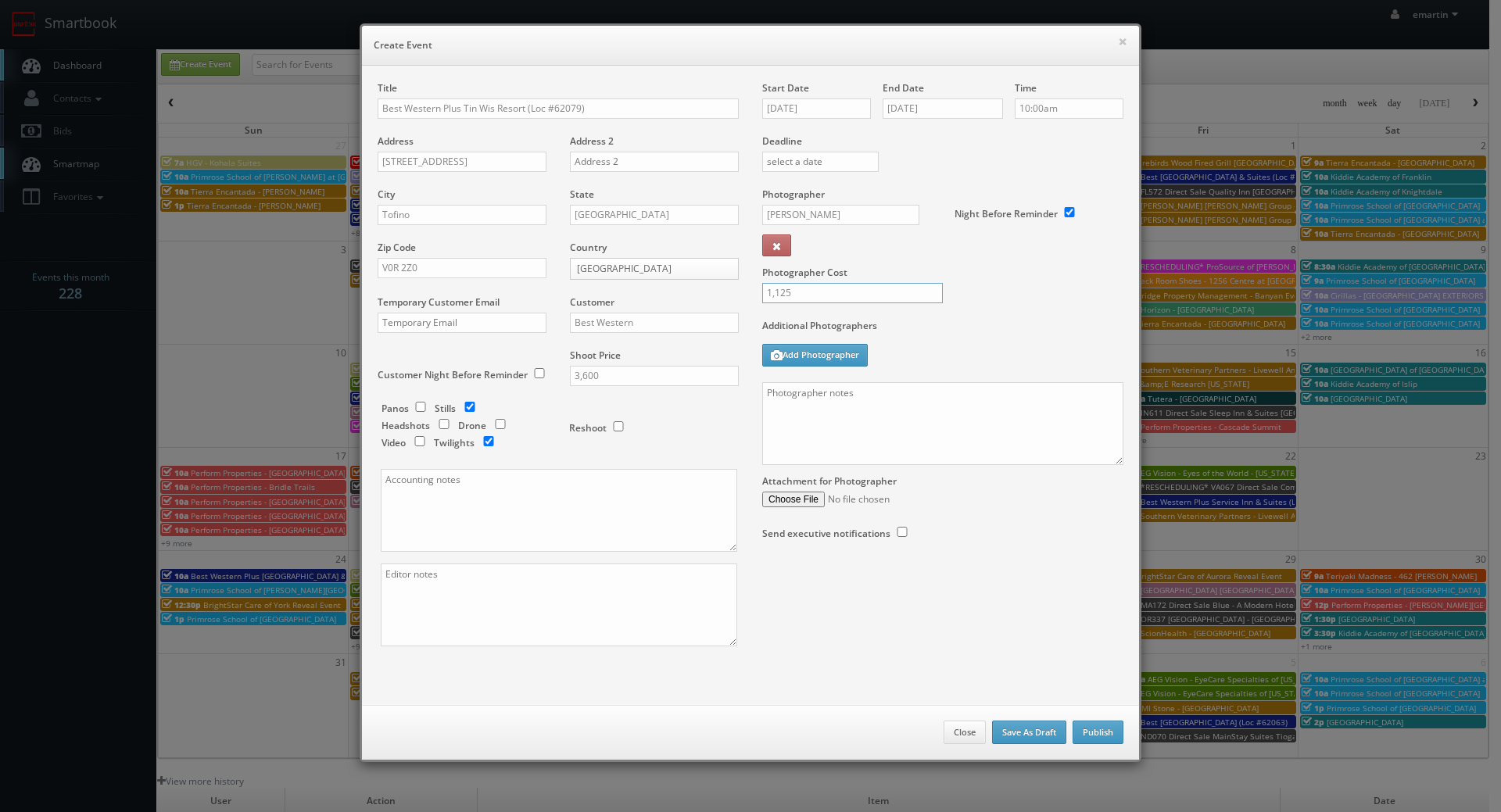
type input "1,125"
click at [1006, 321] on label "Additional Photographers" at bounding box center [942, 330] width 361 height 21
drag, startPoint x: 923, startPoint y: 422, endPoint x: 907, endPoint y: 420, distance: 16.1
click at [923, 422] on textarea at bounding box center [942, 423] width 361 height 83
paste textarea "Onsite contact is ______. Overnight stay ___. Stills, and exterior twilights. F…"
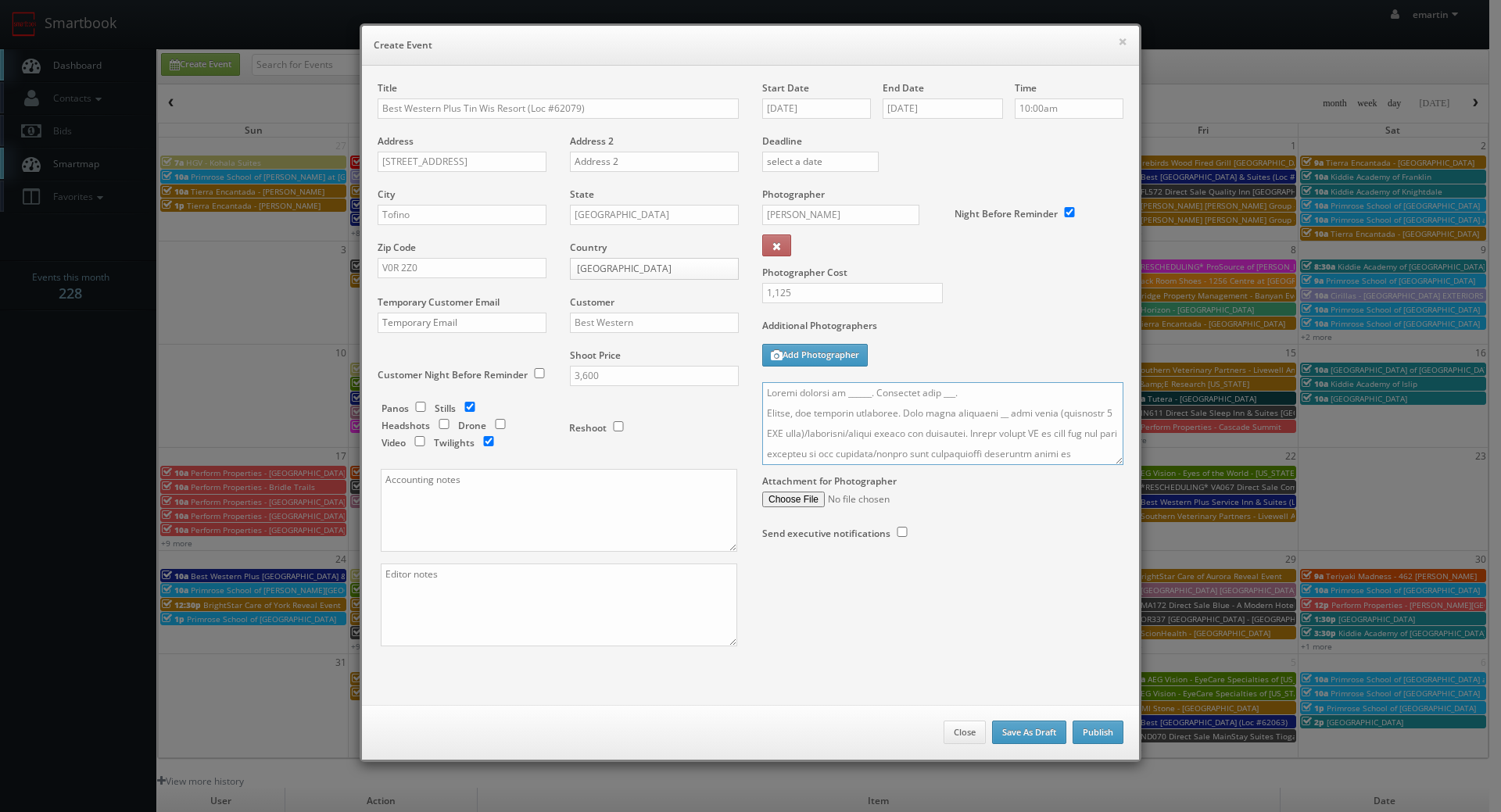
scroll to position [586, 0]
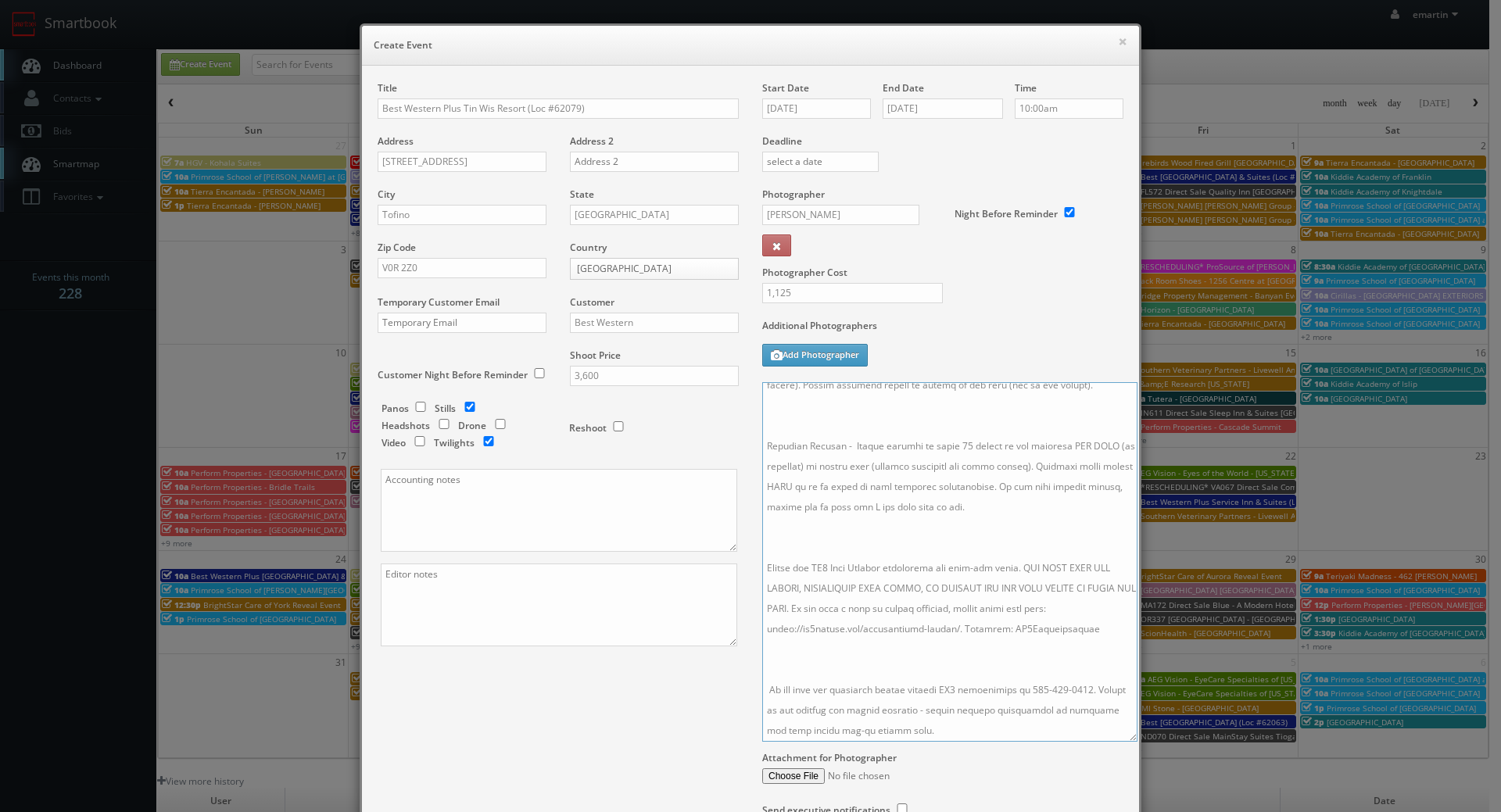
drag, startPoint x: 1111, startPoint y: 455, endPoint x: 1130, endPoint y: 769, distance: 314.6
click at [1130, 741] on textarea at bounding box center [949, 562] width 375 height 359
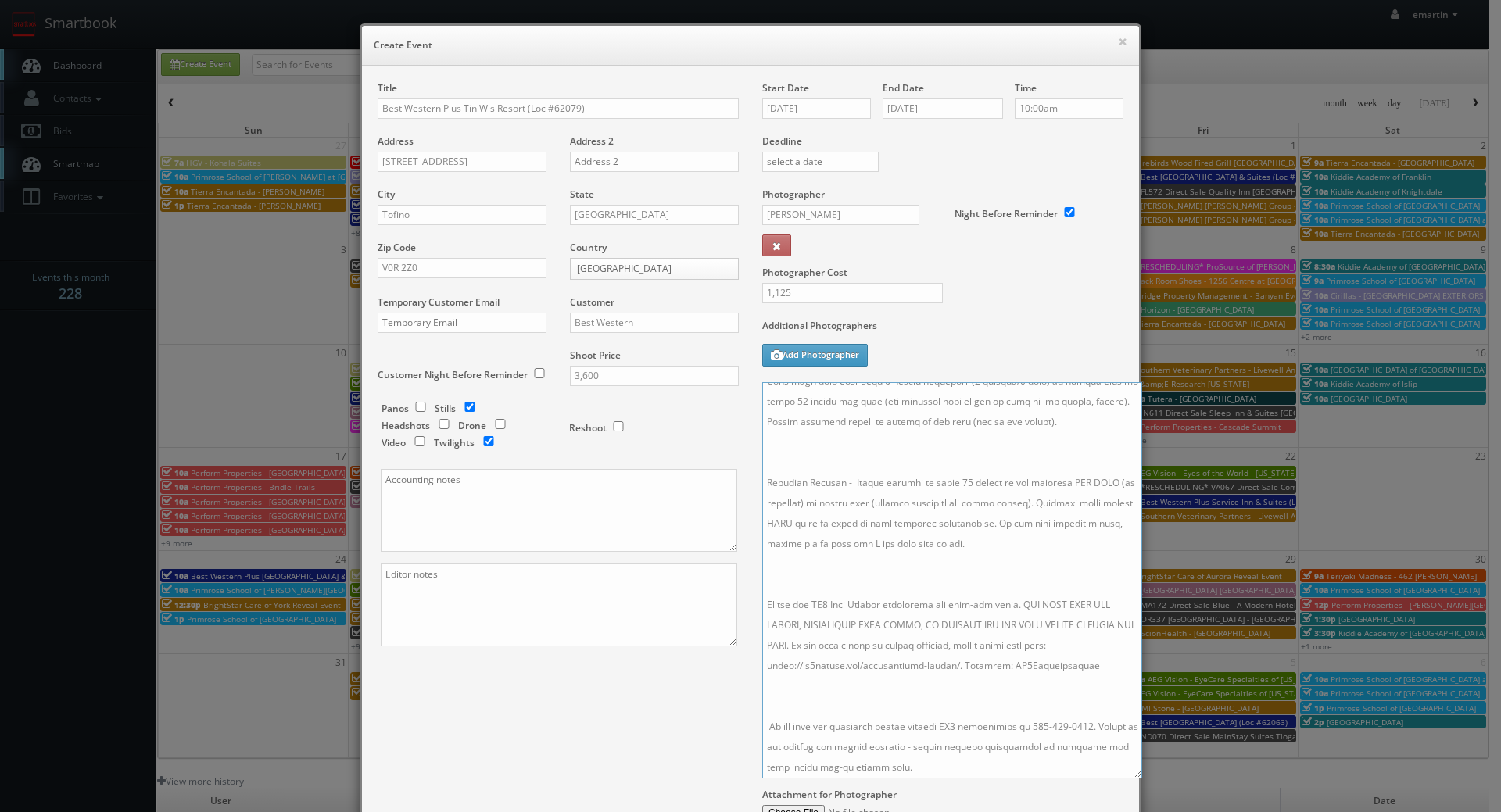
scroll to position [0, 0]
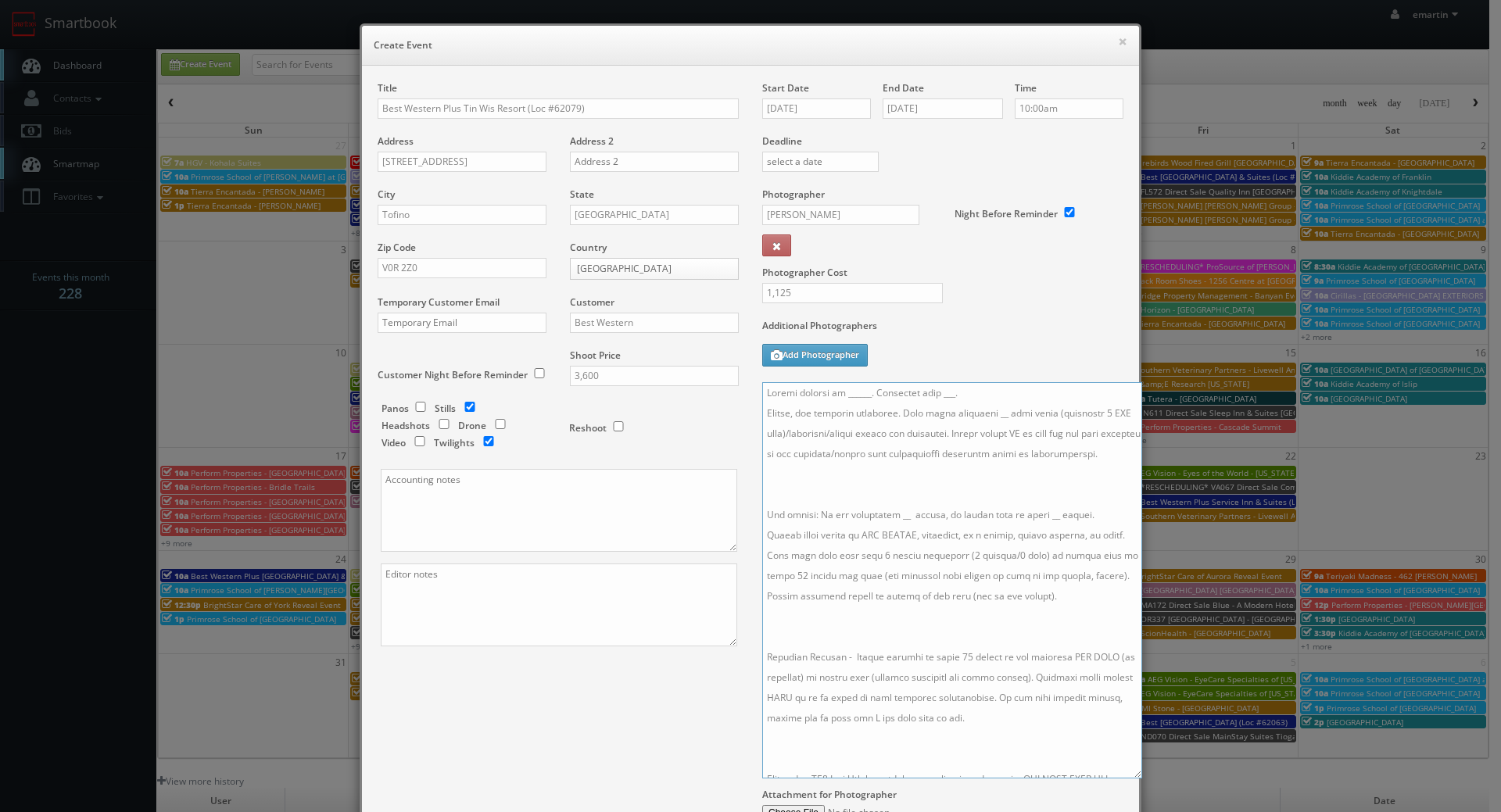
click at [762, 391] on textarea at bounding box center [951, 580] width 380 height 396
paste textarea "*two day shoot - arrive at 10am for a full day of shooting, stay overnight, fin…"
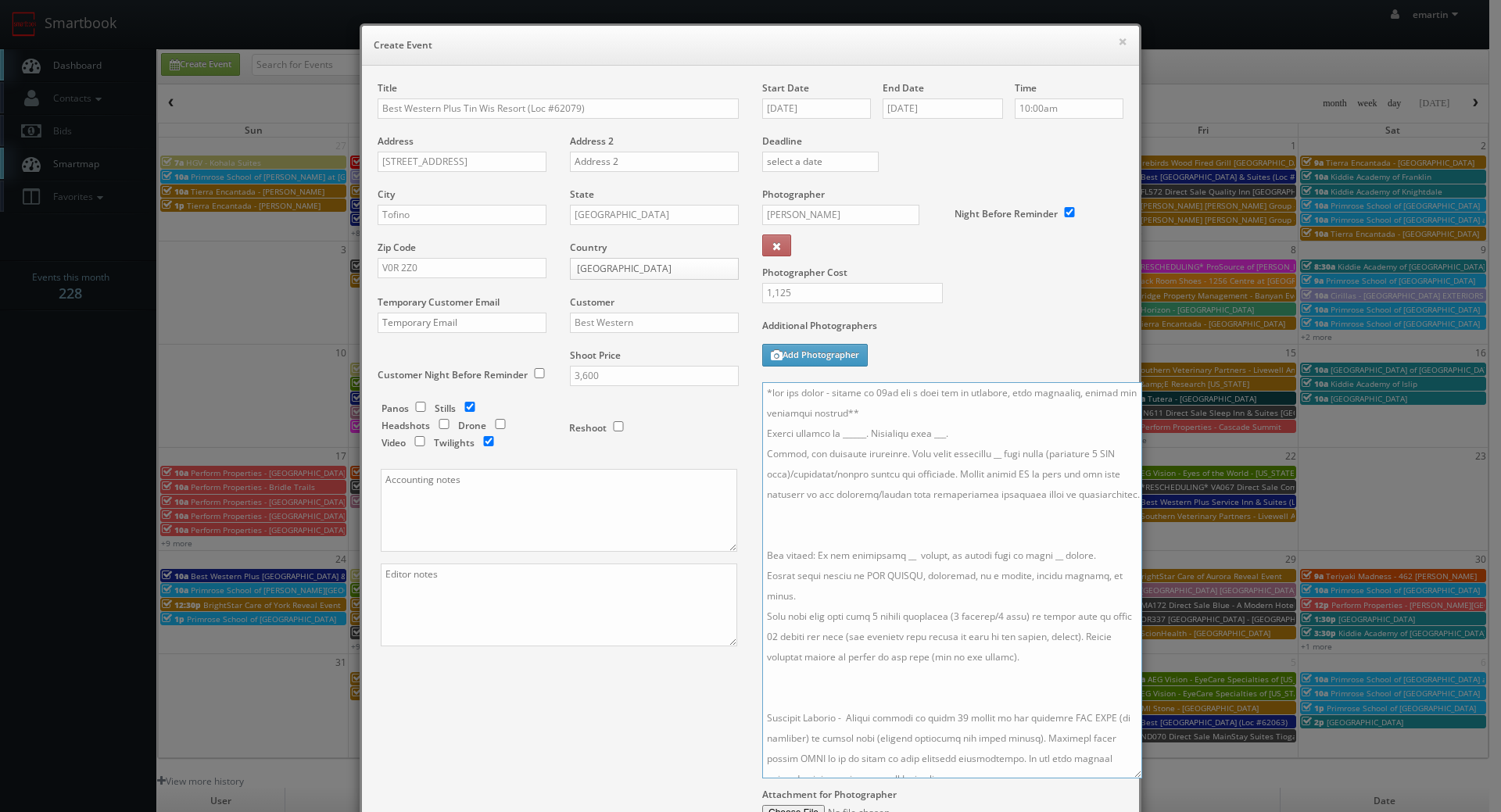
click at [921, 564] on textarea at bounding box center [951, 580] width 380 height 396
click at [824, 686] on textarea at bounding box center [951, 580] width 380 height 396
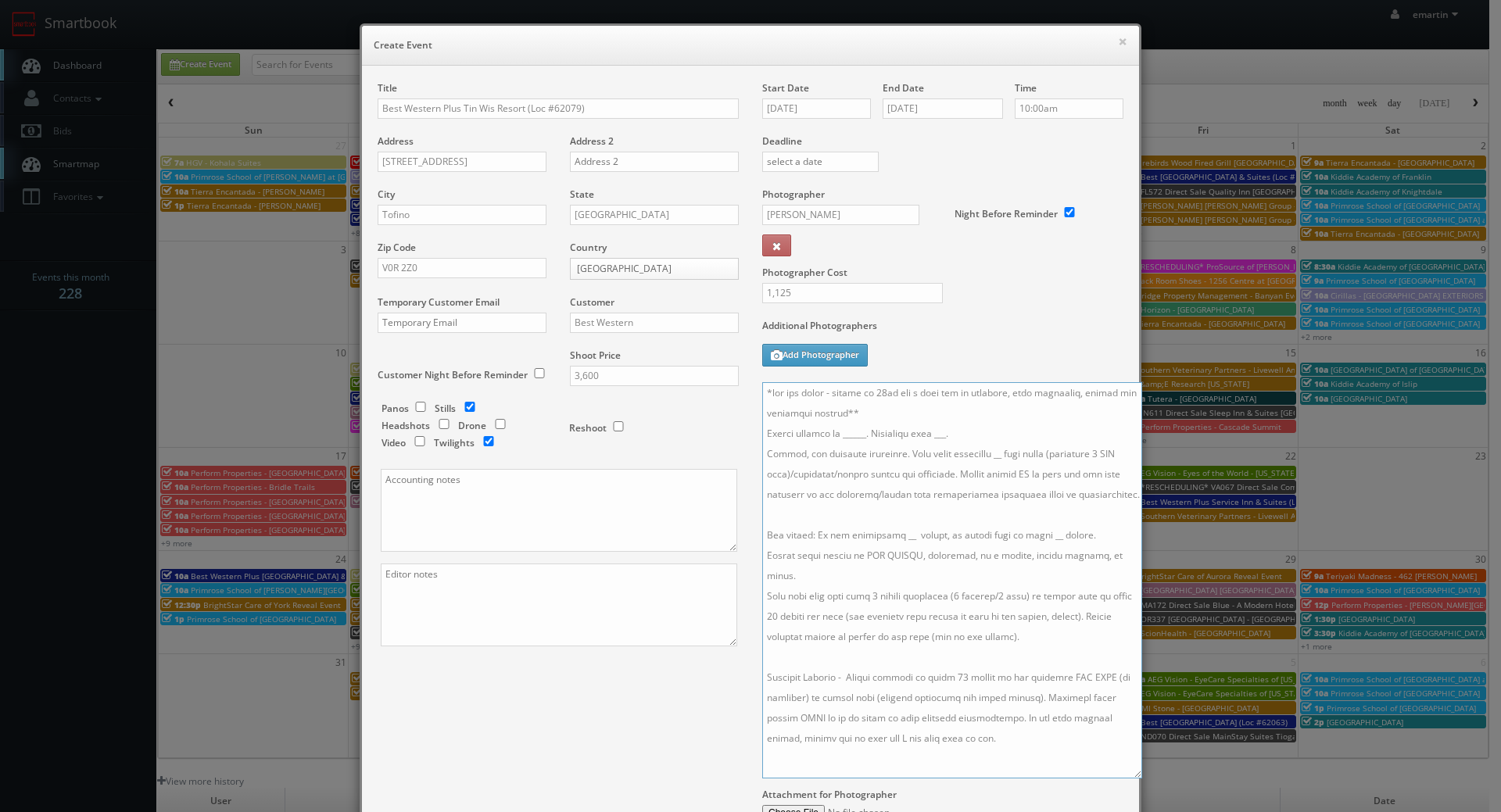
scroll to position [157, 0]
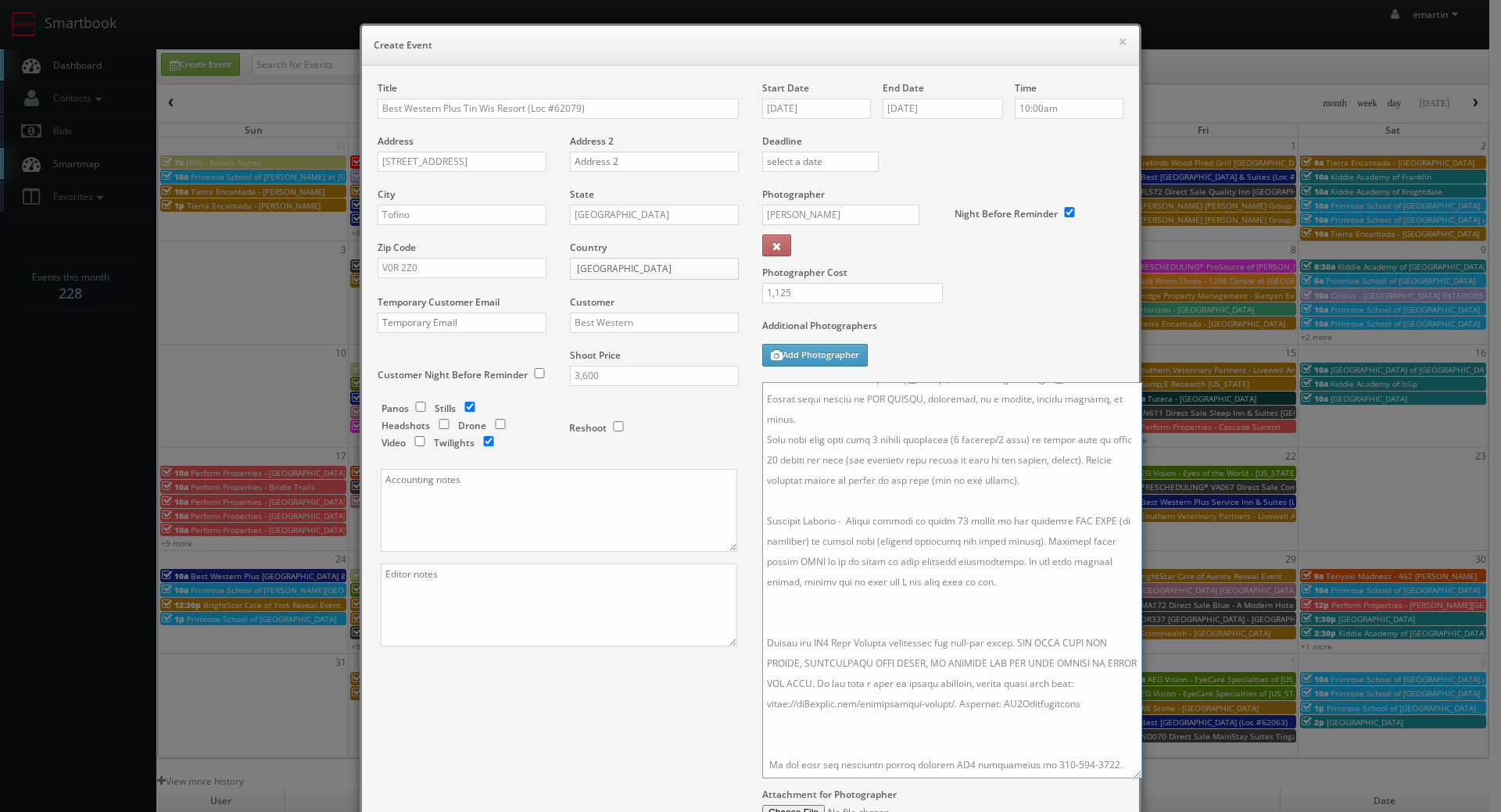
click at [809, 648] on textarea at bounding box center [951, 580] width 380 height 396
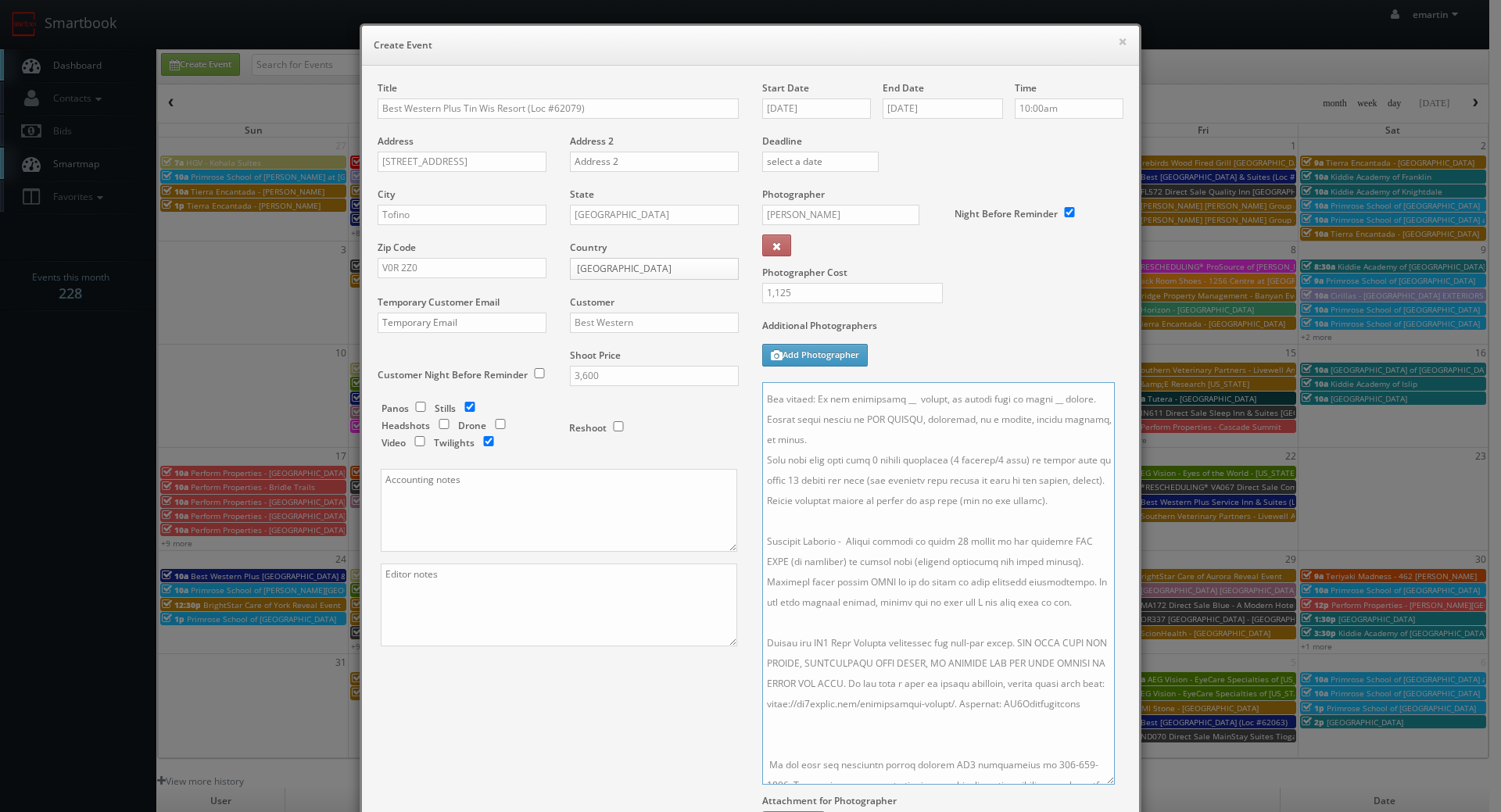
drag, startPoint x: 1125, startPoint y: 772, endPoint x: 1099, endPoint y: 782, distance: 27.9
click at [1099, 782] on textarea at bounding box center [938, 583] width 353 height 403
click at [955, 770] on textarea at bounding box center [939, 585] width 354 height 406
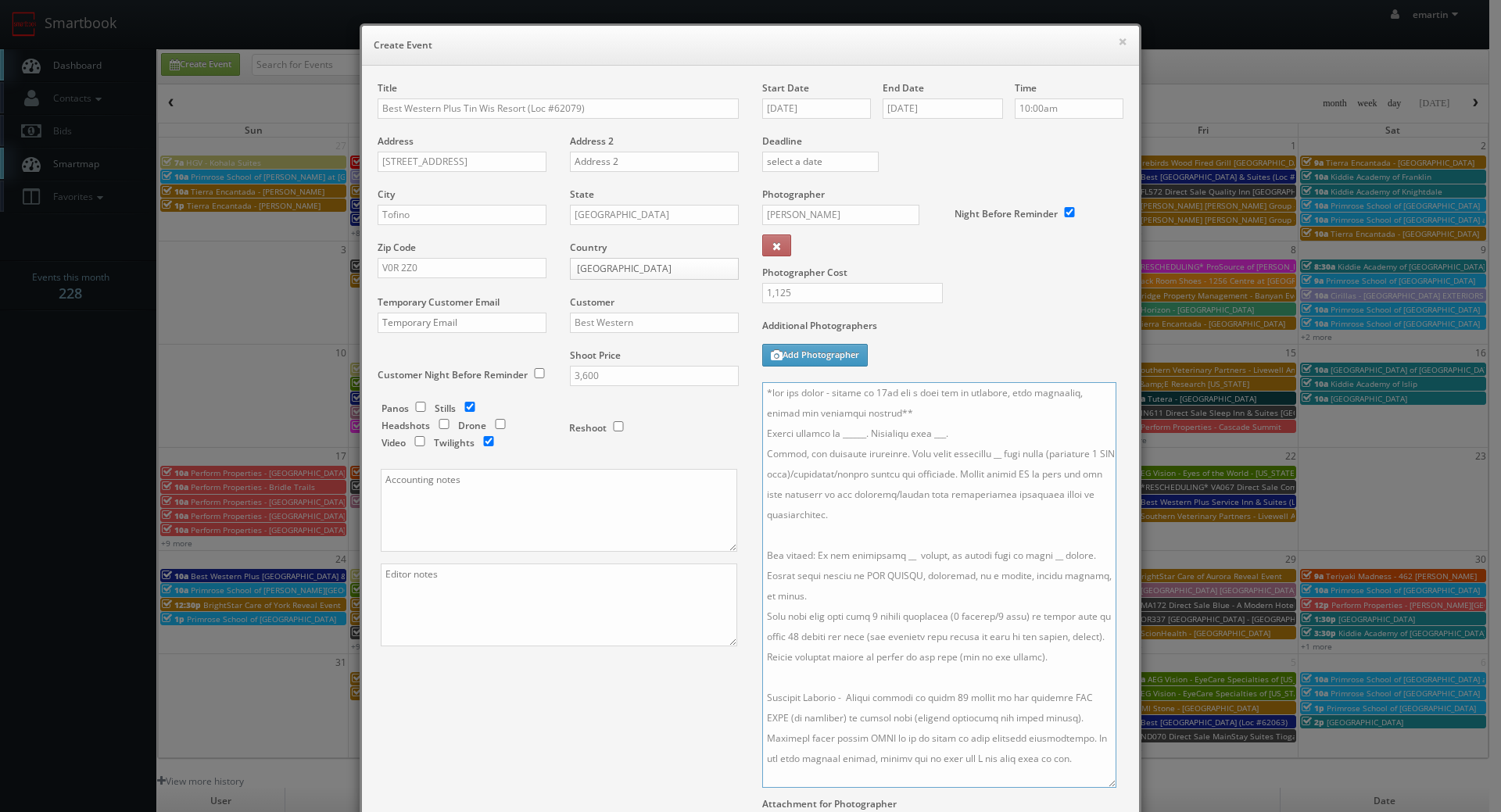
drag, startPoint x: 978, startPoint y: 452, endPoint x: 988, endPoint y: 498, distance: 47.1
click at [978, 452] on textarea at bounding box center [939, 585] width 354 height 406
click at [892, 556] on textarea at bounding box center [939, 585] width 354 height 406
click at [1031, 554] on textarea at bounding box center [939, 585] width 354 height 406
drag, startPoint x: 955, startPoint y: 431, endPoint x: 937, endPoint y: 436, distance: 18.7
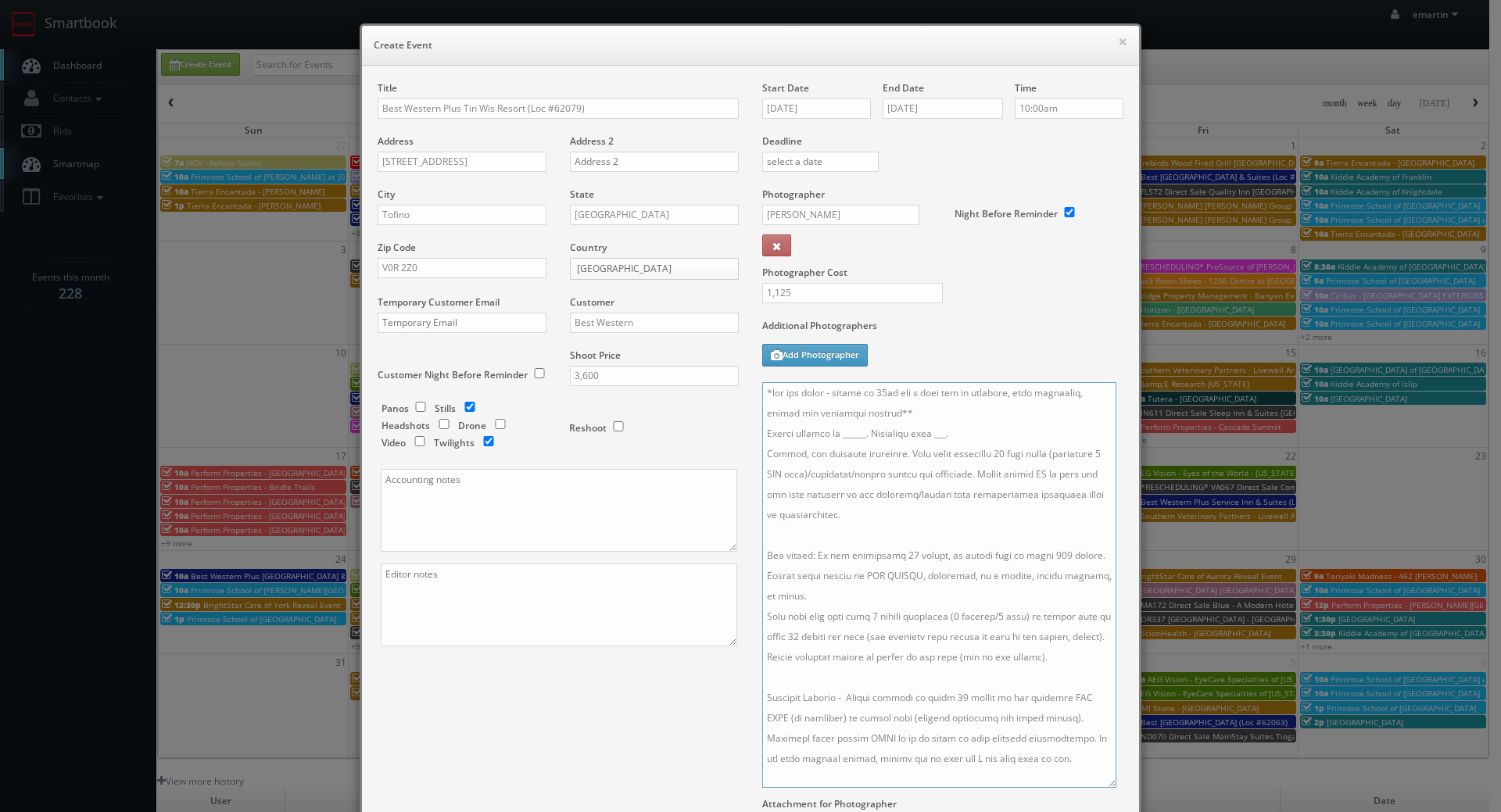
click at [929, 436] on textarea at bounding box center [939, 585] width 354 height 406
click at [966, 437] on textarea at bounding box center [939, 585] width 354 height 406
click at [928, 436] on textarea at bounding box center [939, 585] width 354 height 406
type textarea "*two day shoot - arrive at 10am for a full day of shooting, stay overnight, fin…"
click at [1079, 98] on div "Time 10:00am" at bounding box center [1063, 107] width 121 height 53
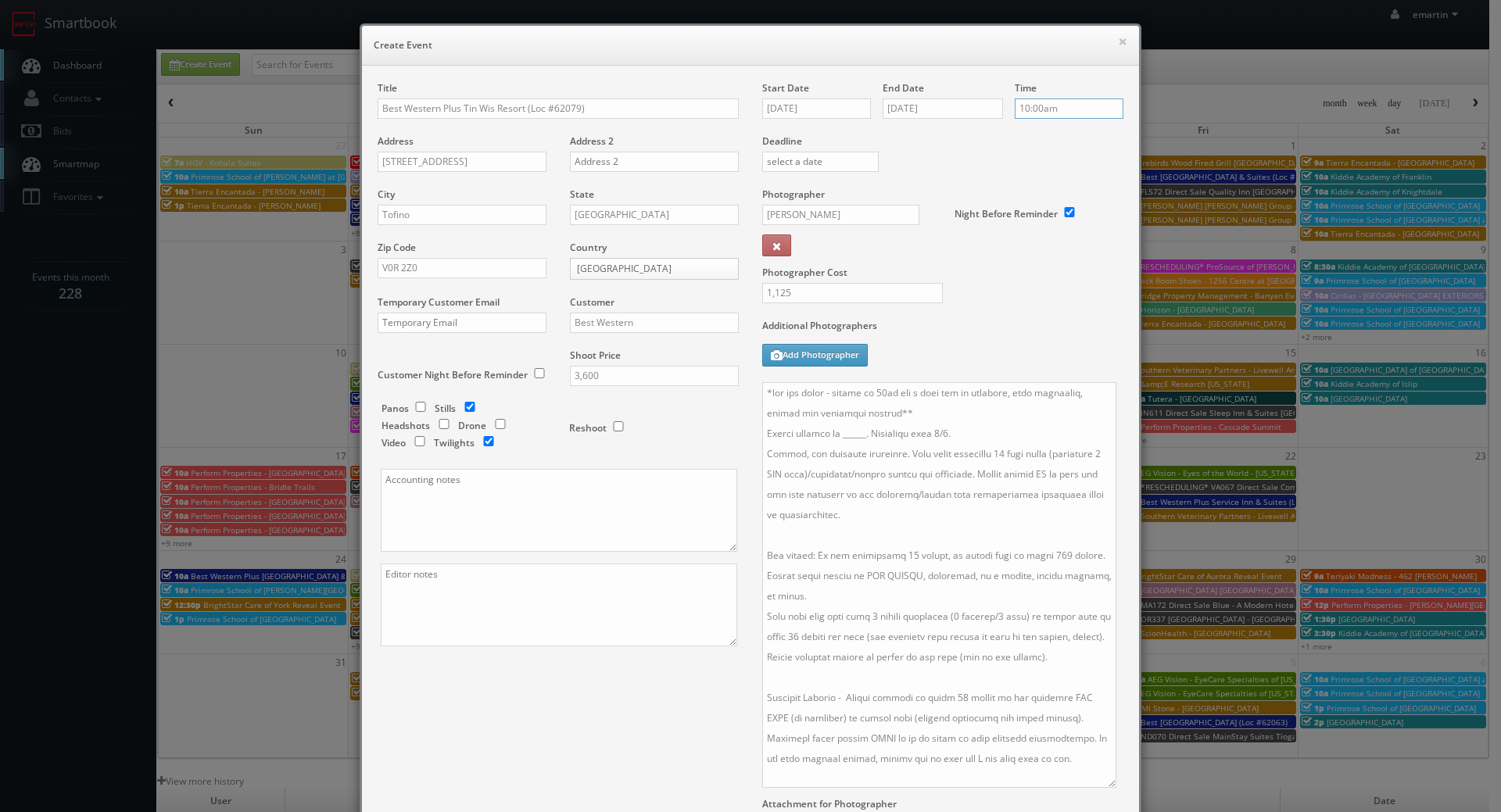
click at [1079, 101] on input "10:00am" at bounding box center [1069, 108] width 108 height 21
type input "12:00pm"
click at [1035, 207] on li "12:00pm" at bounding box center [1038, 212] width 59 height 18
click at [1011, 288] on div "Photographer Cost 1,125" at bounding box center [942, 253] width 385 height 131
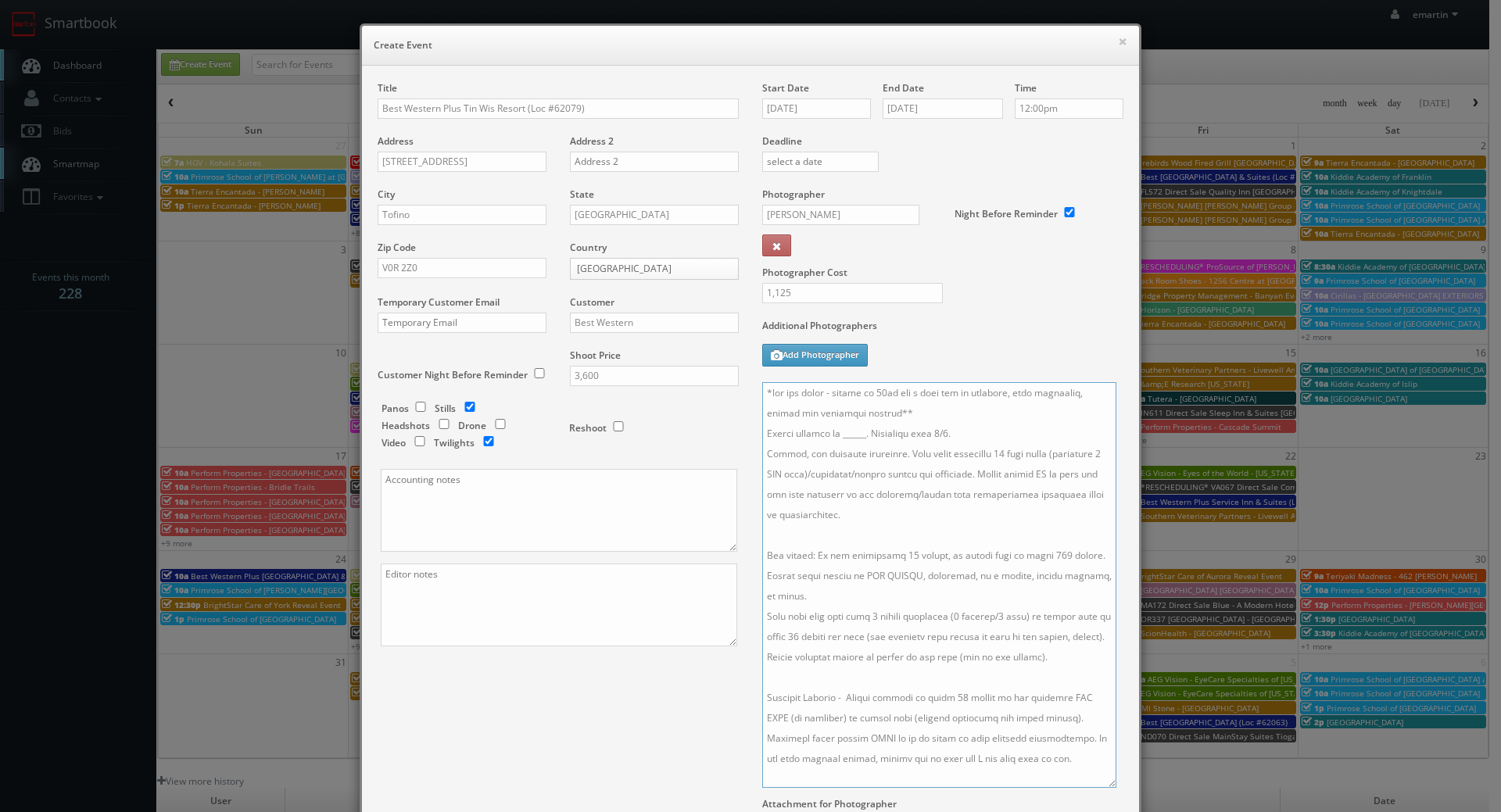
drag, startPoint x: 863, startPoint y: 435, endPoint x: 834, endPoint y: 436, distance: 29.0
click at [834, 436] on textarea at bounding box center [939, 585] width 354 height 406
paste textarea "Rachel Jamie-Eileen Leghissa, sales@tinwis.ca, 250-725-4445"
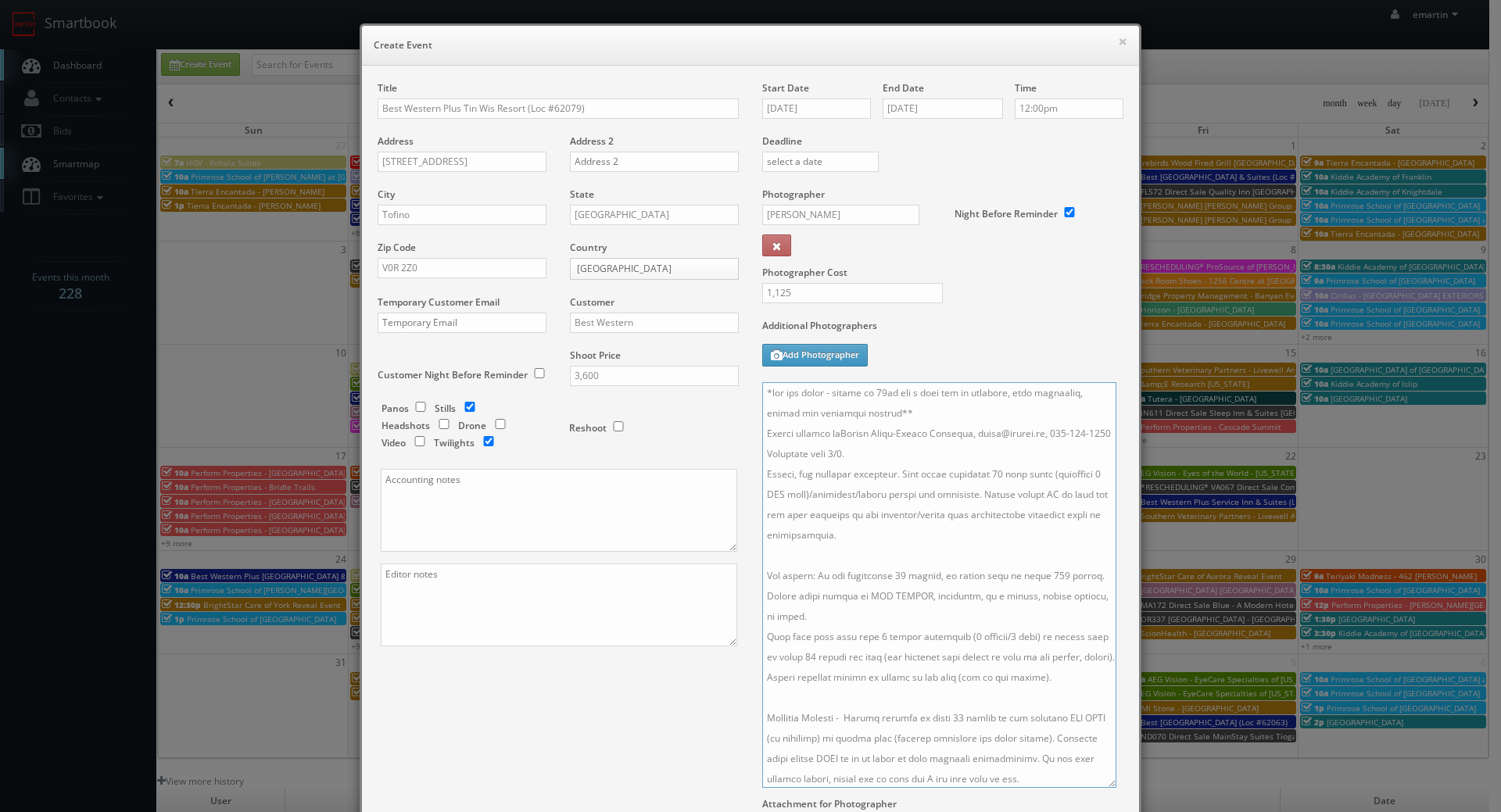
click at [833, 434] on textarea at bounding box center [939, 585] width 354 height 406
drag, startPoint x: 1038, startPoint y: 433, endPoint x: 968, endPoint y: 433, distance: 70.0
click at [968, 433] on textarea at bounding box center [939, 585] width 354 height 406
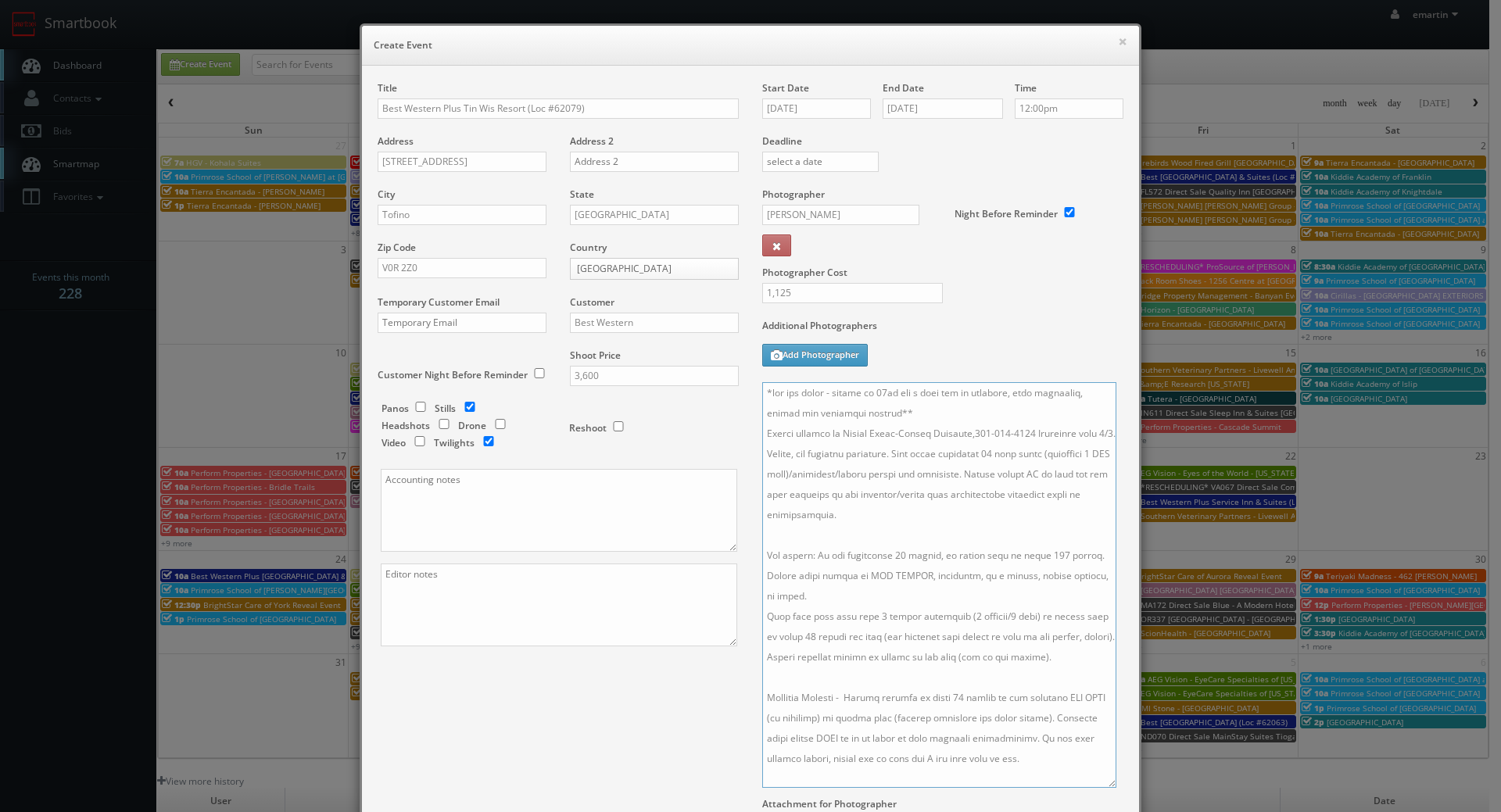
click at [1023, 436] on textarea at bounding box center [939, 585] width 354 height 406
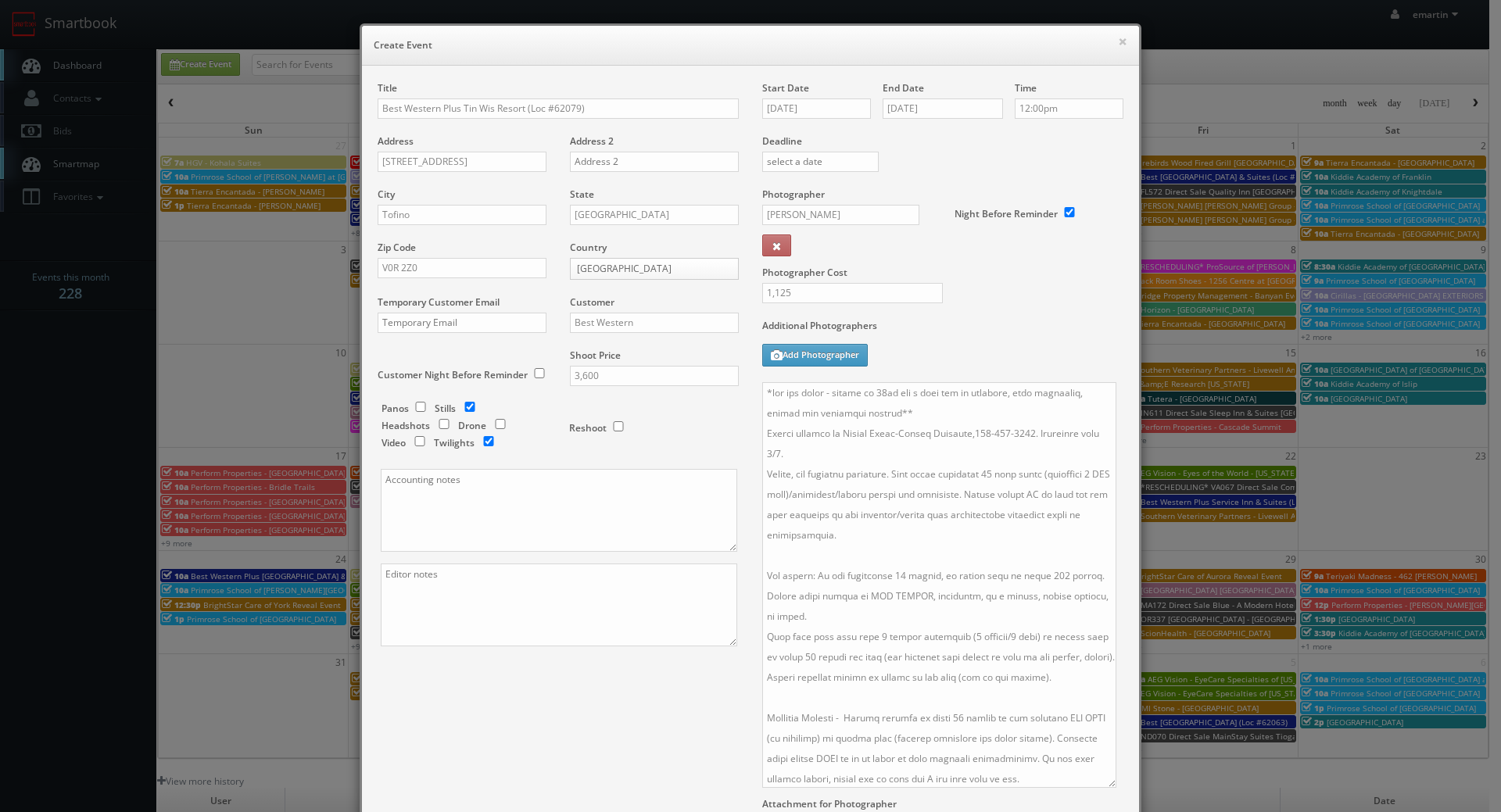
click at [798, 97] on div "Start Date 09/03/2025" at bounding box center [822, 107] width 121 height 53
click at [802, 105] on input "09/03/2025" at bounding box center [816, 108] width 108 height 21
click at [940, 502] on textarea at bounding box center [939, 585] width 354 height 406
click at [923, 411] on textarea at bounding box center [939, 585] width 354 height 406
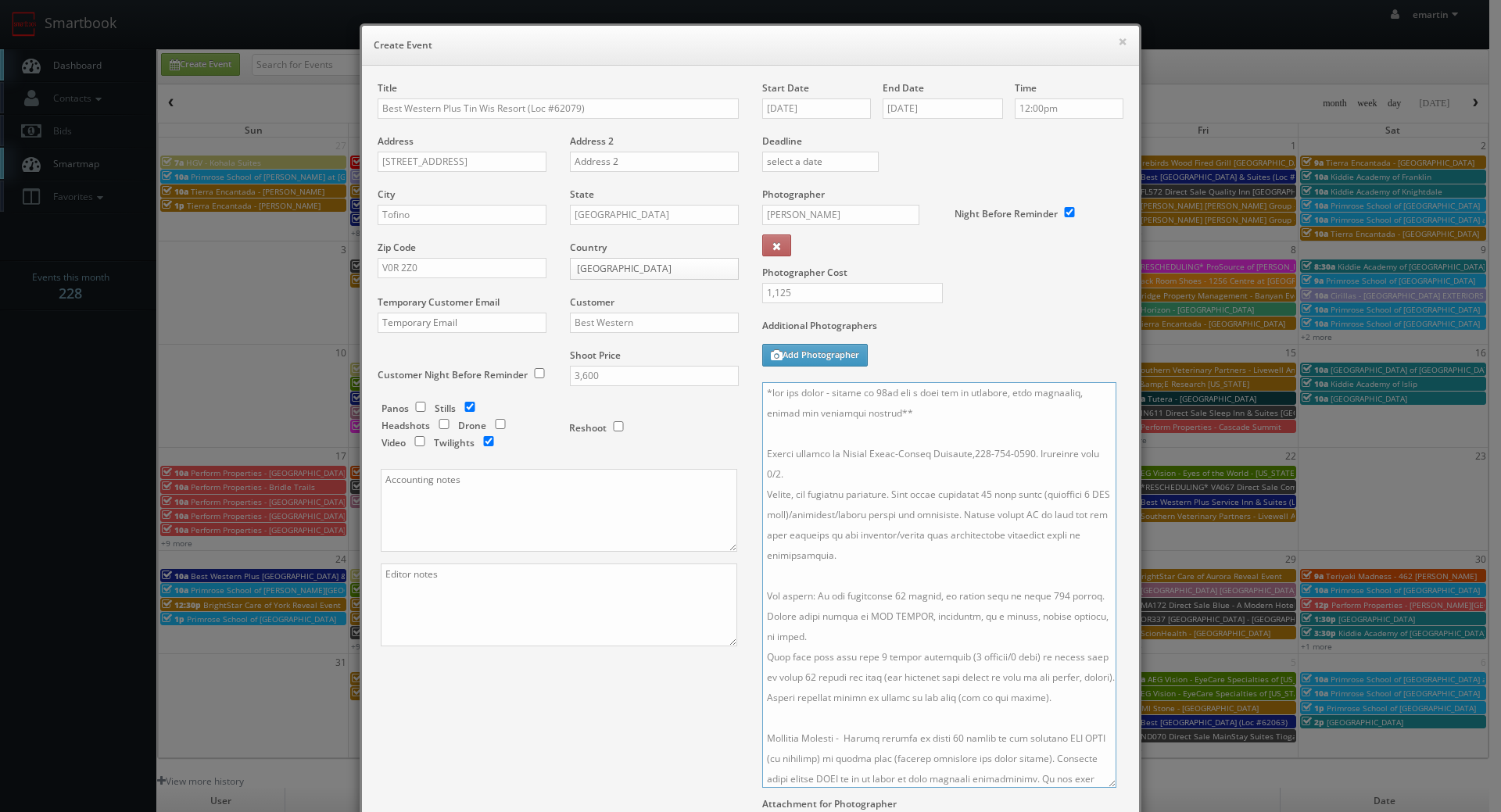
click at [923, 409] on textarea at bounding box center [939, 585] width 354 height 406
click at [893, 394] on textarea at bounding box center [939, 585] width 354 height 406
drag, startPoint x: 969, startPoint y: 413, endPoint x: 963, endPoint y: 420, distance: 9.2
click at [969, 413] on textarea at bounding box center [939, 585] width 354 height 406
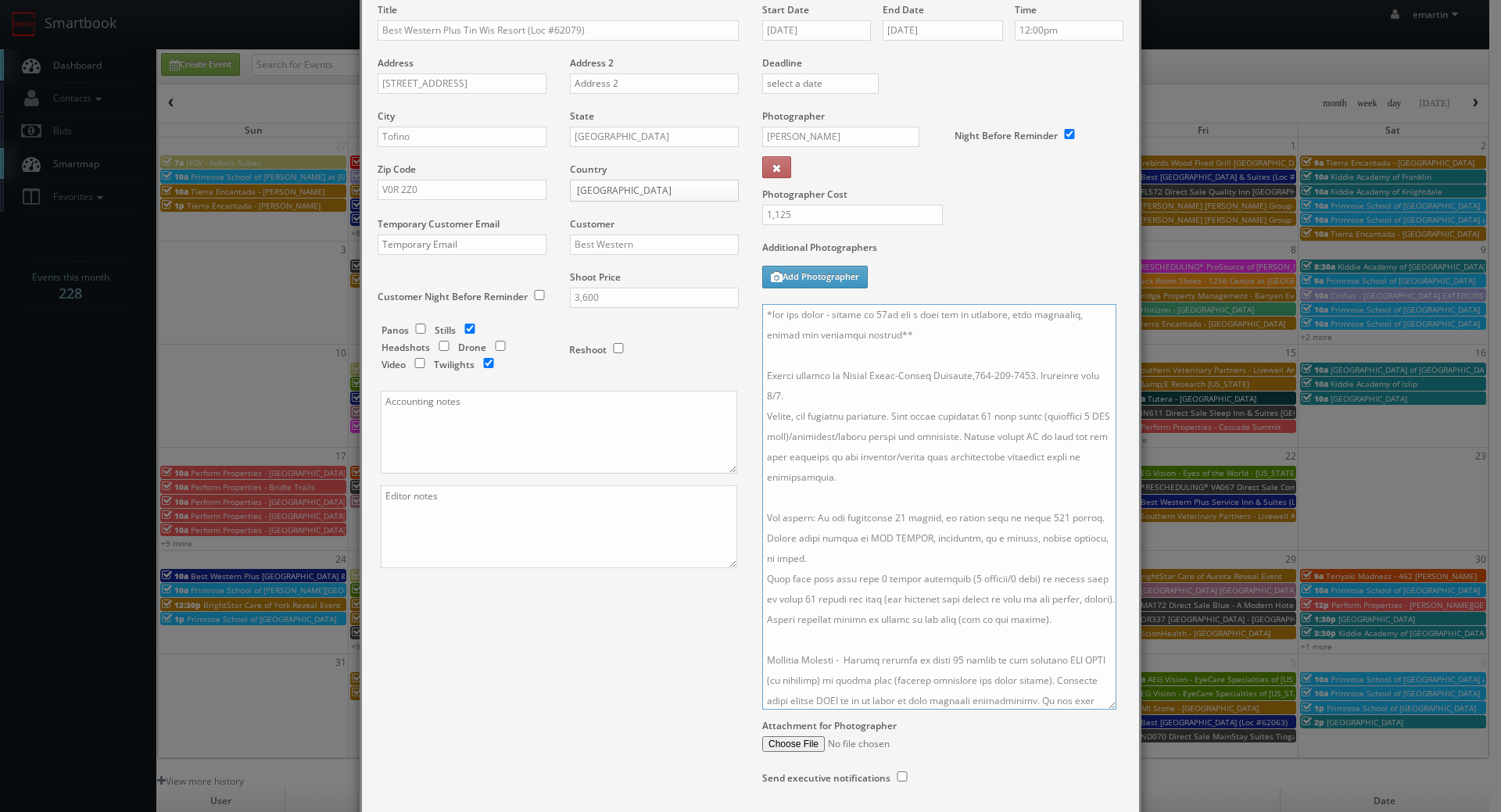
scroll to position [0, 0]
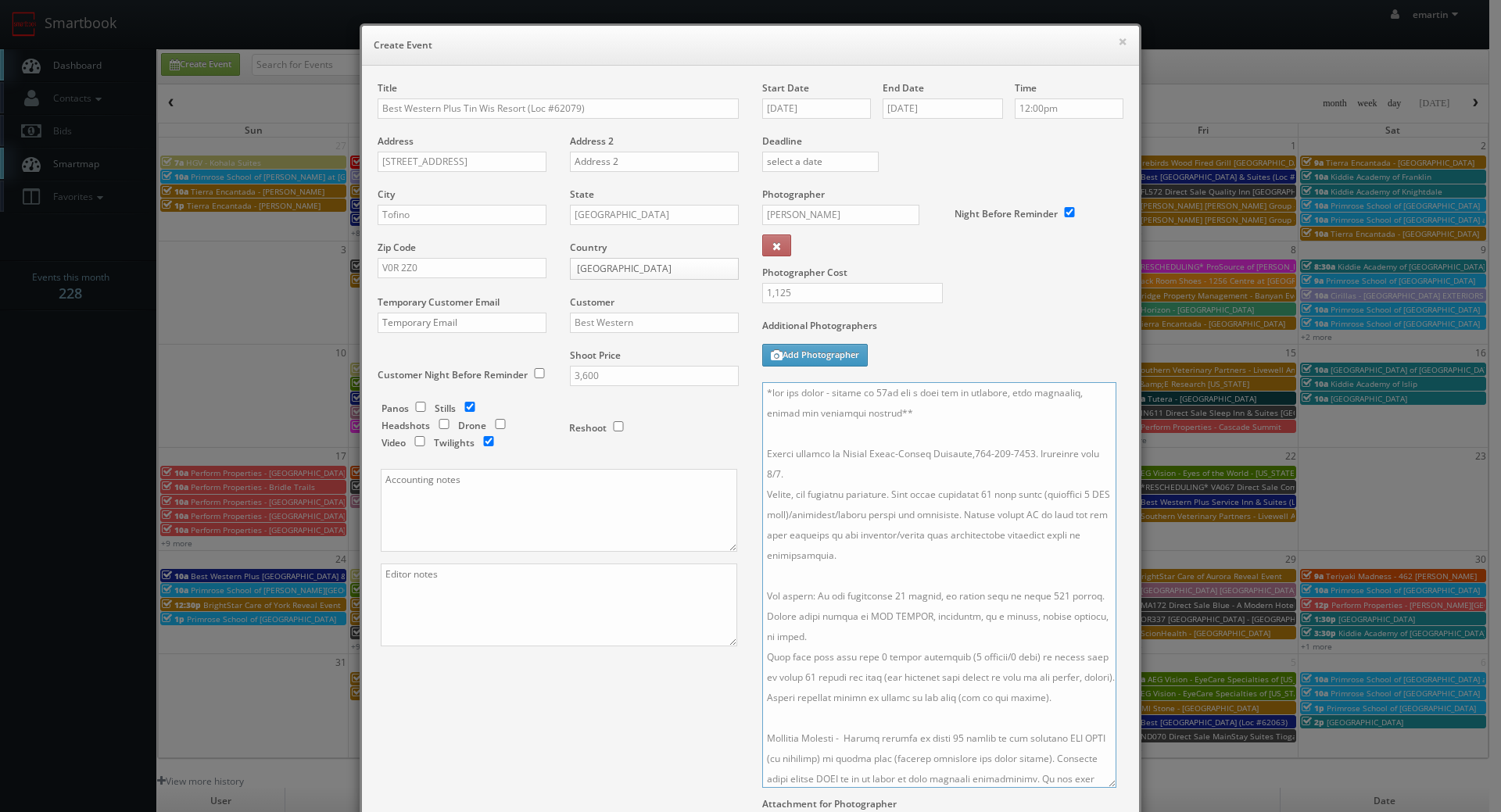
type textarea "*two day shoot - arrive at 12pm for a full day of shooting, stay overnight, fin…"
click at [1009, 344] on div "Additional Photographers Add Photographer" at bounding box center [942, 350] width 361 height 63
click at [613, 668] on div "Title Best Western Plus Tin Wis Resort (Loc #62079) Address Box 389 1119 Pacifi…" at bounding box center [558, 377] width 385 height 592
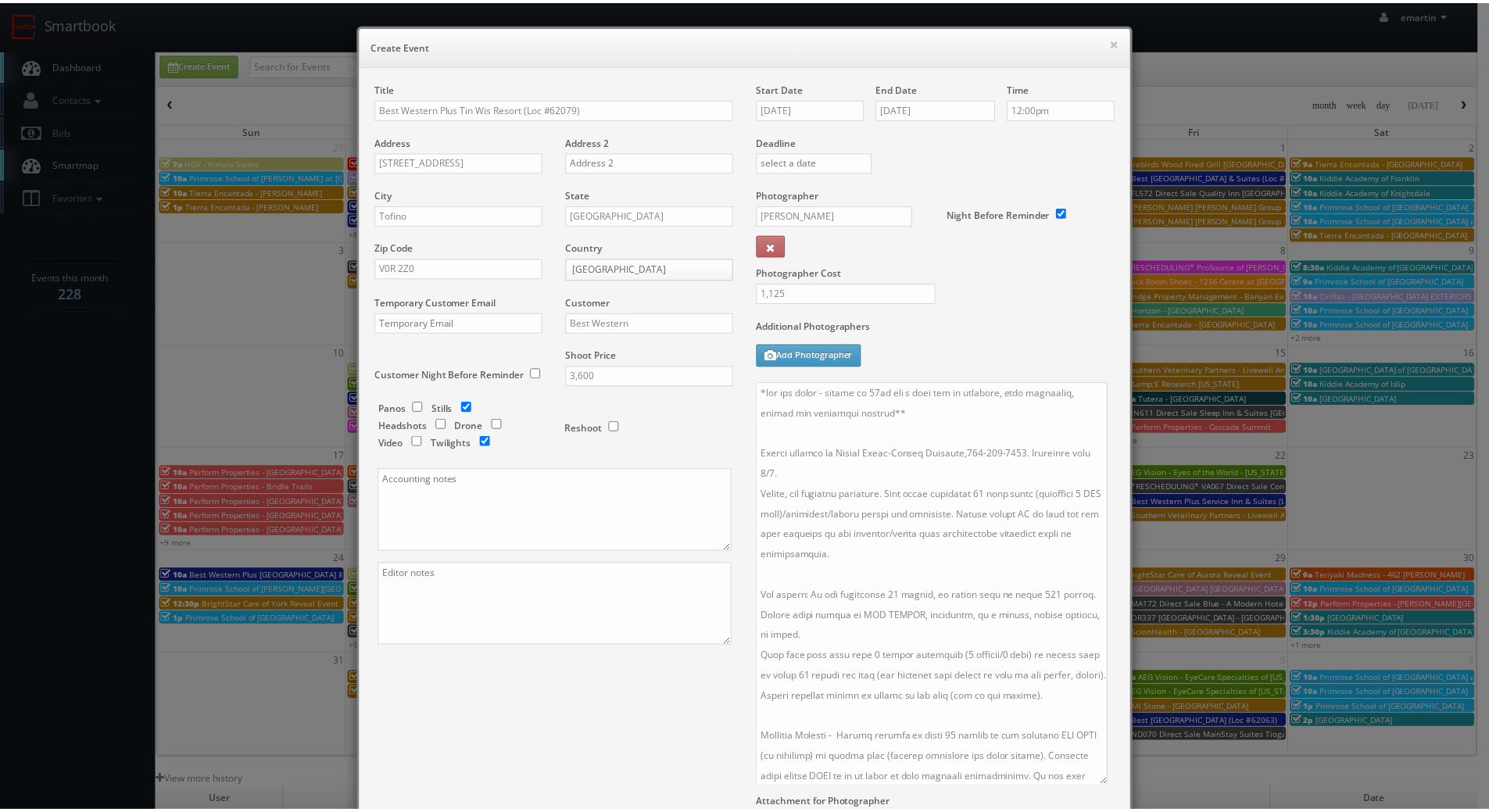
scroll to position [193, 0]
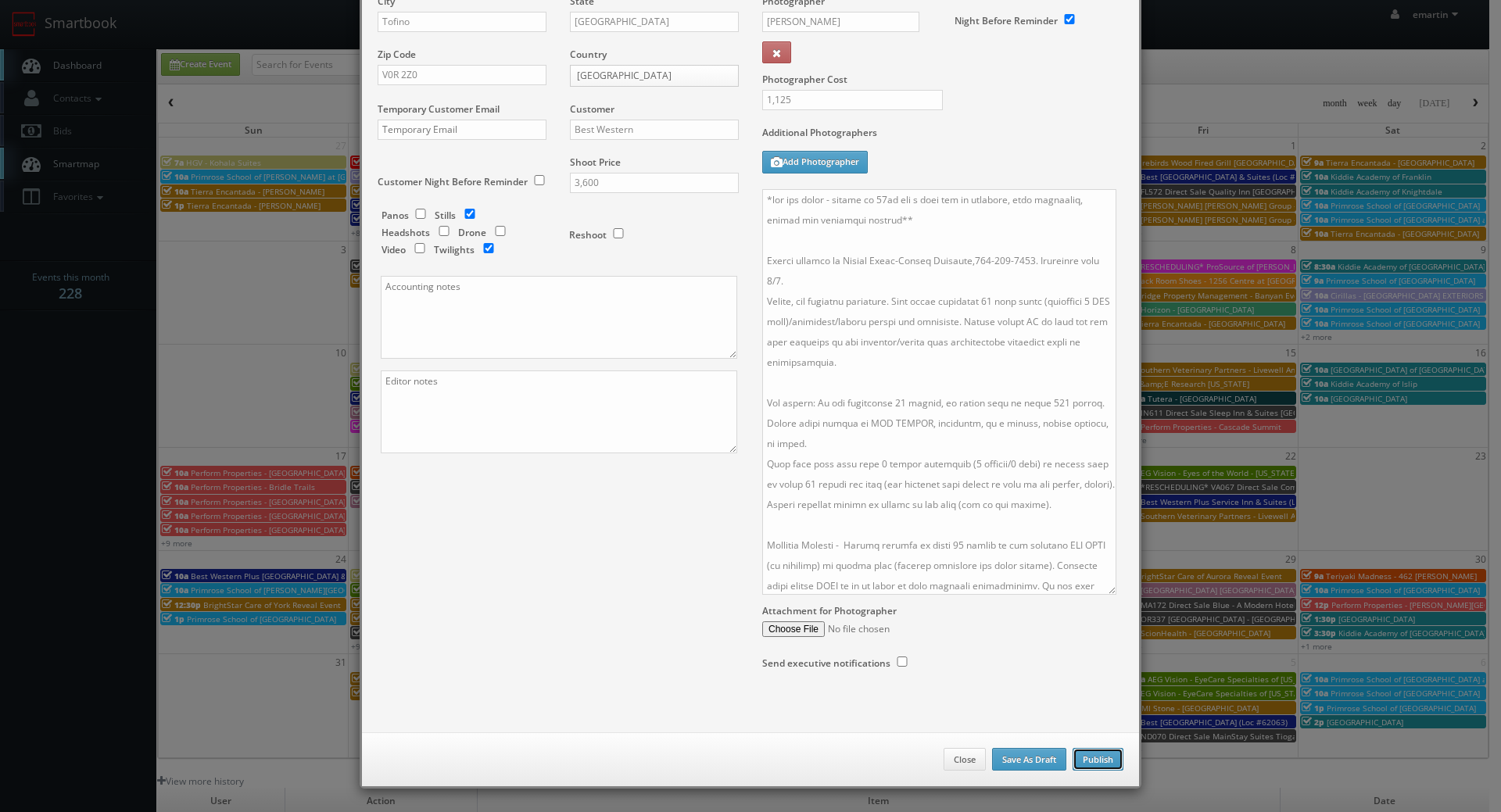
click at [1088, 760] on button "Publish" at bounding box center [1097, 760] width 51 height 24
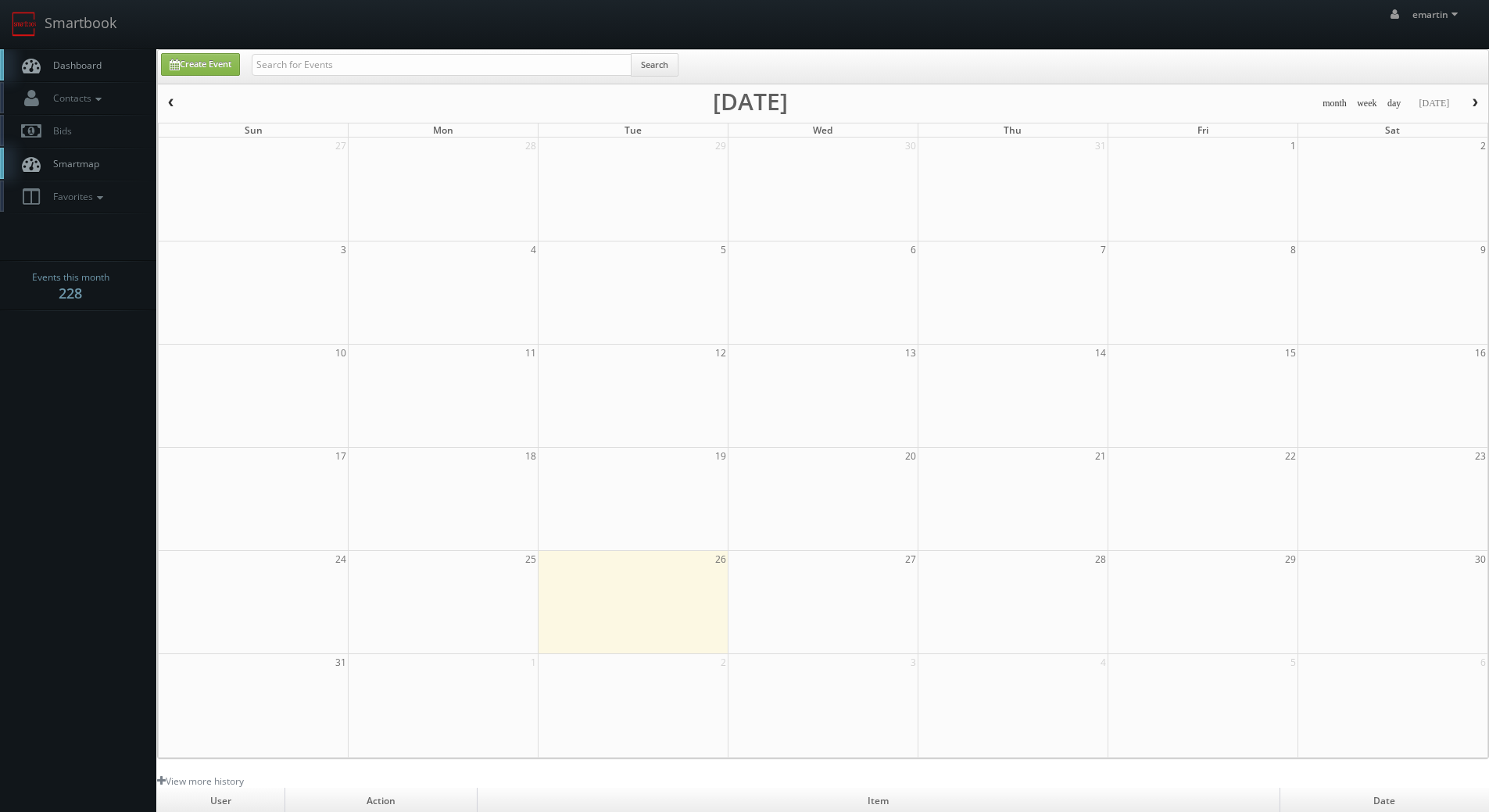
click at [84, 62] on span "Dashboard" at bounding box center [73, 65] width 57 height 13
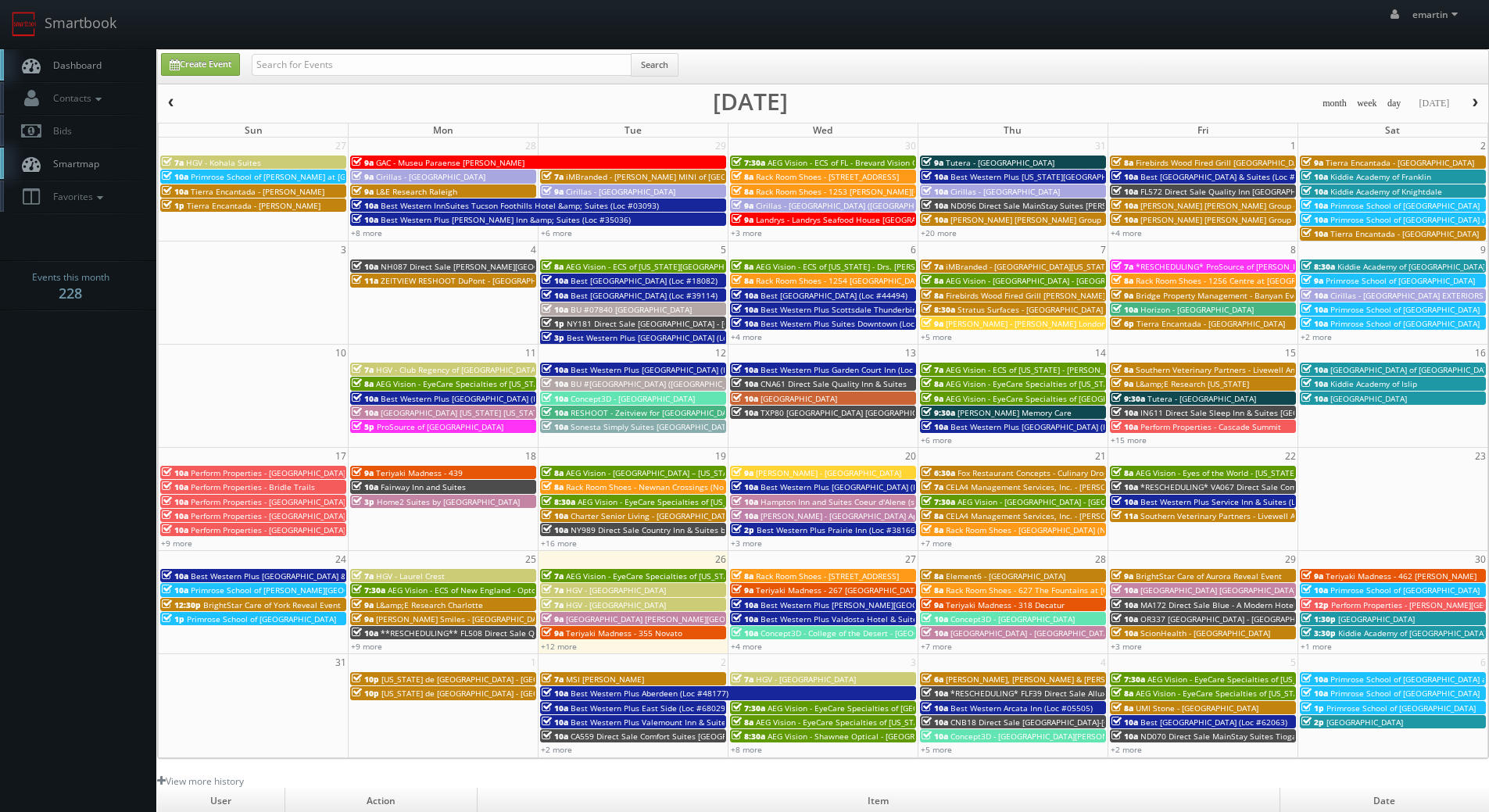
click at [80, 69] on span "Dashboard" at bounding box center [73, 65] width 57 height 13
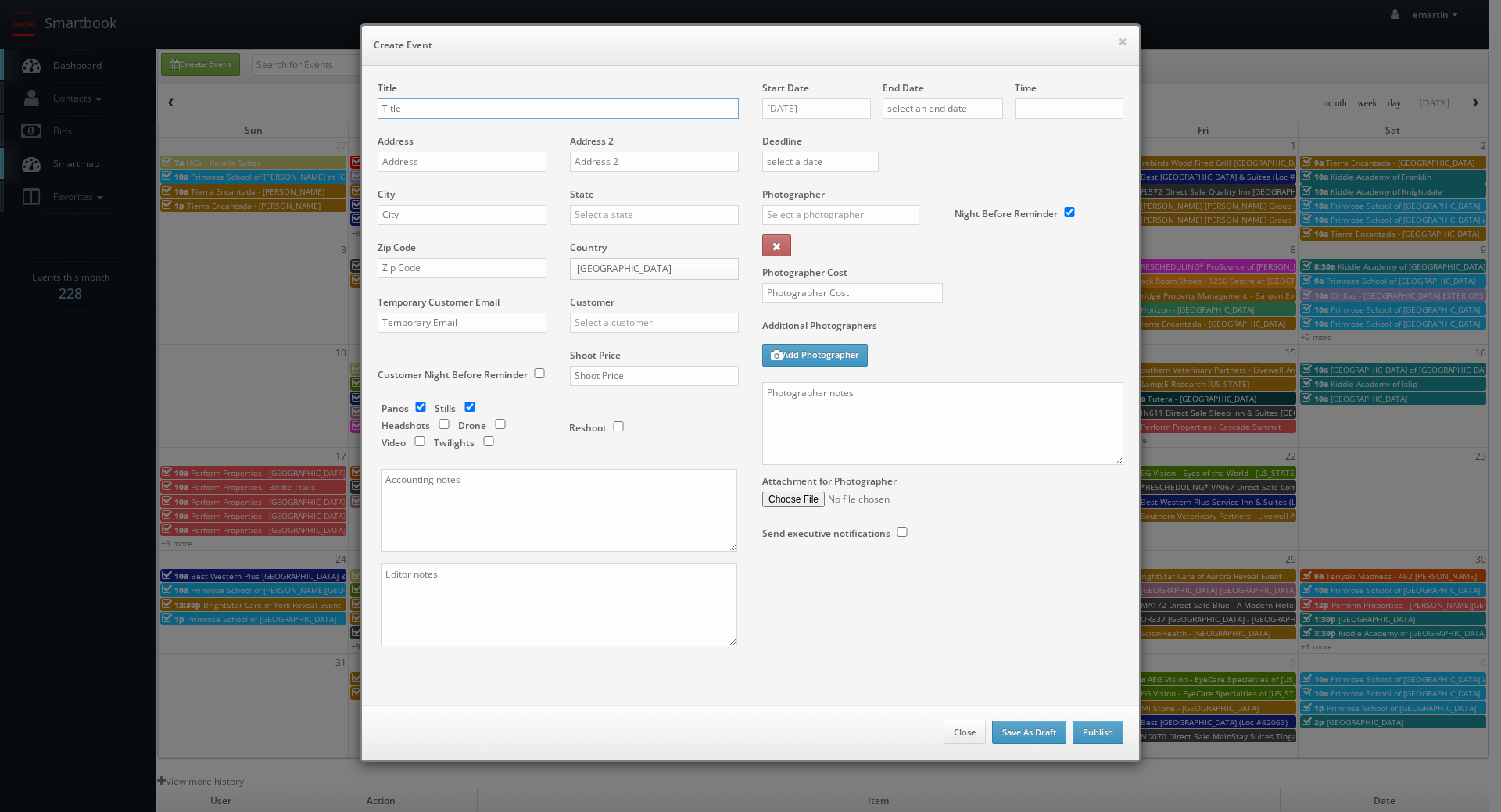
checkbox input "true"
type input "10:00am"
checkbox input "true"
drag, startPoint x: 848, startPoint y: 108, endPoint x: 856, endPoint y: 108, distance: 8.0
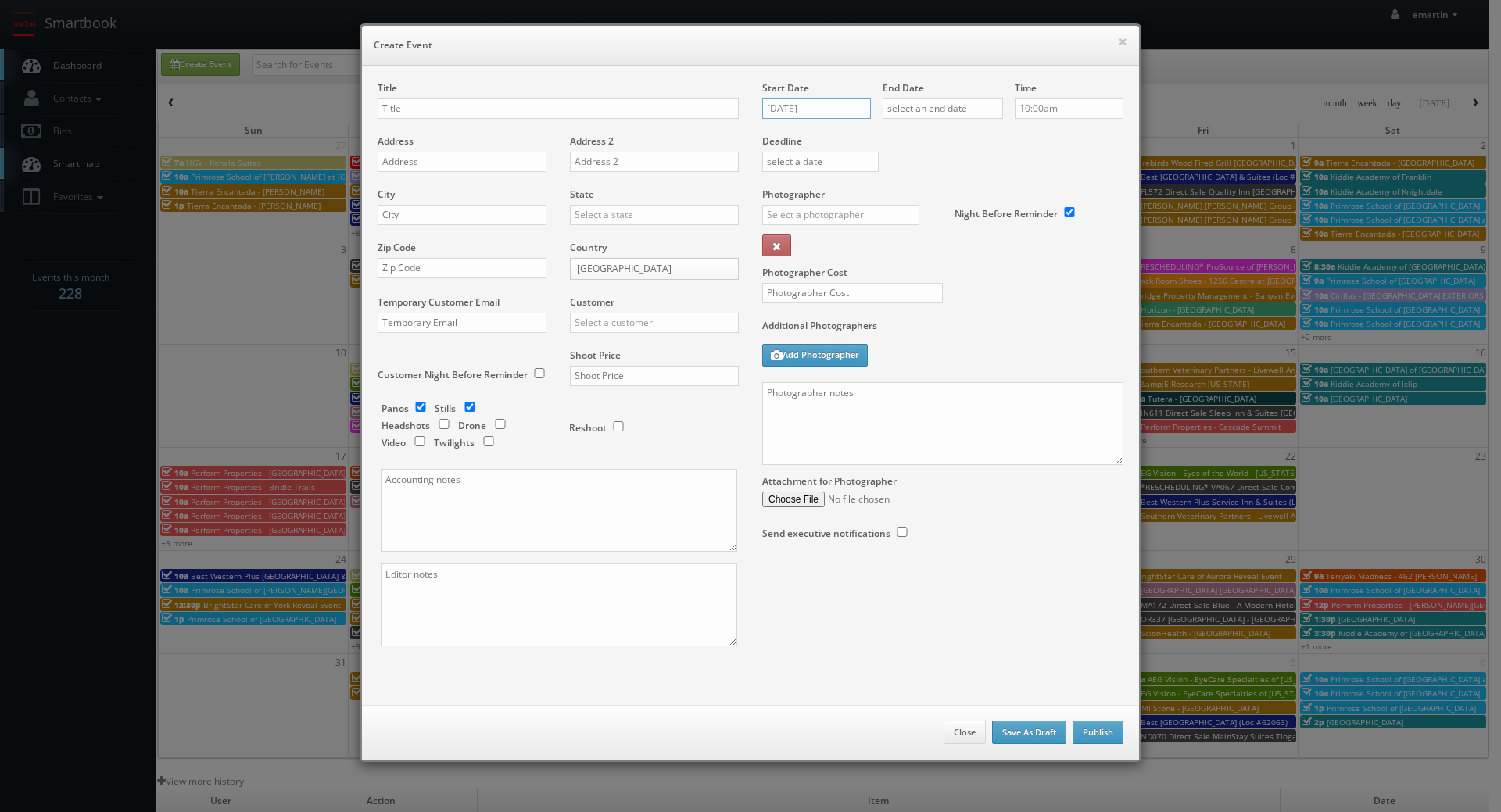
click at [848, 108] on input "[DATE]" at bounding box center [816, 108] width 108 height 21
drag, startPoint x: 901, startPoint y: 135, endPoint x: 891, endPoint y: 165, distance: 31.6
click at [901, 135] on icon at bounding box center [906, 136] width 9 height 11
click at [849, 227] on td "17" at bounding box center [841, 228] width 25 height 23
type input "[DATE]"
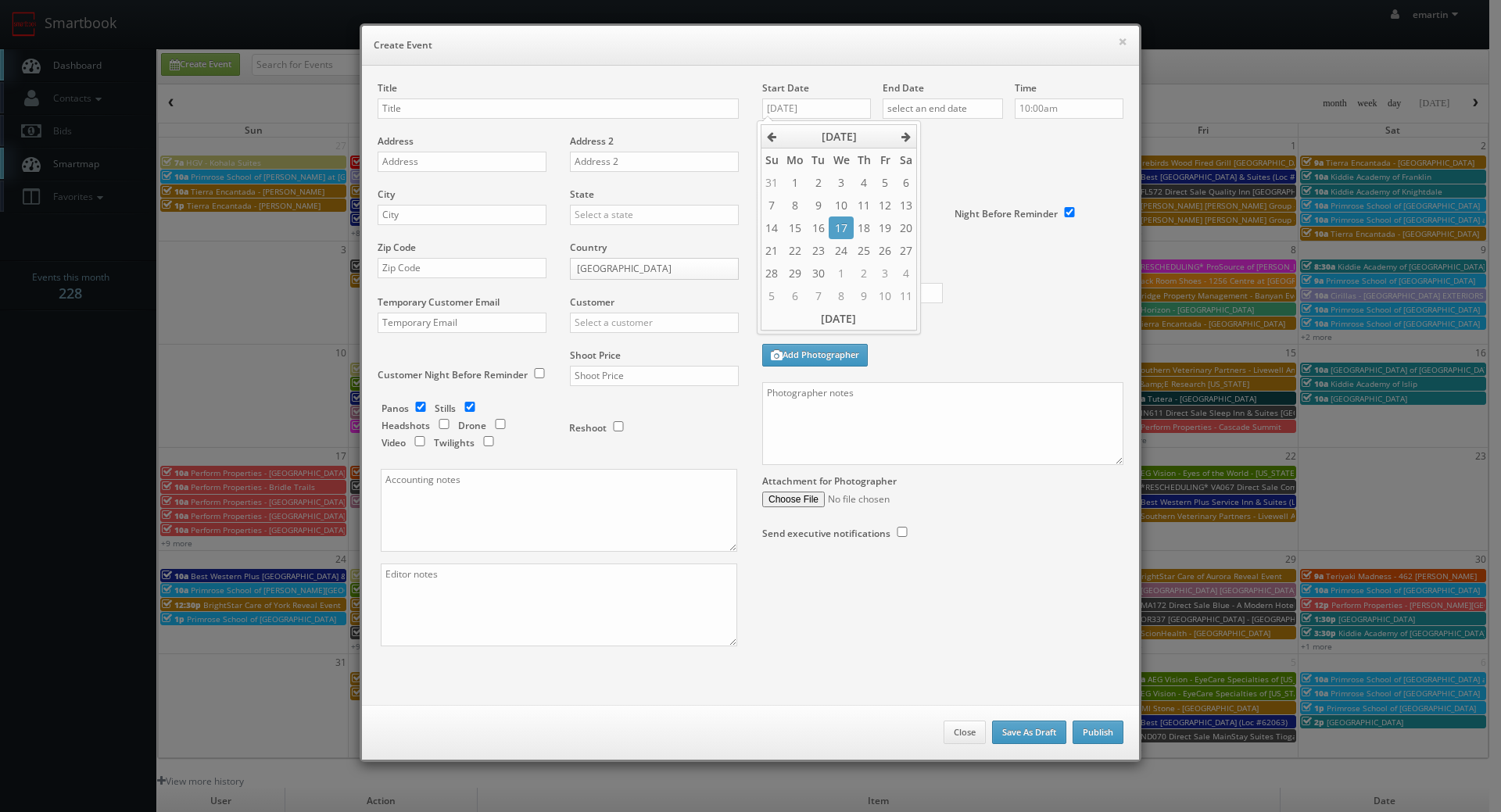
click at [951, 157] on div "Deadline" at bounding box center [942, 135] width 385 height 107
click at [951, 125] on div "End Date" at bounding box center [942, 107] width 121 height 53
click at [954, 113] on input "text" at bounding box center [942, 108] width 121 height 21
click at [1027, 135] on icon at bounding box center [1025, 136] width 9 height 11
click at [987, 223] on td "18" at bounding box center [984, 228] width 21 height 23
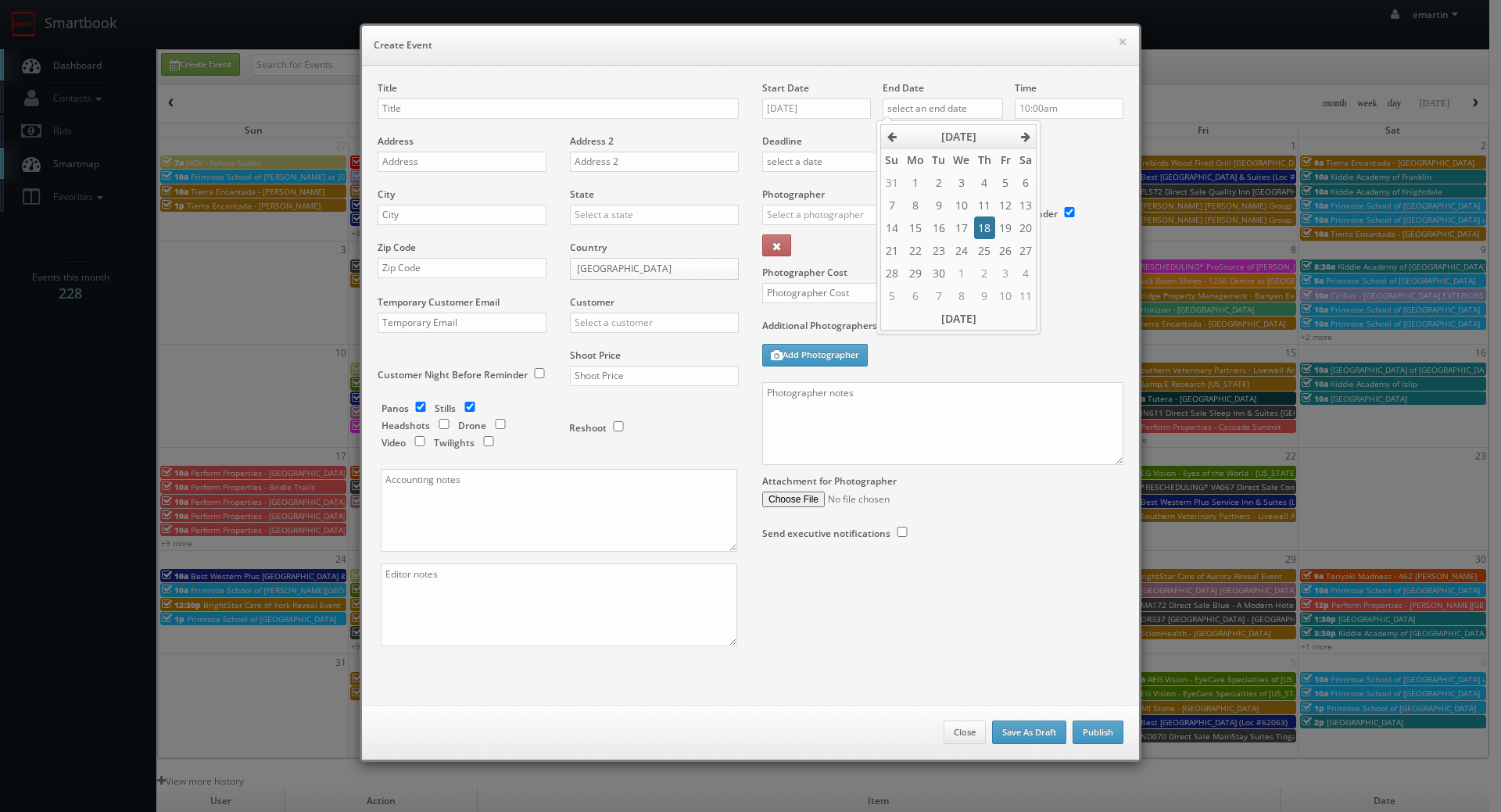
type input "[DATE]"
click at [1071, 153] on div "Deadline" at bounding box center [942, 135] width 385 height 107
click at [970, 330] on label "Additional Photographers" at bounding box center [942, 330] width 361 height 21
click at [568, 111] on input "text" at bounding box center [558, 108] width 361 height 21
paste input "Best Western Plus Fillmore Inn & Suites"
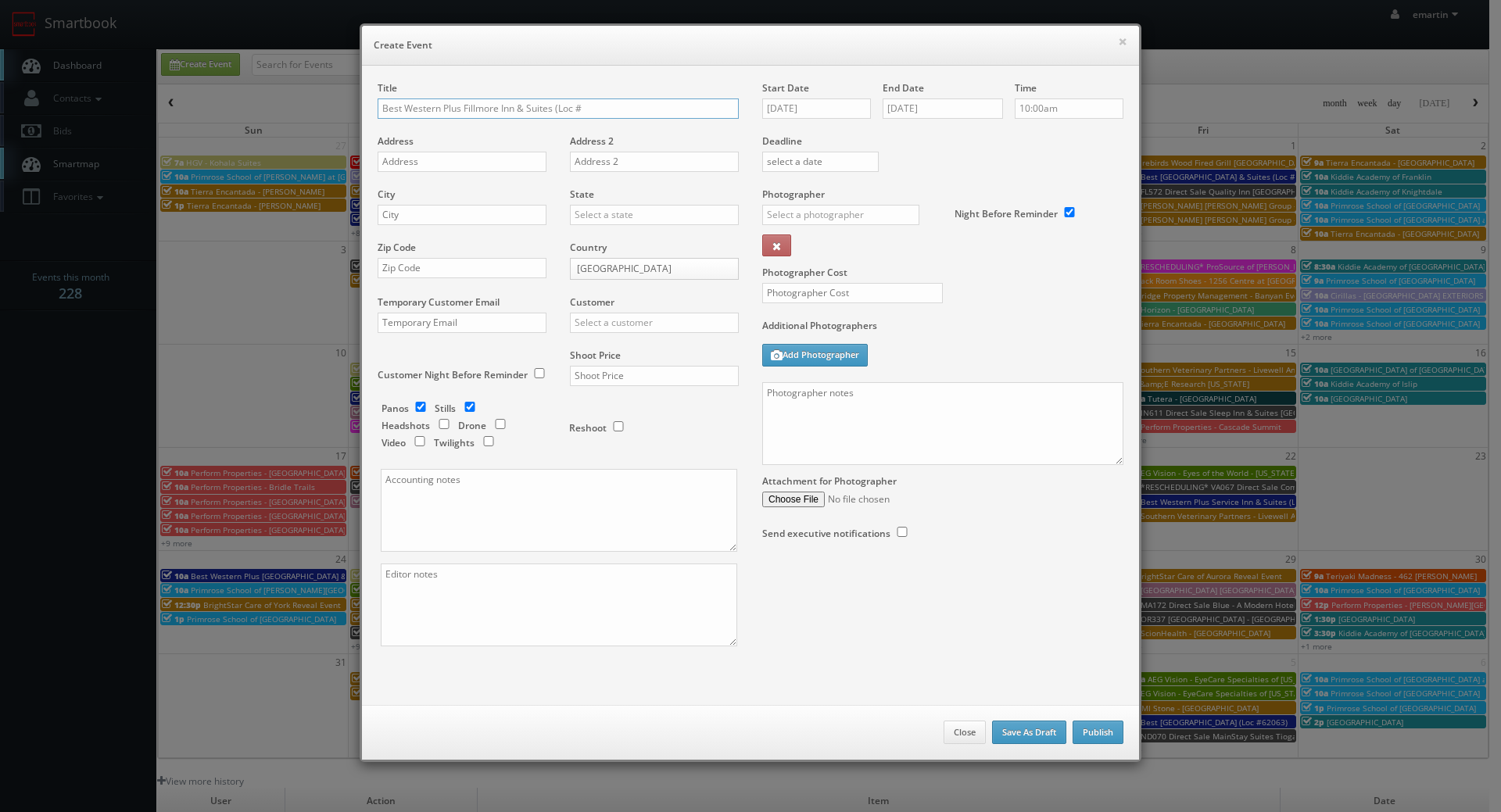
click at [624, 101] on input "Best Western Plus Fillmore Inn & Suites (Loc #" at bounding box center [558, 108] width 361 height 21
paste input "06191"
type input "Best Western Plus Fillmore Inn & Suites (Loc #06191)"
drag, startPoint x: 473, startPoint y: 177, endPoint x: 474, endPoint y: 168, distance: 9.1
click at [473, 177] on div "Address" at bounding box center [468, 161] width 180 height 53
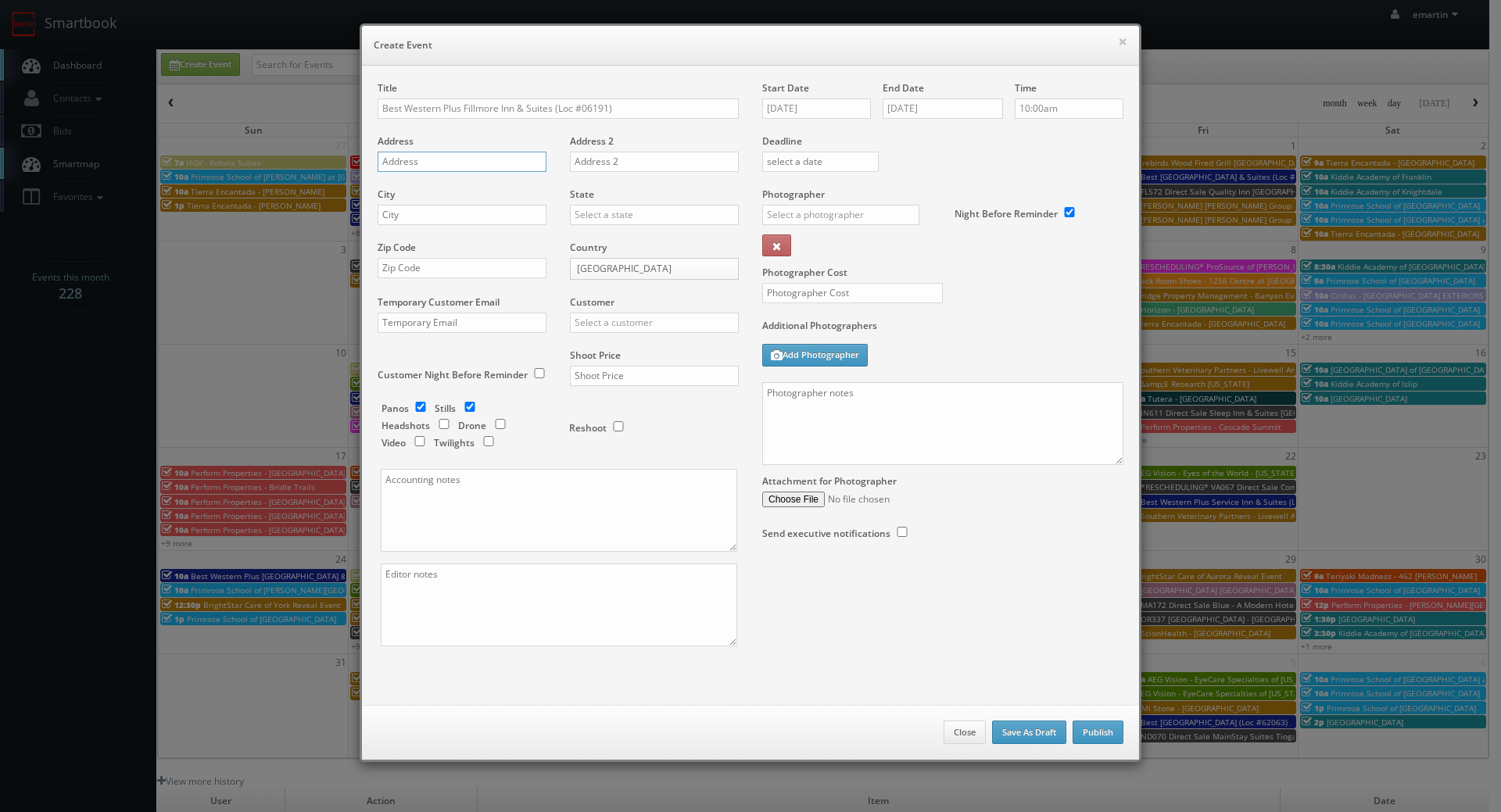
click at [474, 165] on input "text" at bounding box center [462, 162] width 169 height 21
paste input "[STREET_ADDRESS]"
type input "[STREET_ADDRESS]"
drag, startPoint x: 523, startPoint y: 201, endPoint x: 522, endPoint y: 208, distance: 7.1
click at [523, 203] on div "City" at bounding box center [468, 214] width 180 height 53
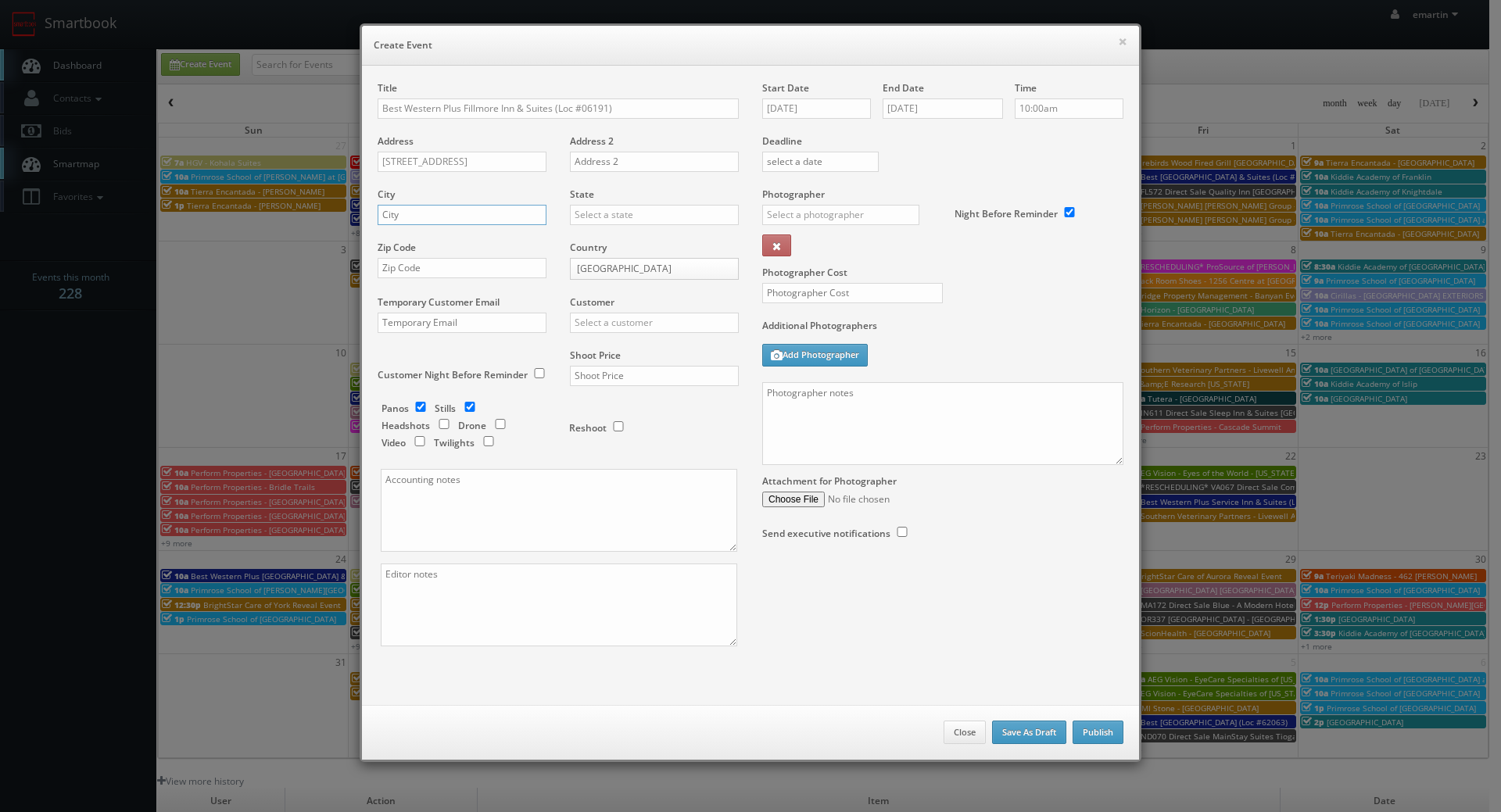
drag, startPoint x: 522, startPoint y: 210, endPoint x: 568, endPoint y: 212, distance: 46.0
click at [522, 211] on input "text" at bounding box center [462, 215] width 169 height 21
paste input "[US_STATE][GEOGRAPHIC_DATA]"
type input "[US_STATE][GEOGRAPHIC_DATA]"
click at [592, 214] on input "text" at bounding box center [655, 215] width 169 height 21
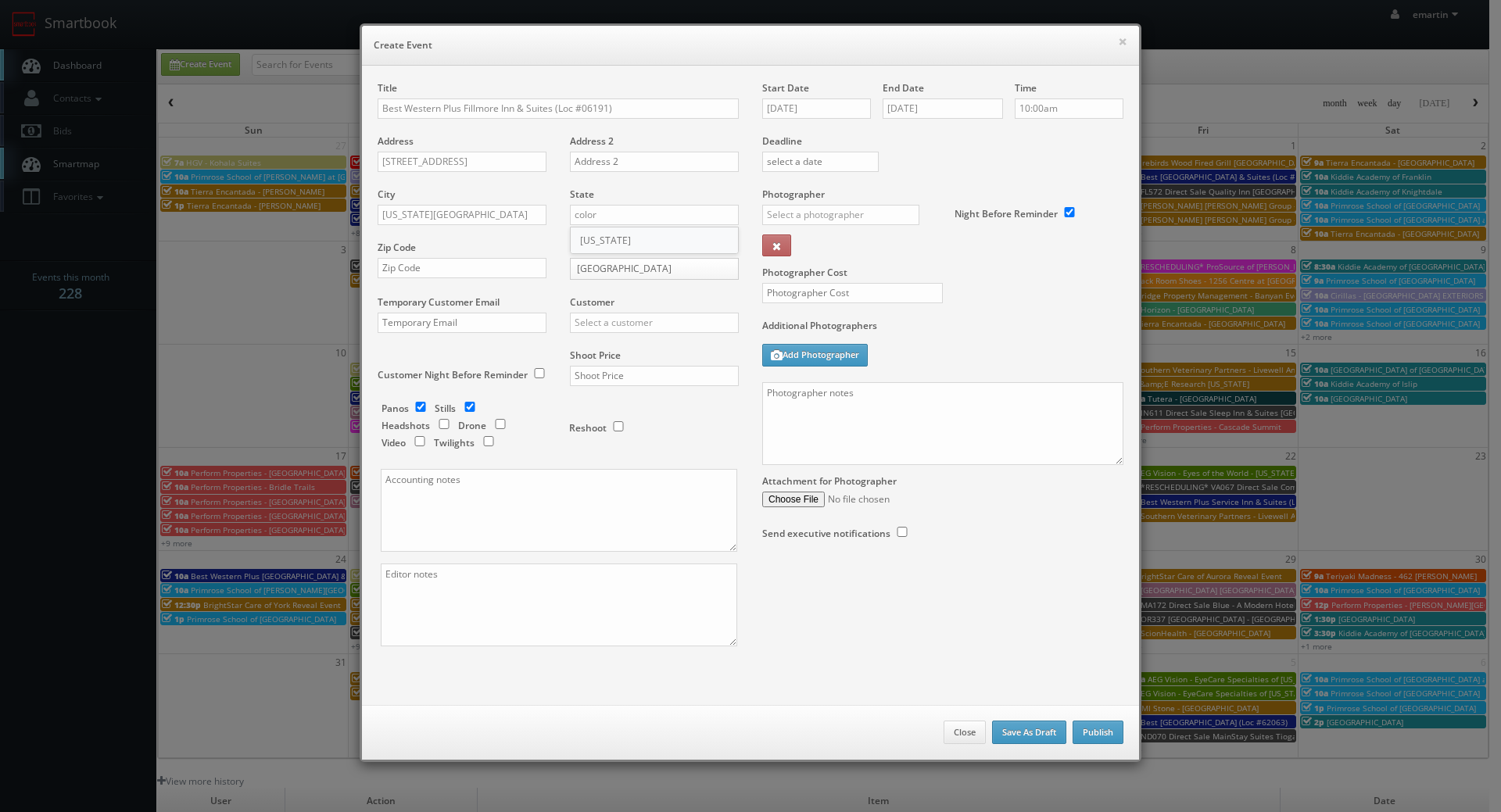
click at [605, 249] on div "[US_STATE]" at bounding box center [655, 239] width 167 height 25
type input "[US_STATE]"
click at [445, 270] on input "text" at bounding box center [462, 267] width 169 height 21
paste input "80907"
type input "80907"
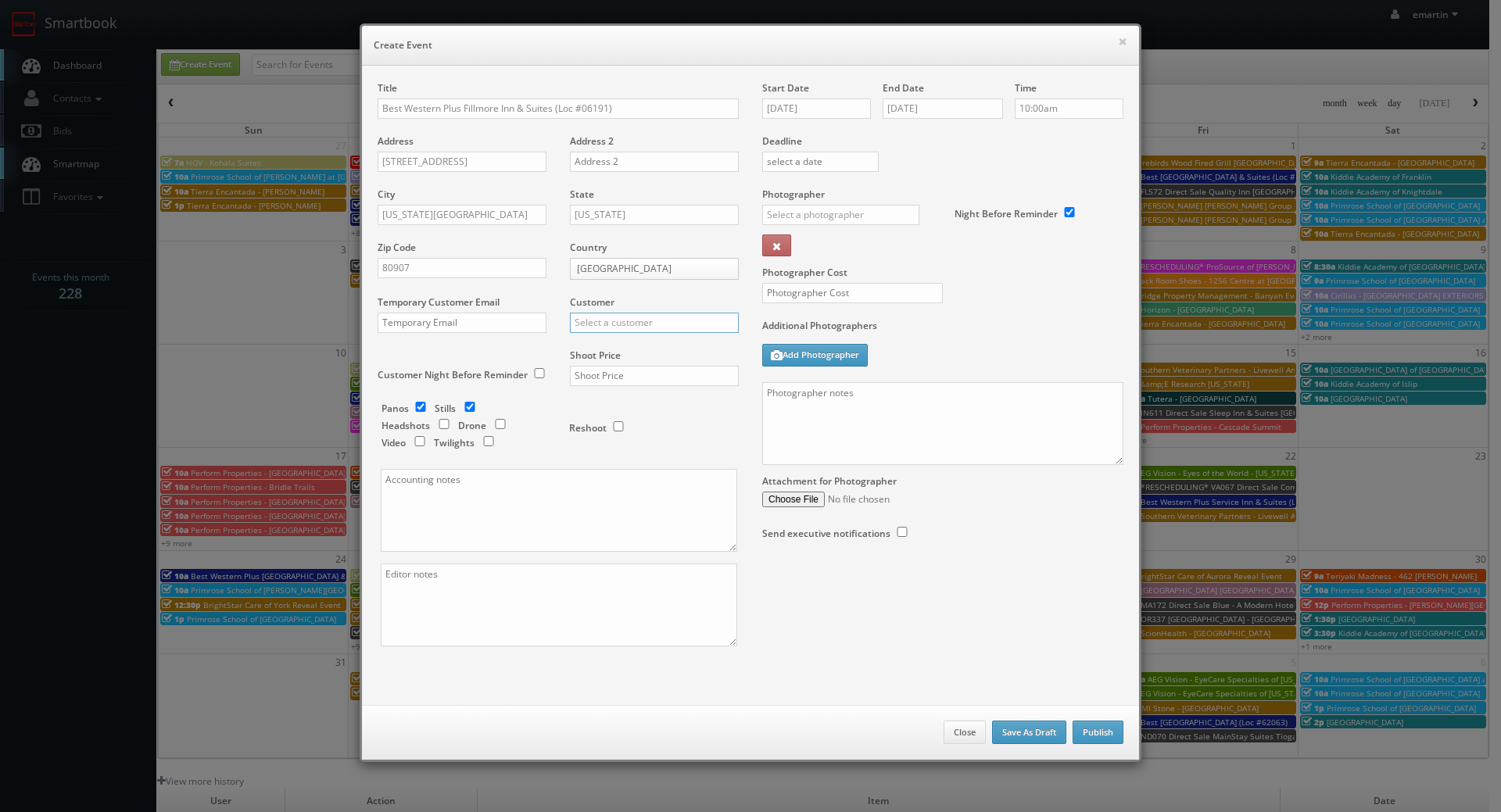
click at [643, 324] on input "text" at bounding box center [655, 322] width 169 height 21
click at [648, 349] on div "Best Western" at bounding box center [655, 348] width 167 height 25
type input "Best Western"
click at [574, 367] on input "text" at bounding box center [655, 376] width 169 height 21
type input "5"
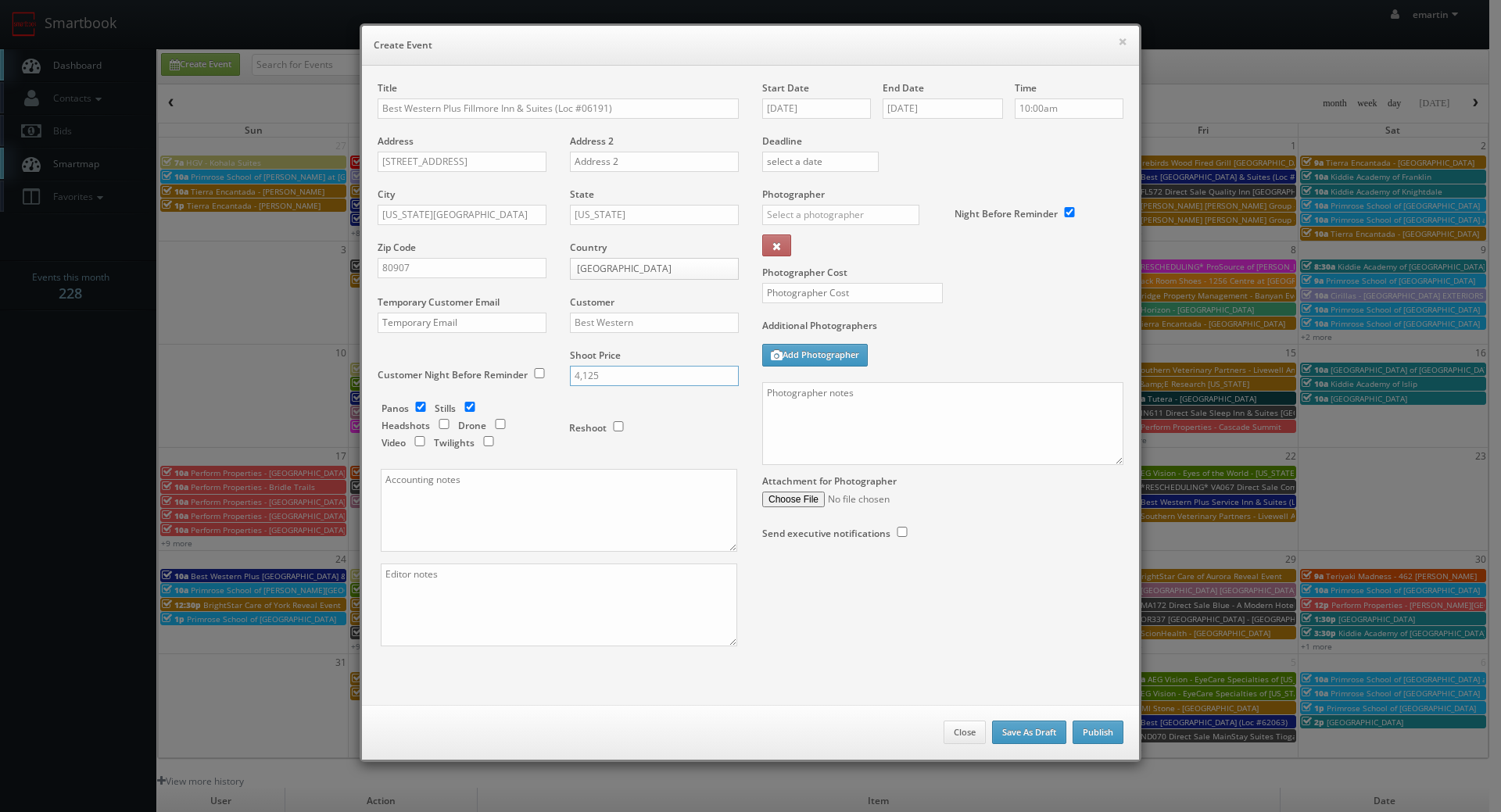
type input "4,125"
click at [673, 417] on div "Reshoot" at bounding box center [647, 420] width 157 height 37
click at [483, 440] on input "checkbox" at bounding box center [488, 441] width 24 height 10
checkbox input "true"
click at [810, 110] on input "09/17/2025" at bounding box center [816, 108] width 108 height 21
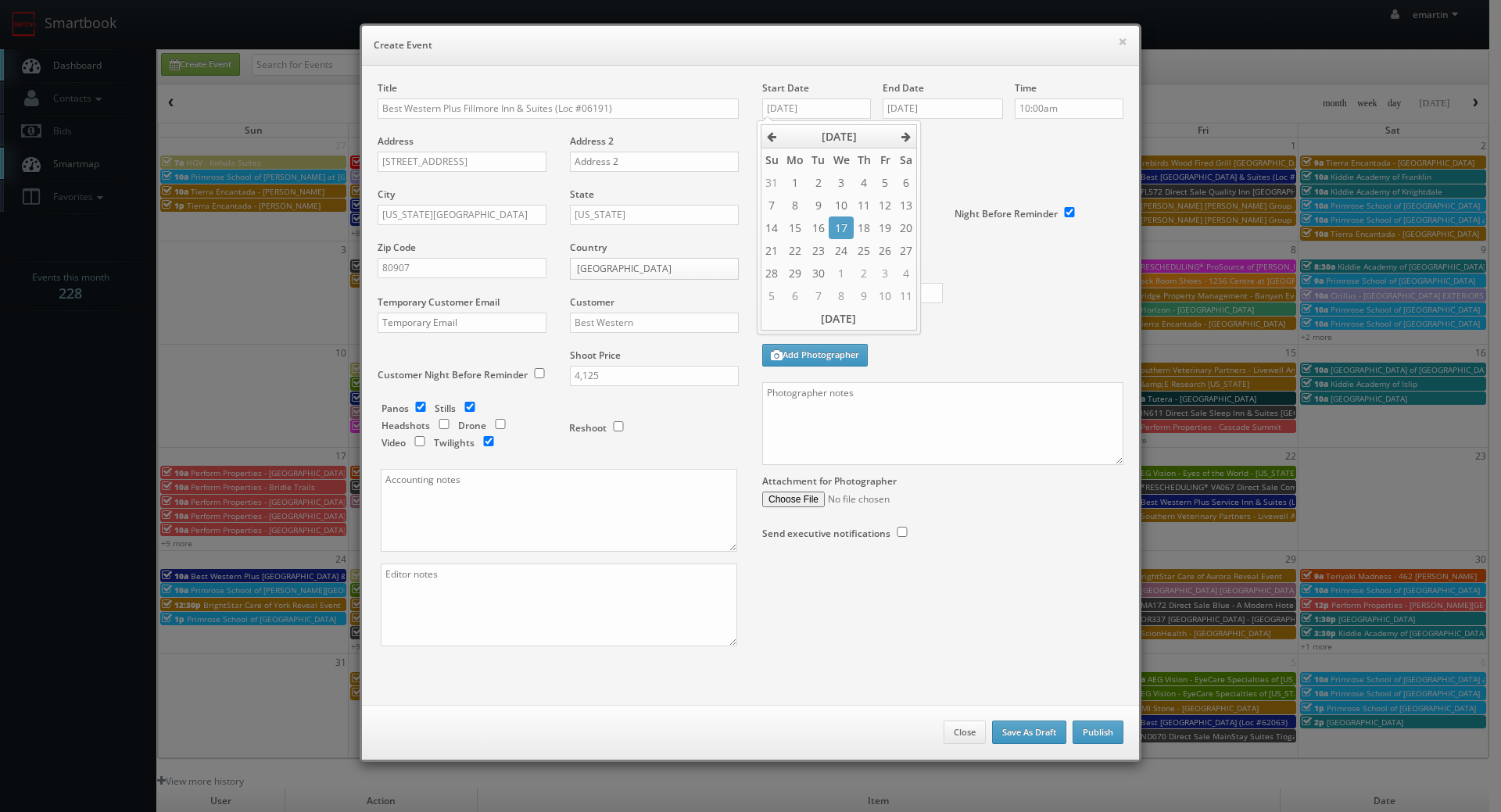
click at [951, 149] on div "Deadline" at bounding box center [942, 135] width 385 height 107
click at [804, 215] on input "text" at bounding box center [841, 215] width 157 height 21
click at [792, 244] on div "Reg Francklyn" at bounding box center [846, 249] width 167 height 25
type input "Reg Francklyn"
drag, startPoint x: 807, startPoint y: 284, endPoint x: 812, endPoint y: 270, distance: 14.9
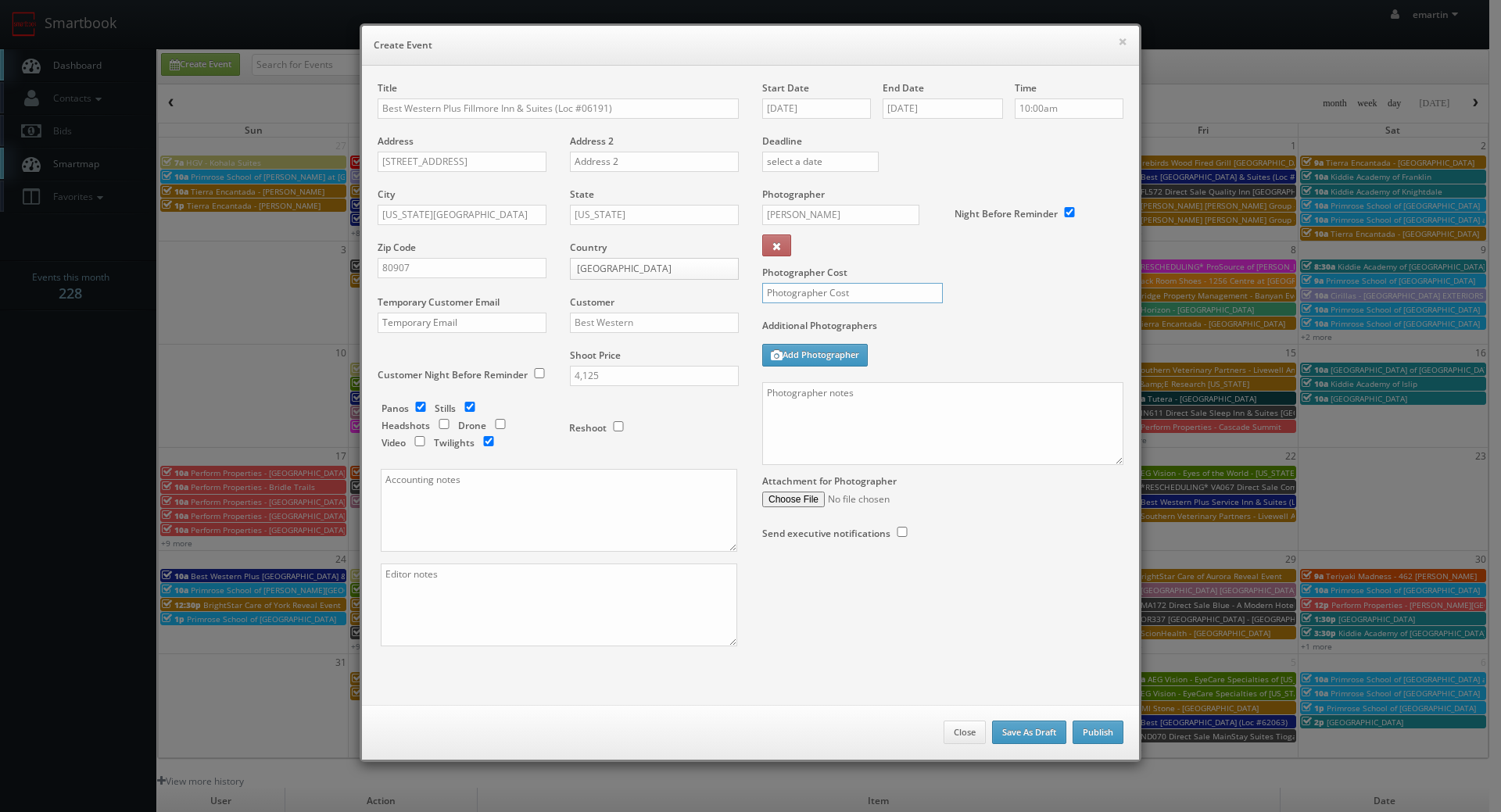
click at [807, 285] on input "text" at bounding box center [852, 293] width 180 height 21
type input "1,000"
click at [1033, 340] on div "Additional Photographers Add Photographer" at bounding box center [942, 350] width 361 height 63
click at [835, 415] on textarea at bounding box center [942, 423] width 361 height 83
paste textarea "*two day shoot - arrive at 10am for a full day of shooting, stay overnight, fin…"
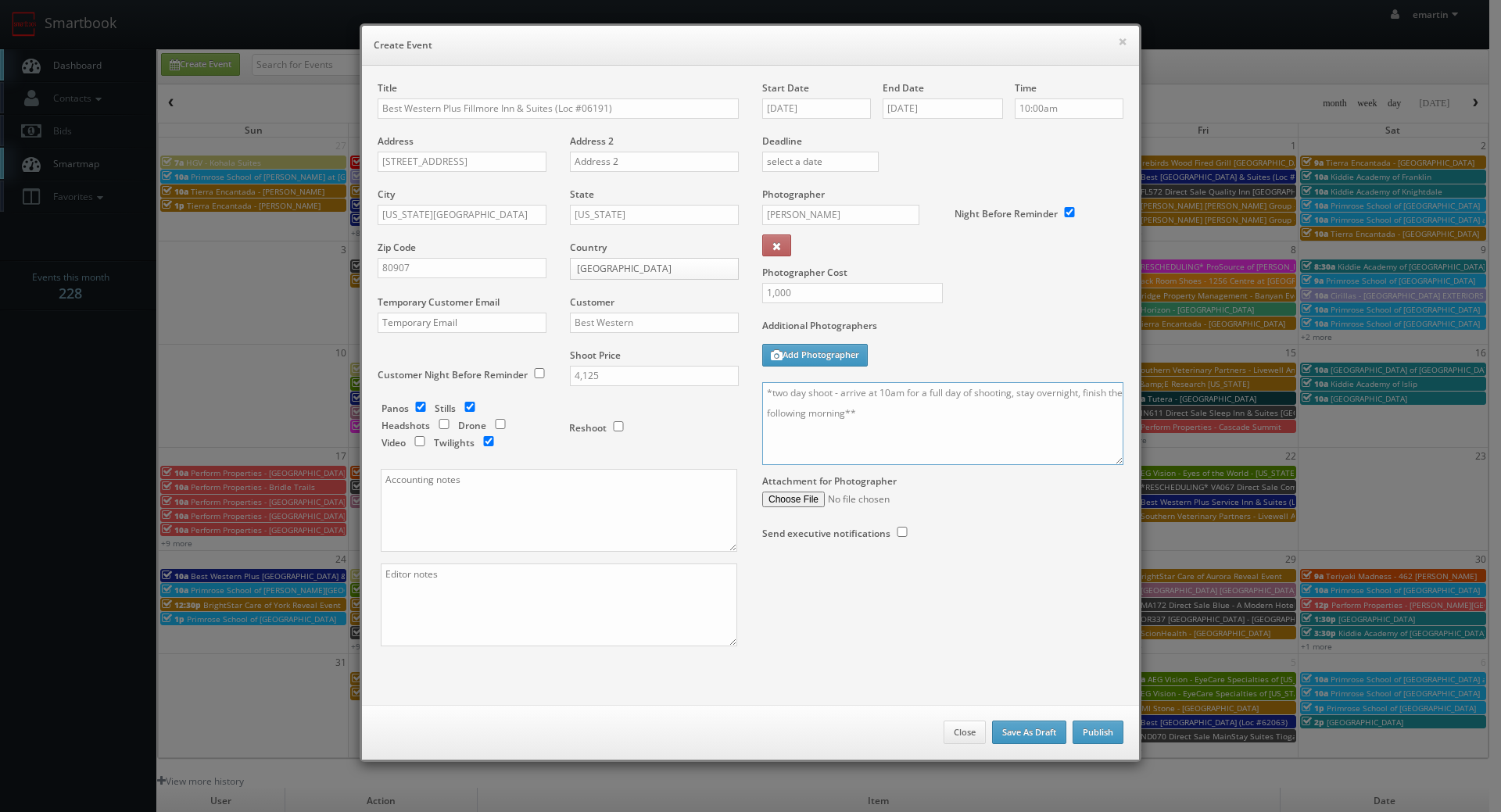
click at [762, 390] on textarea "*two day shoot - arrive at 10am for a full day of shooting, stay overnight, fin…" at bounding box center [942, 423] width 361 height 83
click at [970, 417] on textarea "**two day shoot - arrive at 10am for a full day of shooting, stay overnight, fi…" at bounding box center [942, 423] width 361 height 83
click at [1086, 392] on textarea "**two day shoot - arrive at 10am for a full day of shooting, stay overnight, fi…" at bounding box center [942, 423] width 361 height 83
click at [910, 440] on textarea "**two day shoot - arrive at 10am for a full day of shooting, stay overnight, tw…" at bounding box center [942, 423] width 361 height 83
click at [1024, 417] on textarea "**two day shoot - arrive at 10am for a full day of shooting, stay overnight, tw…" at bounding box center [942, 423] width 361 height 83
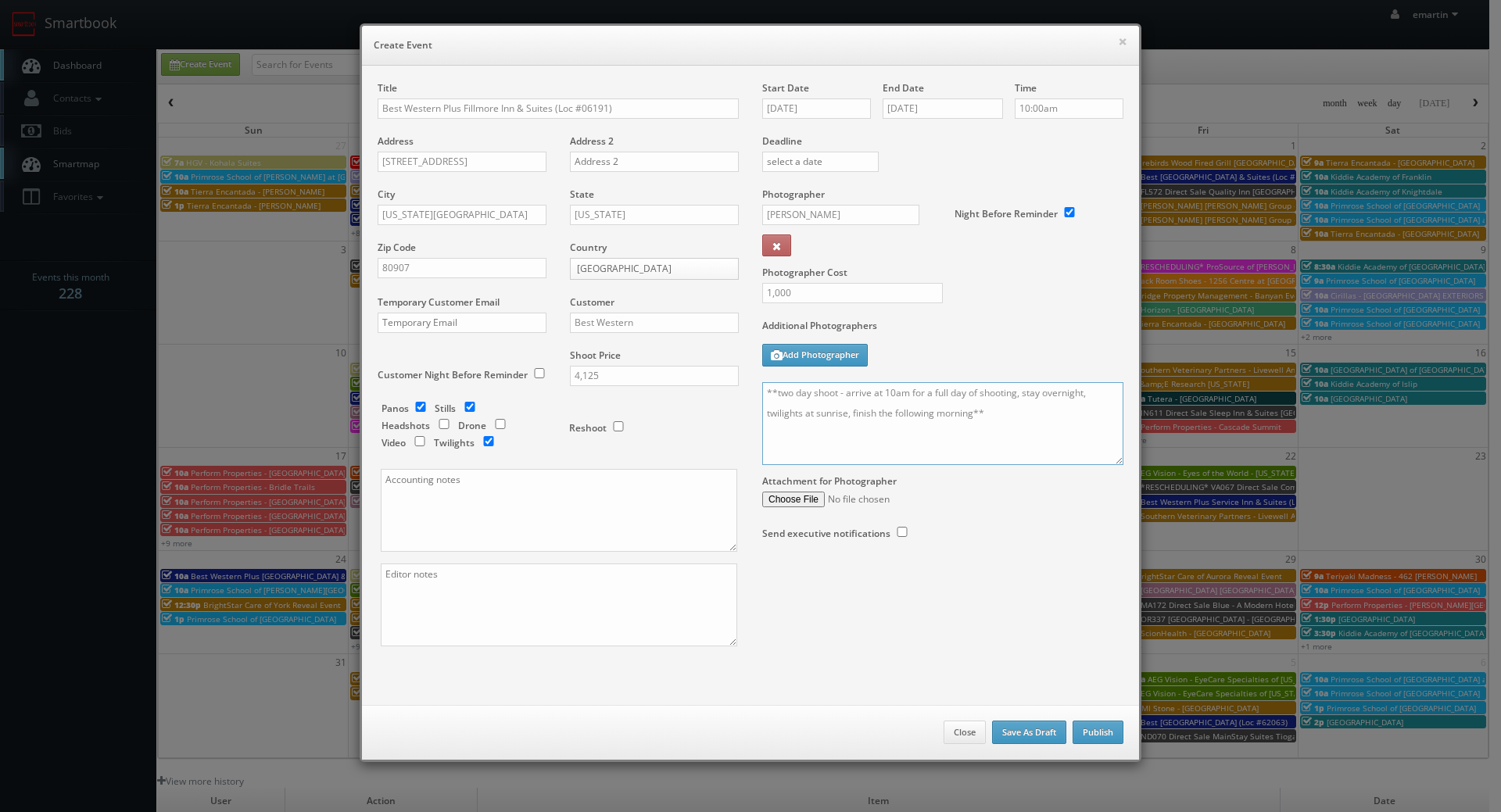
paste textarea "Onsite contact is ______. Overnight stay ___. Stills, and exterior twilights. F…"
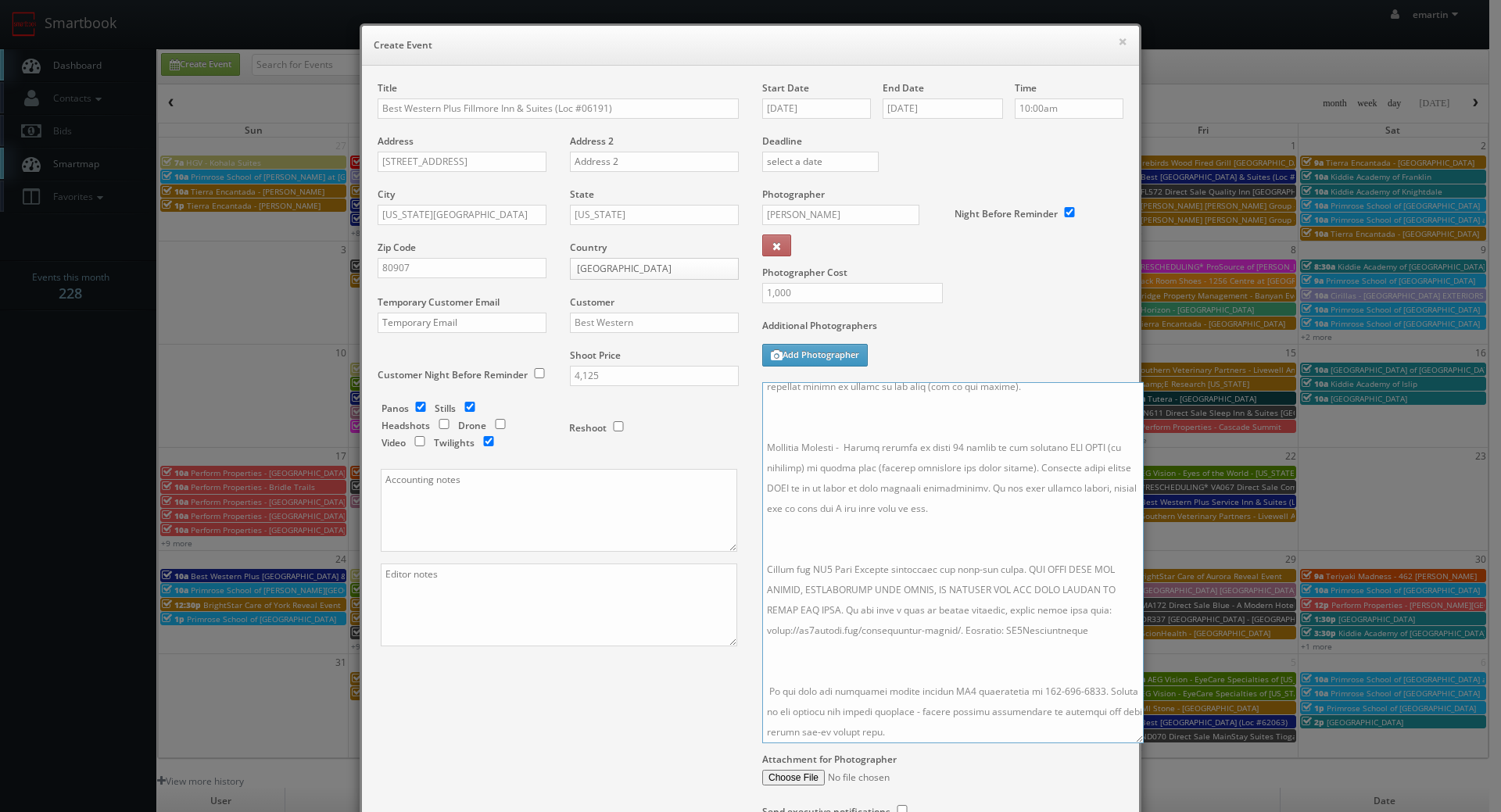
drag, startPoint x: 1109, startPoint y: 456, endPoint x: 1128, endPoint y: 741, distance: 285.6
click at [1128, 741] on textarea at bounding box center [952, 563] width 381 height 361
click at [938, 647] on textarea at bounding box center [951, 567] width 380 height 369
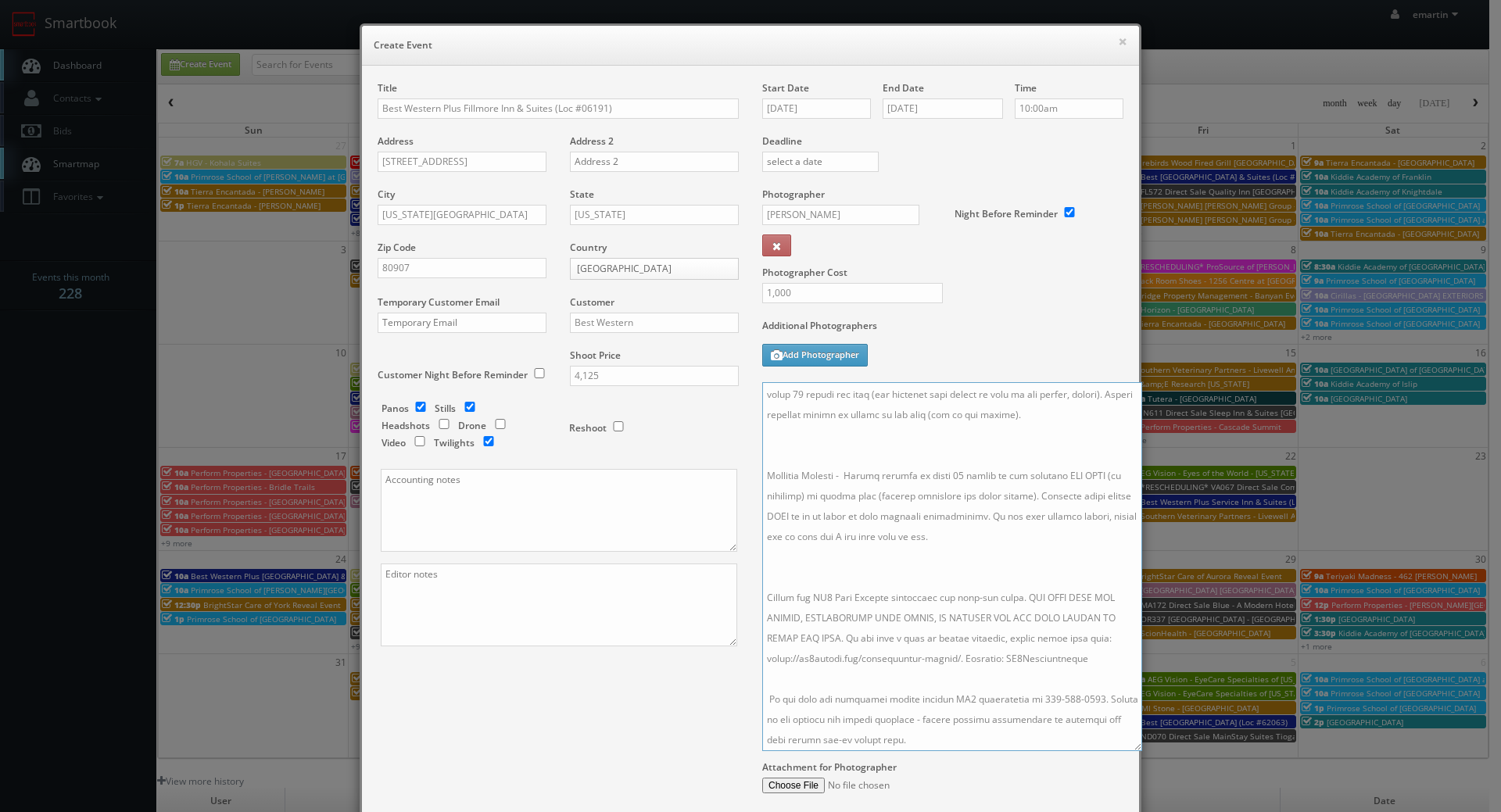
scroll to position [126, 0]
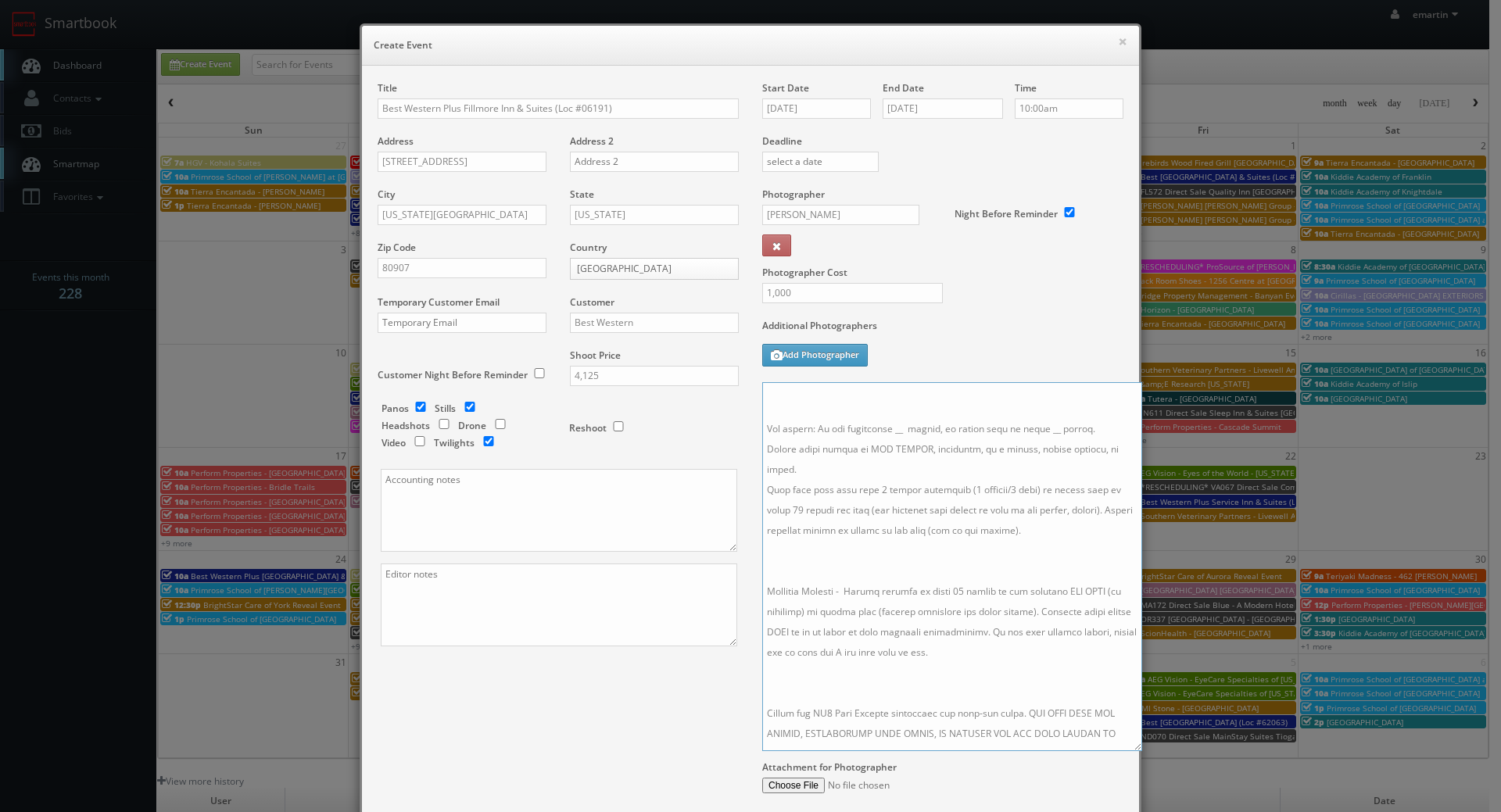
click at [823, 691] on textarea at bounding box center [951, 567] width 380 height 369
click at [810, 582] on textarea at bounding box center [951, 567] width 380 height 369
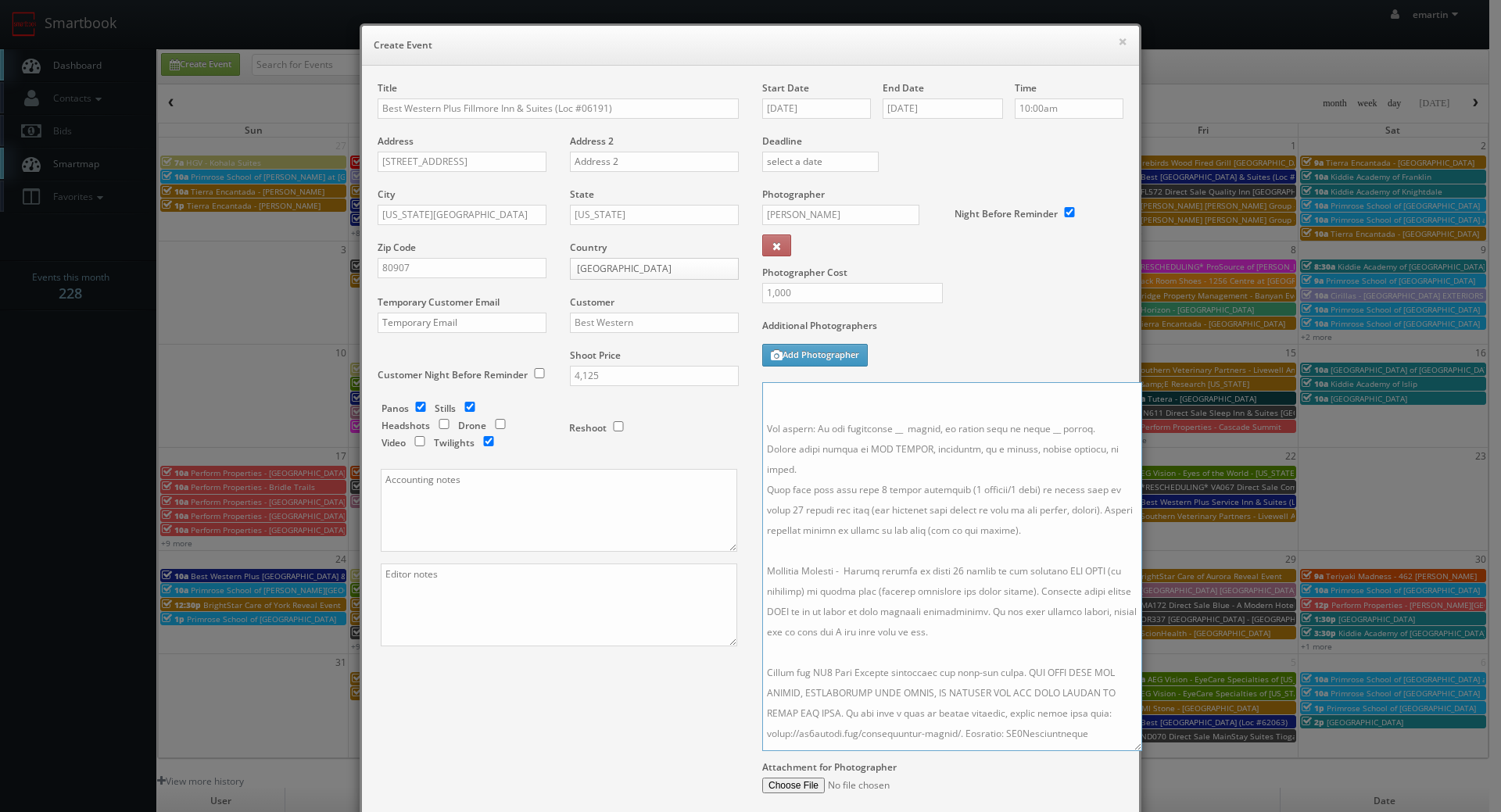
scroll to position [0, 0]
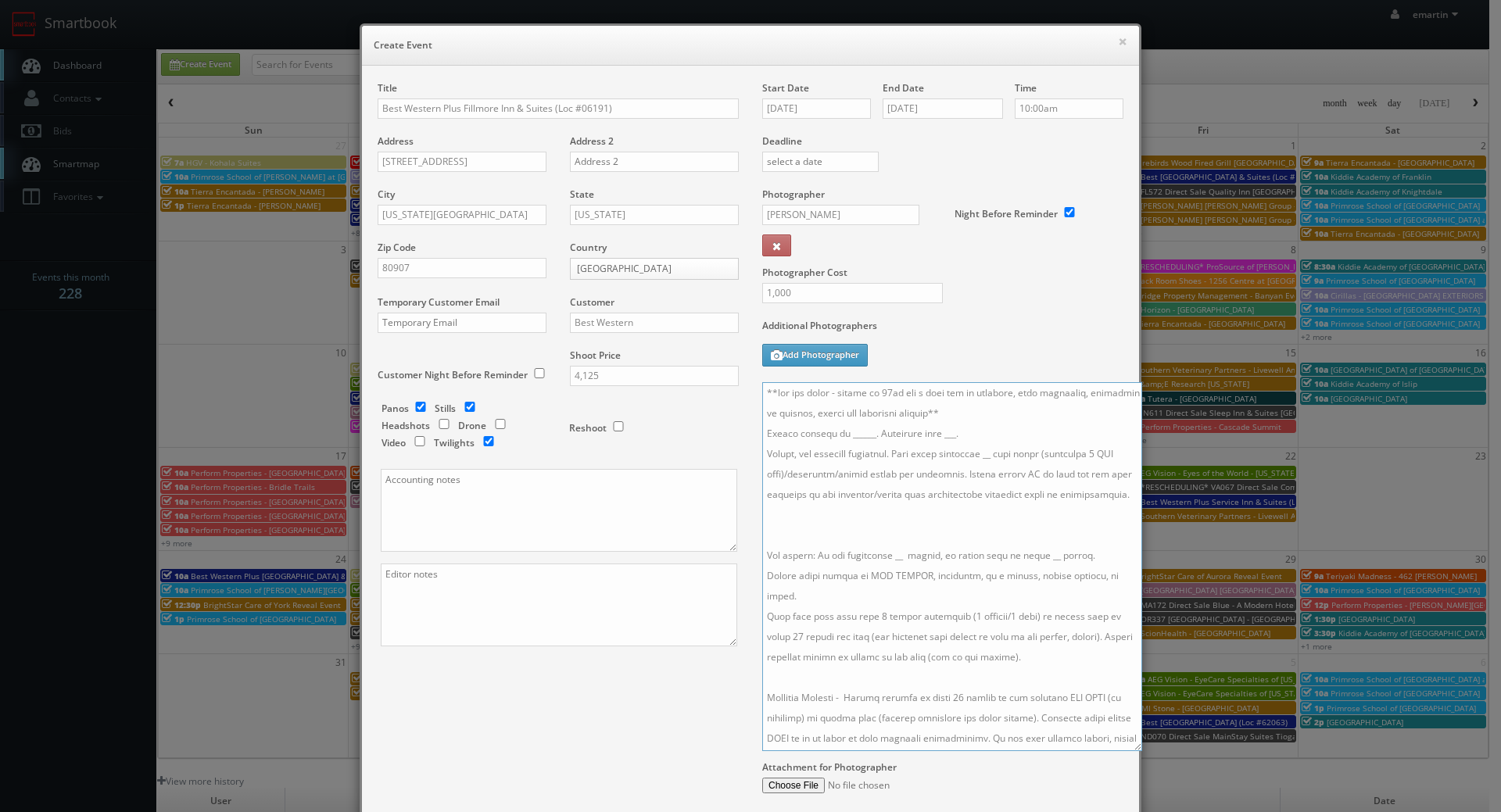
click at [798, 536] on textarea at bounding box center [951, 567] width 380 height 369
click at [971, 421] on textarea at bounding box center [951, 567] width 380 height 369
click at [956, 452] on textarea at bounding box center [951, 567] width 380 height 369
drag, startPoint x: 960, startPoint y: 454, endPoint x: 951, endPoint y: 454, distance: 9.0
click at [951, 454] on textarea at bounding box center [951, 567] width 380 height 369
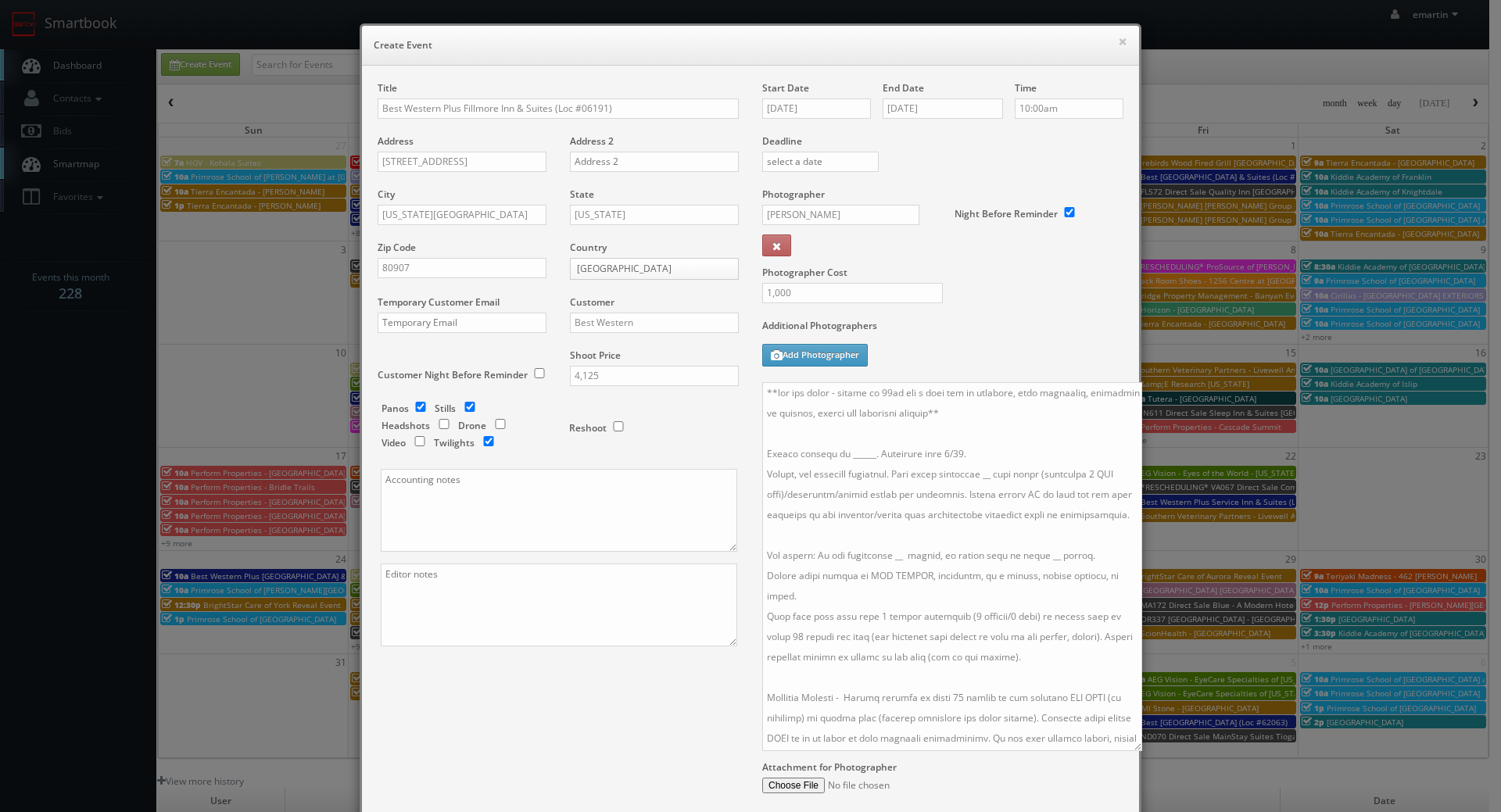
scroll to position [157, 0]
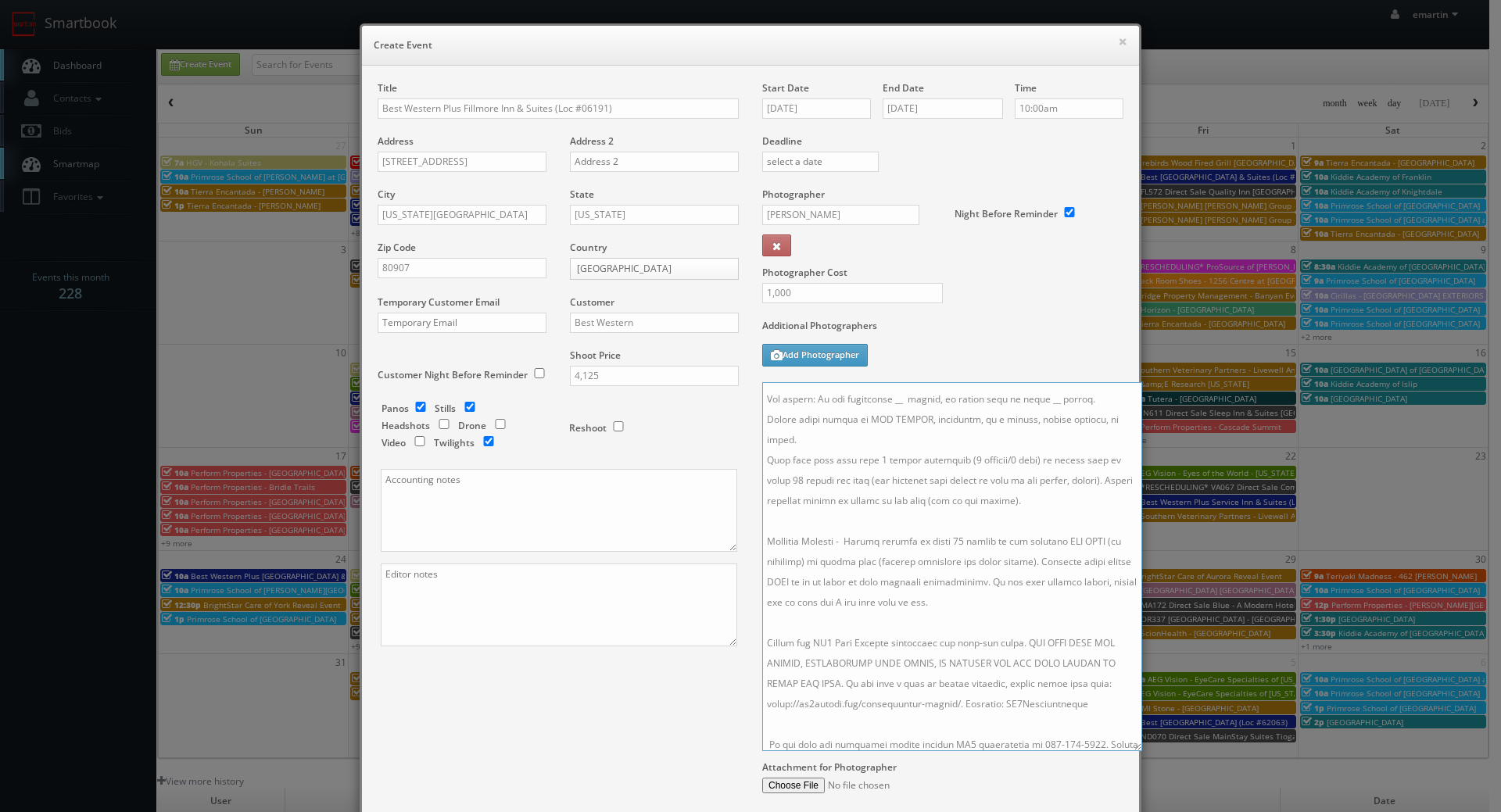
click at [1010, 587] on textarea at bounding box center [951, 567] width 380 height 369
drag, startPoint x: 842, startPoint y: 582, endPoint x: 824, endPoint y: 582, distance: 18.0
click at [816, 581] on textarea at bounding box center [951, 567] width 380 height 369
click at [959, 604] on textarea at bounding box center [951, 567] width 380 height 369
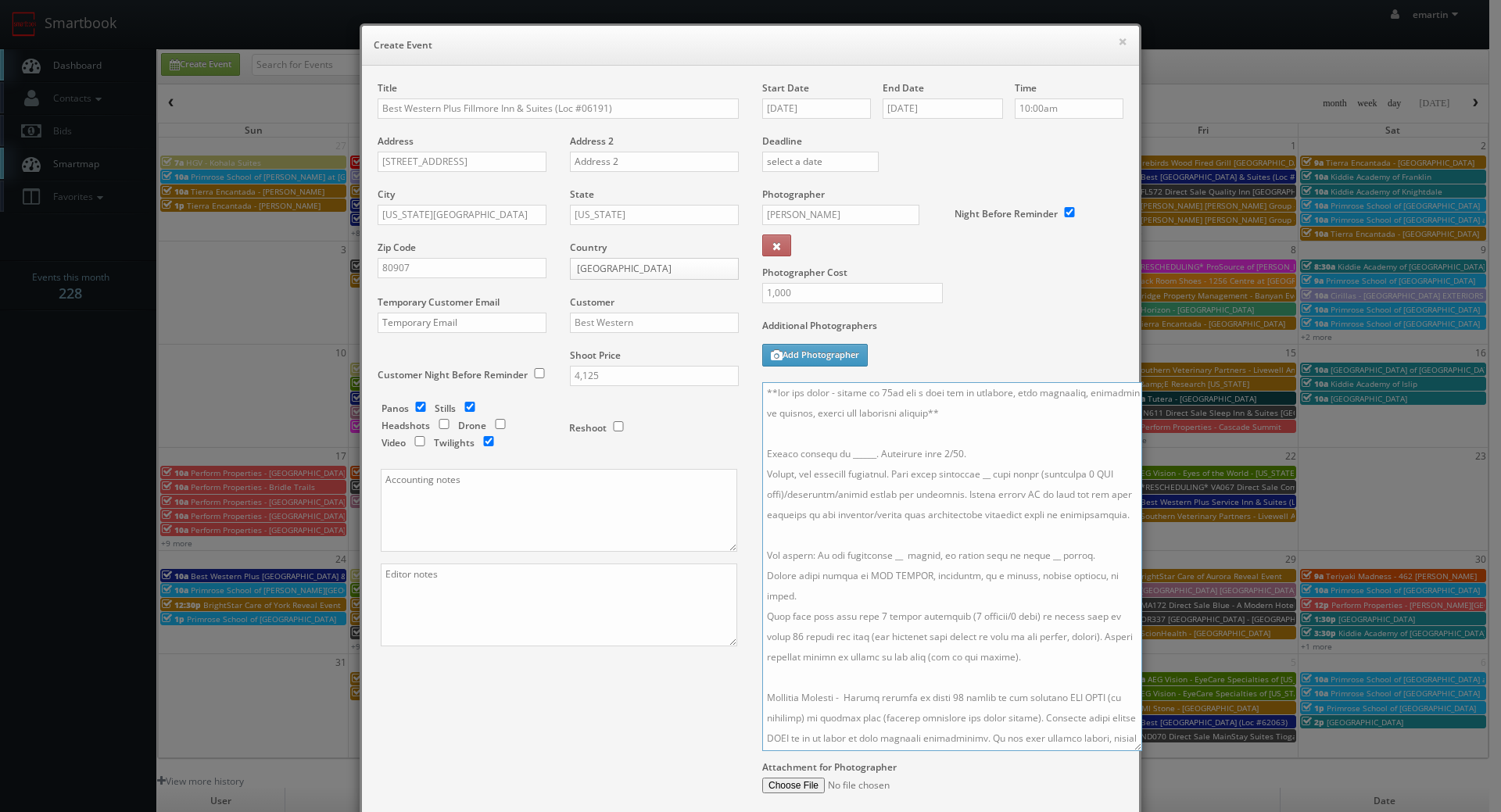
click at [790, 474] on textarea at bounding box center [951, 567] width 380 height 369
click at [805, 694] on textarea at bounding box center [951, 567] width 380 height 369
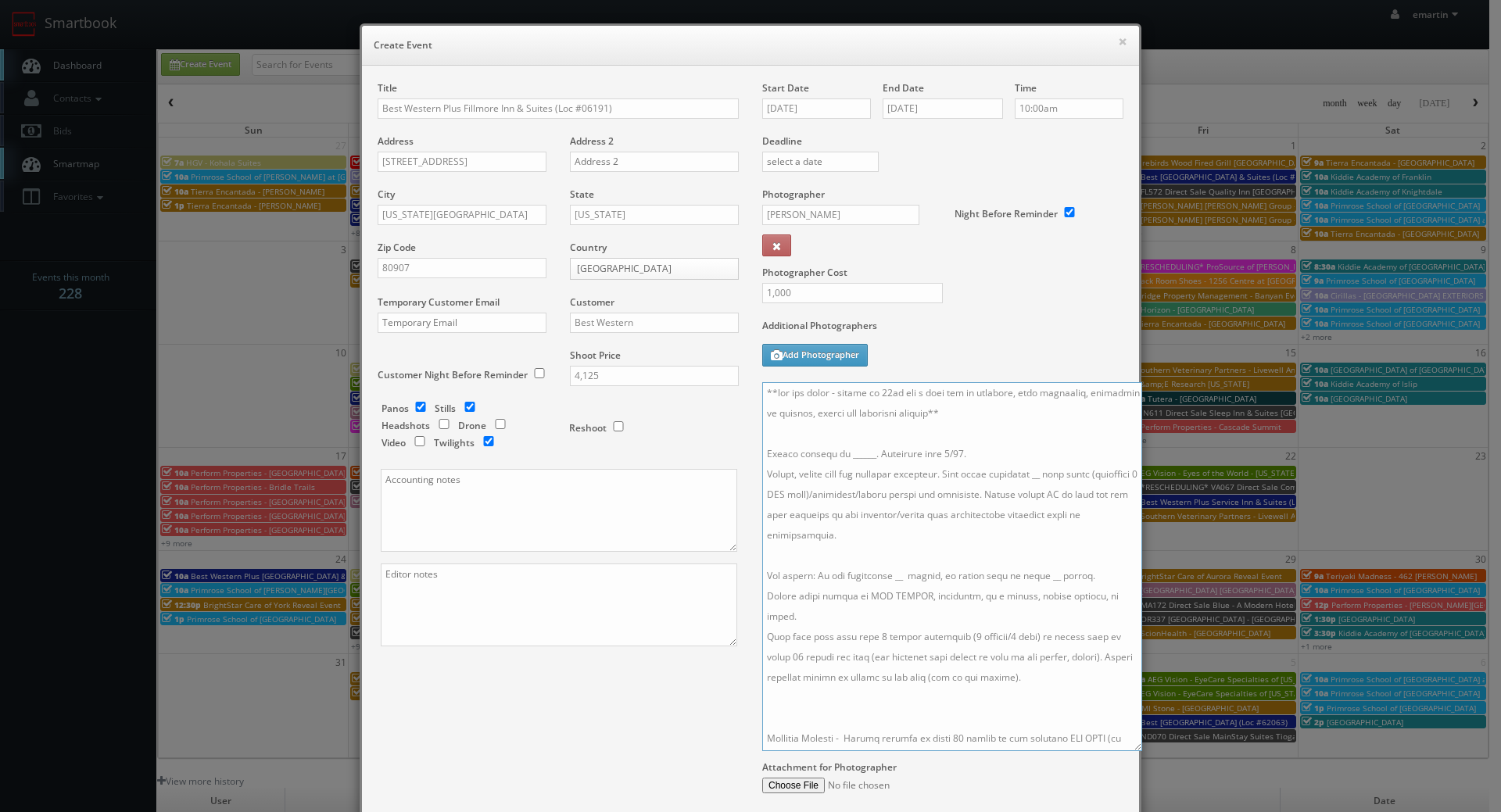
paste textarea "For panos: Need 10-4-4 panos, but the rest do not need to be connected. 10' ext…"
click at [828, 116] on input "09/17/2025" at bounding box center [816, 108] width 108 height 21
click at [971, 642] on textarea at bounding box center [951, 567] width 380 height 369
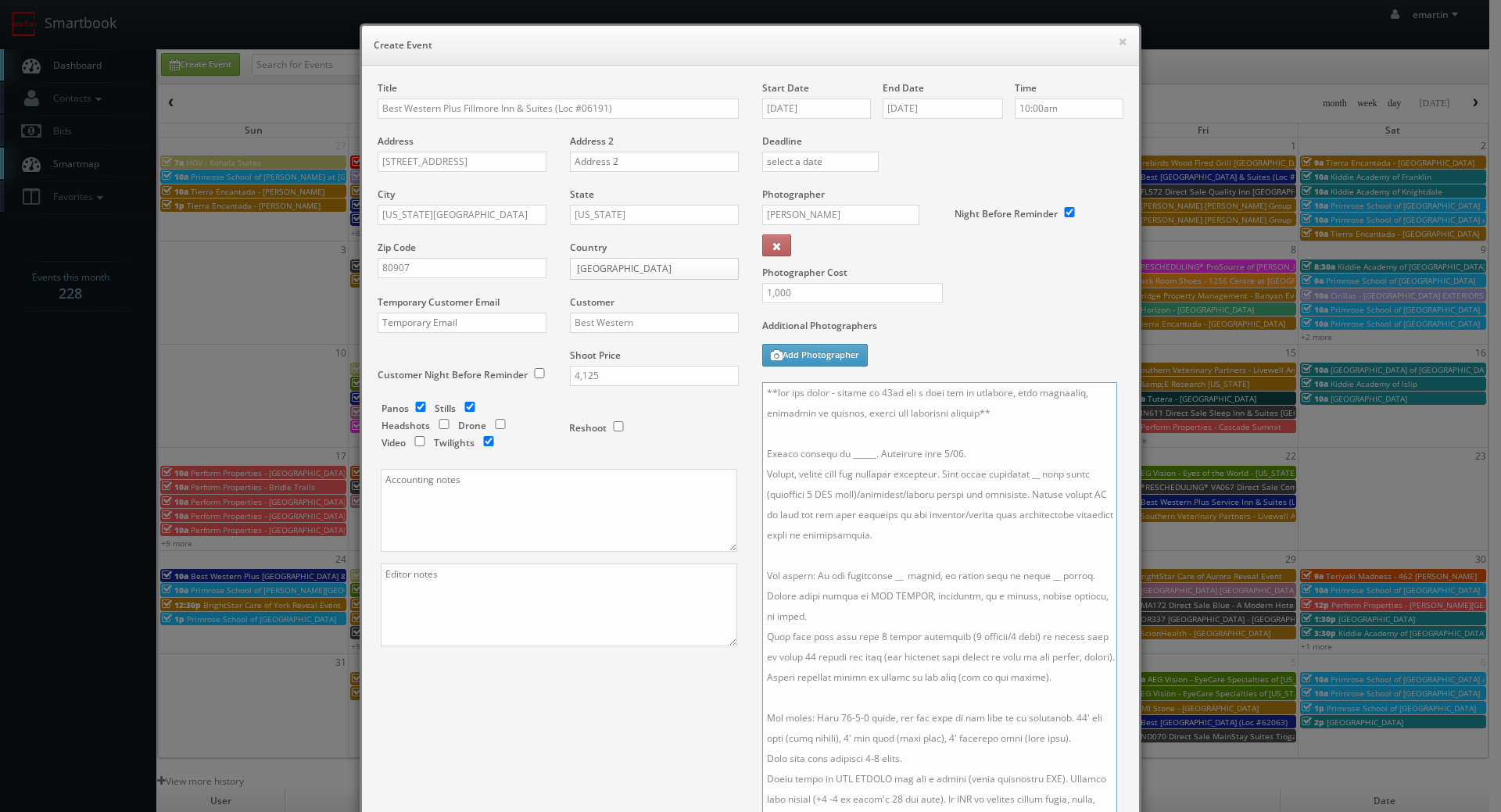
drag, startPoint x: 1130, startPoint y: 749, endPoint x: 1105, endPoint y: 819, distance: 74.3
click at [1105, 811] on html "Smartbook Toggle Side Navigation Toggle Top Navigation emartin emartin Profile …" at bounding box center [750, 541] width 1501 height 1081
click at [813, 421] on textarea at bounding box center [939, 601] width 355 height 439
click at [823, 589] on textarea at bounding box center [939, 601] width 355 height 439
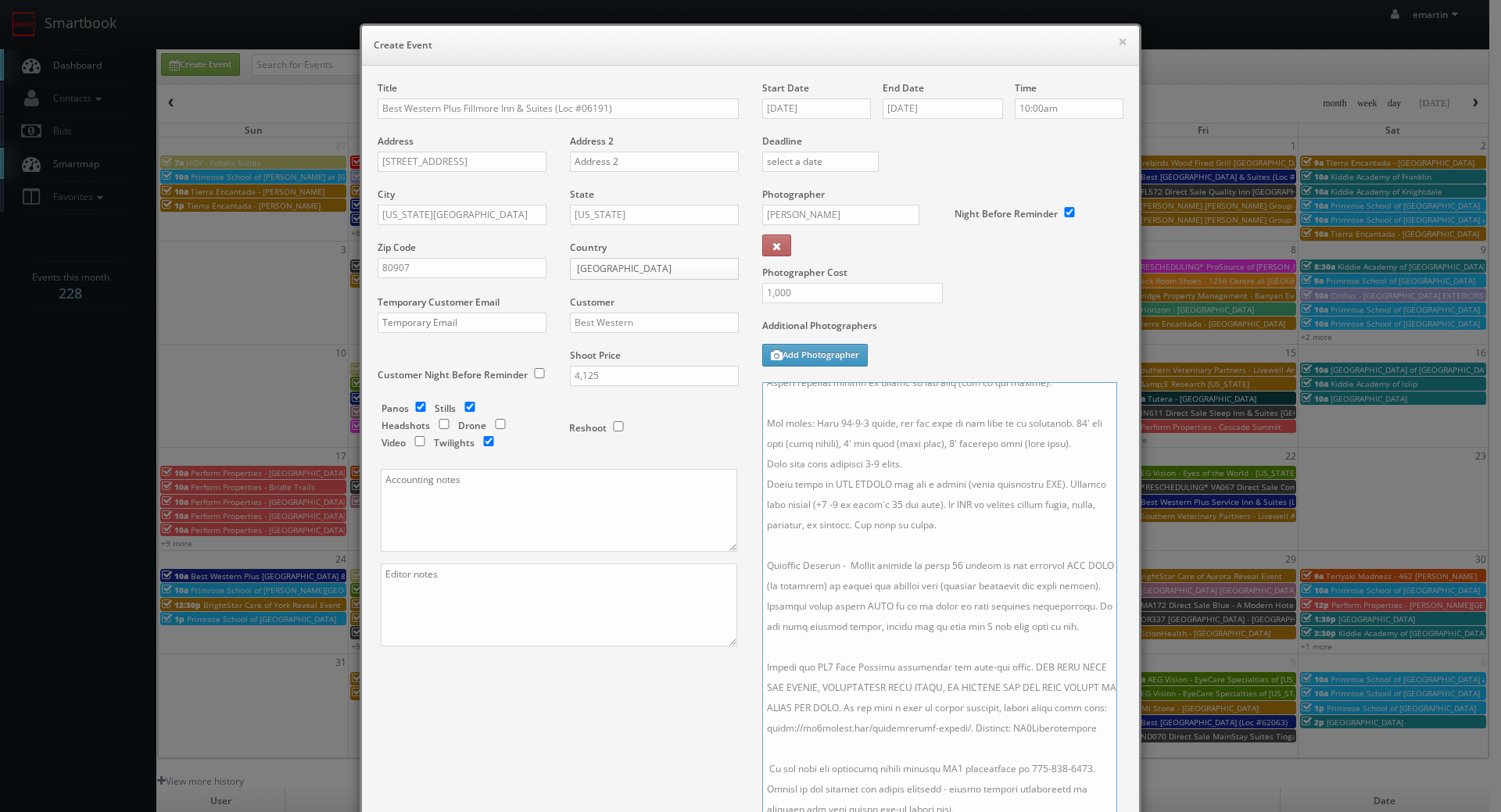
scroll to position [0, 0]
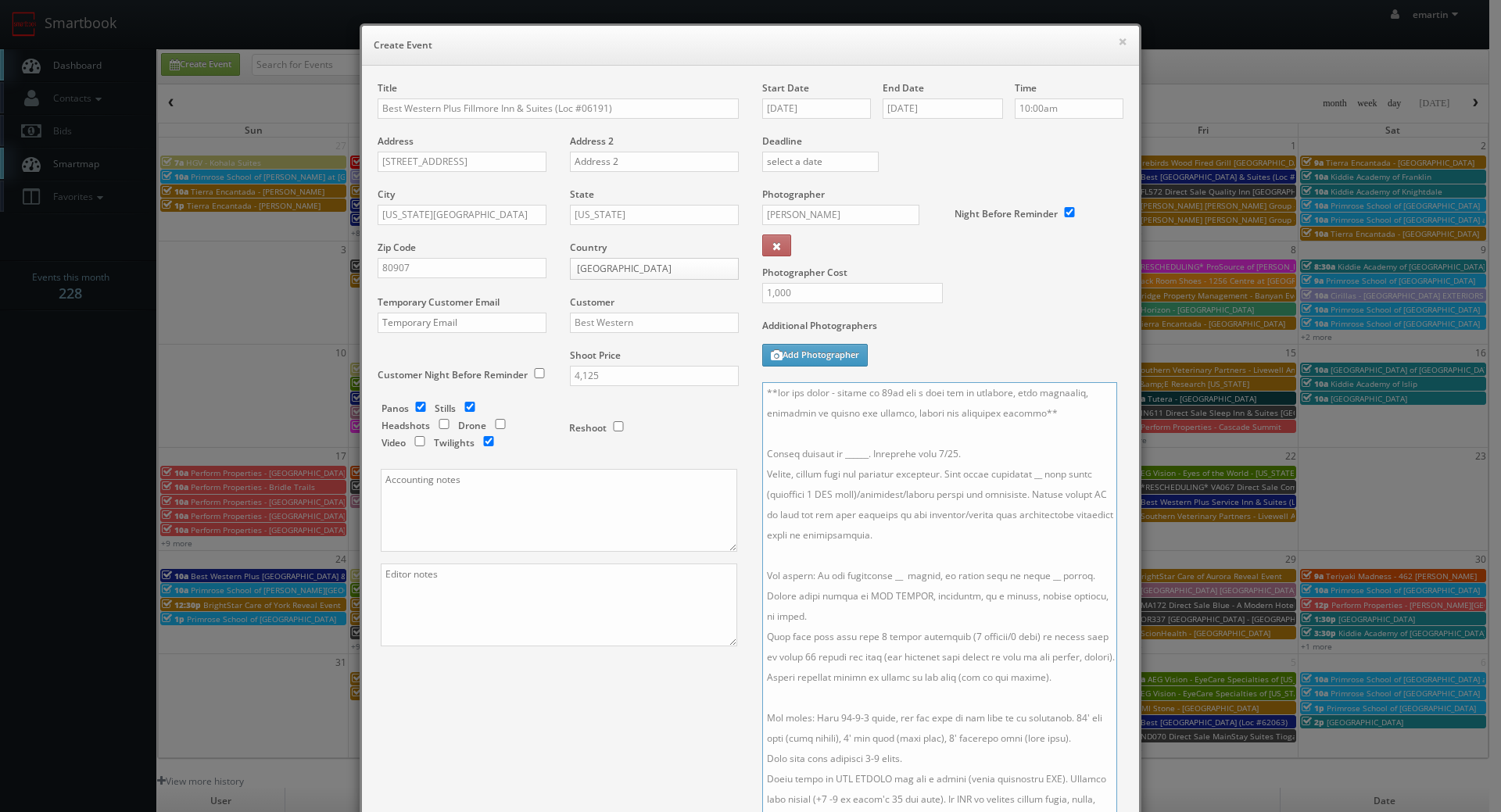
drag, startPoint x: 858, startPoint y: 458, endPoint x: 841, endPoint y: 457, distance: 17.0
click at [834, 455] on textarea at bounding box center [939, 601] width 355 height 439
paste textarea "Amber Winston, amber@conceptrestaurants.com, 720-291-0279"
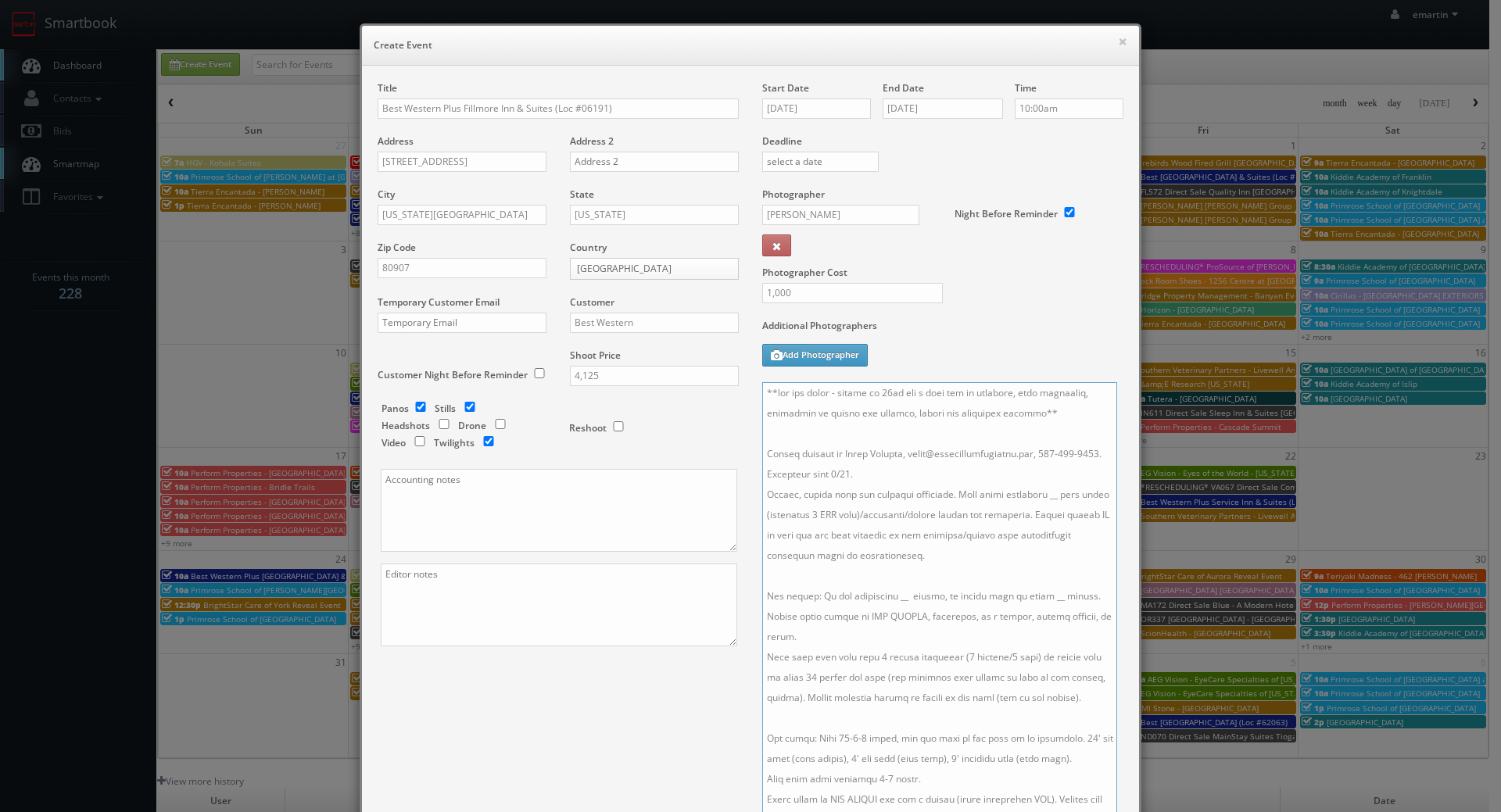
drag, startPoint x: 1056, startPoint y: 453, endPoint x: 911, endPoint y: 453, distance: 145.0
click at [911, 453] on textarea at bounding box center [939, 601] width 355 height 439
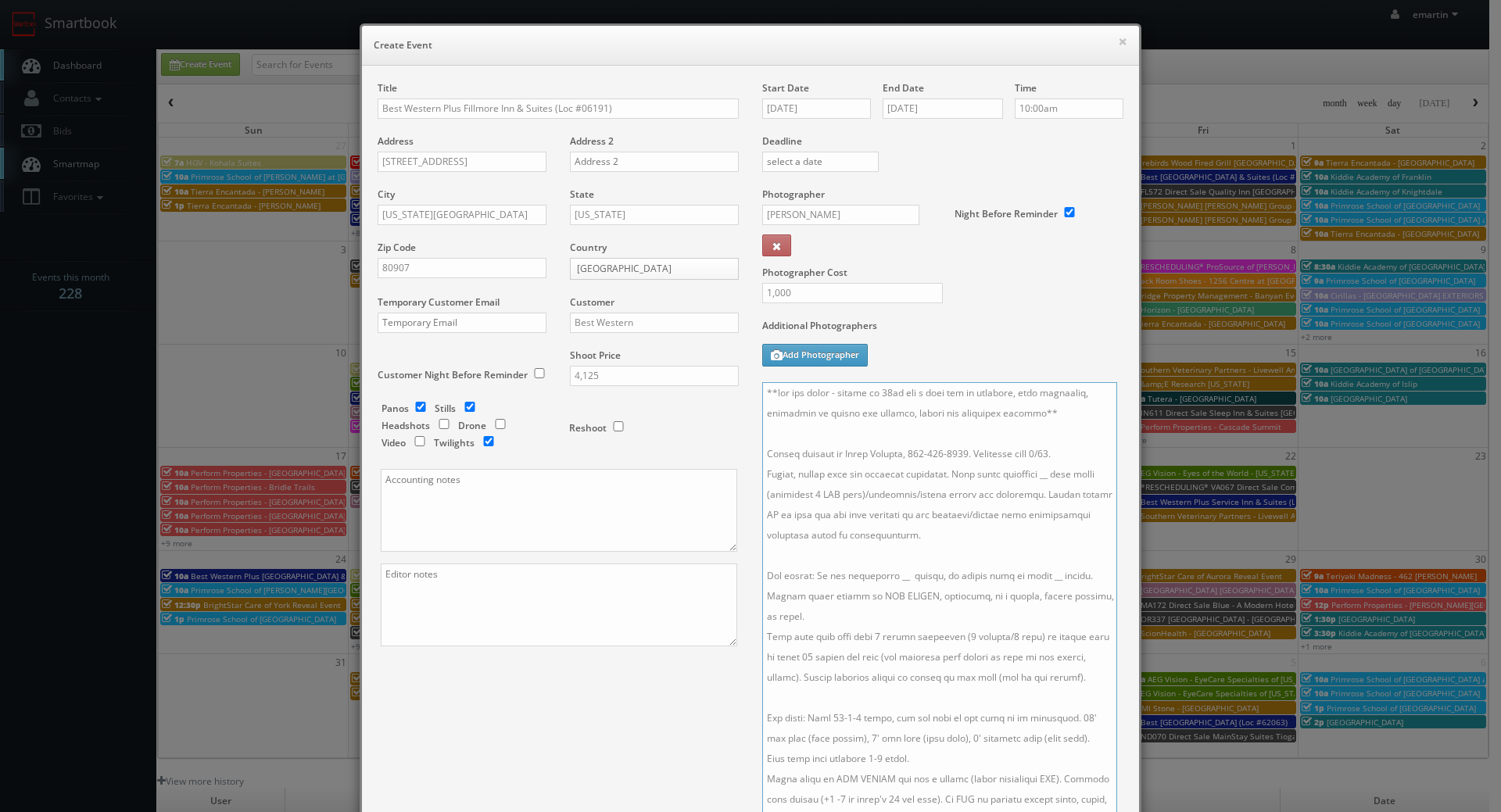
click at [1032, 474] on textarea at bounding box center [939, 601] width 355 height 439
click at [888, 576] on textarea at bounding box center [939, 601] width 355 height 439
click at [1033, 573] on textarea at bounding box center [939, 601] width 355 height 439
click at [1038, 577] on textarea at bounding box center [939, 601] width 355 height 439
click at [1008, 555] on textarea at bounding box center [939, 601] width 355 height 439
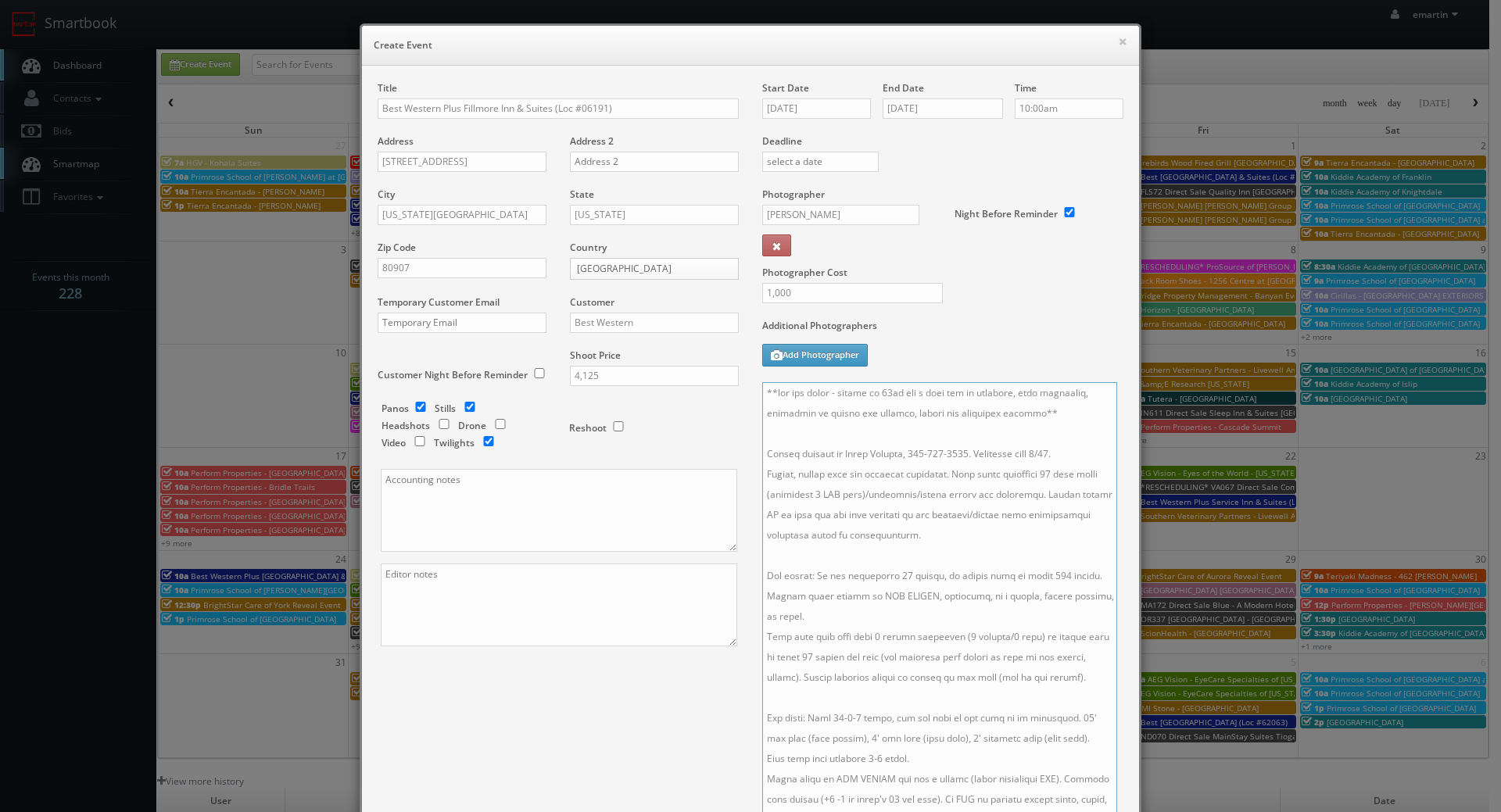
type textarea "**two day shoot - arrive at 10am for a full day of shooting, stay overnight, tw…"
drag, startPoint x: 988, startPoint y: 332, endPoint x: 981, endPoint y: 331, distance: 7.1
click at [988, 330] on label "Additional Photographers" at bounding box center [942, 330] width 361 height 21
click at [518, 765] on div "Title Best Western Plus Fillmore Inn & Suites (Loc #06191) Address 3150 N Chest…" at bounding box center [750, 504] width 769 height 846
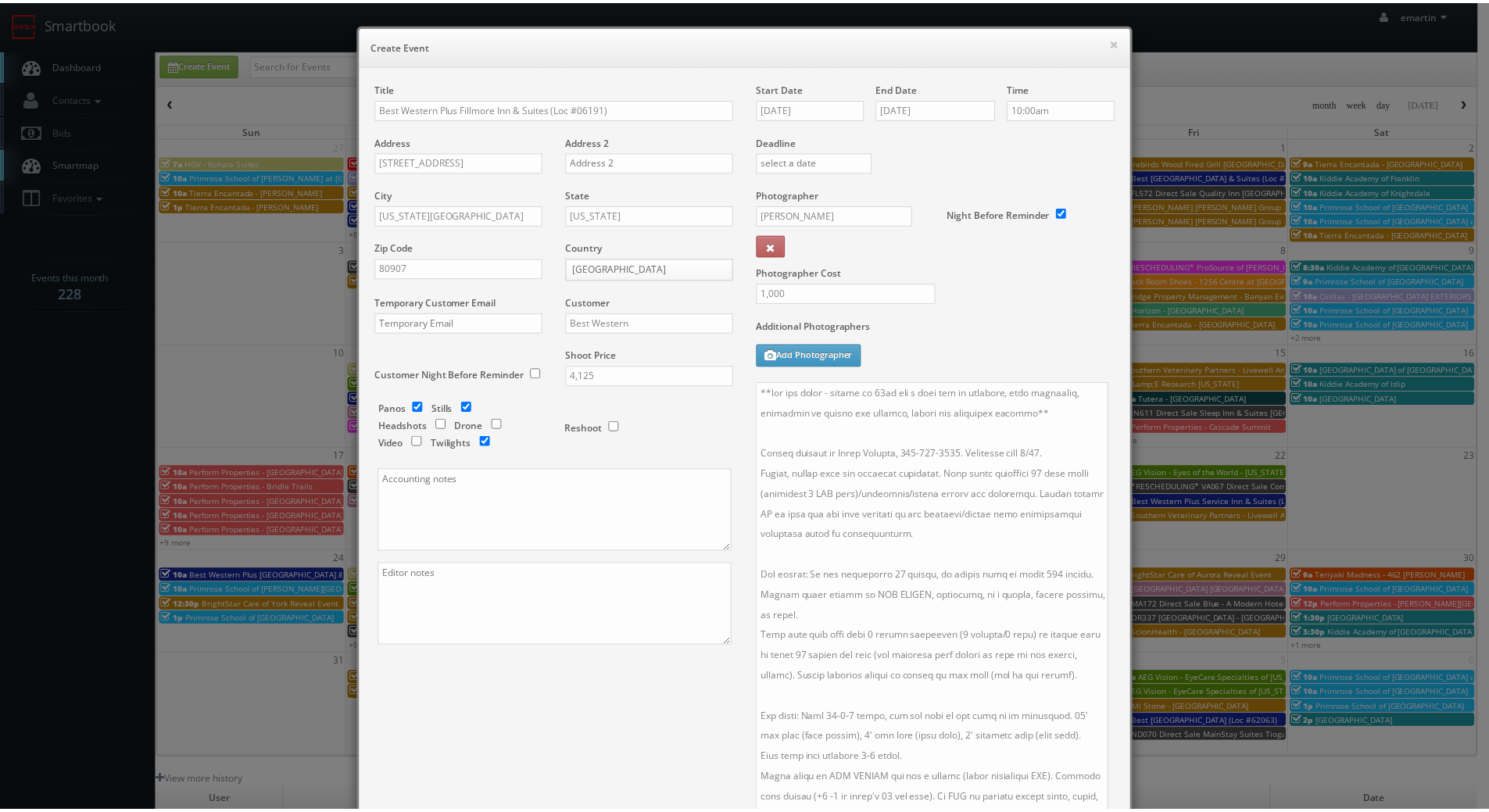
scroll to position [226, 0]
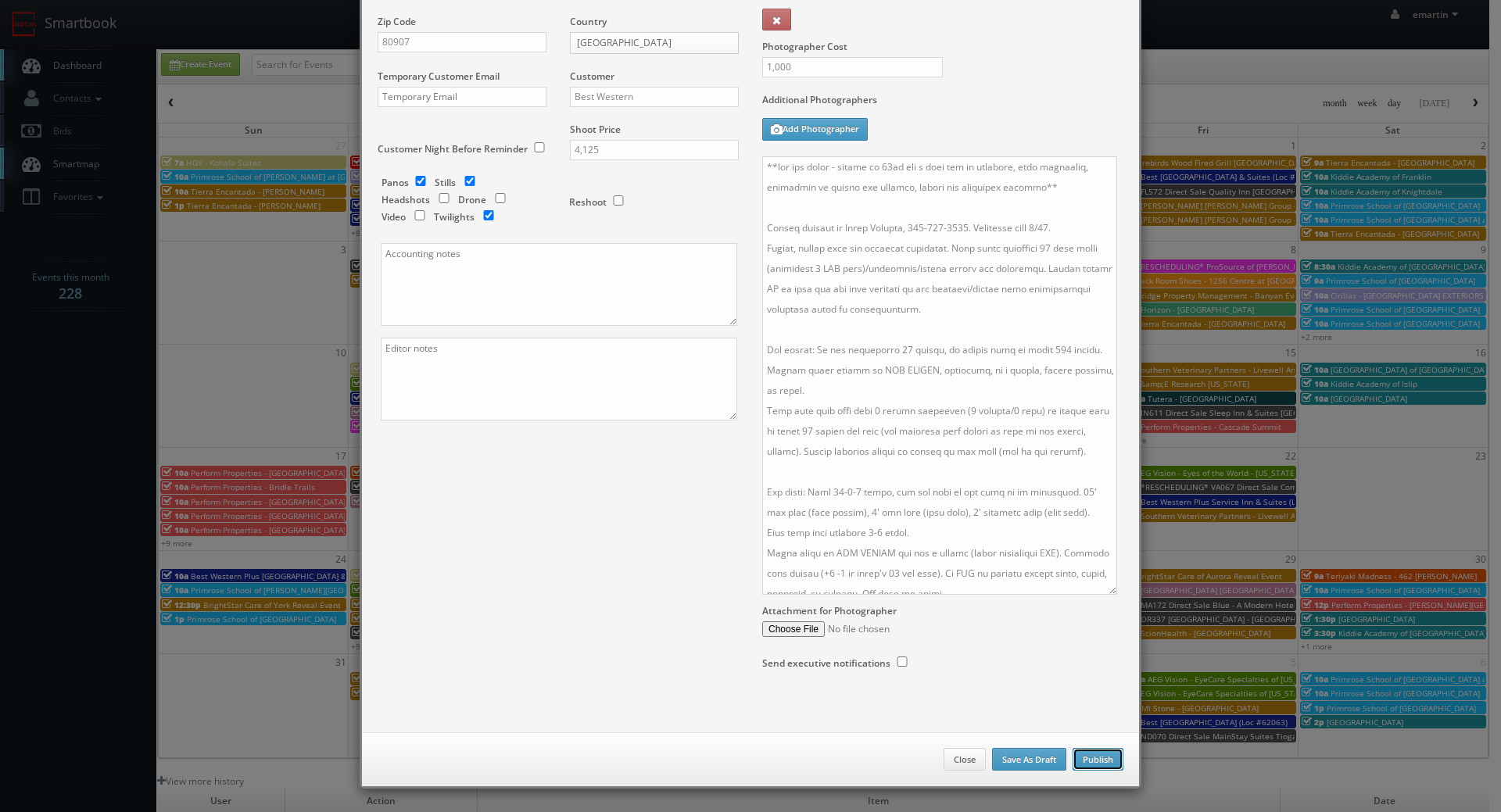
click at [1077, 751] on button "Publish" at bounding box center [1097, 760] width 51 height 24
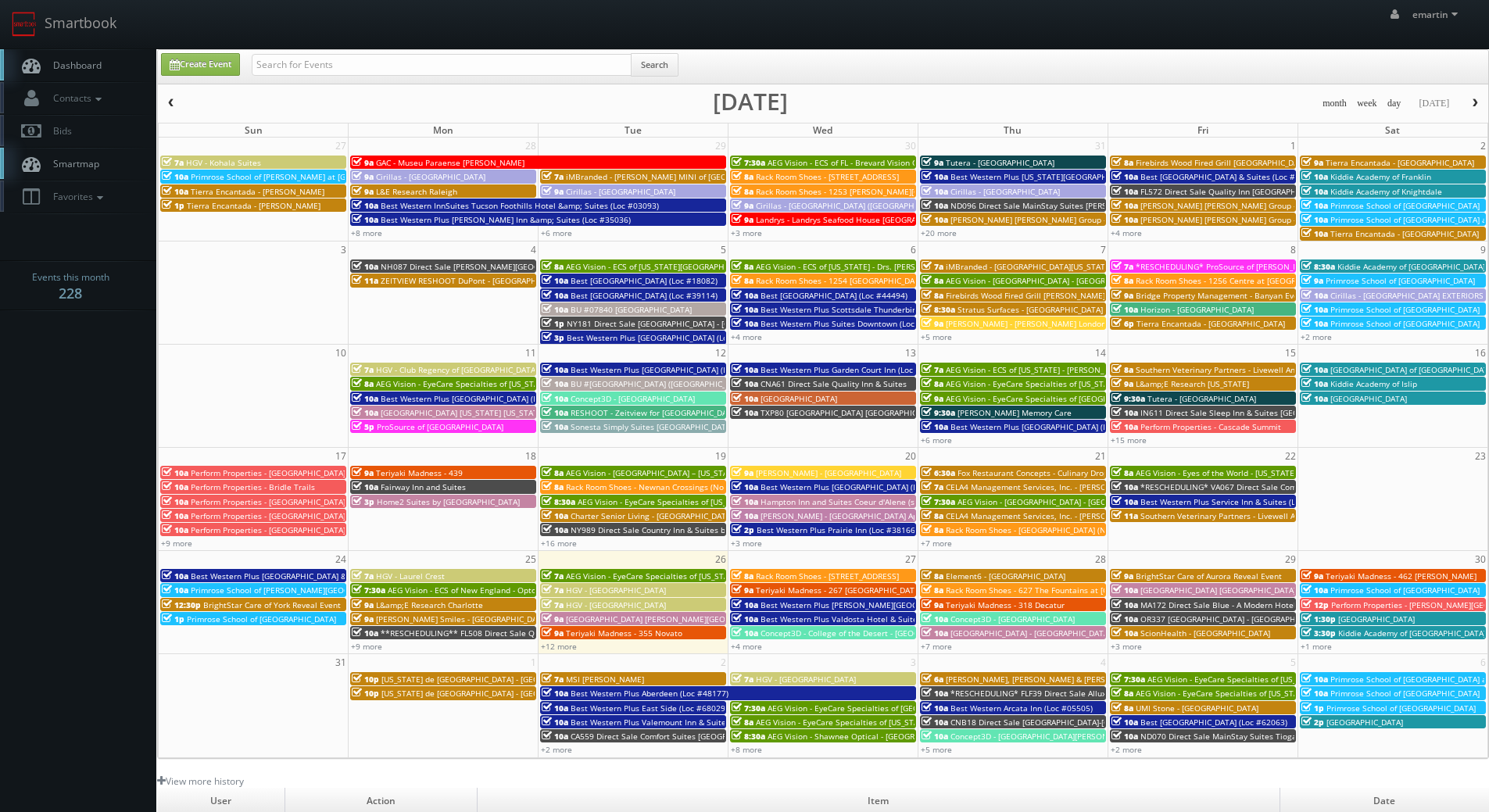
click at [91, 65] on span "Dashboard" at bounding box center [73, 65] width 57 height 13
click at [755, 645] on link "+4 more" at bounding box center [747, 645] width 31 height 11
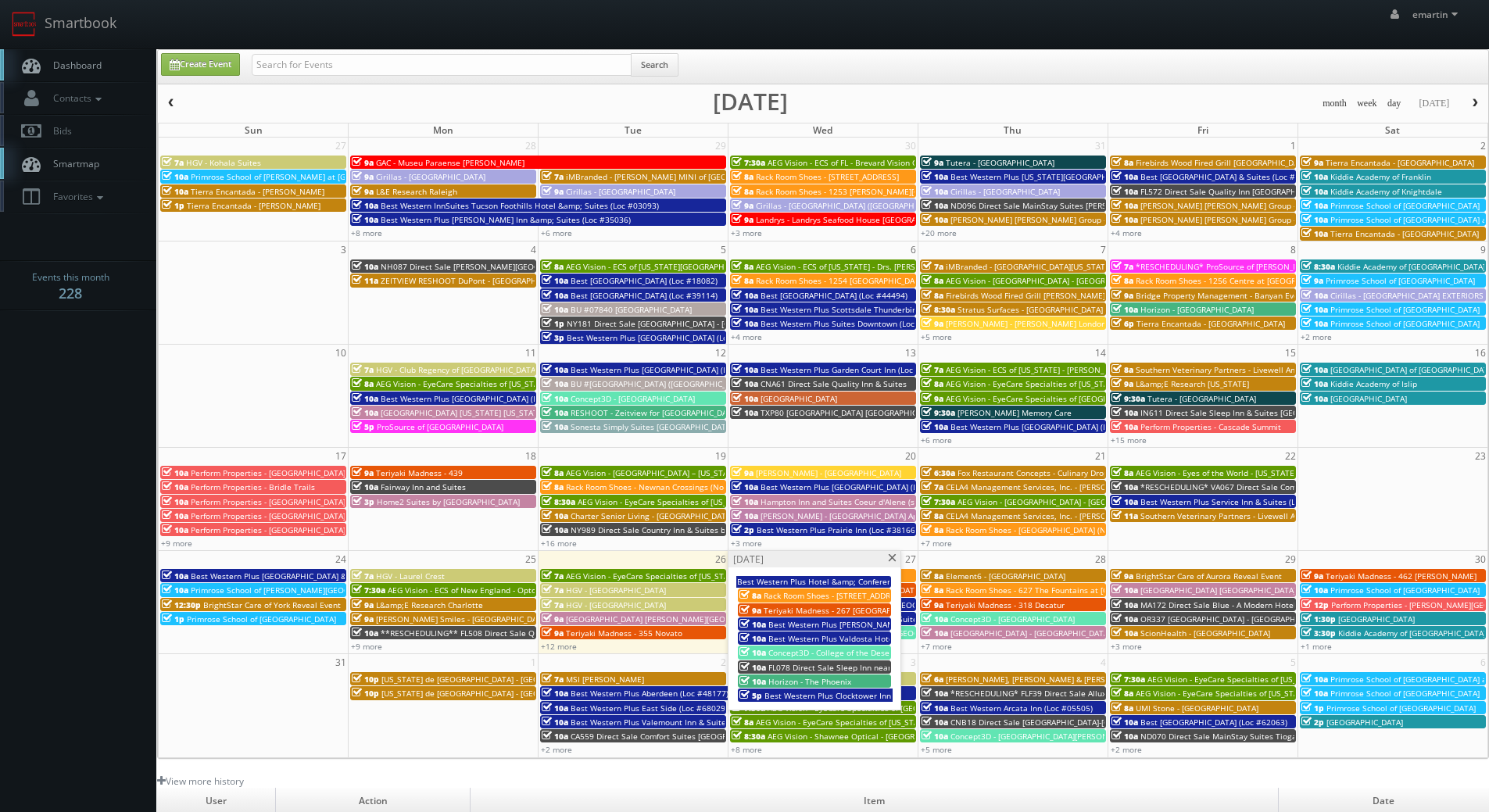
click at [897, 559] on span at bounding box center [893, 559] width 10 height 8
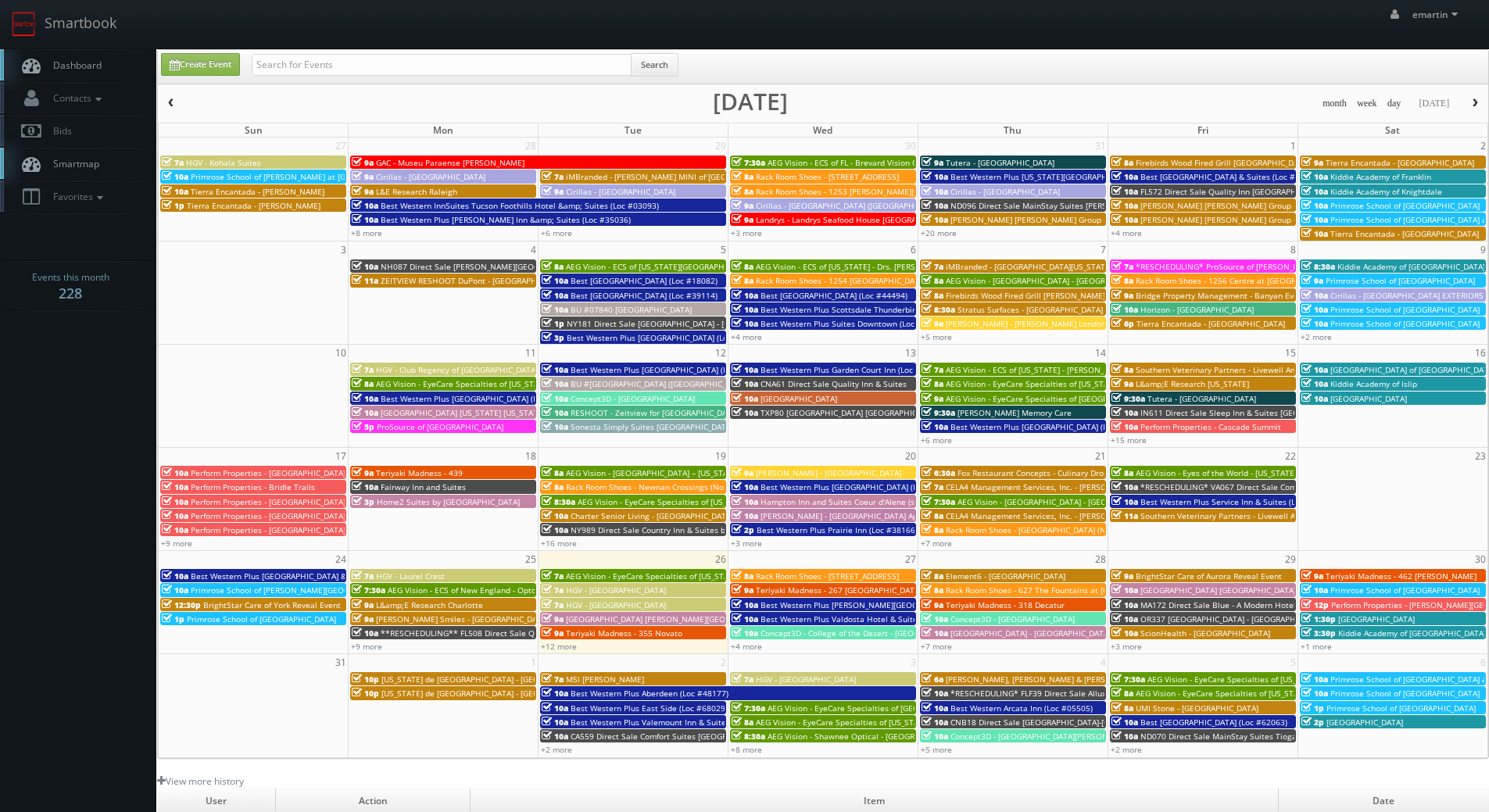
click at [54, 56] on link "Dashboard" at bounding box center [78, 65] width 157 height 32
